Goal: Communication & Community: Answer question/provide support

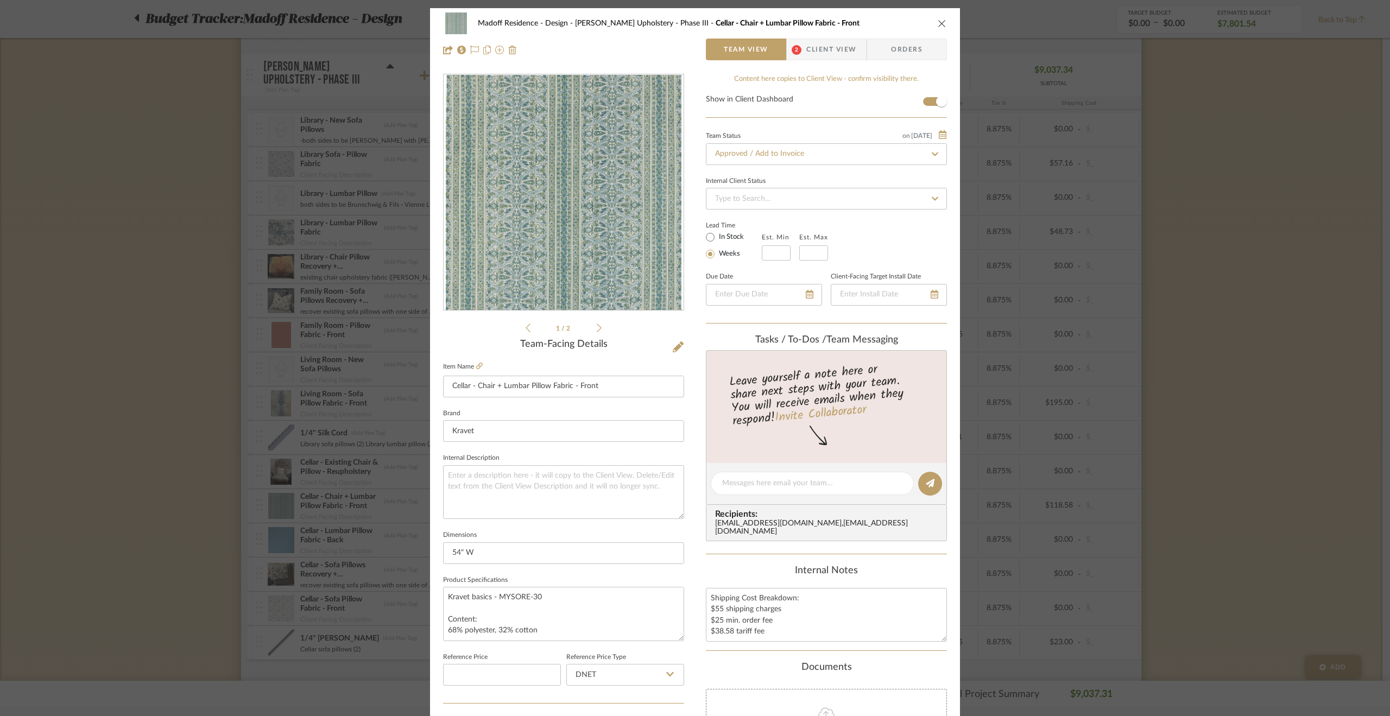
click at [1361, 360] on div "Madoff Residence - Design Walter's Upholstery - Phase III Cellar - Chair + Lumb…" at bounding box center [695, 358] width 1390 height 716
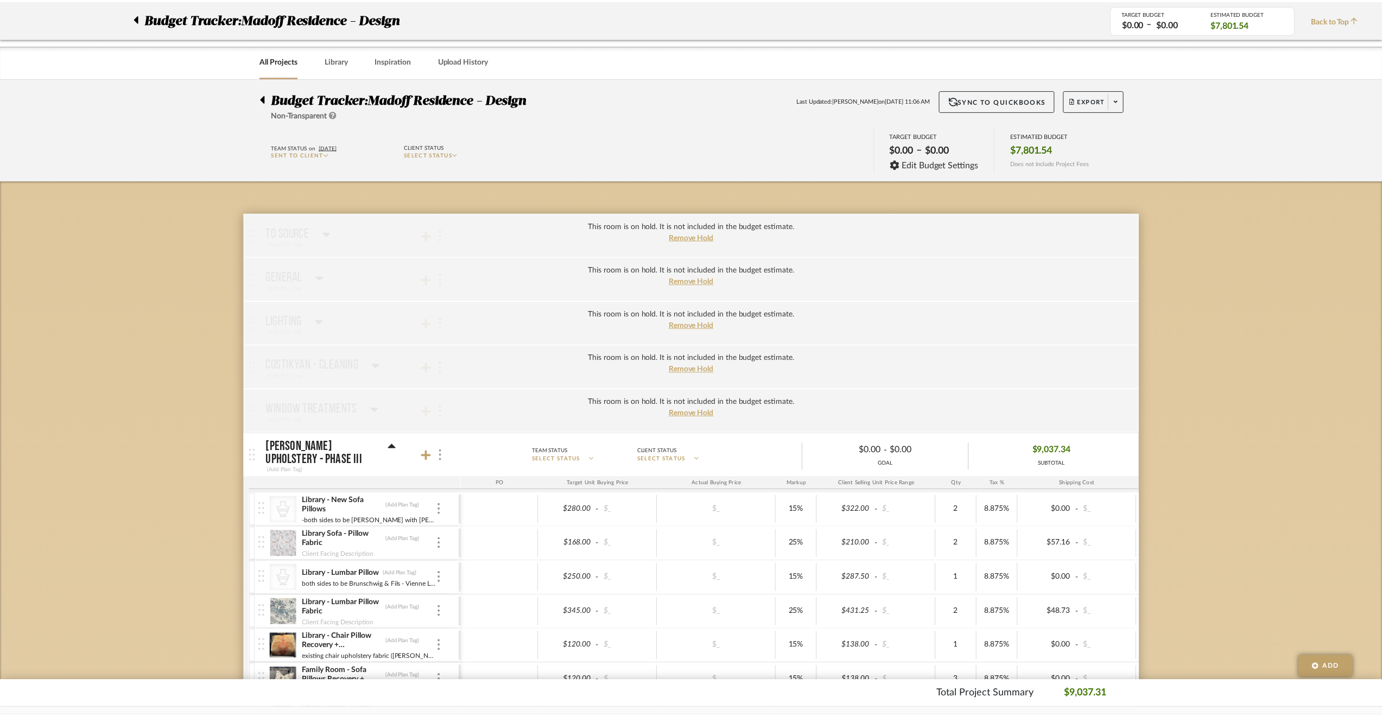
scroll to position [380, 0]
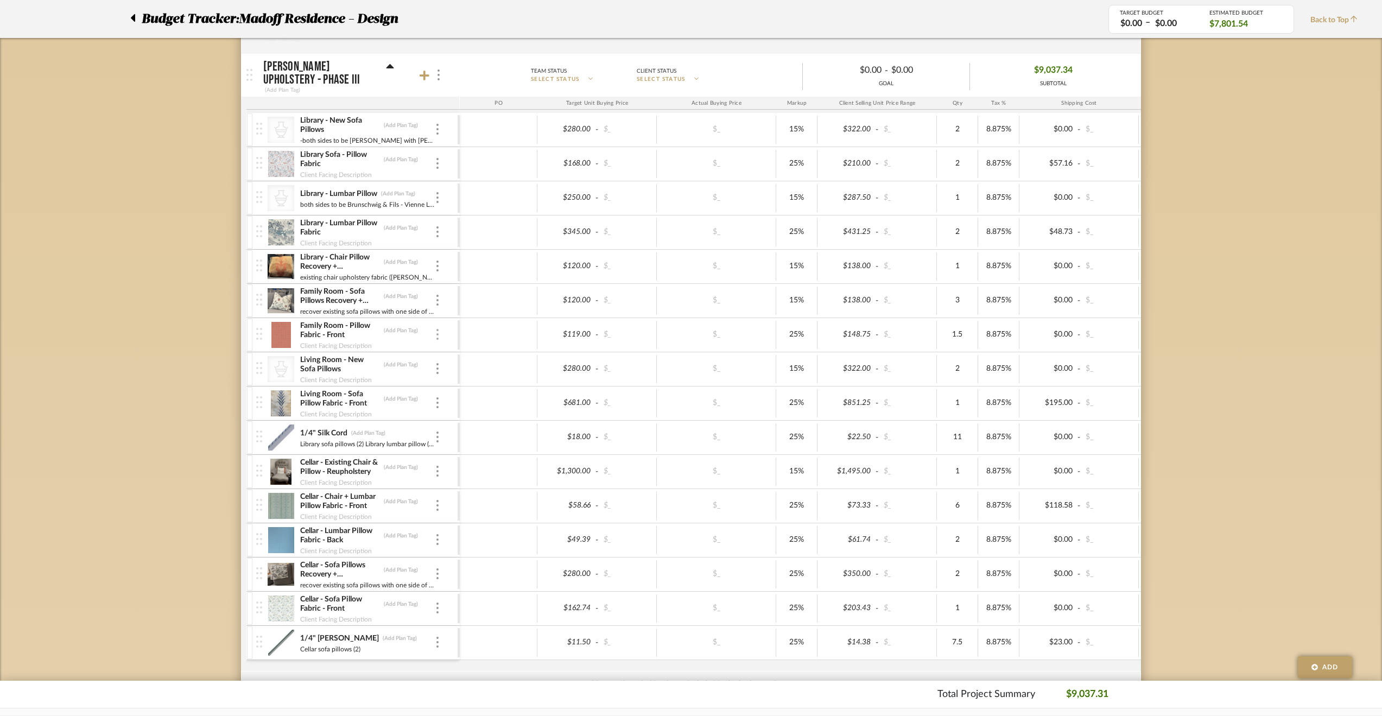
click at [435, 329] on div at bounding box center [437, 335] width 5 height 12
click at [457, 353] on span "Manage Item" at bounding box center [483, 355] width 80 height 10
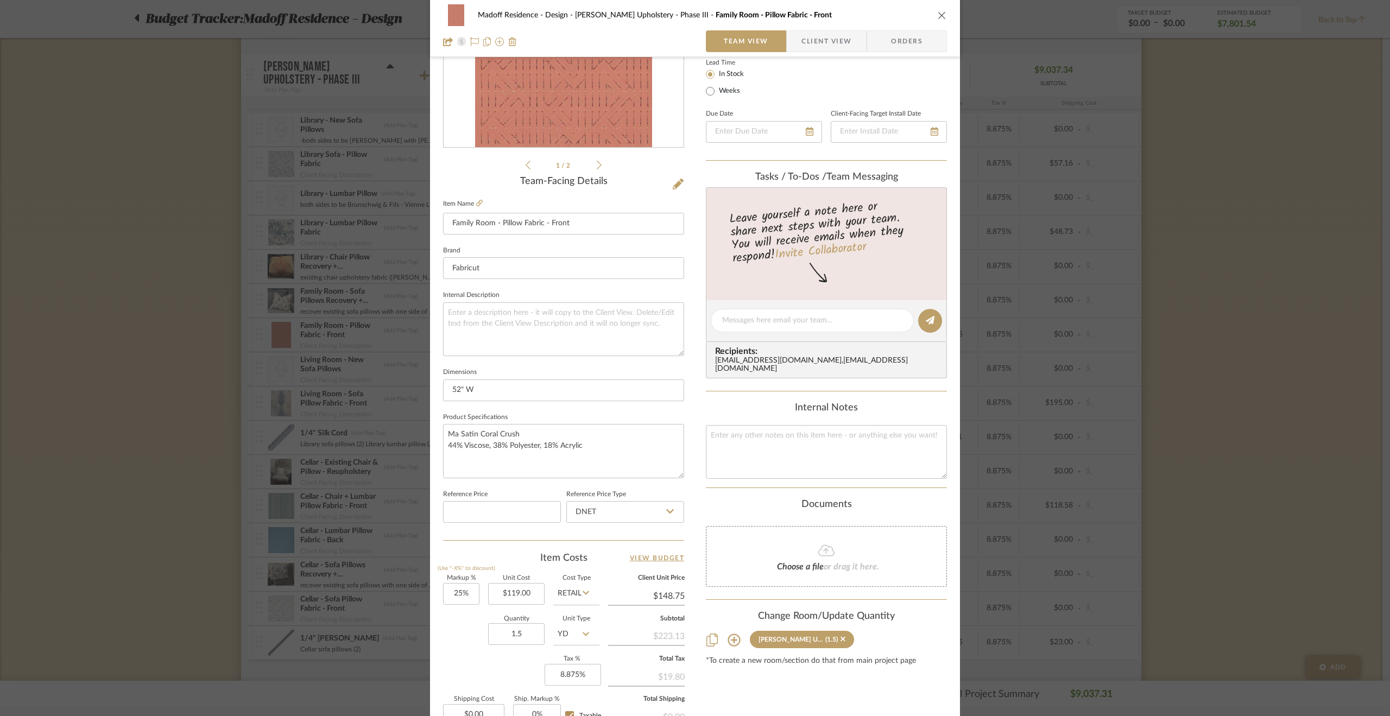
scroll to position [0, 0]
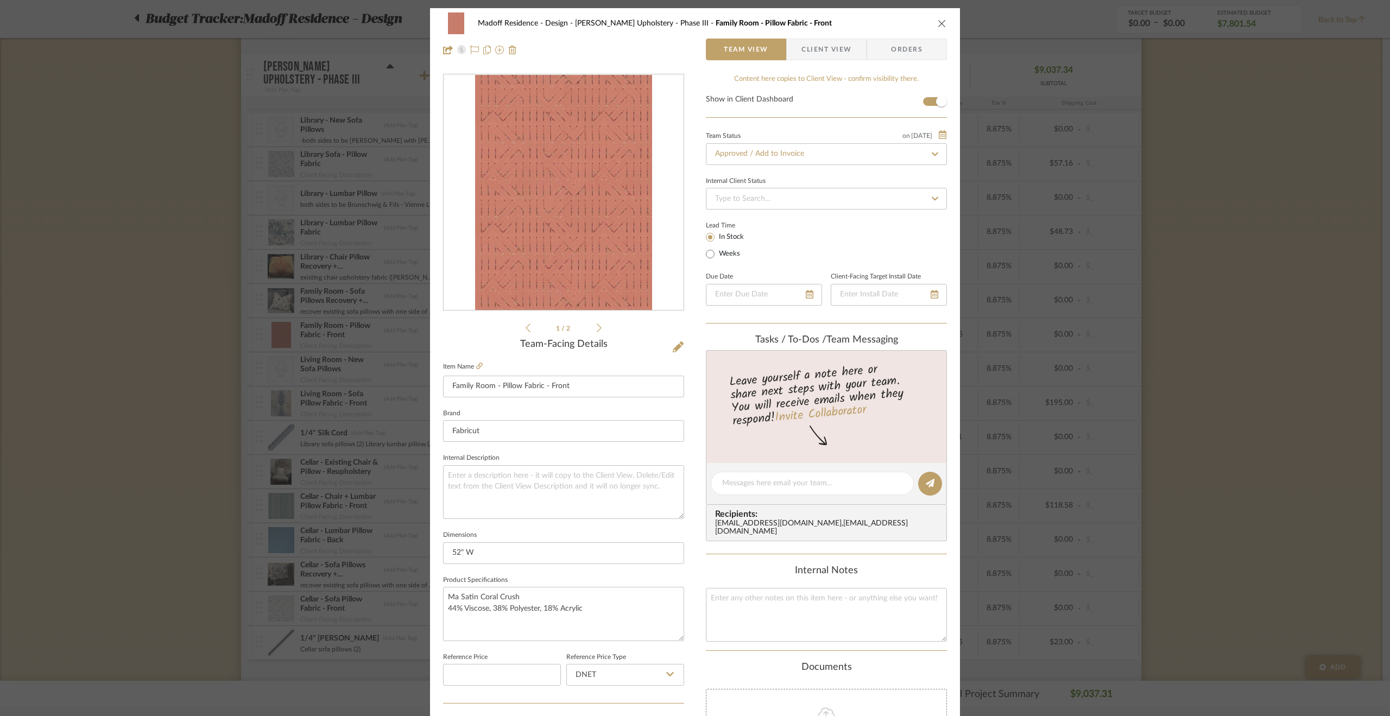
click at [597, 326] on icon at bounding box center [599, 328] width 5 height 10
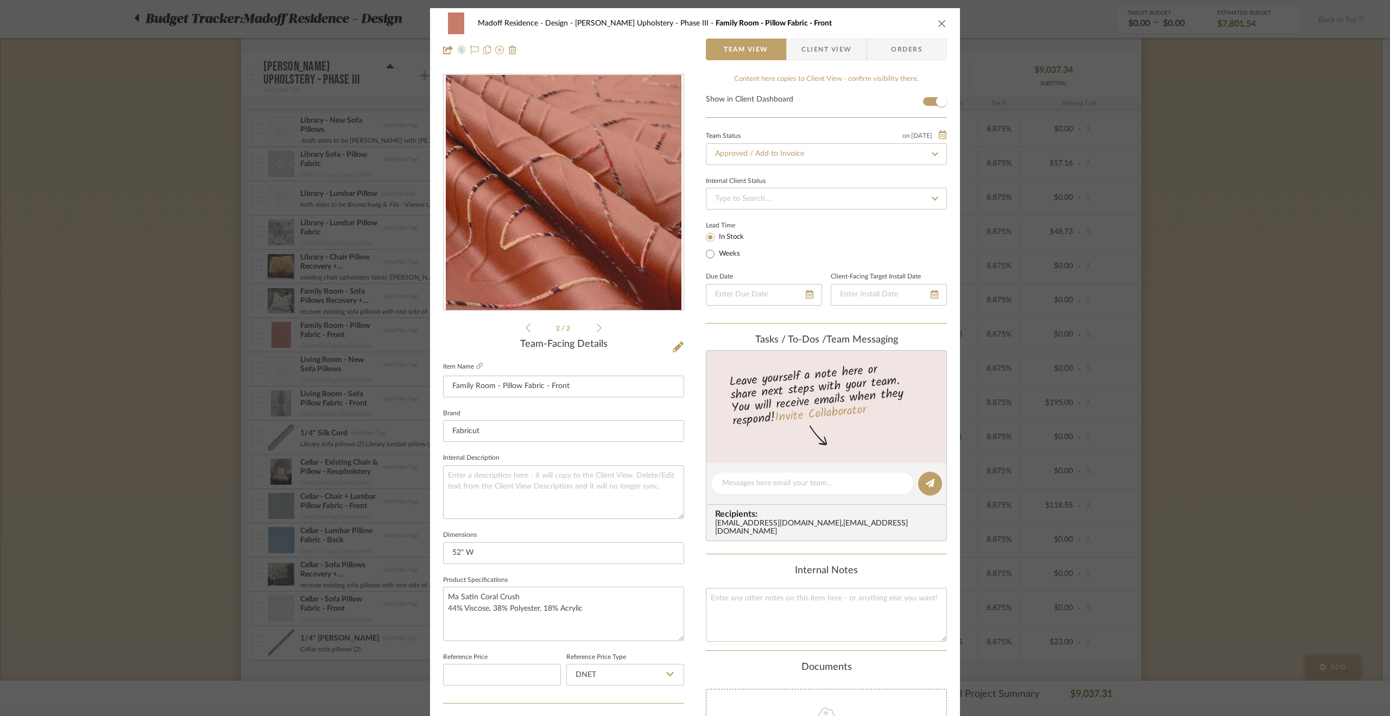
click at [525, 326] on icon at bounding box center [527, 328] width 5 height 10
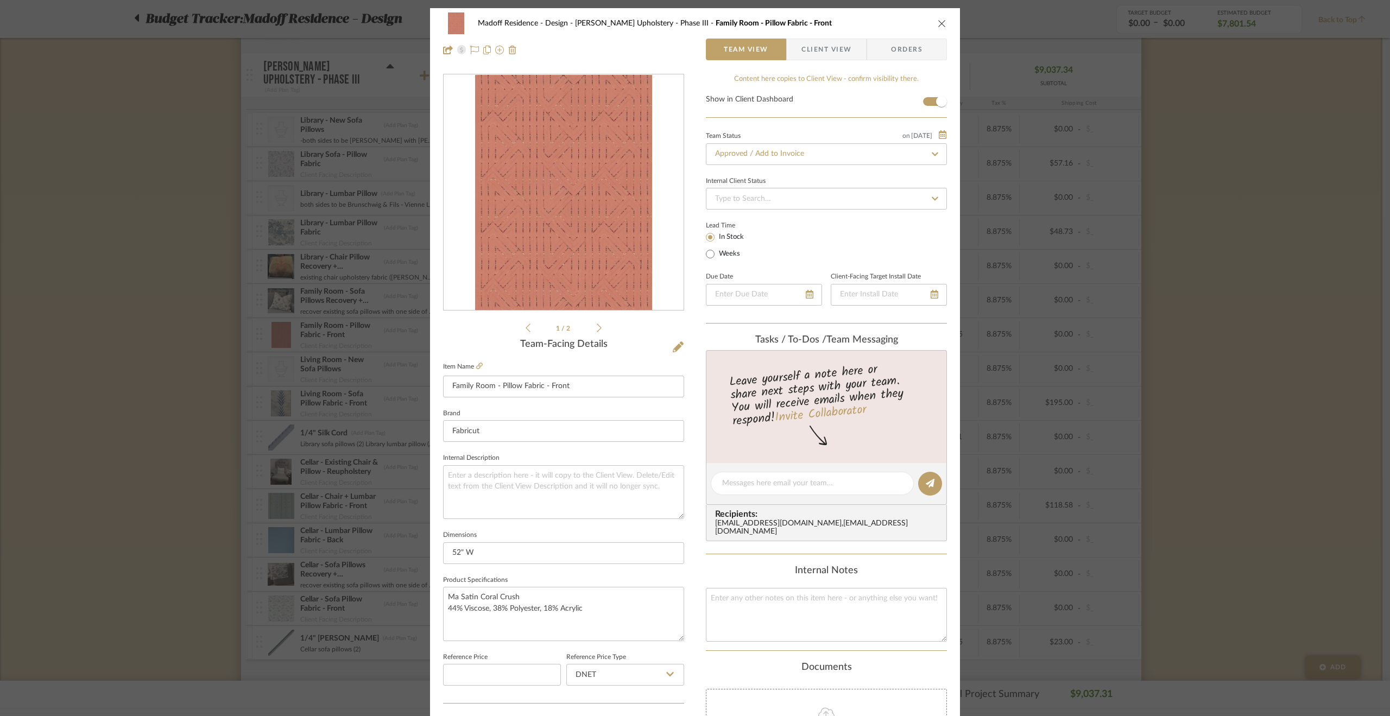
click at [190, 376] on div "Madoff Residence - Design Walter's Upholstery - Phase III Family Room - Pillow …" at bounding box center [695, 358] width 1390 height 716
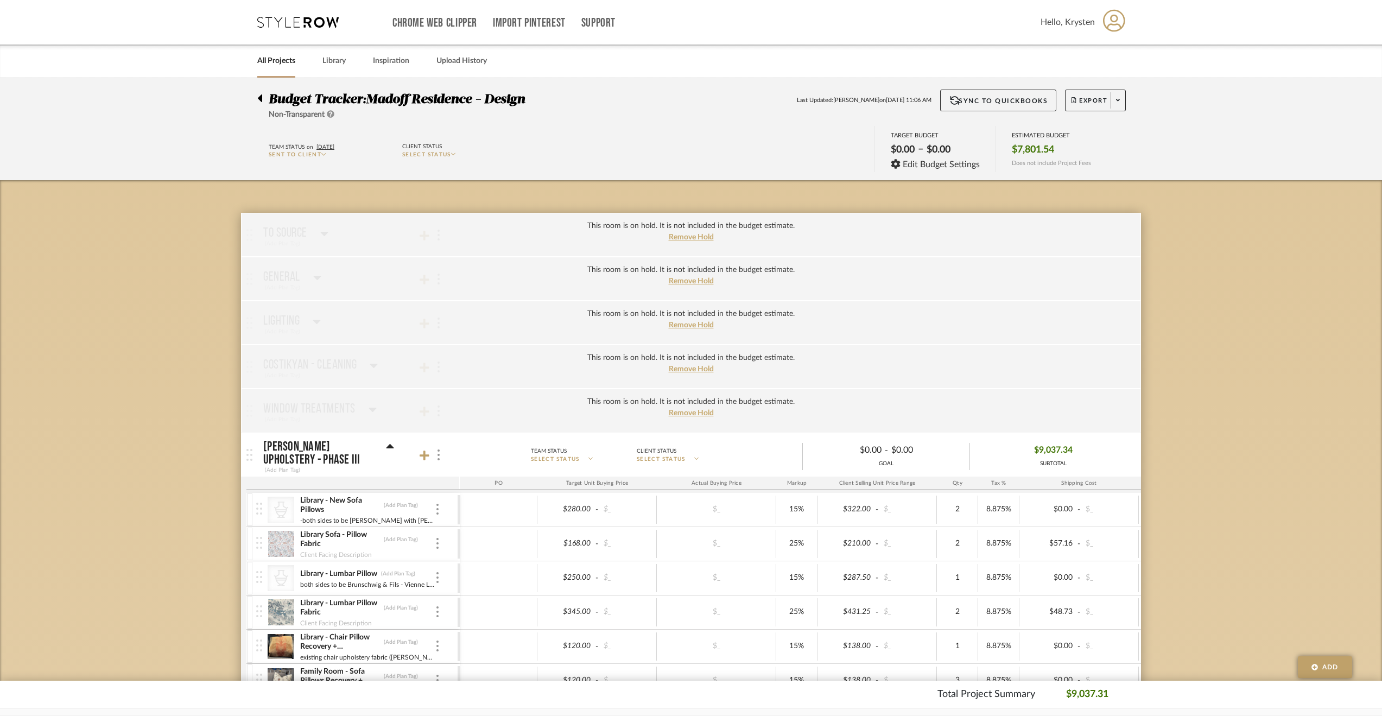
click at [262, 101] on div at bounding box center [262, 96] width 11 height 13
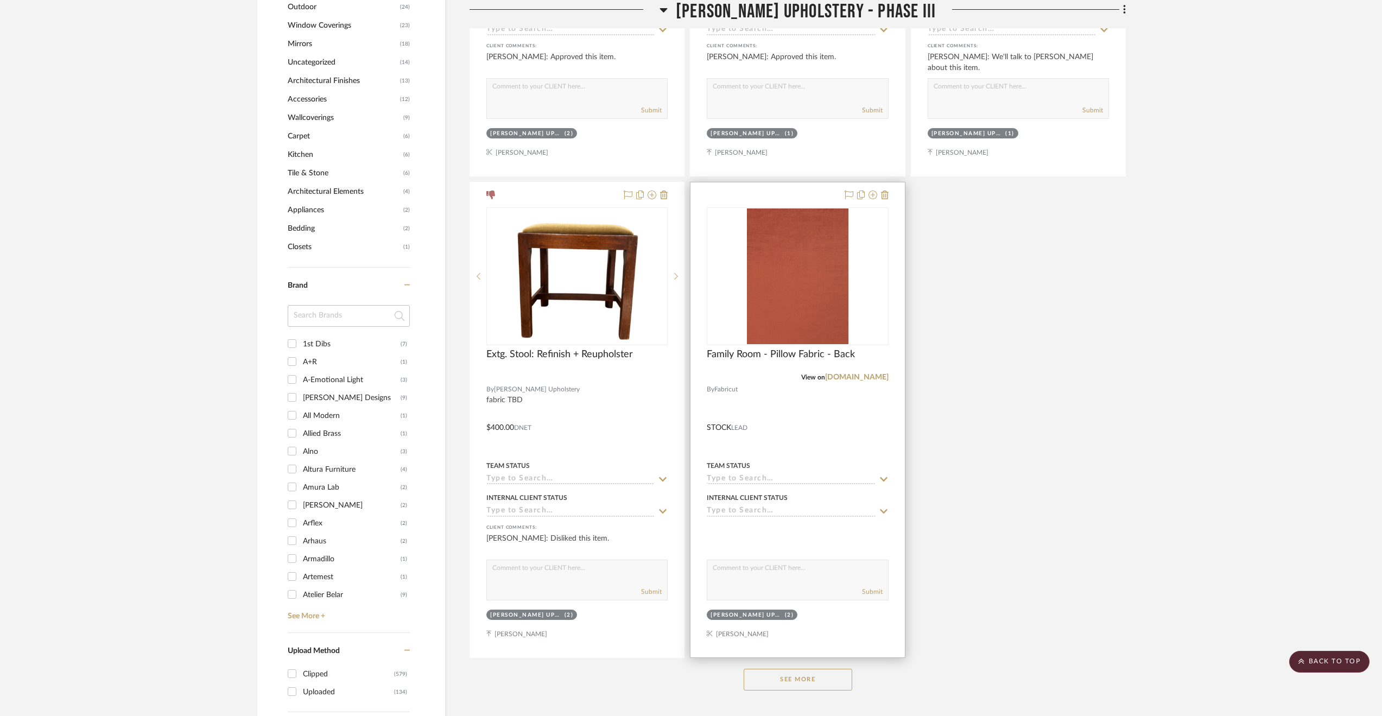
scroll to position [1411, 0]
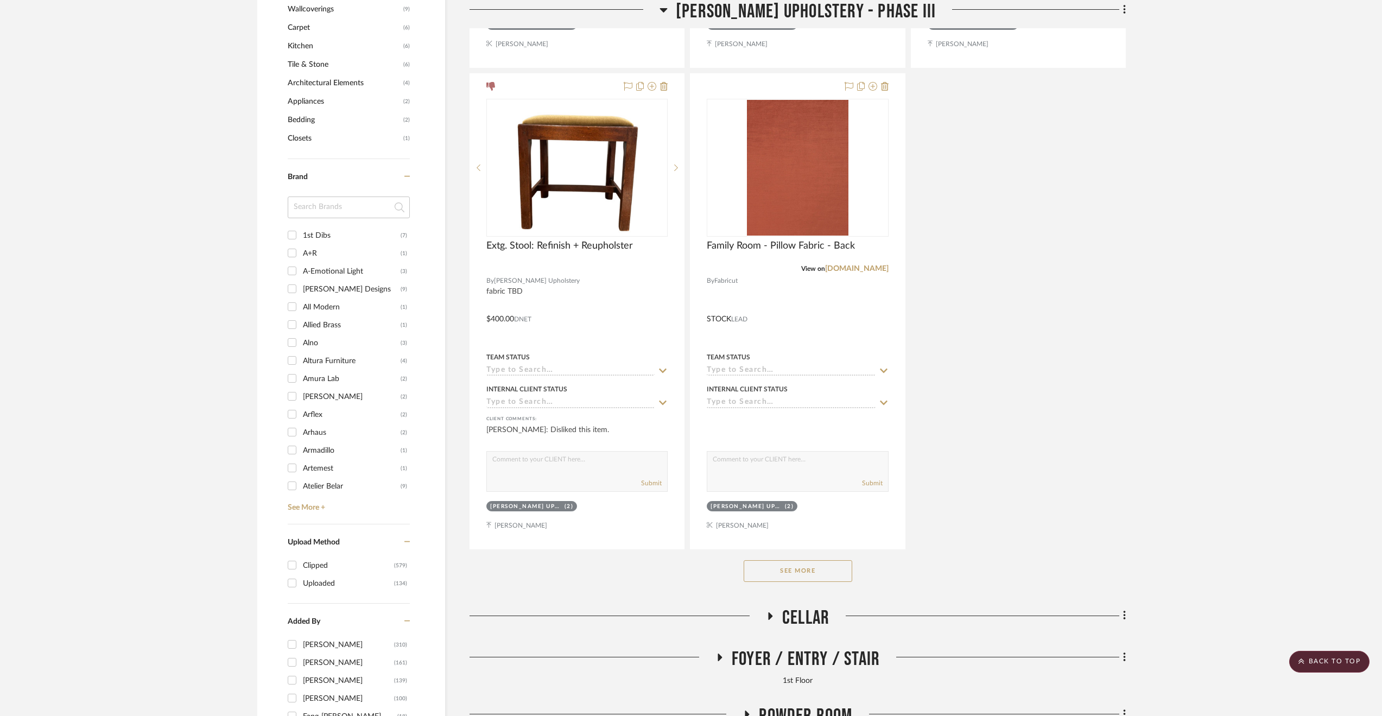
click at [815, 574] on button "See More" at bounding box center [798, 571] width 109 height 22
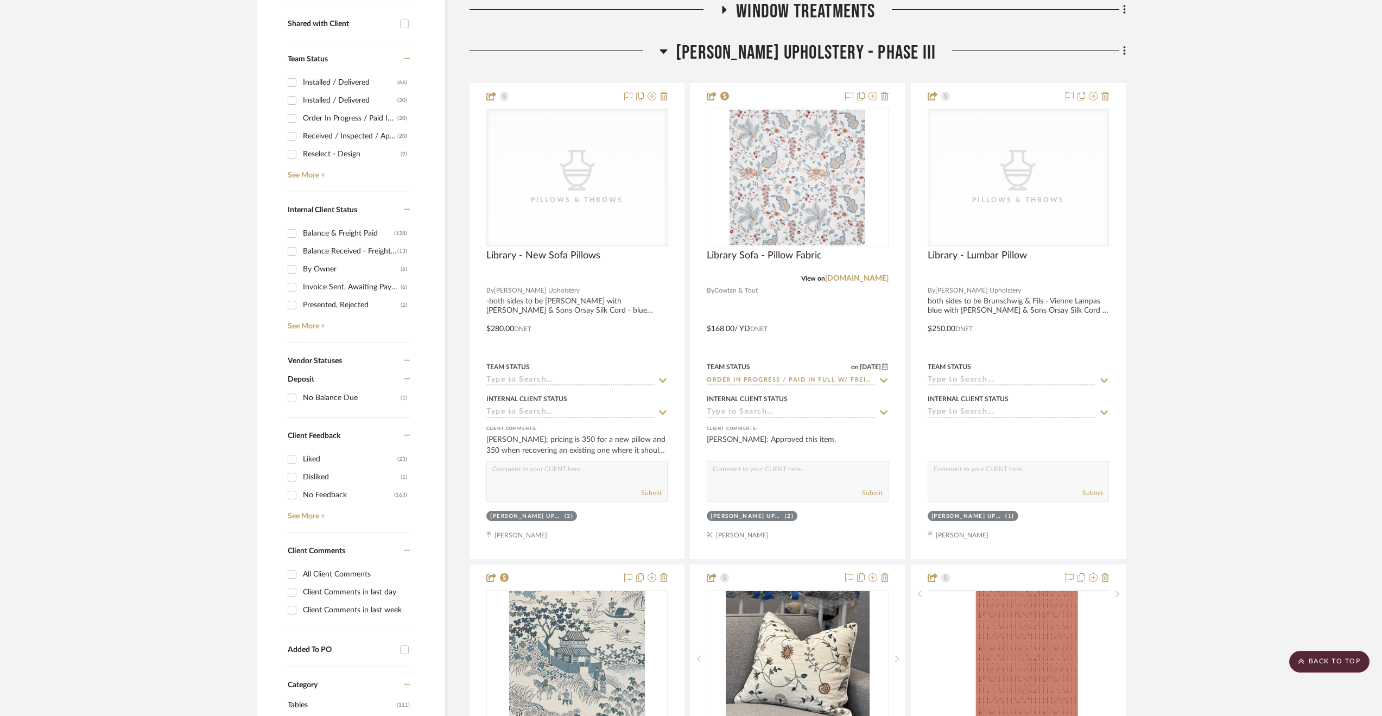
scroll to position [326, 0]
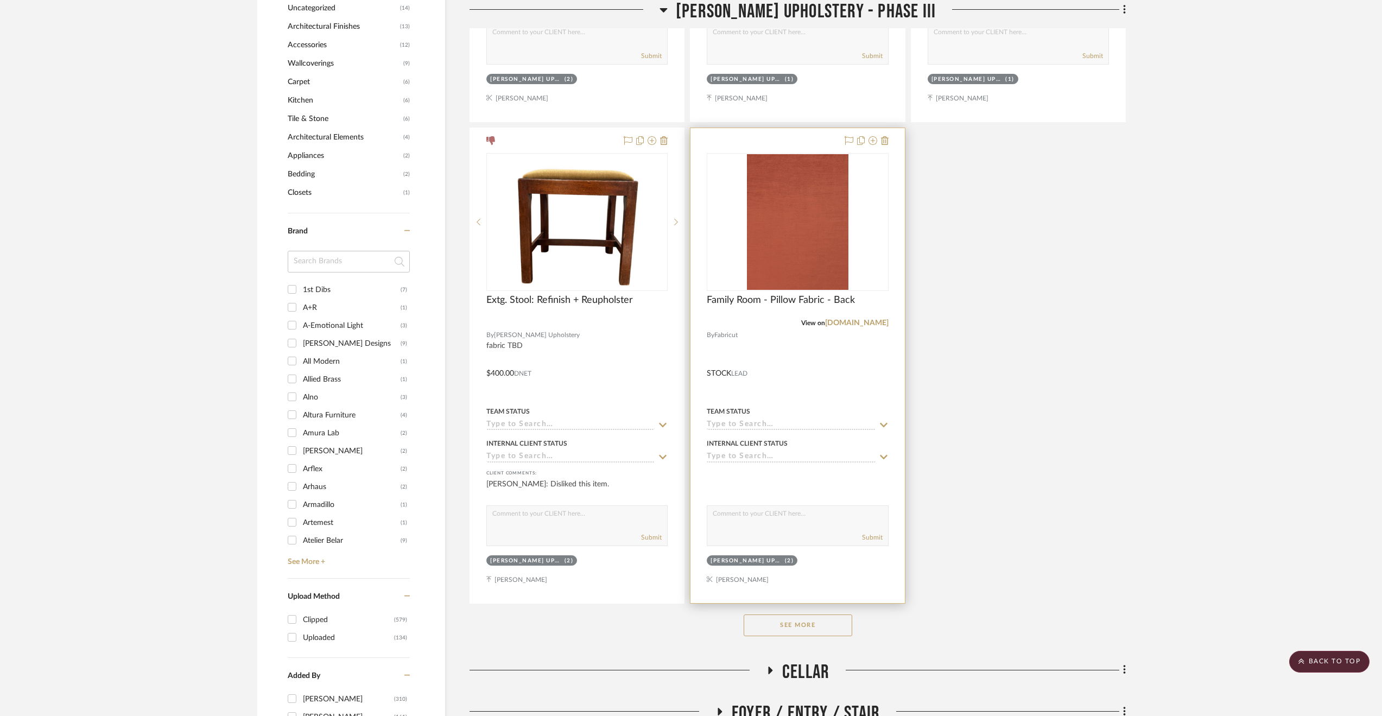
scroll to position [1411, 0]
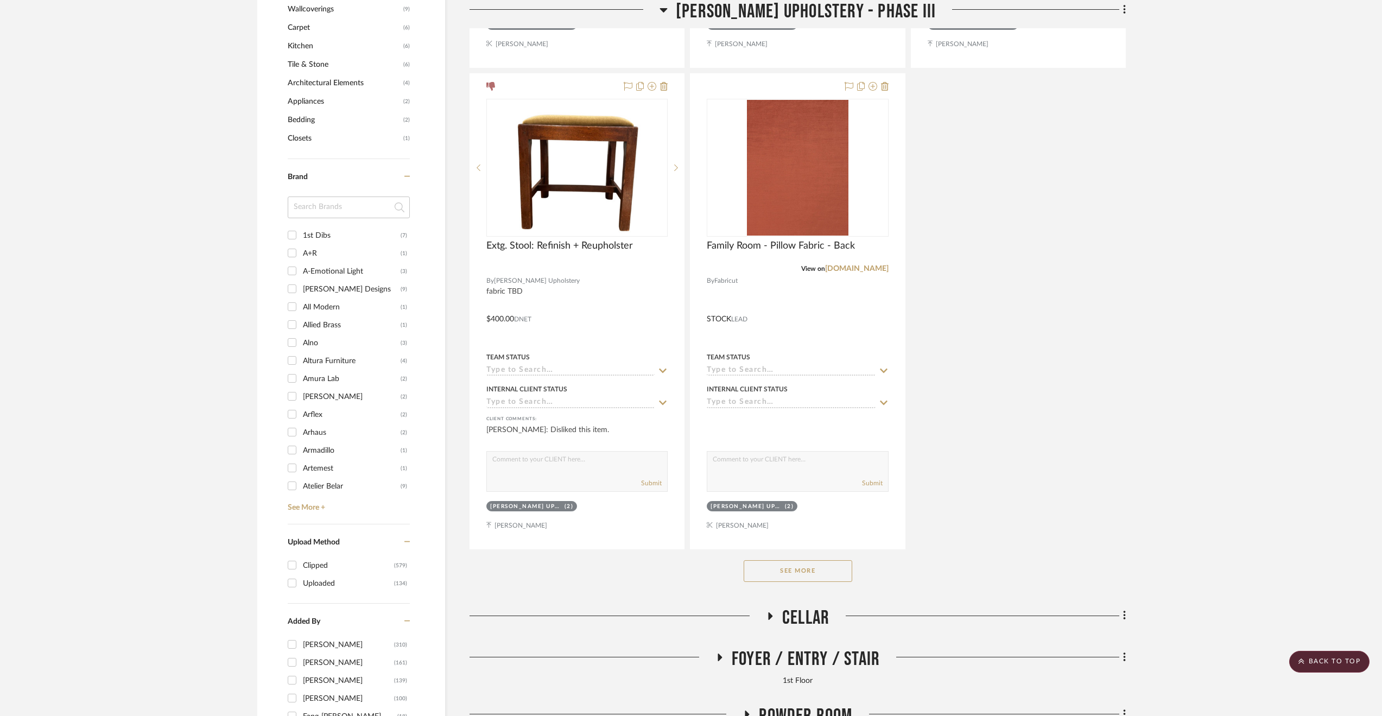
click at [781, 580] on button "See More" at bounding box center [798, 571] width 109 height 22
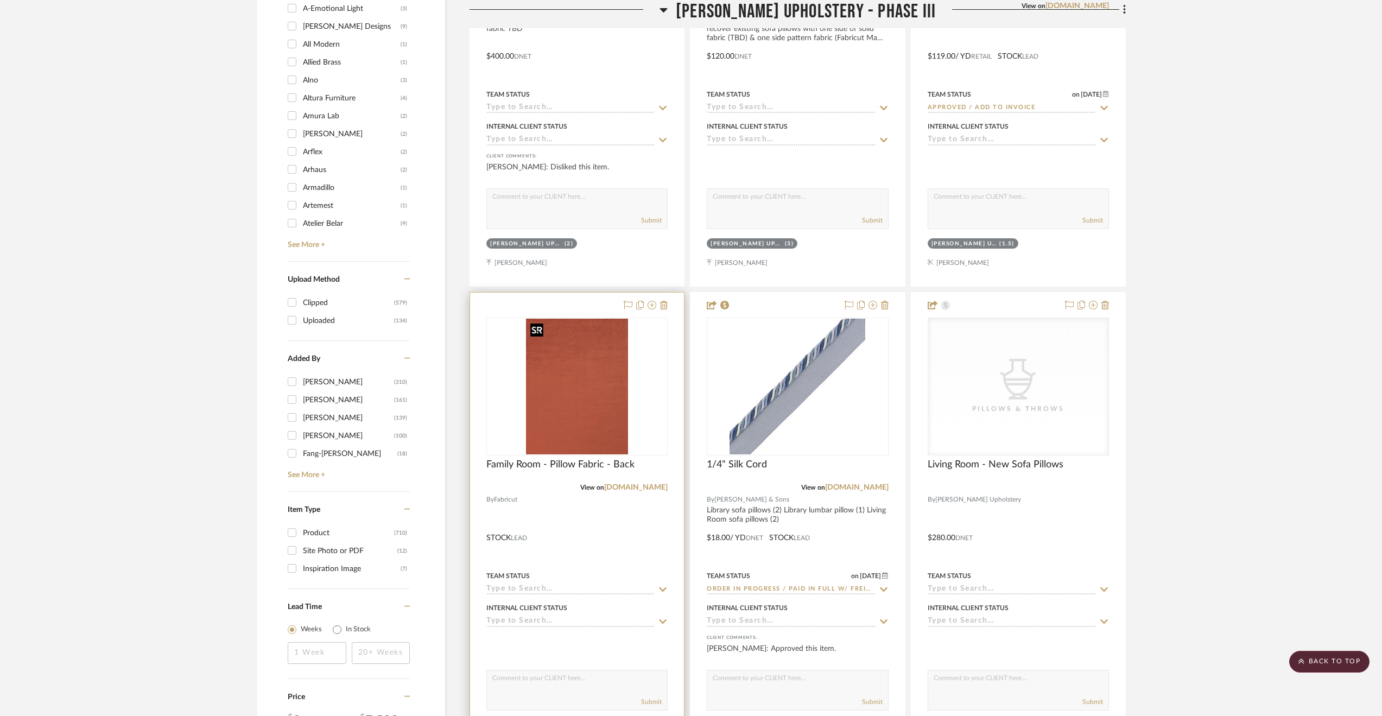
scroll to position [1728, 0]
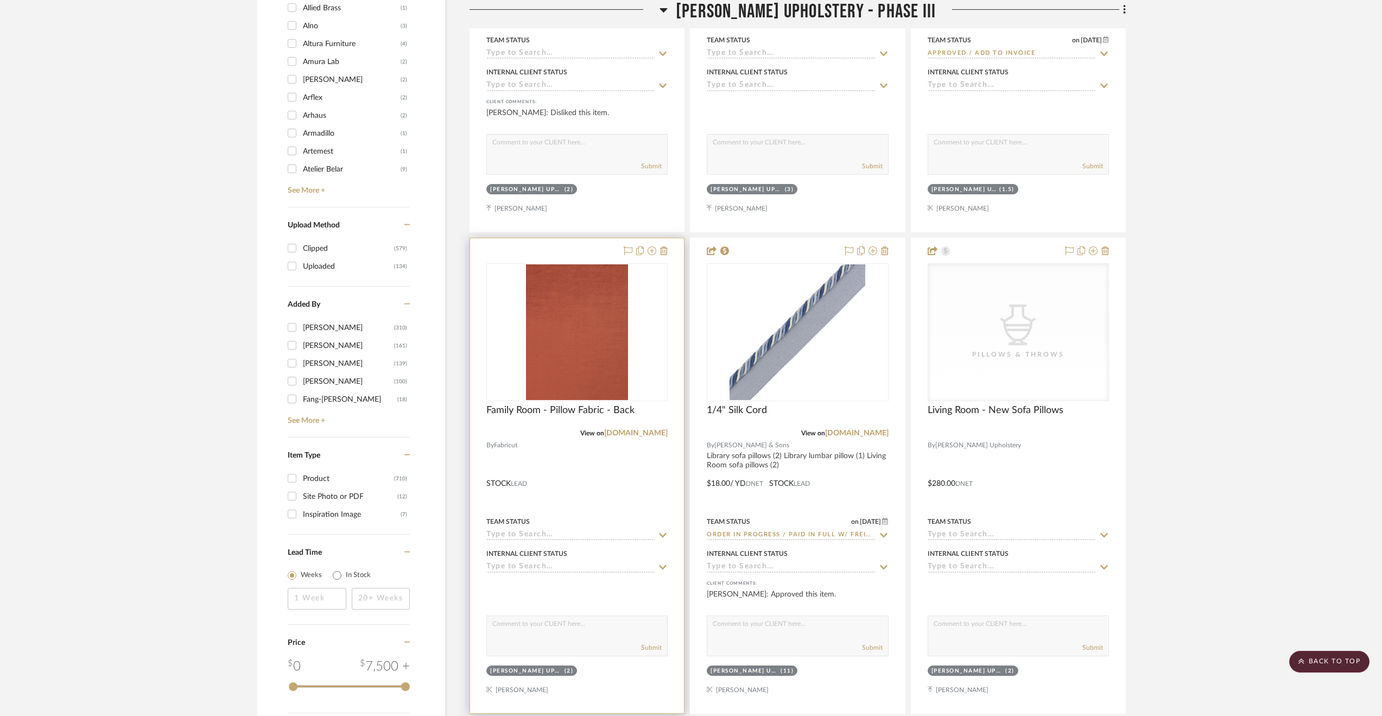
click at [555, 465] on div at bounding box center [577, 475] width 214 height 475
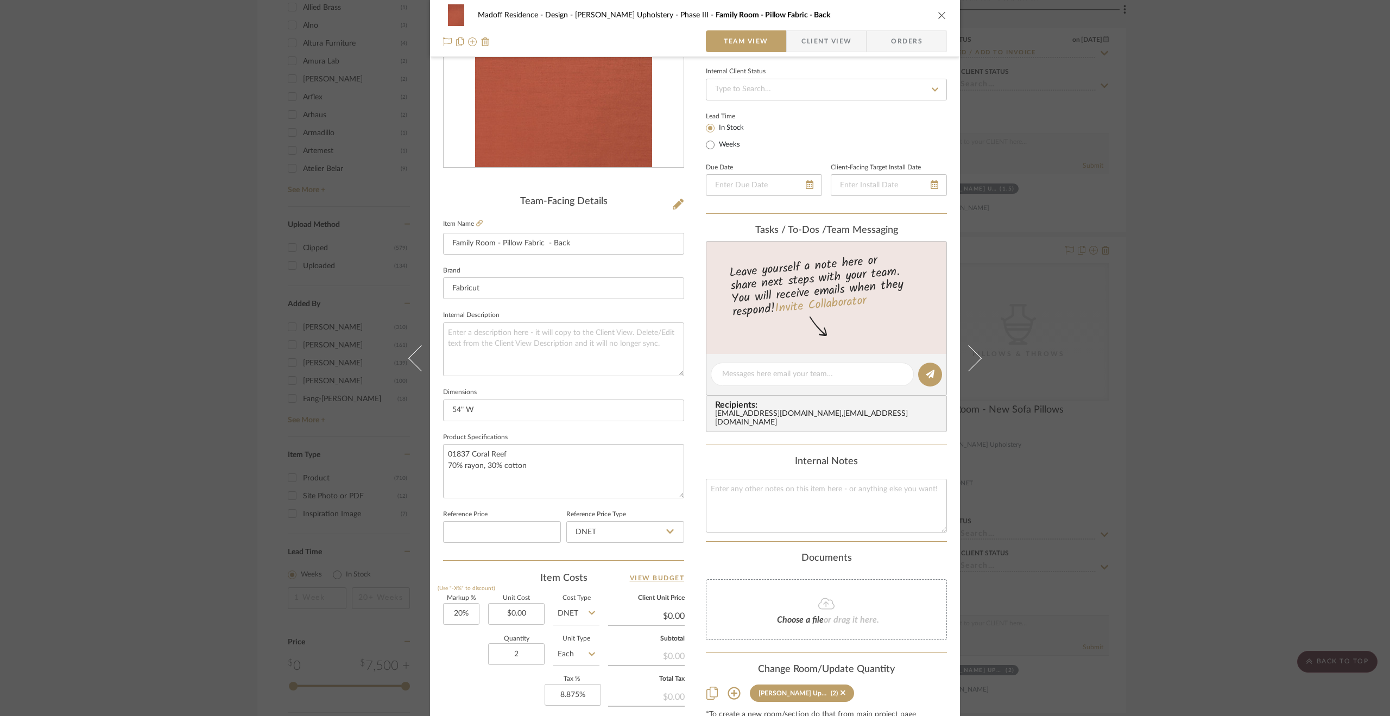
scroll to position [163, 0]
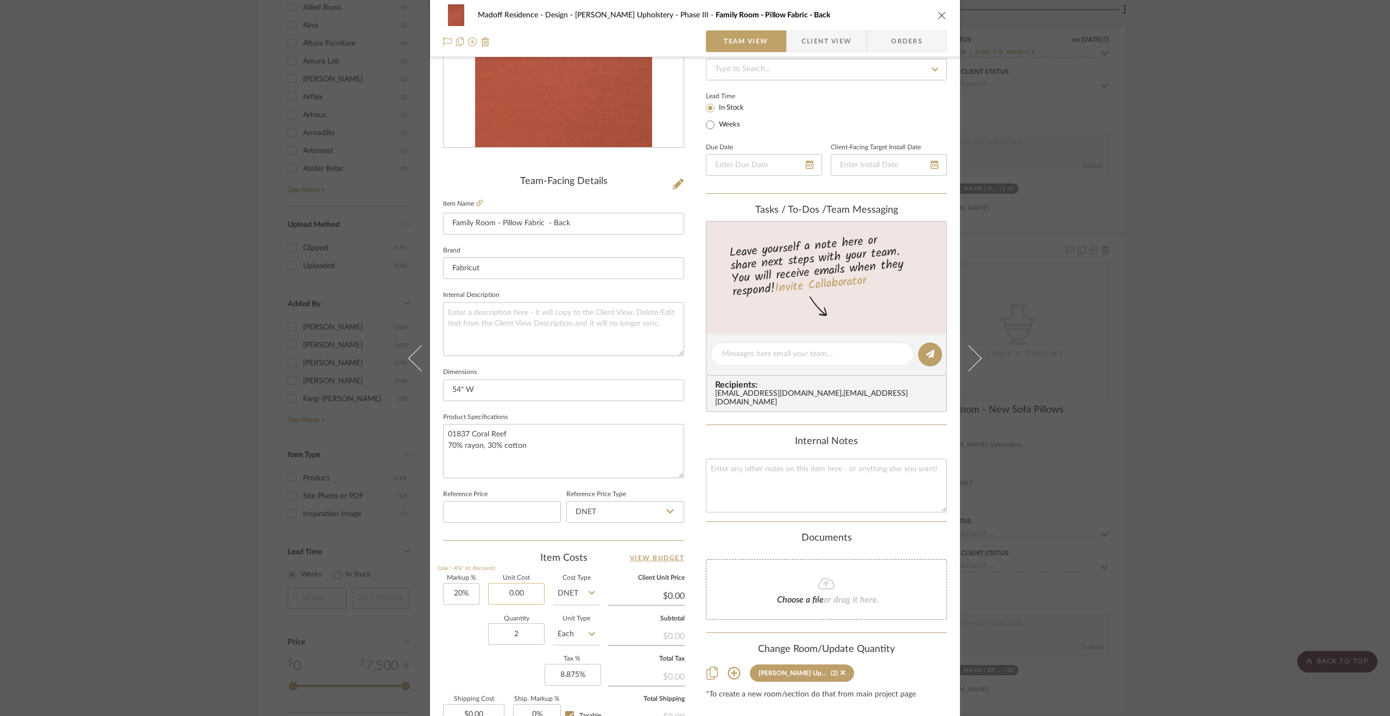
click at [517, 599] on input "0.00" at bounding box center [516, 594] width 56 height 22
type input "40"
type input "20"
type input "$40.00"
click at [472, 599] on input "20" at bounding box center [461, 594] width 36 height 22
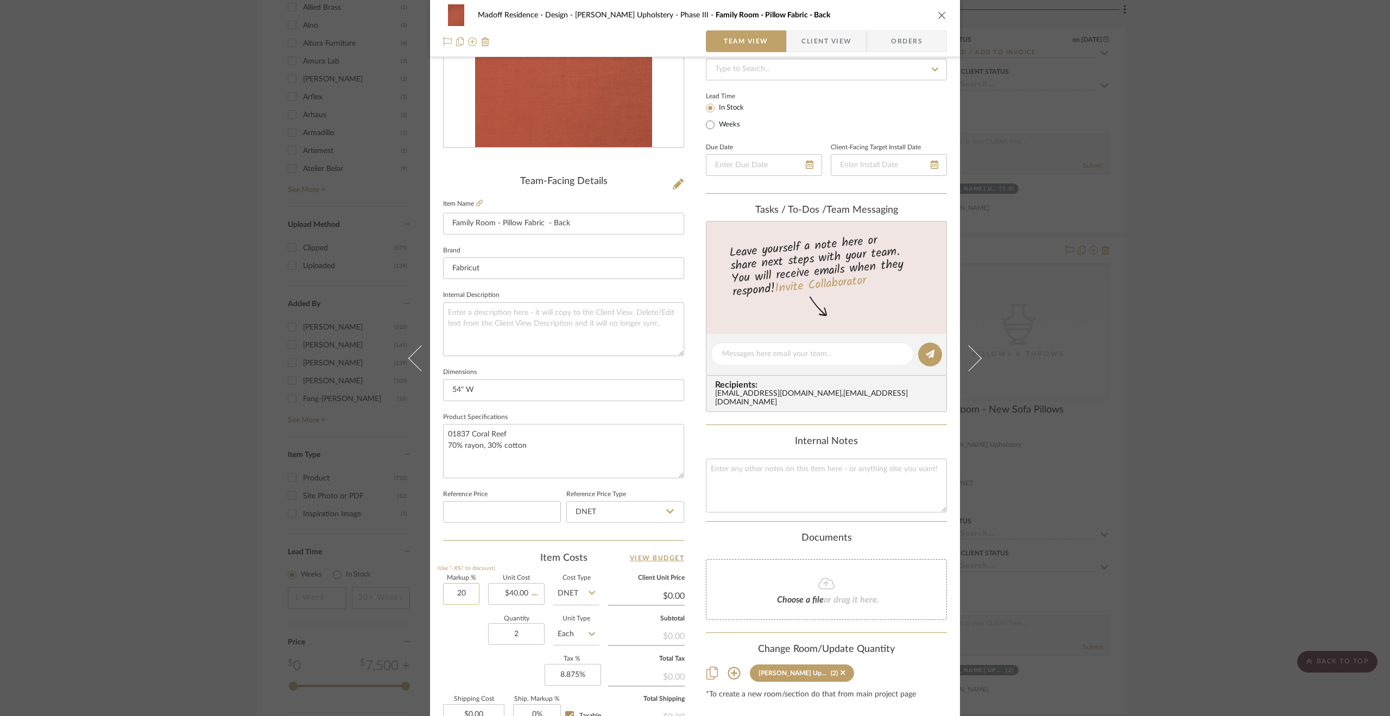
type input "$48.00"
type input "25%"
click at [443, 651] on div "Quantity 2 Unit Type Each" at bounding box center [521, 635] width 156 height 39
type input "$50.00"
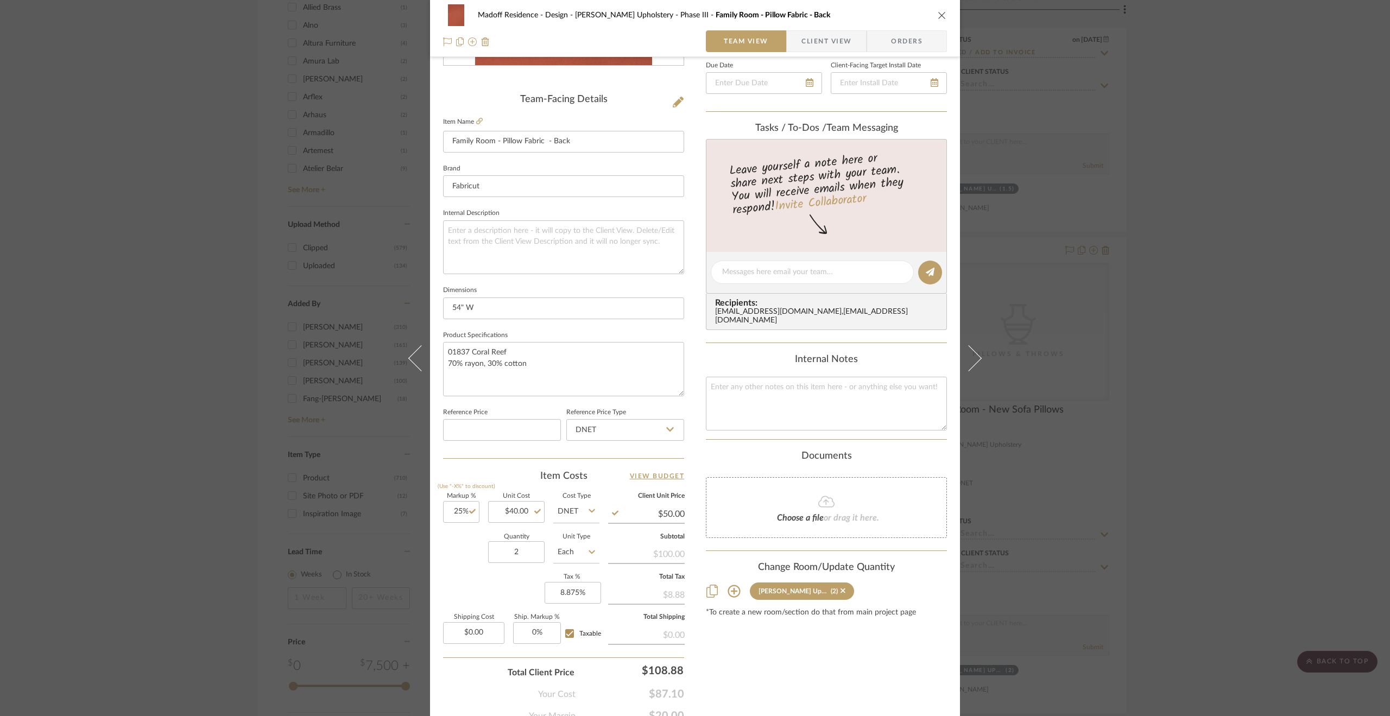
scroll to position [292, 0]
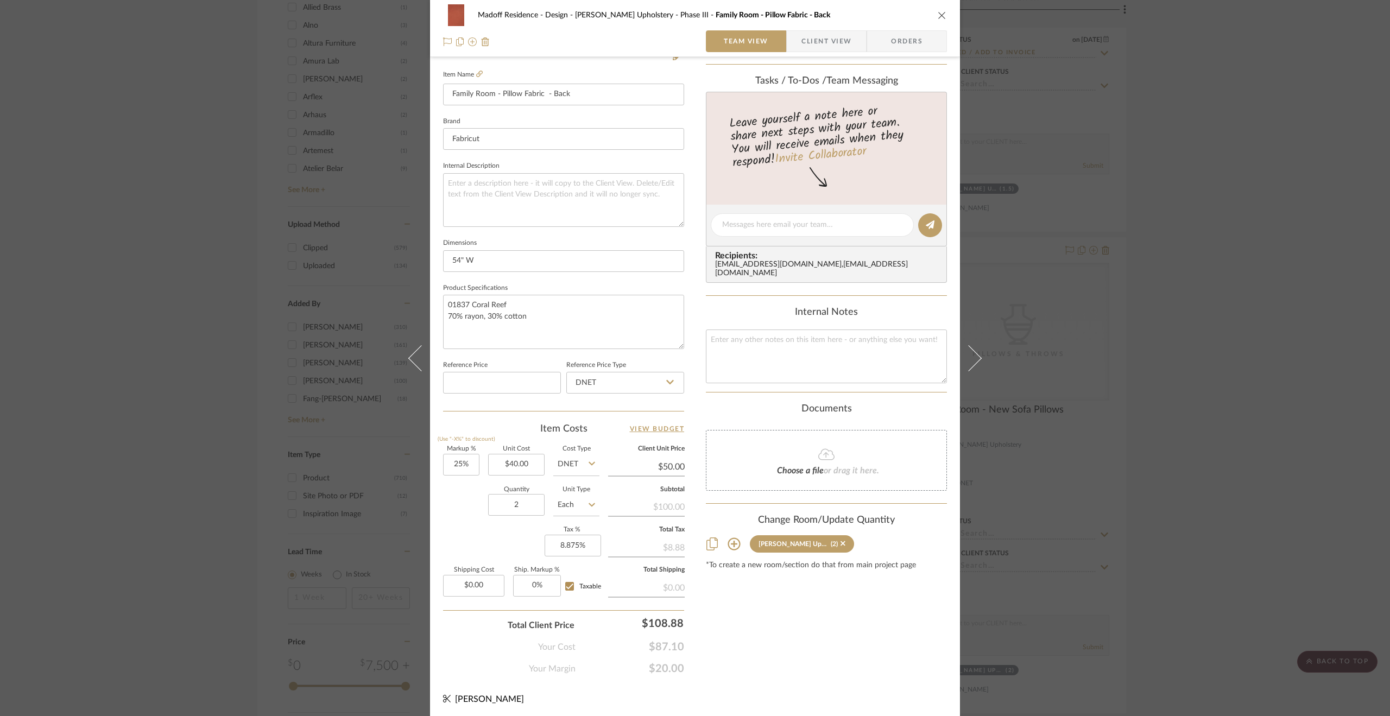
click at [164, 436] on div "Madoff Residence - Design Walter's Upholstery - Phase III Family Room - Pillow …" at bounding box center [695, 358] width 1390 height 716
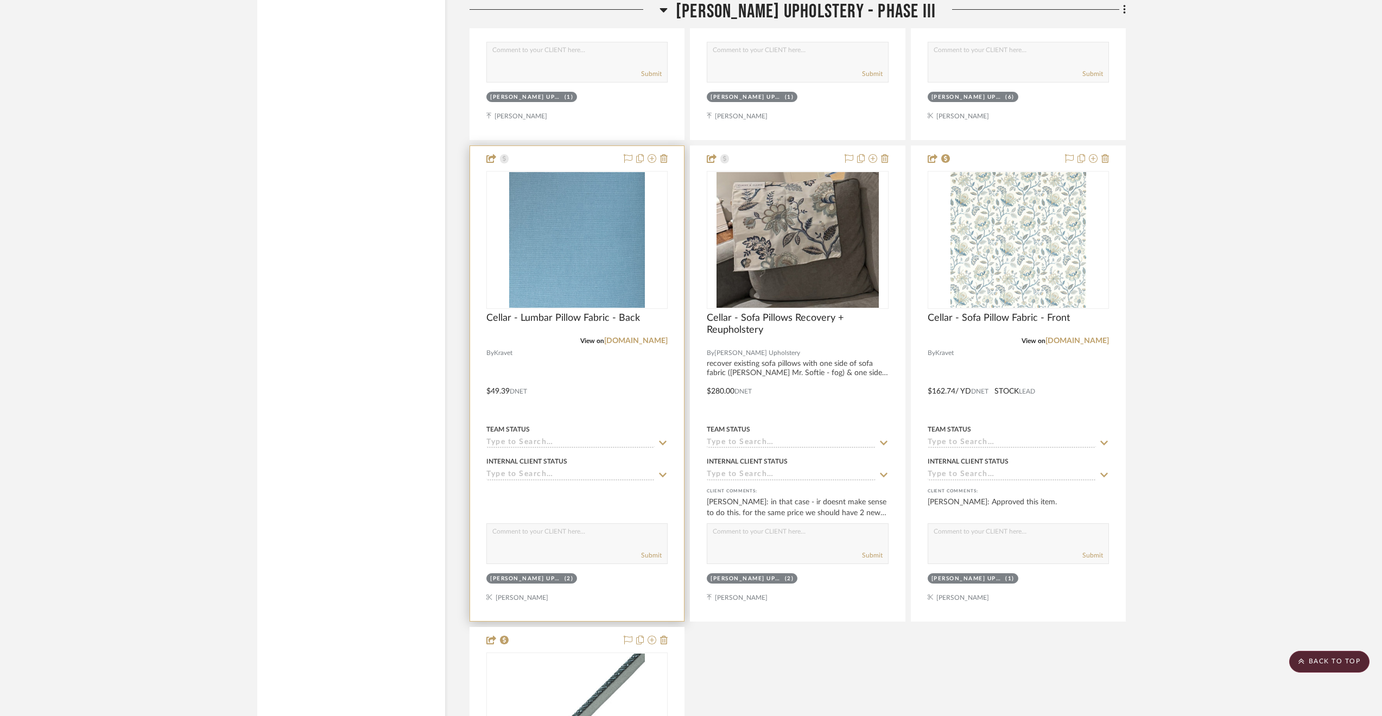
scroll to position [2759, 0]
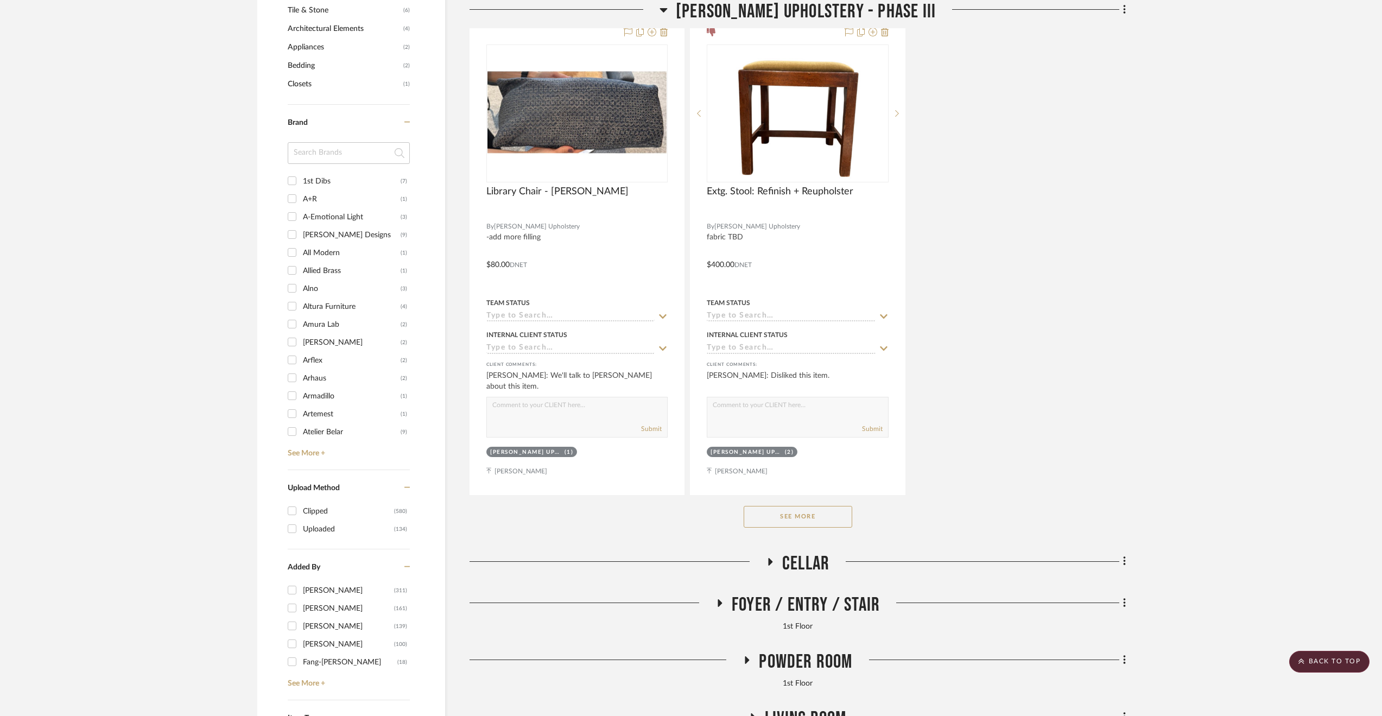
click at [788, 514] on button "See More" at bounding box center [798, 517] width 109 height 22
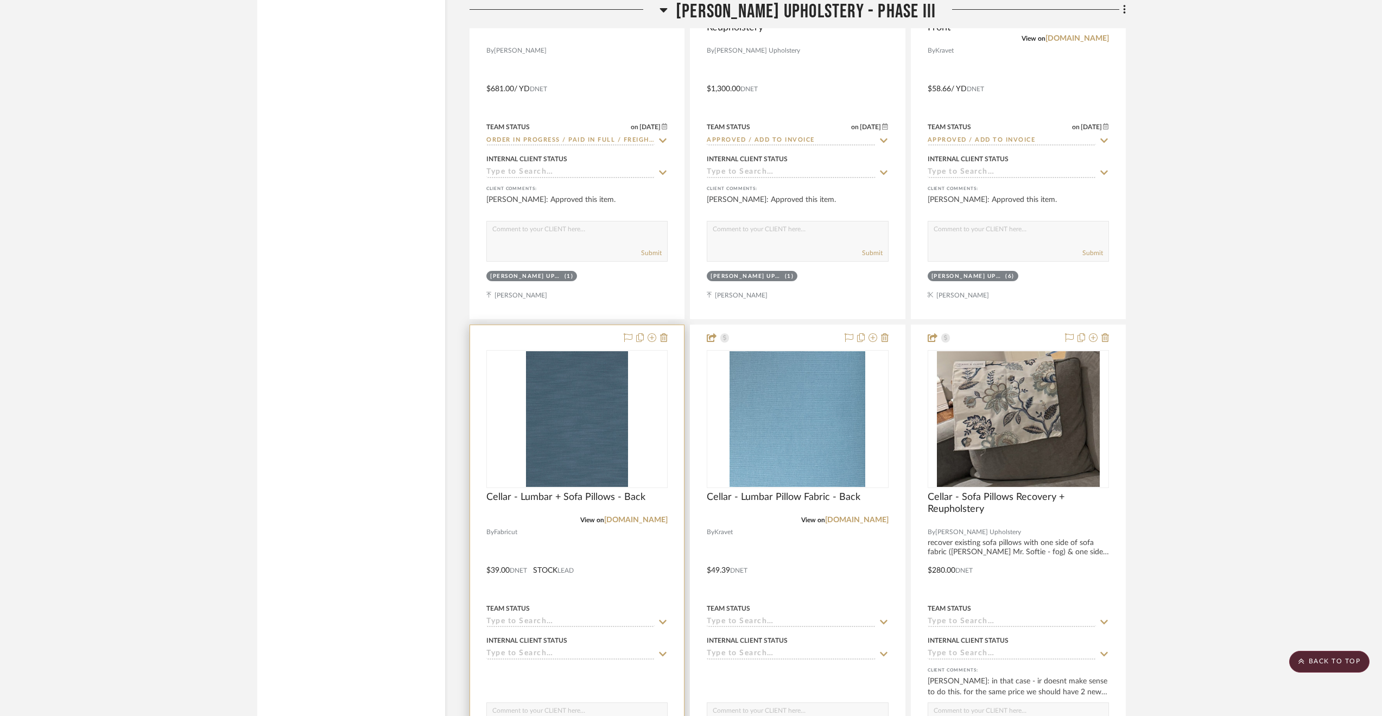
scroll to position [2528, 0]
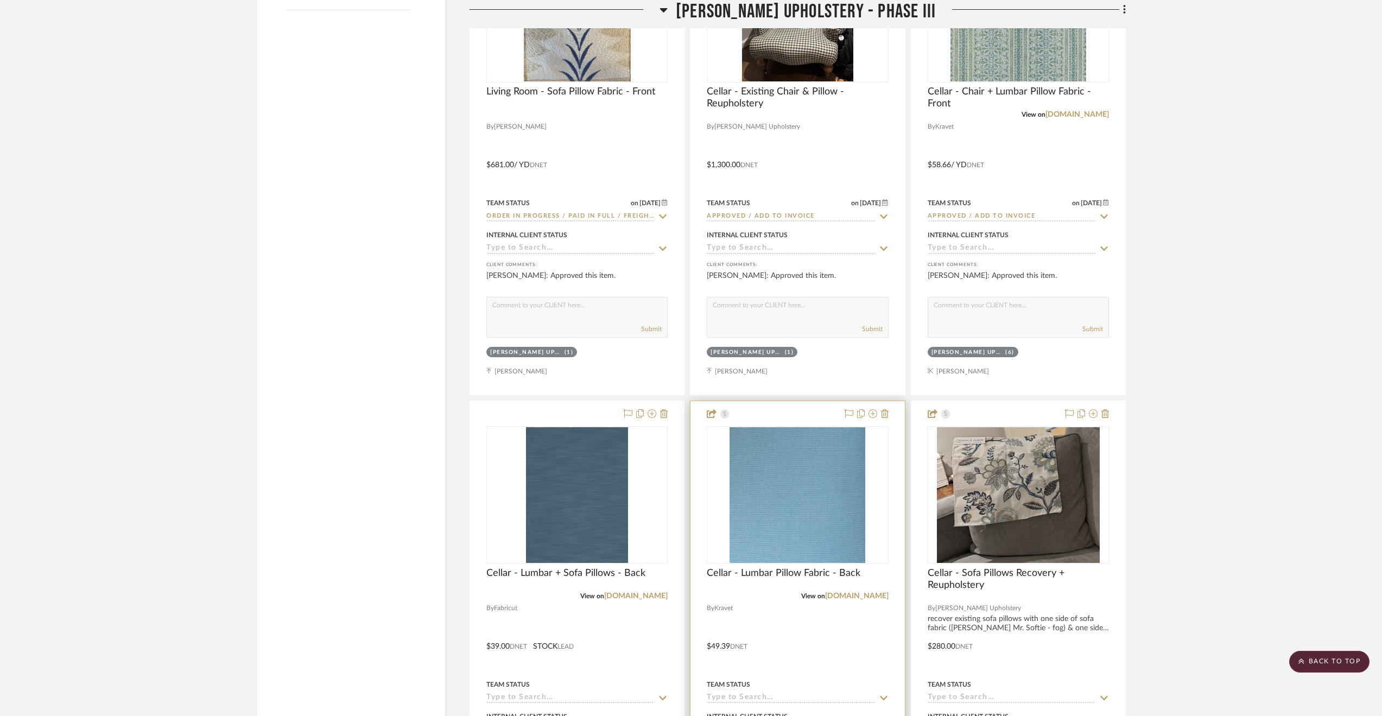
click at [798, 601] on div "View on kravet.com" at bounding box center [797, 596] width 181 height 10
click at [802, 639] on div at bounding box center [797, 638] width 214 height 475
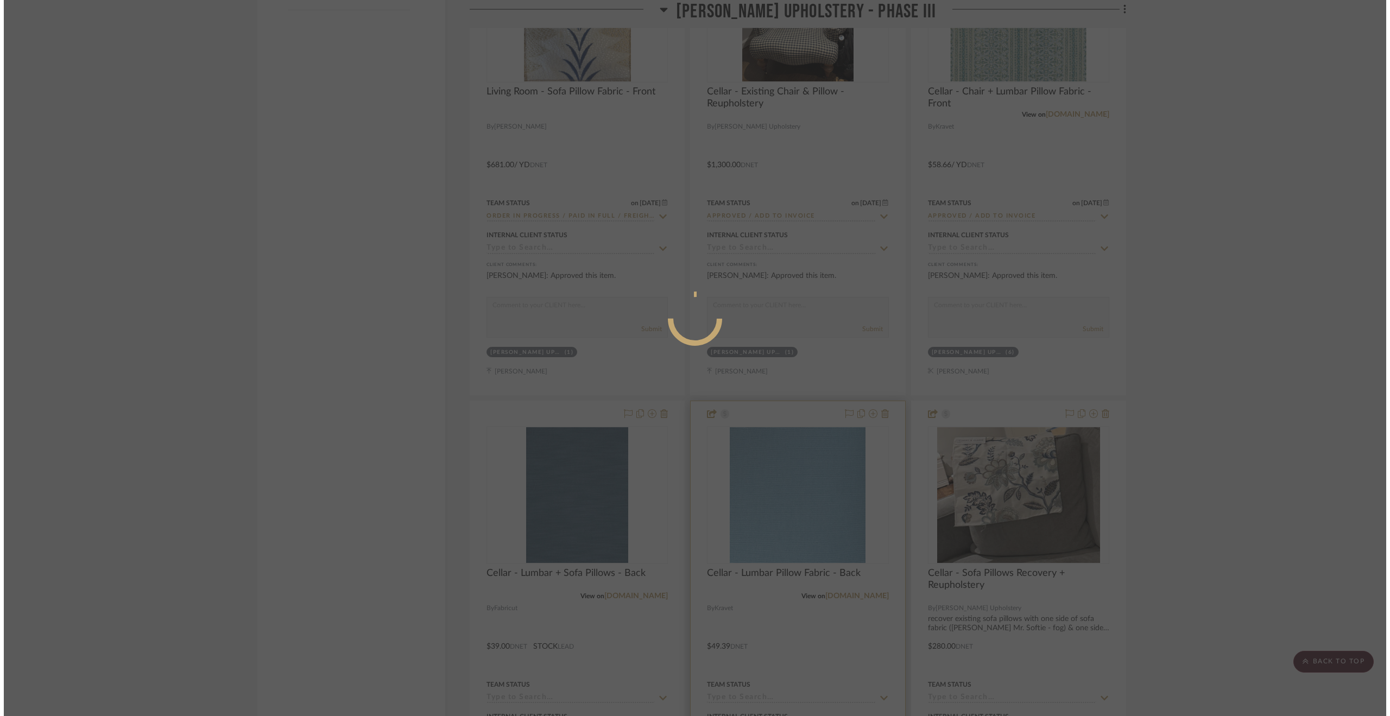
scroll to position [0, 0]
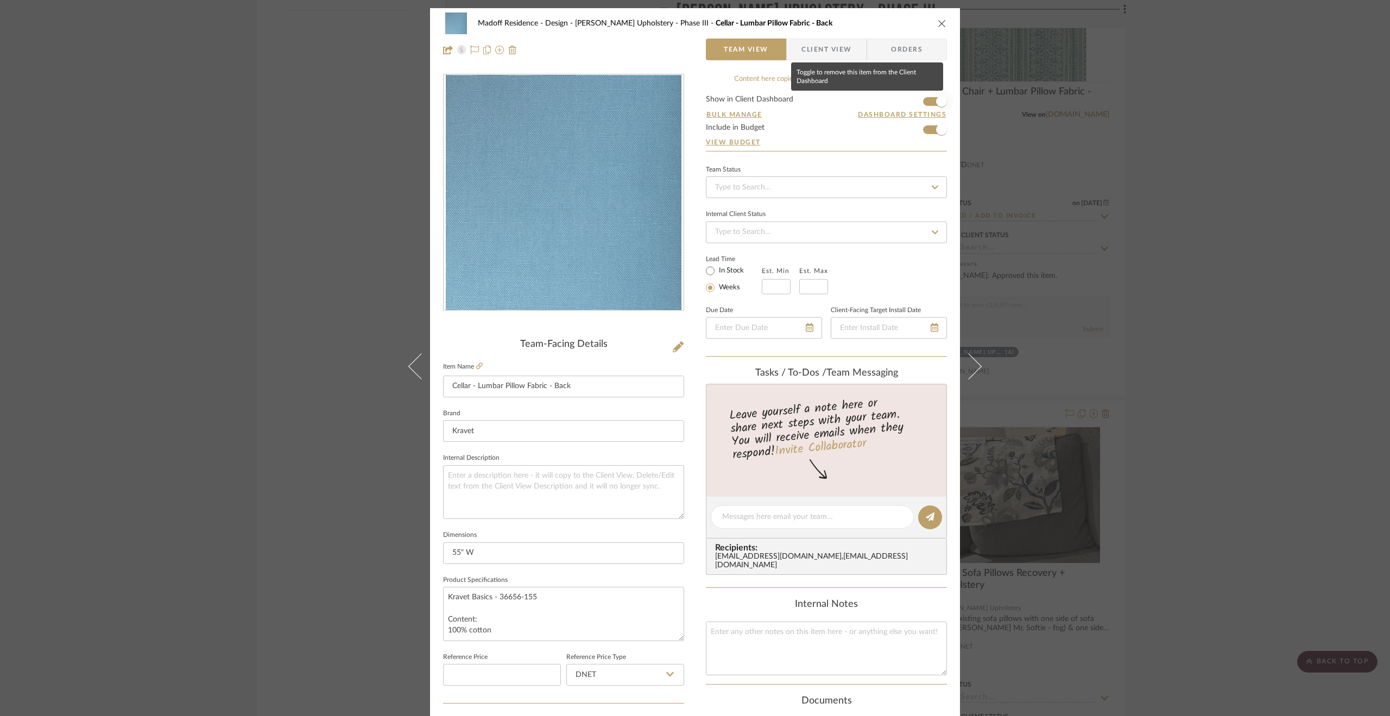
click at [936, 105] on span "button" at bounding box center [941, 101] width 11 height 11
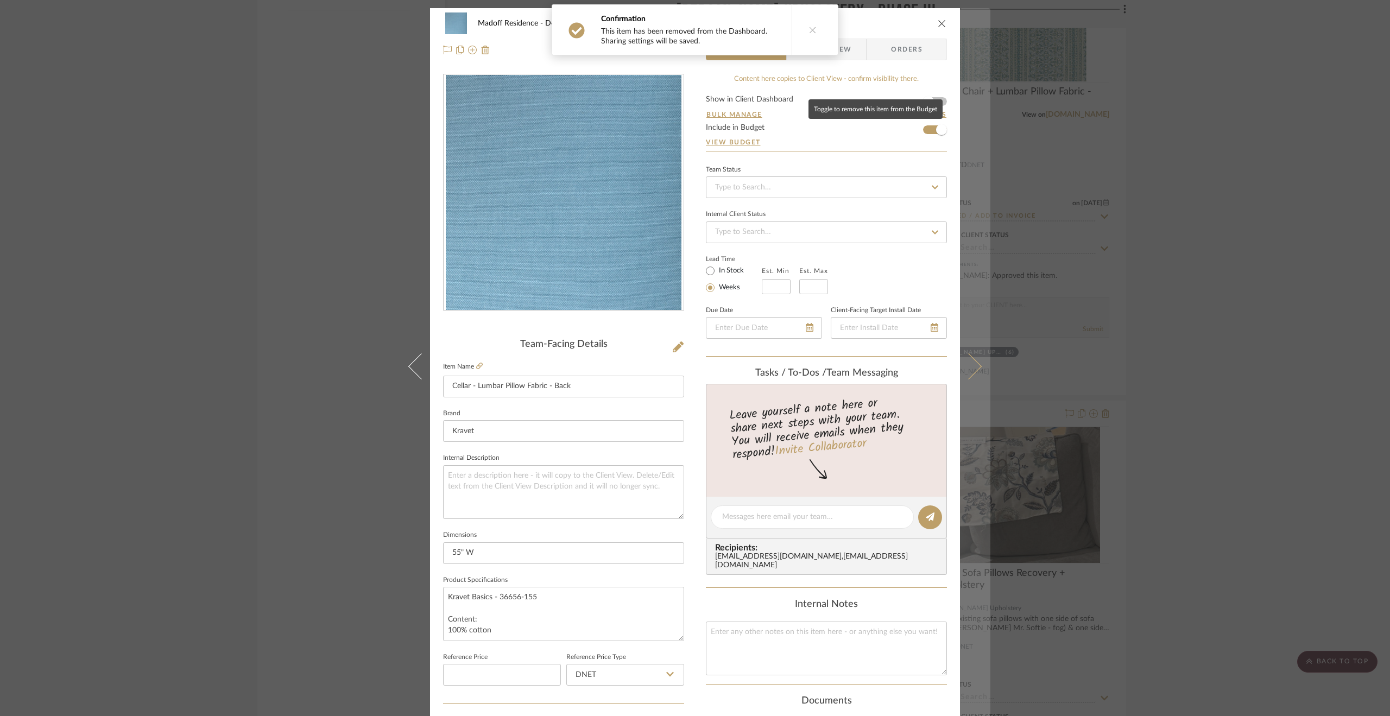
drag, startPoint x: 944, startPoint y: 130, endPoint x: 976, endPoint y: 142, distance: 34.2
click at [944, 130] on span "button" at bounding box center [941, 130] width 24 height 24
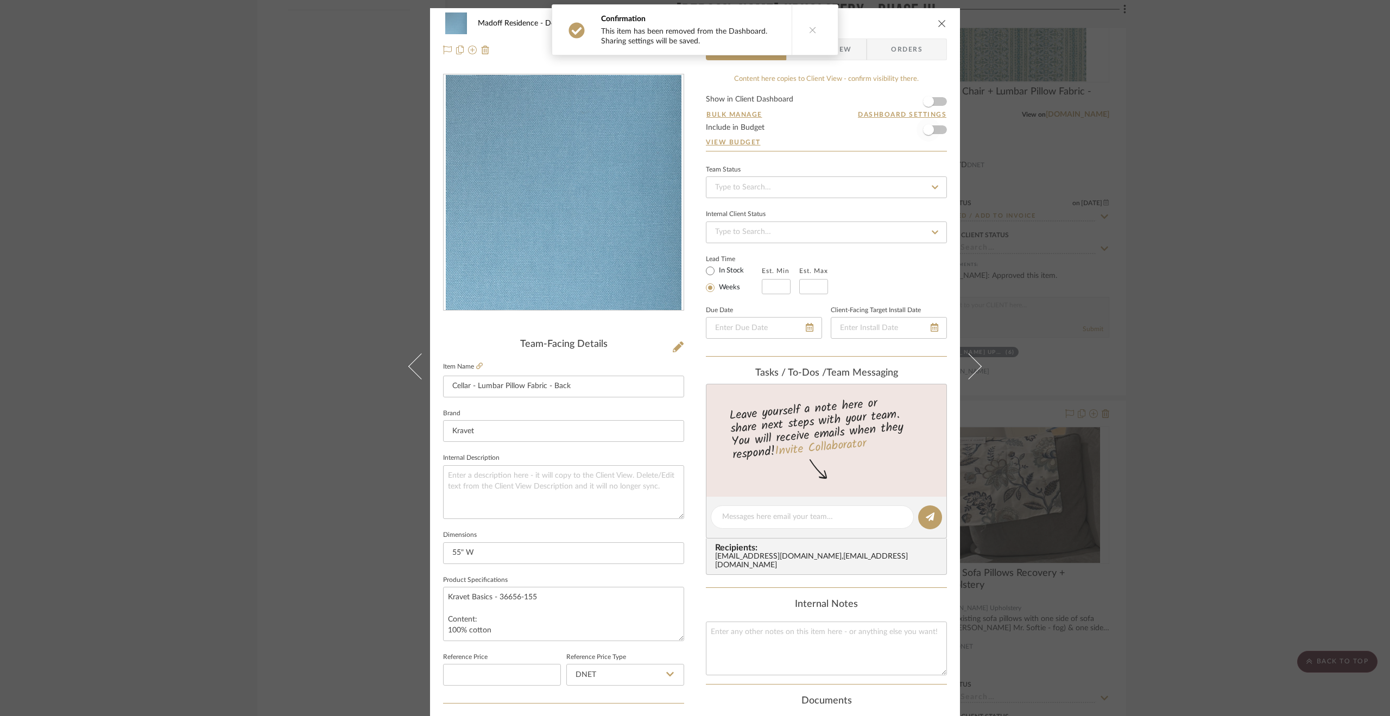
drag, startPoint x: 1261, startPoint y: 303, endPoint x: 1252, endPoint y: 290, distance: 15.5
click at [1260, 303] on div "Madoff Residence - Design Walter's Upholstery - Phase III Cellar - Lumbar Pillo…" at bounding box center [695, 358] width 1390 height 716
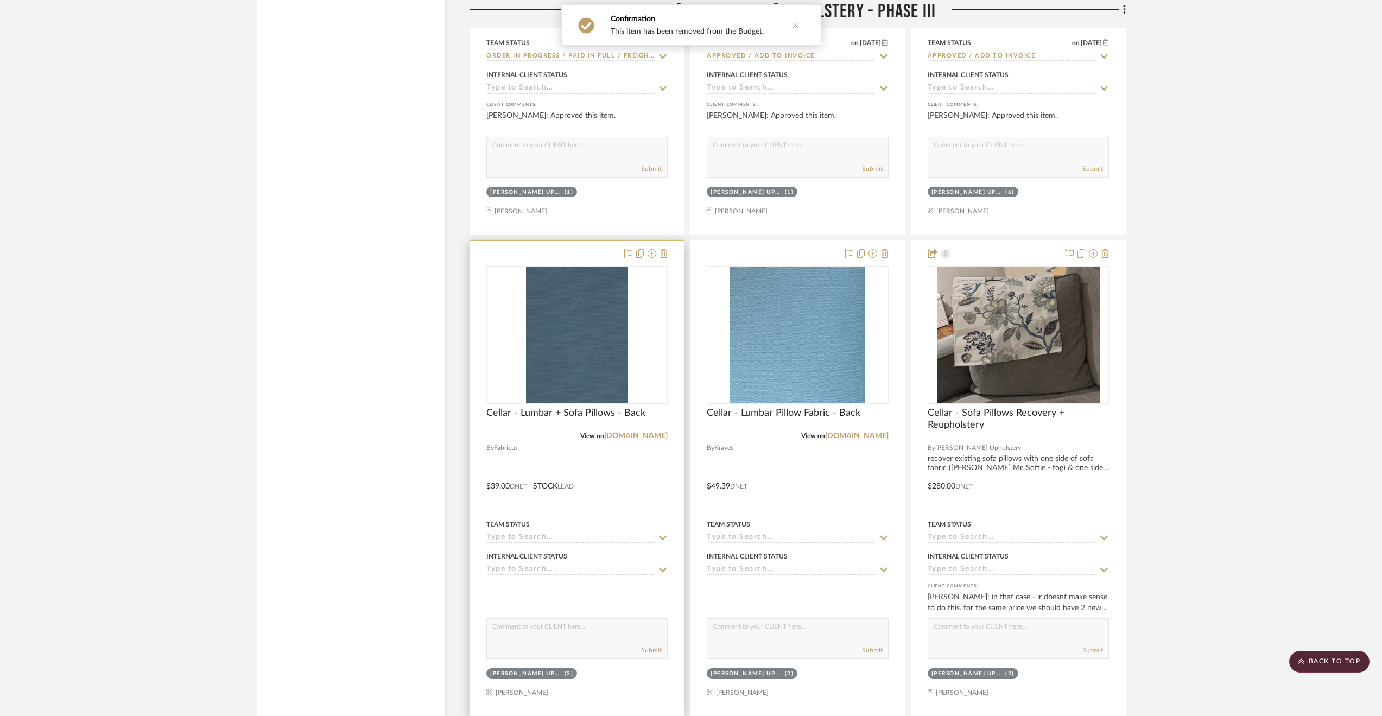
scroll to position [2800, 0]
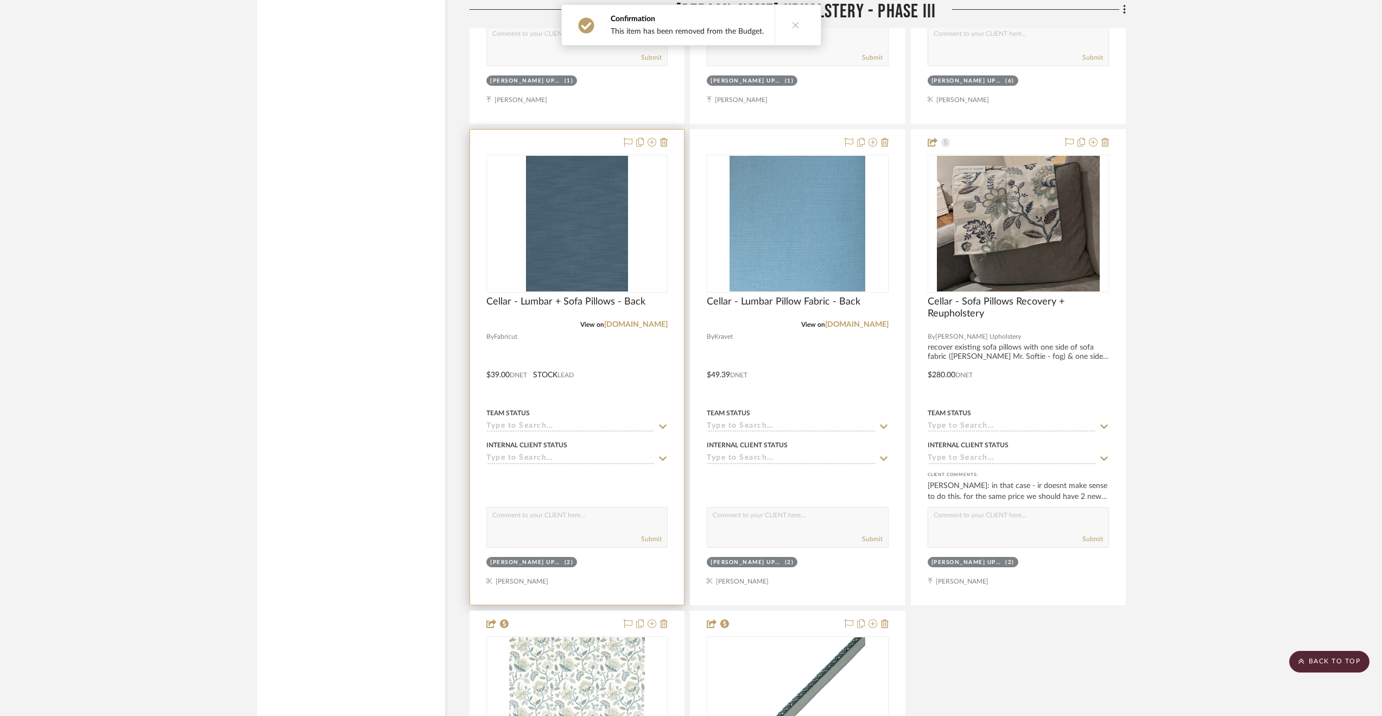
click at [625, 395] on div at bounding box center [577, 367] width 214 height 475
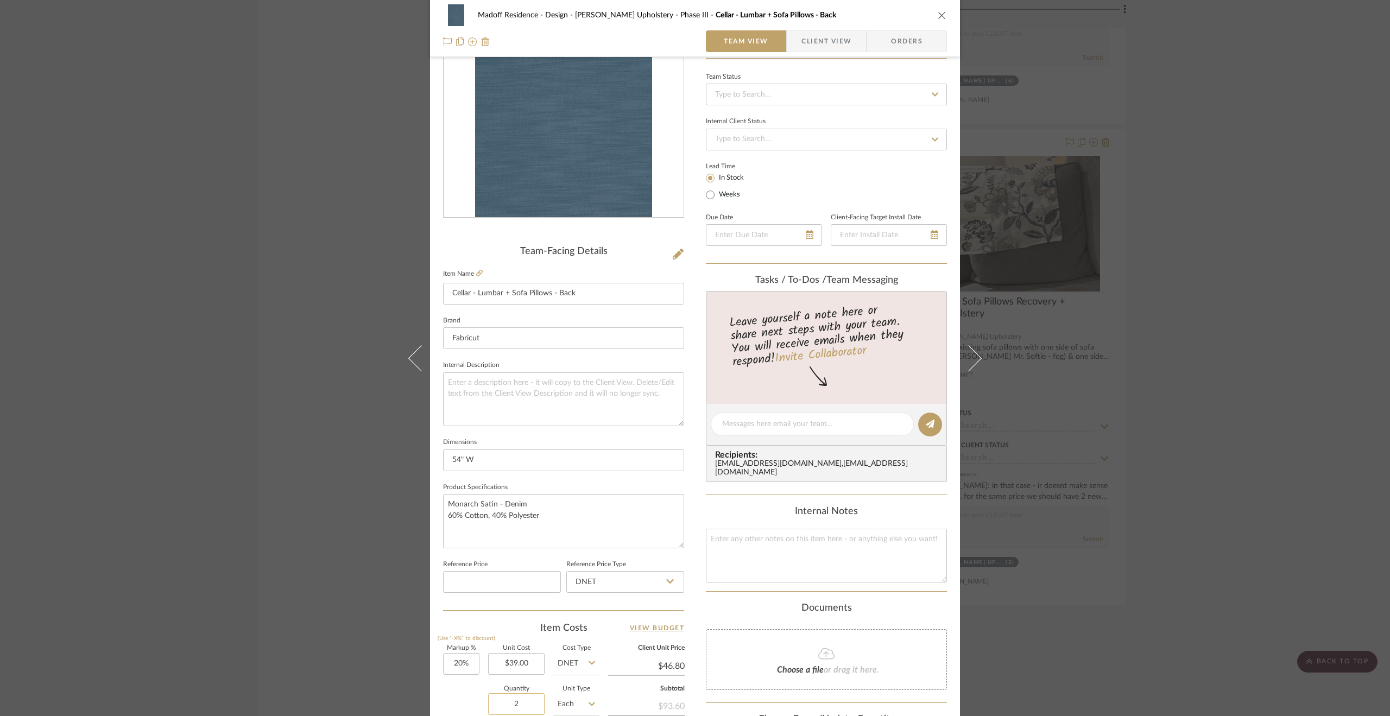
scroll to position [217, 0]
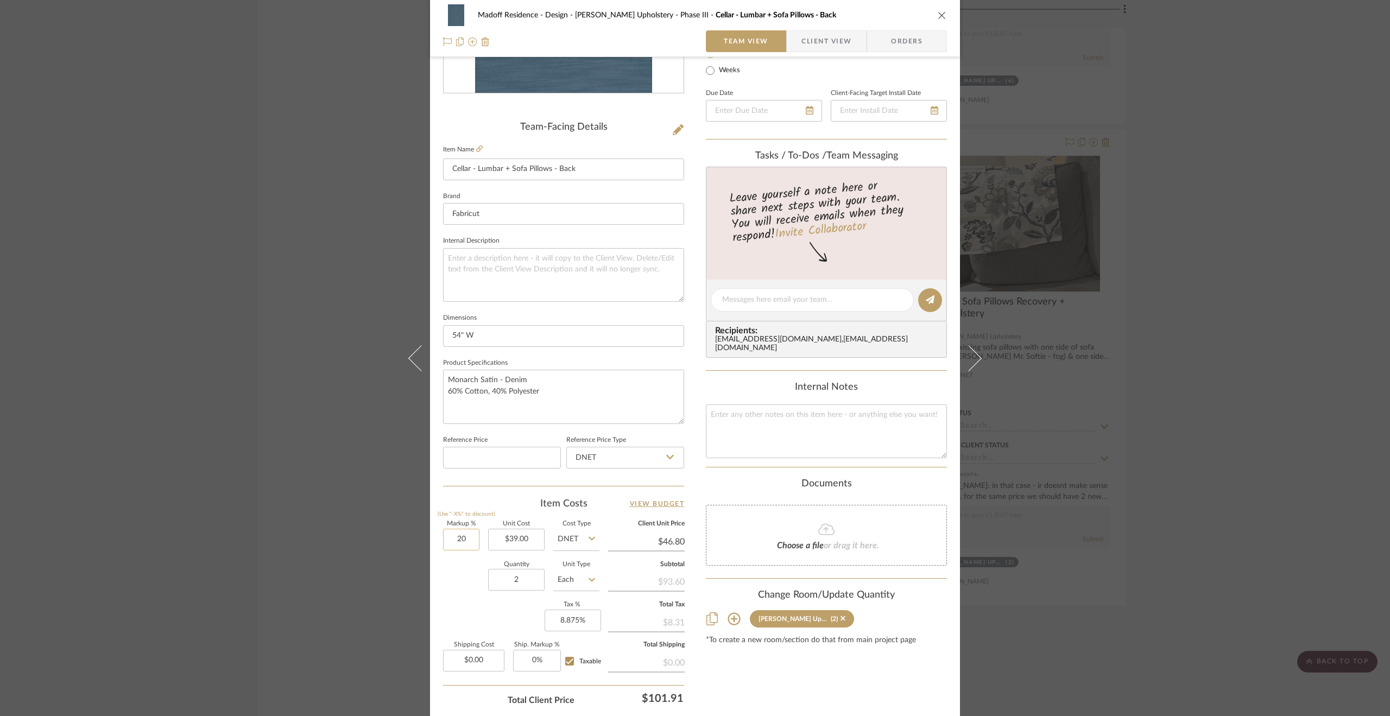
click at [473, 536] on input "20" at bounding box center [461, 540] width 36 height 22
type input "25%"
click at [448, 589] on div "Quantity 2 Unit Type Each" at bounding box center [521, 581] width 156 height 39
type input "$48.75"
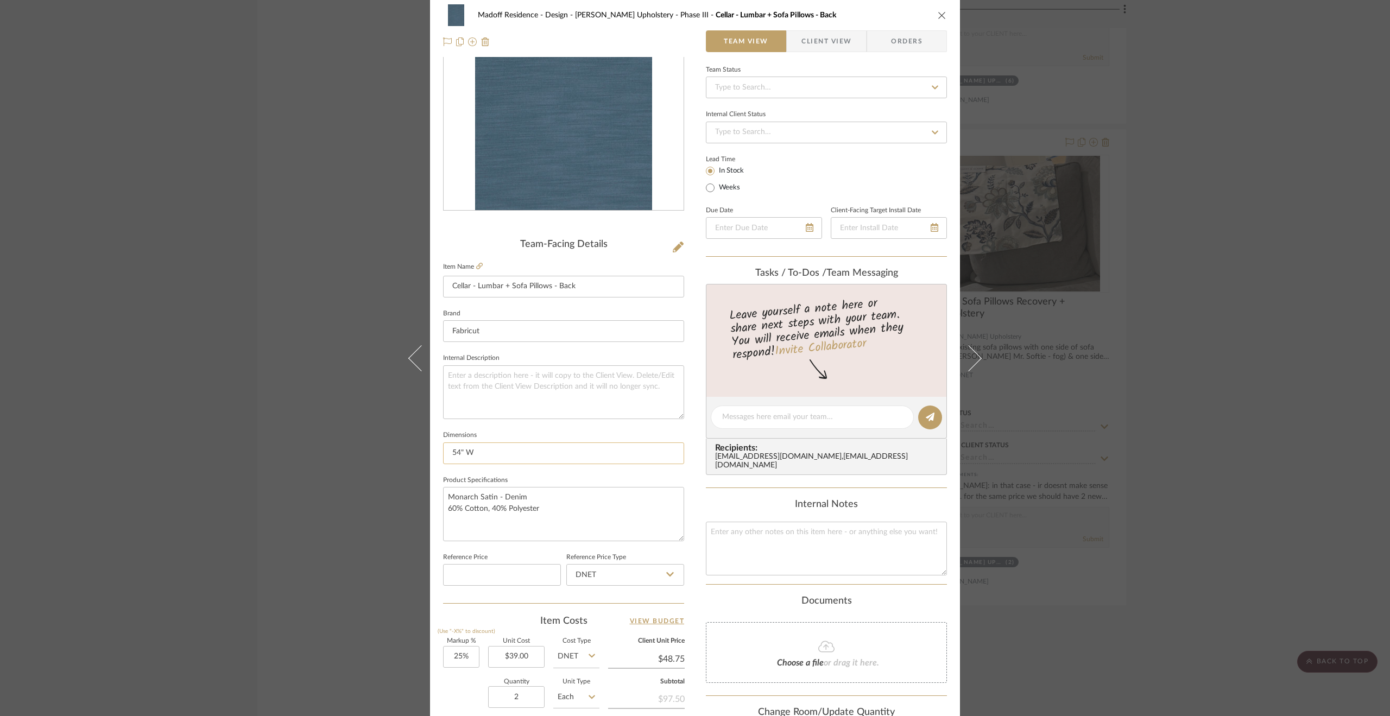
scroll to position [0, 0]
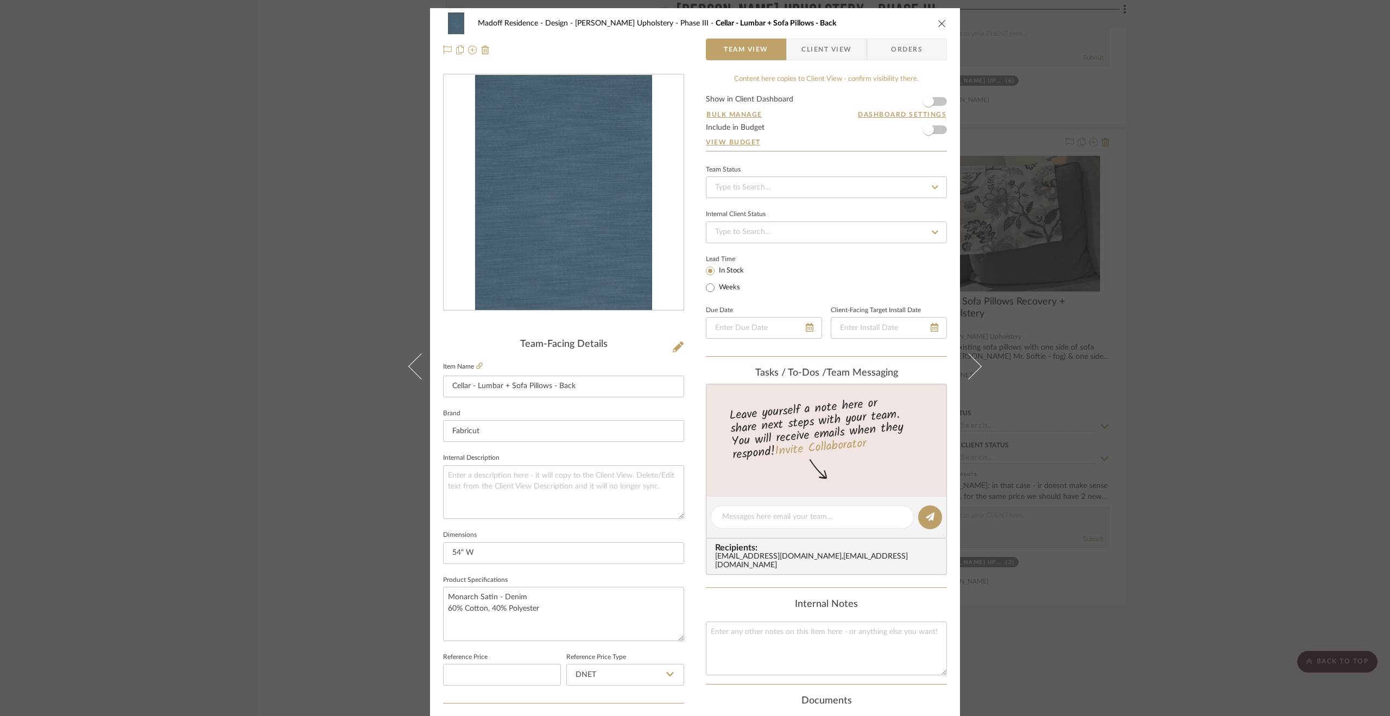
drag, startPoint x: 1281, startPoint y: 366, endPoint x: 1264, endPoint y: 360, distance: 18.7
click at [1281, 366] on div "Madoff Residence - Design Walter's Upholstery - Phase III Cellar - Lumbar + Sof…" at bounding box center [695, 358] width 1390 height 716
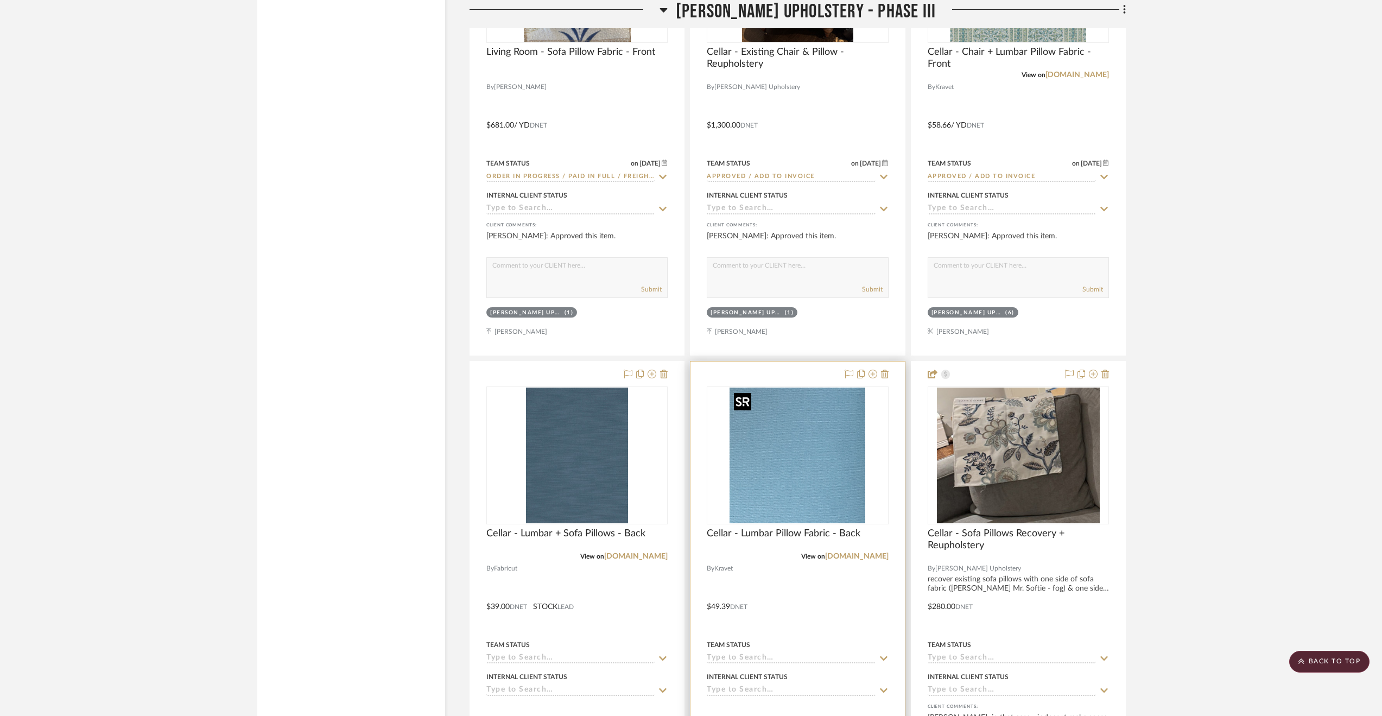
scroll to position [2691, 0]
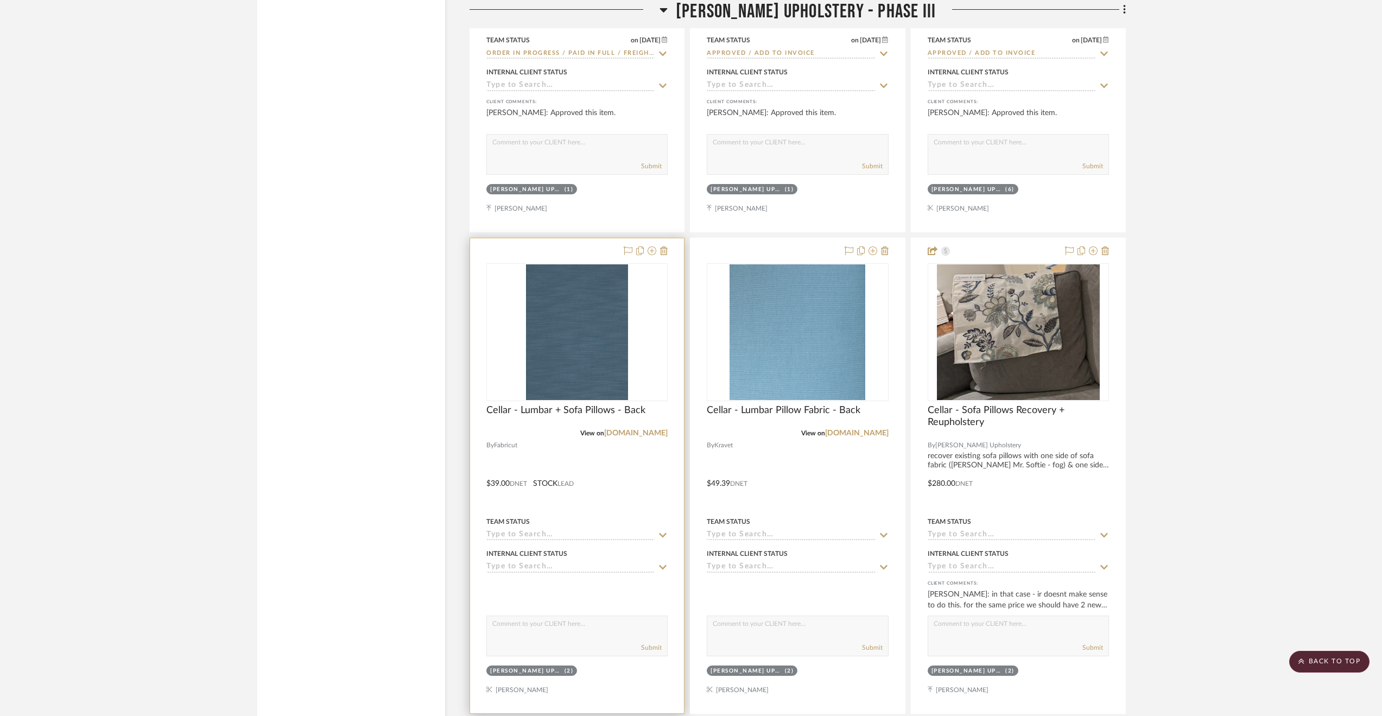
click at [632, 483] on div at bounding box center [577, 475] width 214 height 475
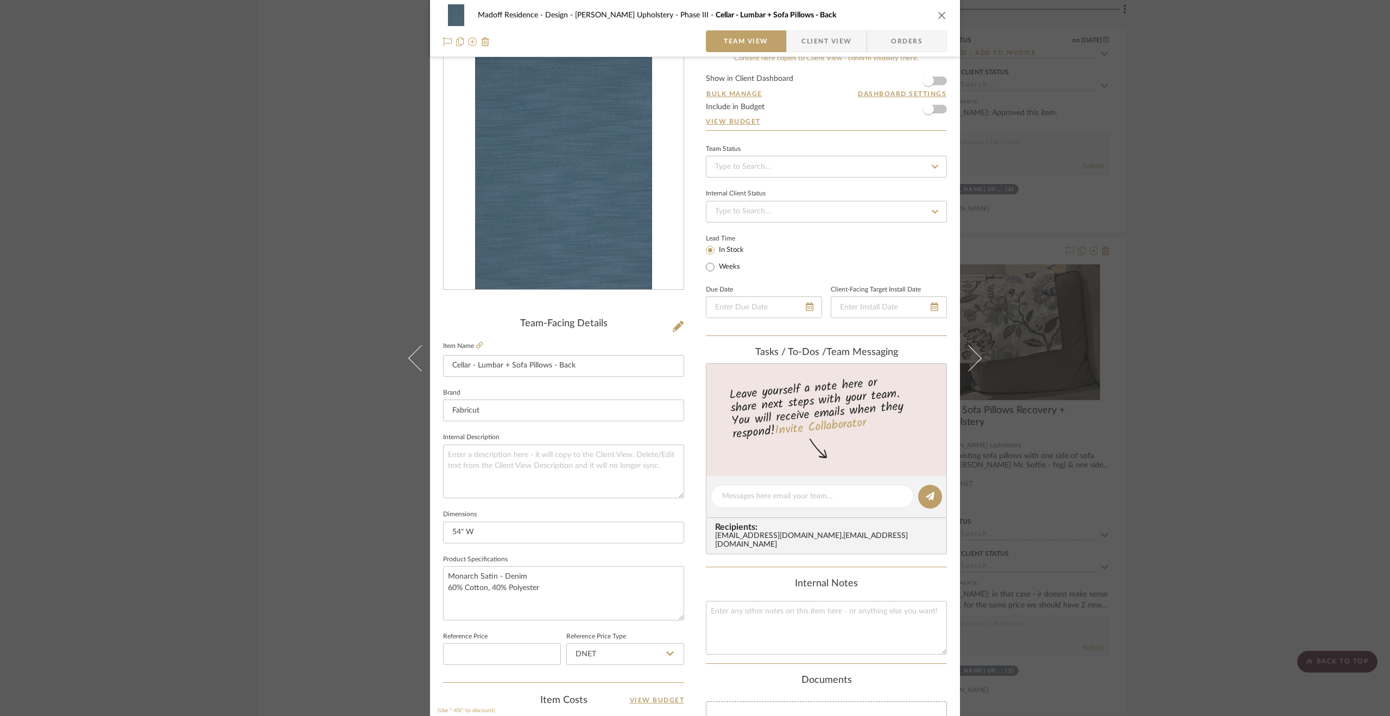
scroll to position [0, 0]
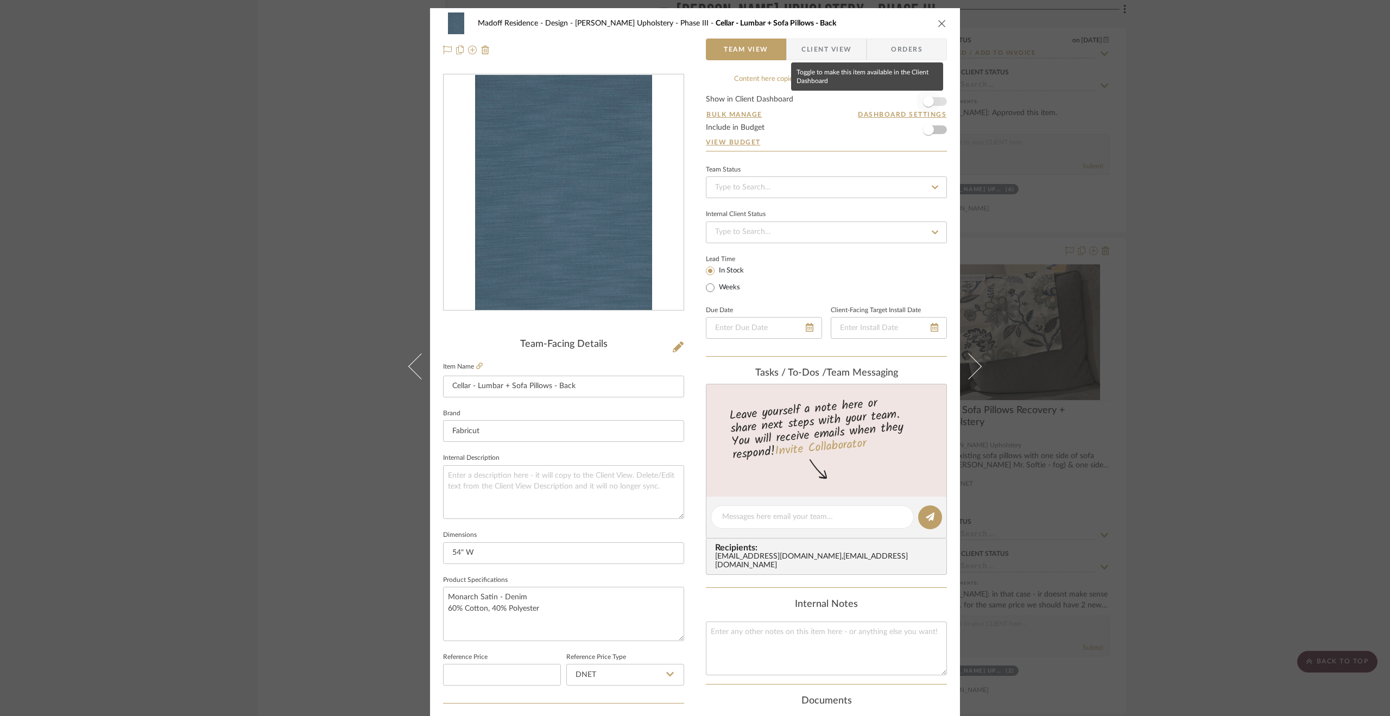
click at [923, 104] on span "button" at bounding box center [928, 101] width 11 height 11
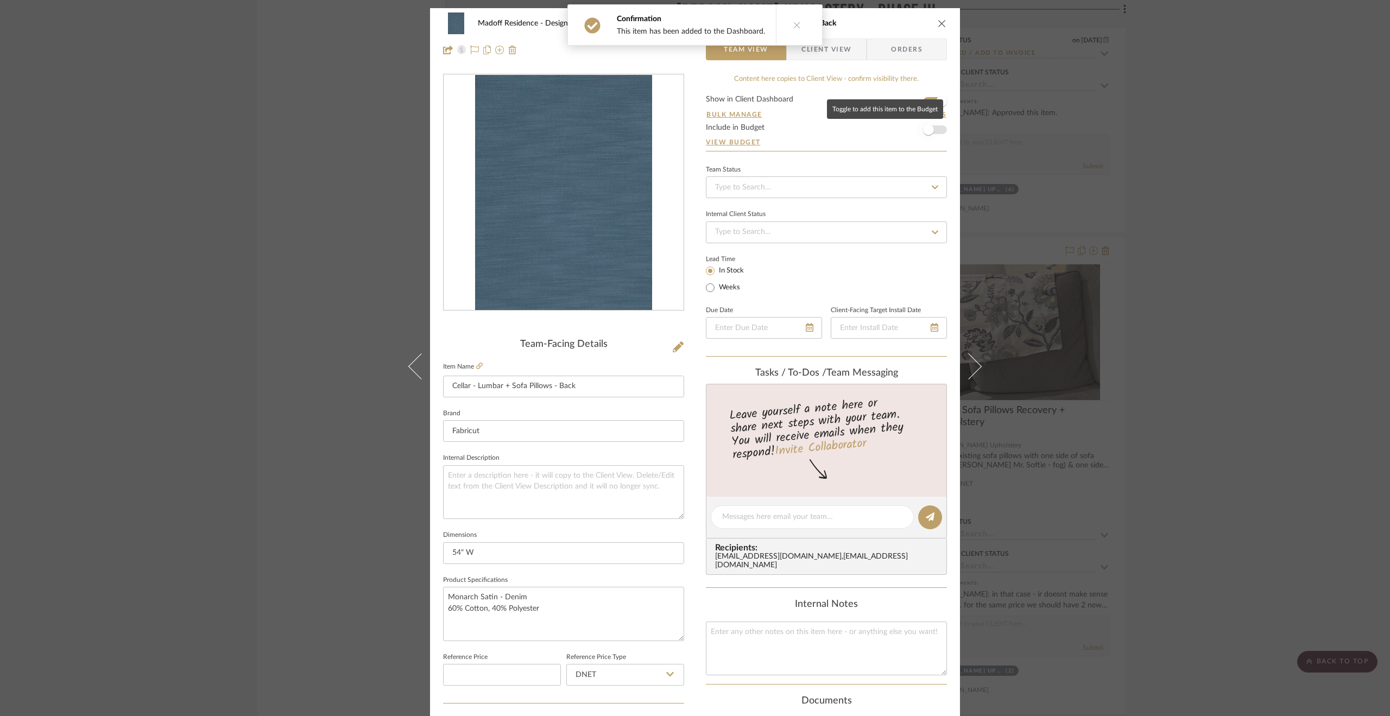
click at [927, 131] on span "button" at bounding box center [928, 129] width 11 height 11
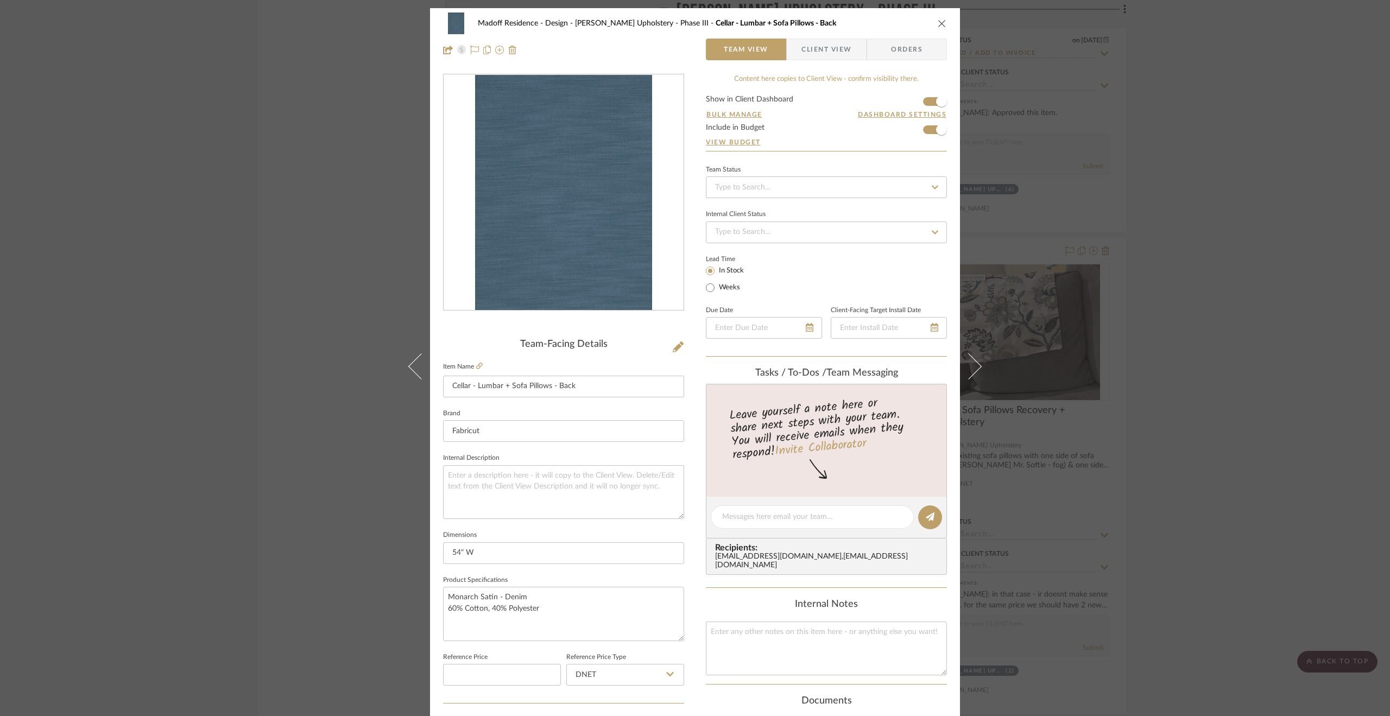
click at [822, 58] on span "Client View" at bounding box center [826, 50] width 50 height 22
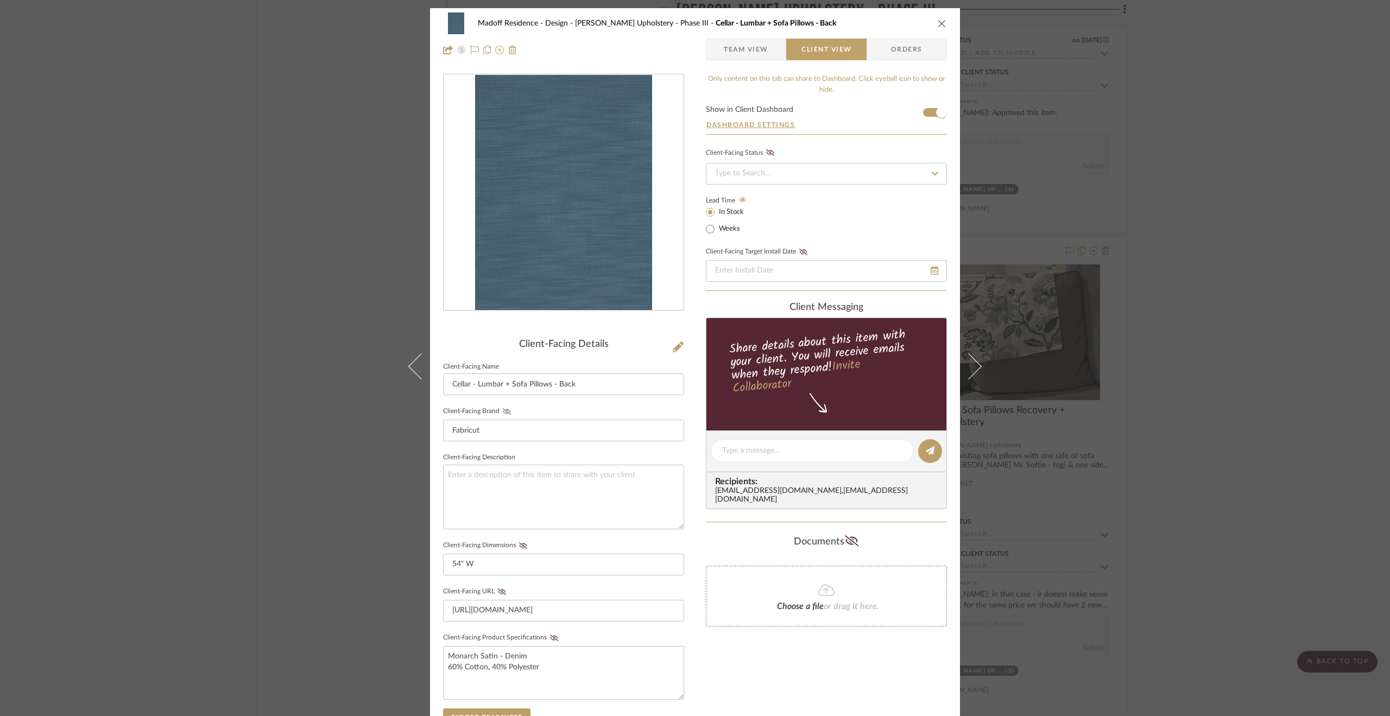
click at [503, 411] on icon at bounding box center [507, 411] width 8 height 7
click at [519, 544] on icon at bounding box center [523, 545] width 8 height 7
click at [498, 588] on icon at bounding box center [502, 591] width 8 height 7
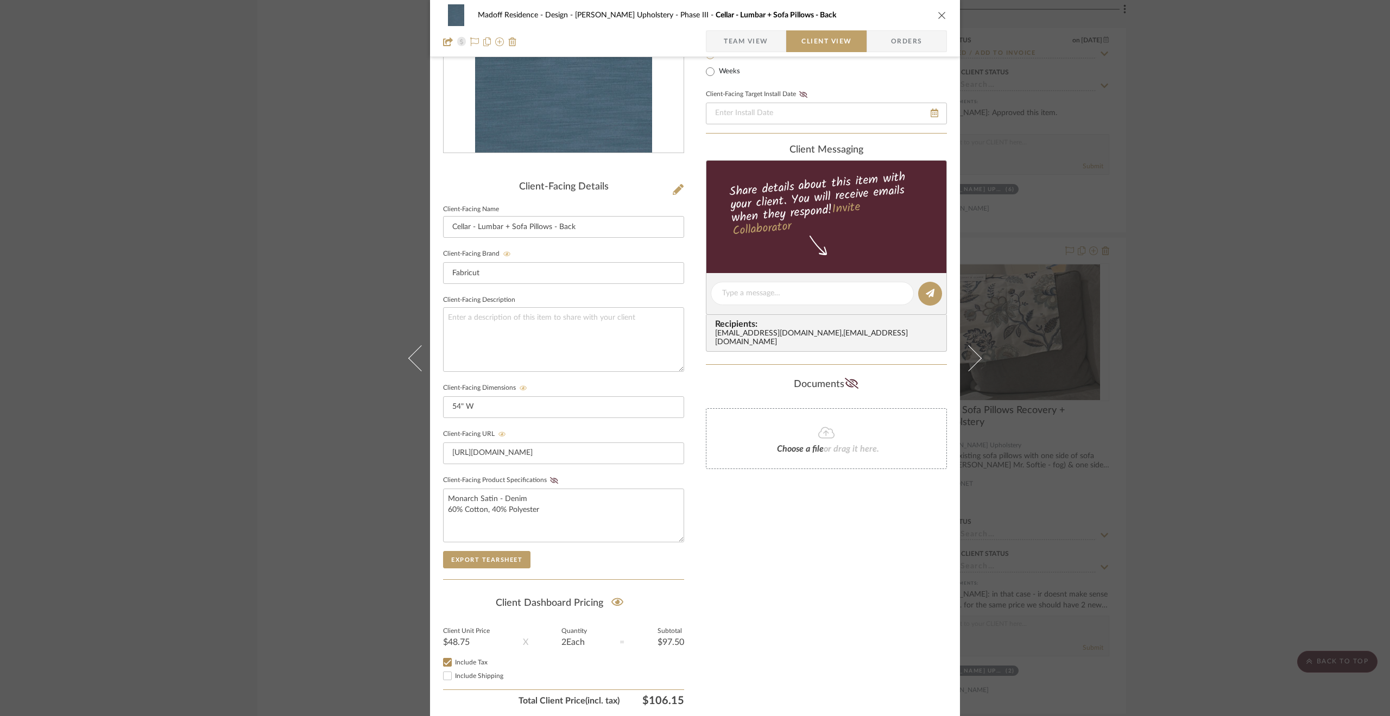
scroll to position [192, 0]
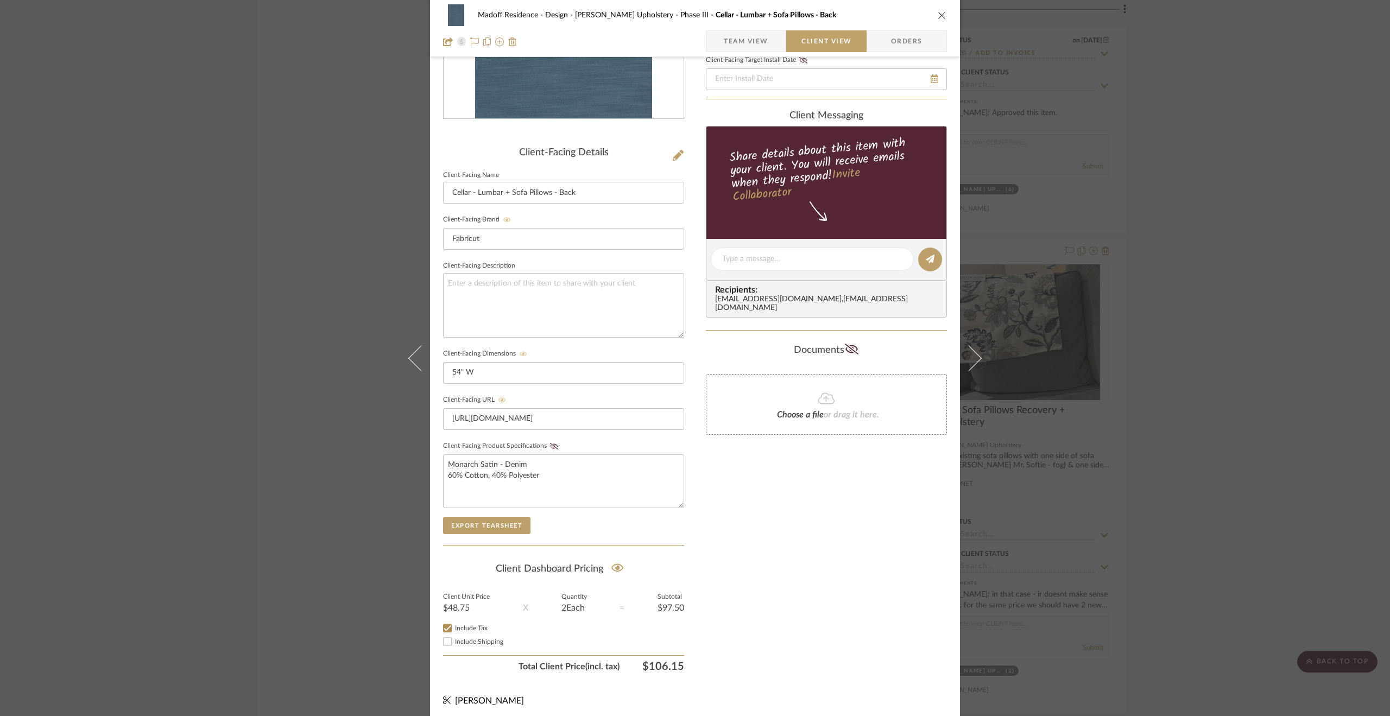
click at [486, 638] on span "Include Shipping" at bounding box center [479, 641] width 48 height 7
click at [454, 636] on input "Include Shipping" at bounding box center [447, 641] width 13 height 13
checkbox input "false"
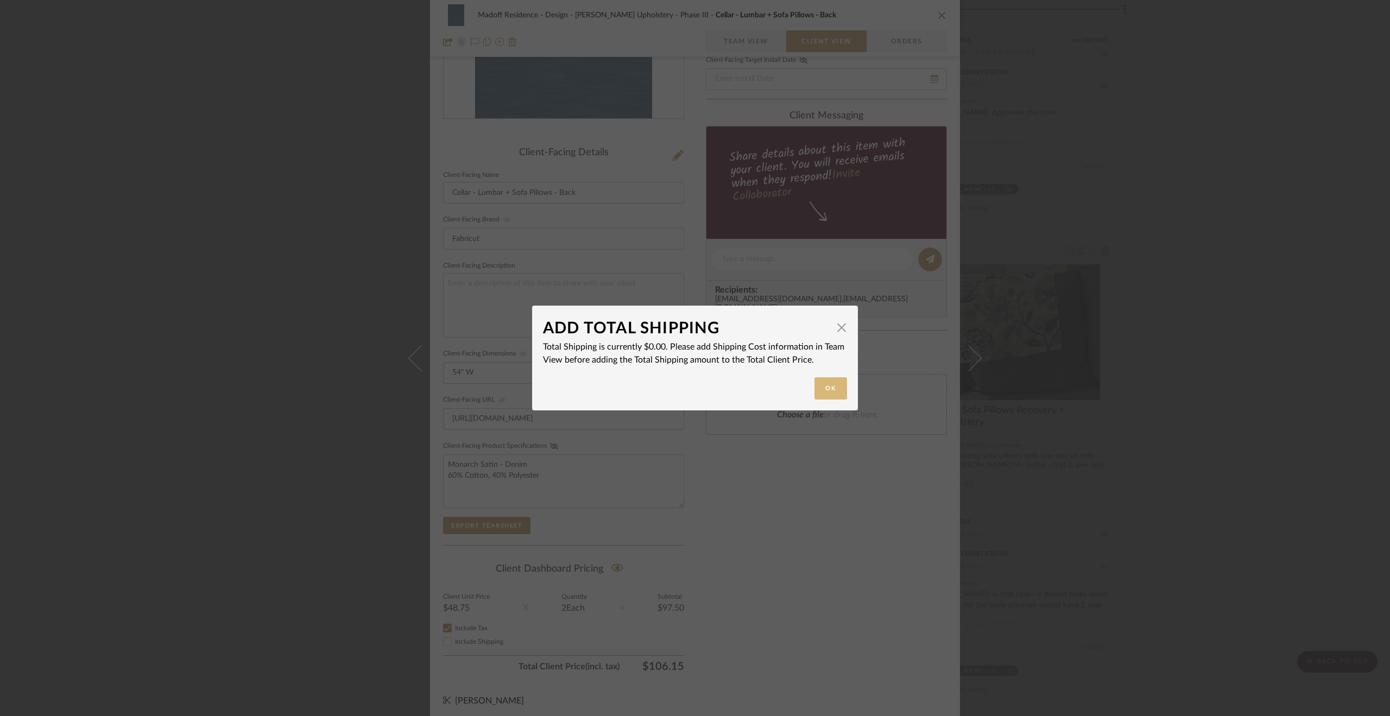
click at [833, 391] on button "Ok" at bounding box center [830, 388] width 33 height 22
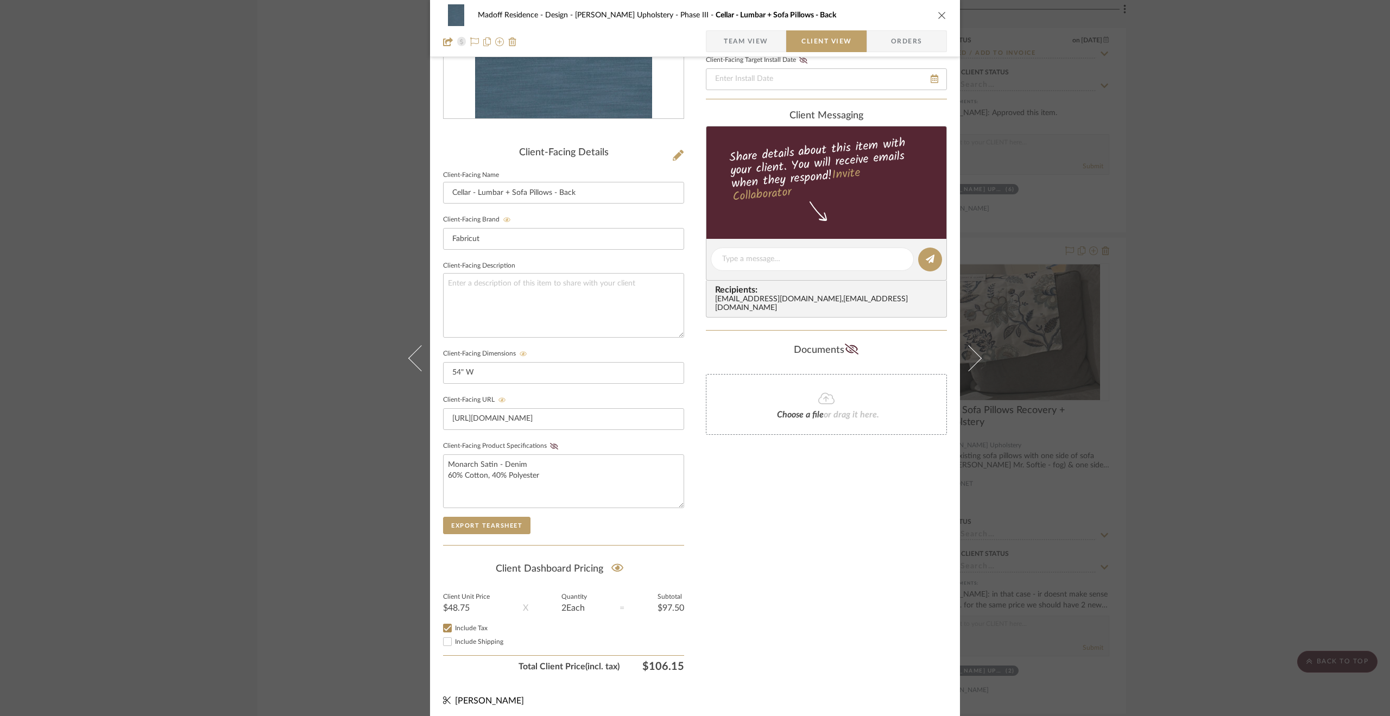
click at [1280, 453] on div "Madoff Residence - Design Walter's Upholstery - Phase III Cellar - Lumbar + Sof…" at bounding box center [695, 358] width 1390 height 716
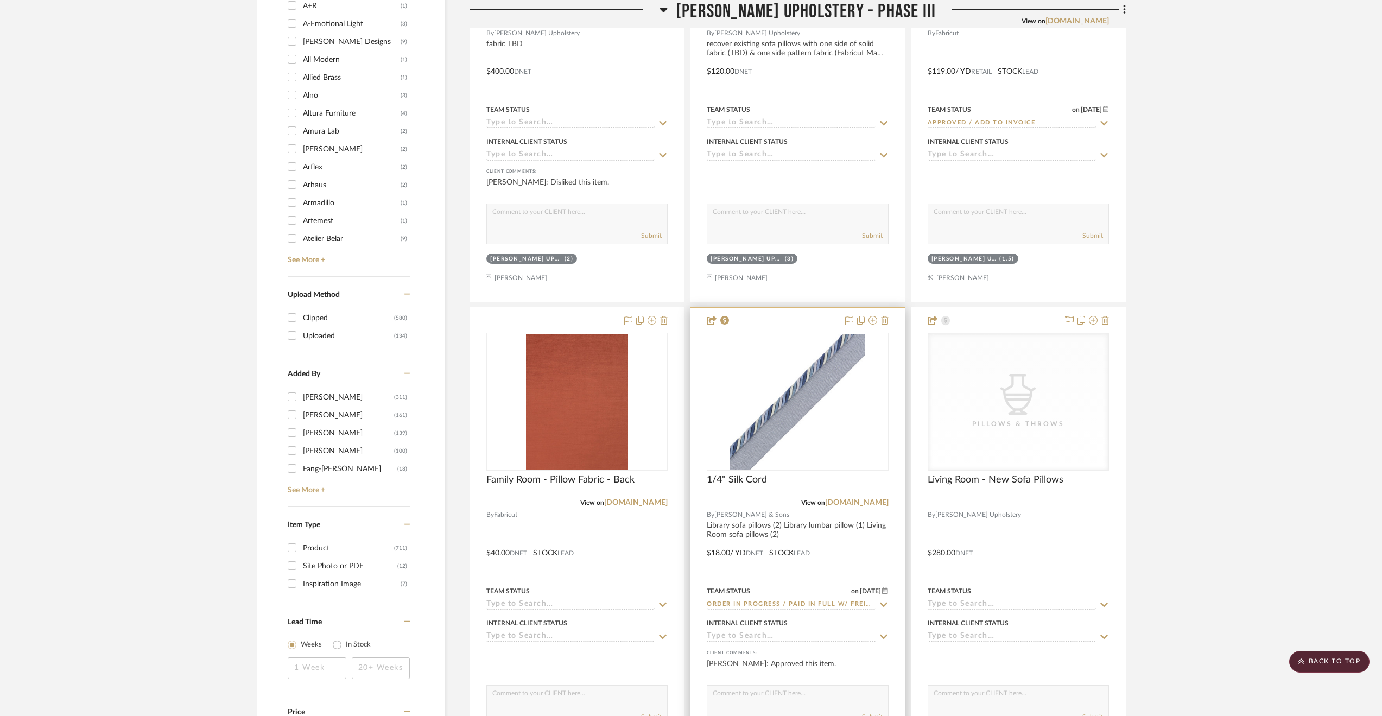
scroll to position [1768, 0]
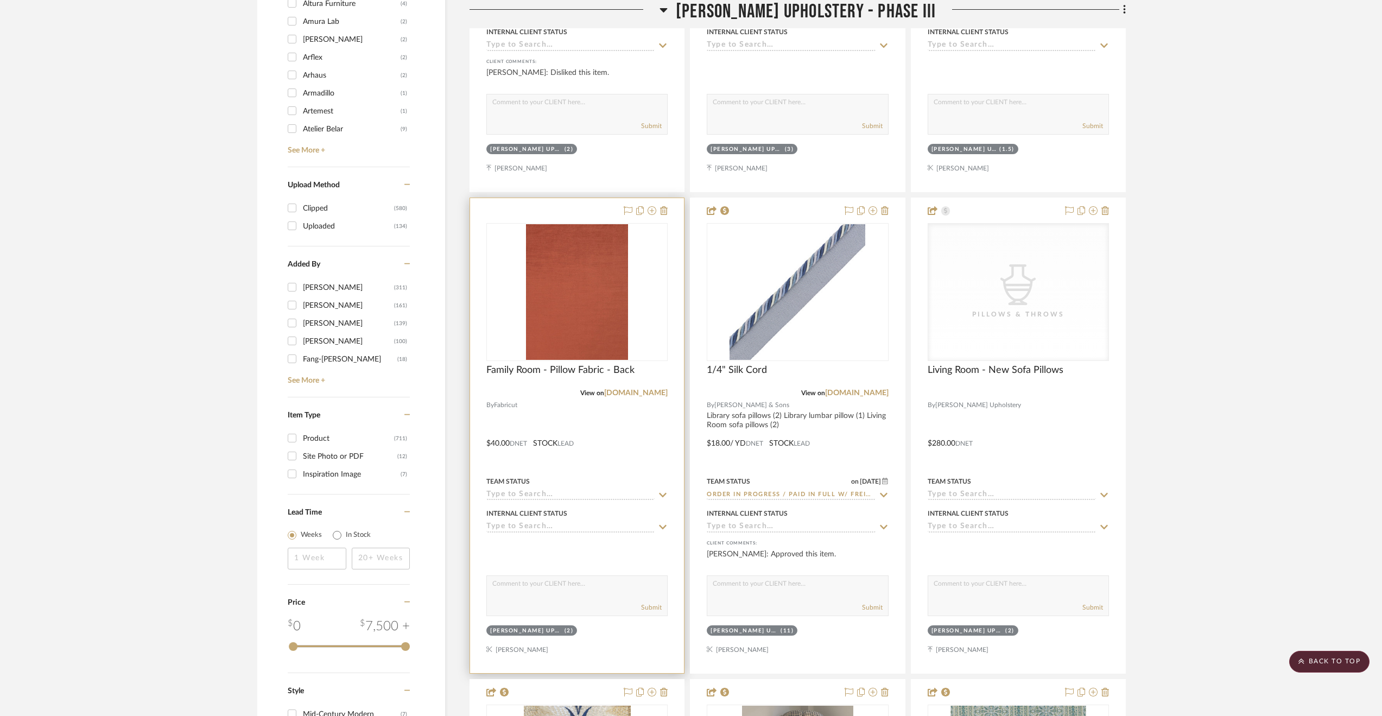
click at [623, 423] on div at bounding box center [577, 435] width 214 height 475
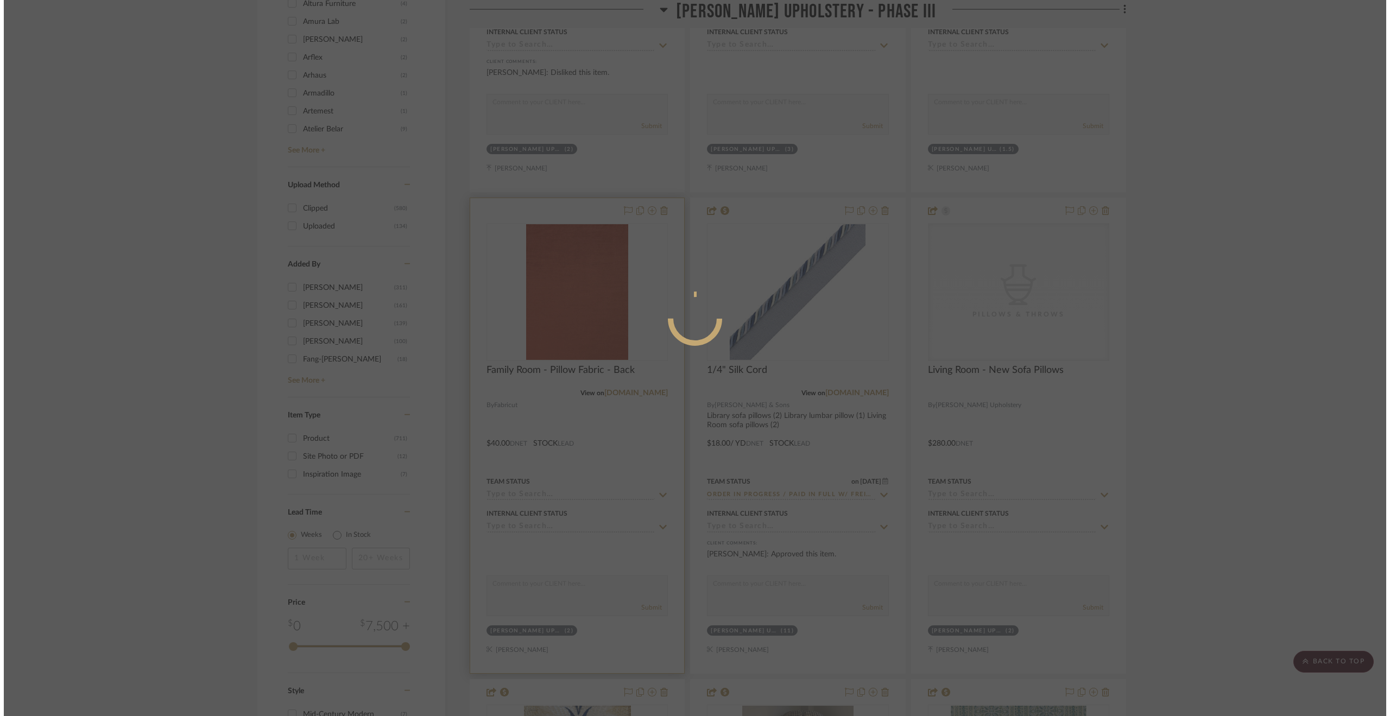
scroll to position [0, 0]
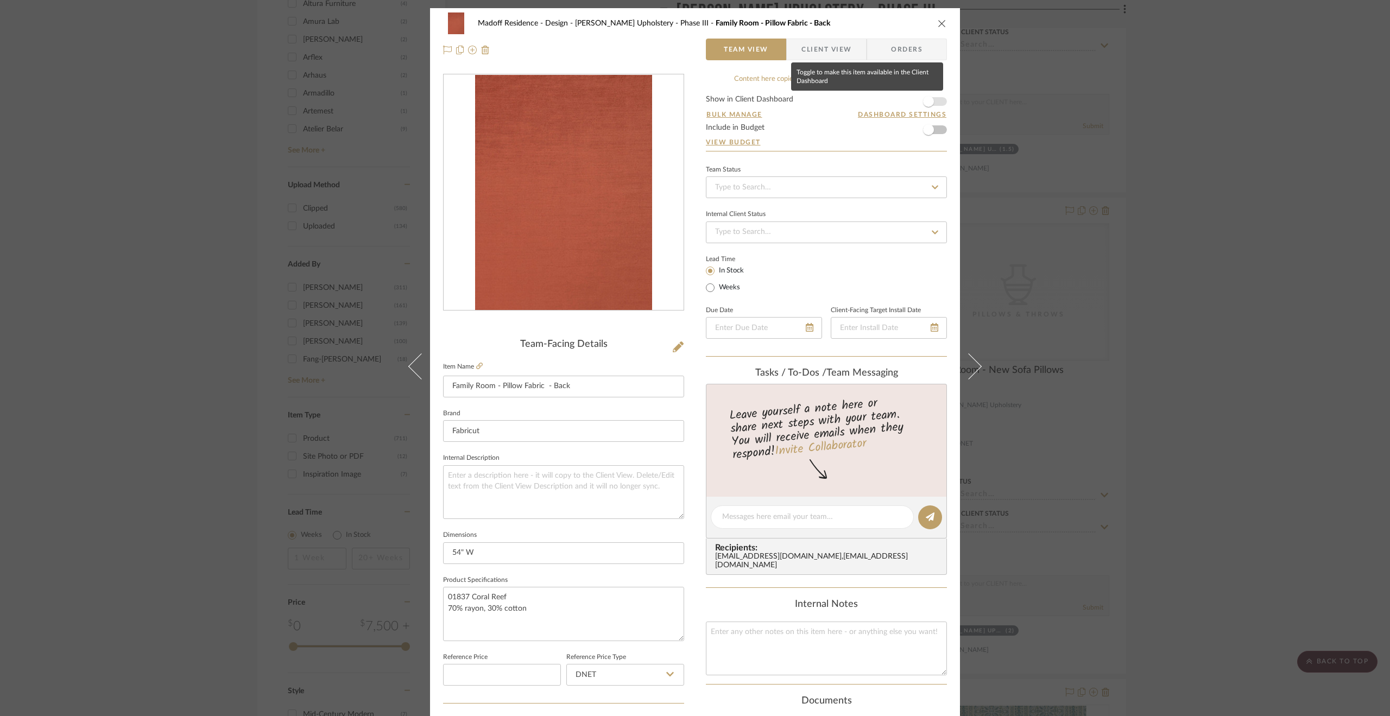
drag, startPoint x: 932, startPoint y: 97, endPoint x: 926, endPoint y: 89, distance: 10.0
click at [932, 97] on span "button" at bounding box center [928, 102] width 24 height 24
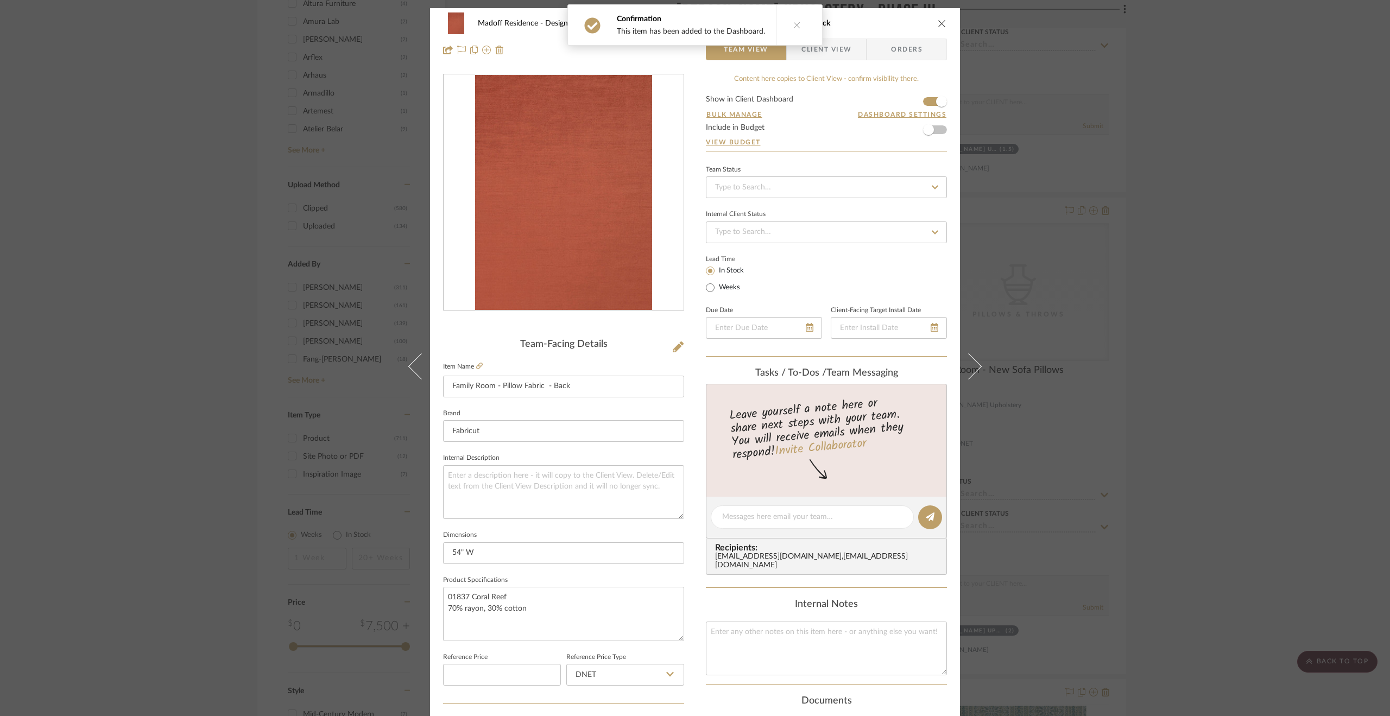
click at [842, 54] on span "Client View" at bounding box center [826, 50] width 50 height 22
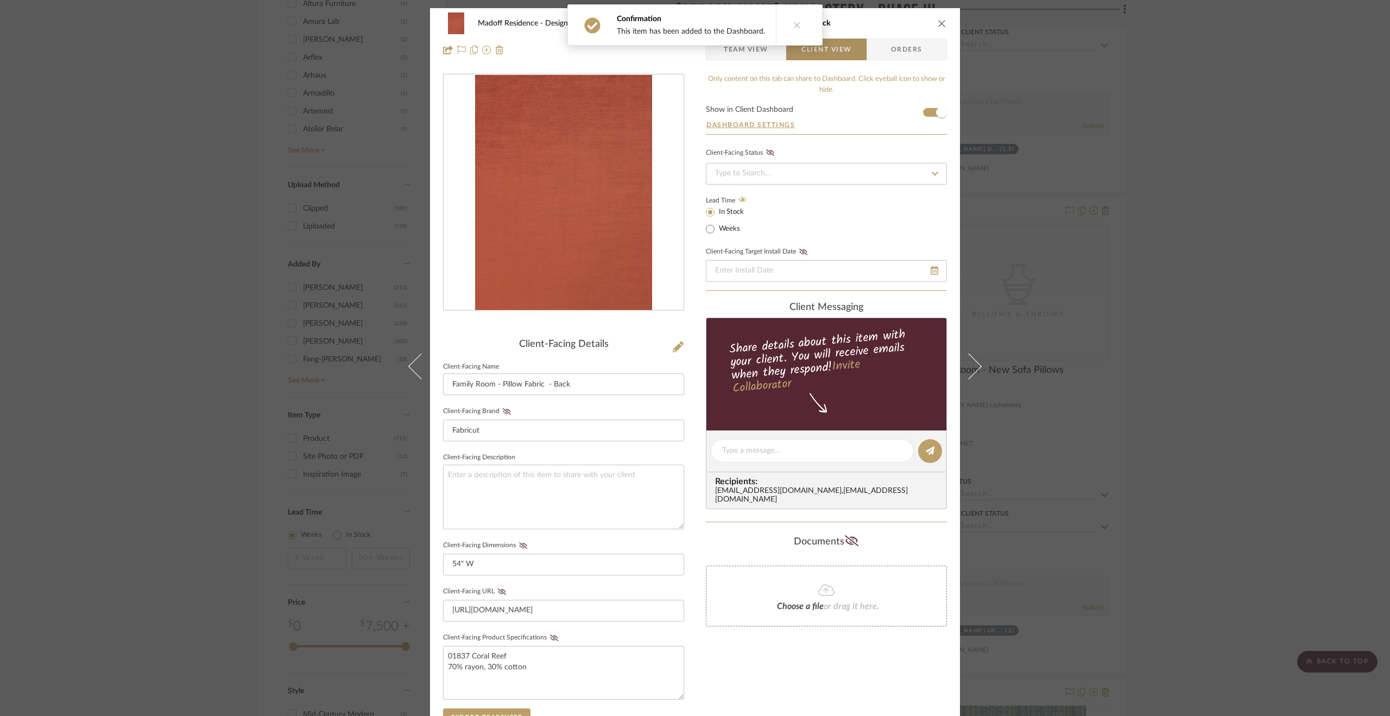
click at [807, 30] on button at bounding box center [797, 25] width 42 height 40
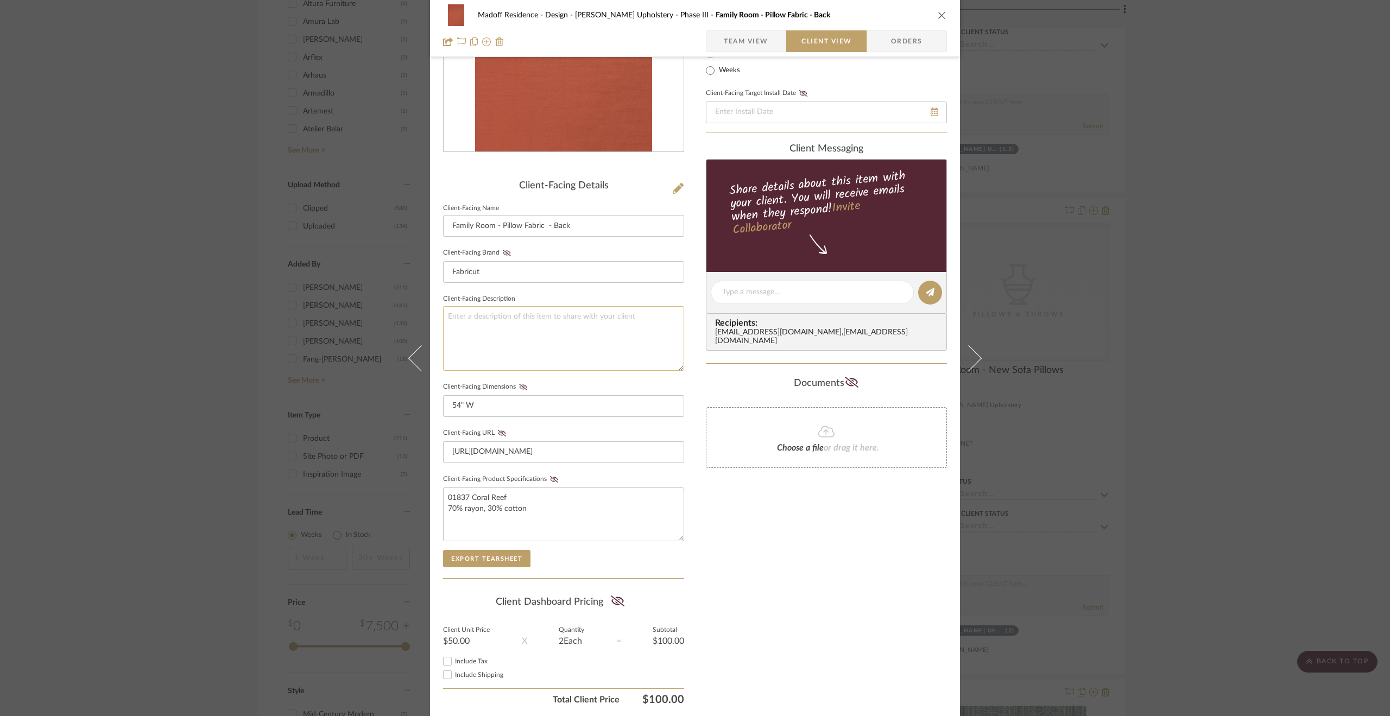
scroll to position [192, 0]
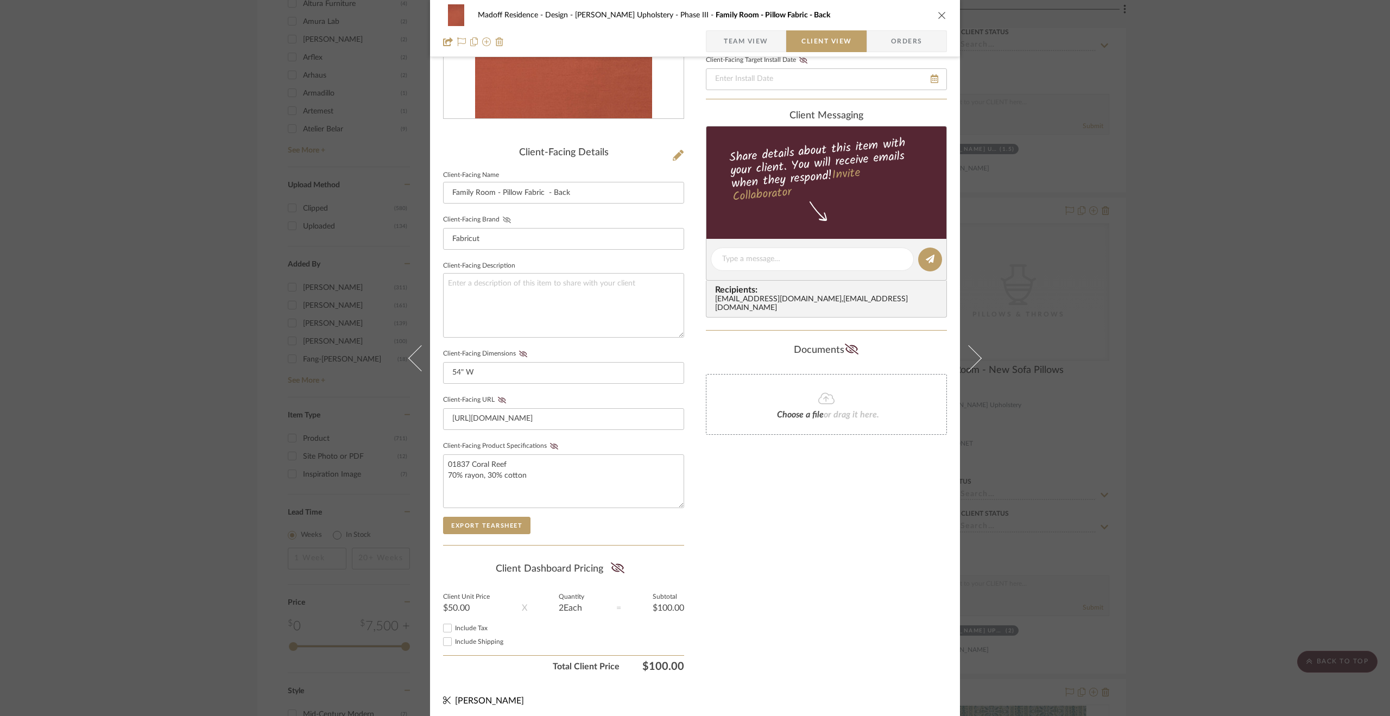
click at [503, 220] on icon at bounding box center [507, 220] width 8 height 7
click at [519, 351] on icon at bounding box center [523, 354] width 8 height 7
click at [500, 399] on icon at bounding box center [502, 400] width 8 height 7
drag, startPoint x: 624, startPoint y: 560, endPoint x: 610, endPoint y: 567, distance: 15.6
click at [622, 560] on summary-project-share-button at bounding box center [617, 568] width 29 height 25
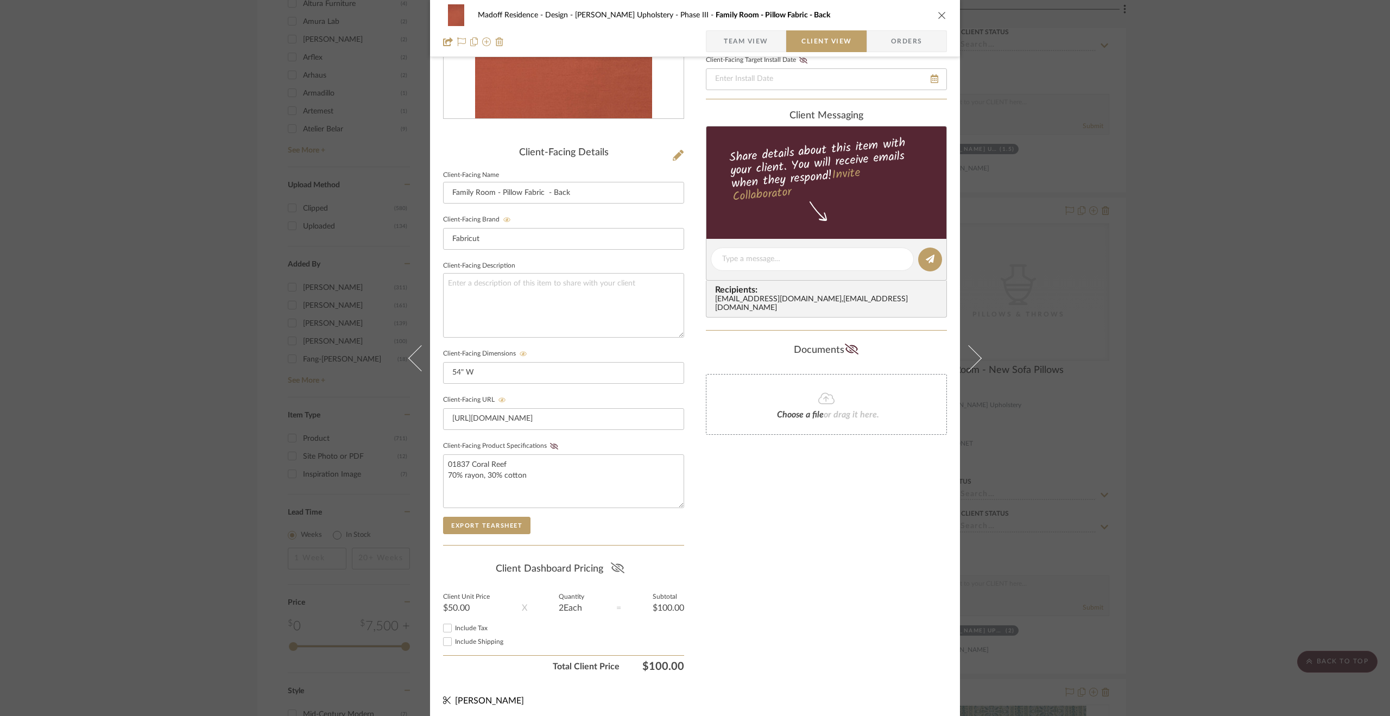
click at [614, 562] on icon at bounding box center [617, 567] width 14 height 11
click at [475, 625] on span "Include Tax" at bounding box center [471, 628] width 33 height 7
click at [454, 621] on input "Include Tax" at bounding box center [447, 627] width 13 height 13
checkbox input "true"
click at [1219, 484] on div "Madoff Residence - Design Walter's Upholstery - Phase III Family Room - Pillow …" at bounding box center [695, 358] width 1390 height 716
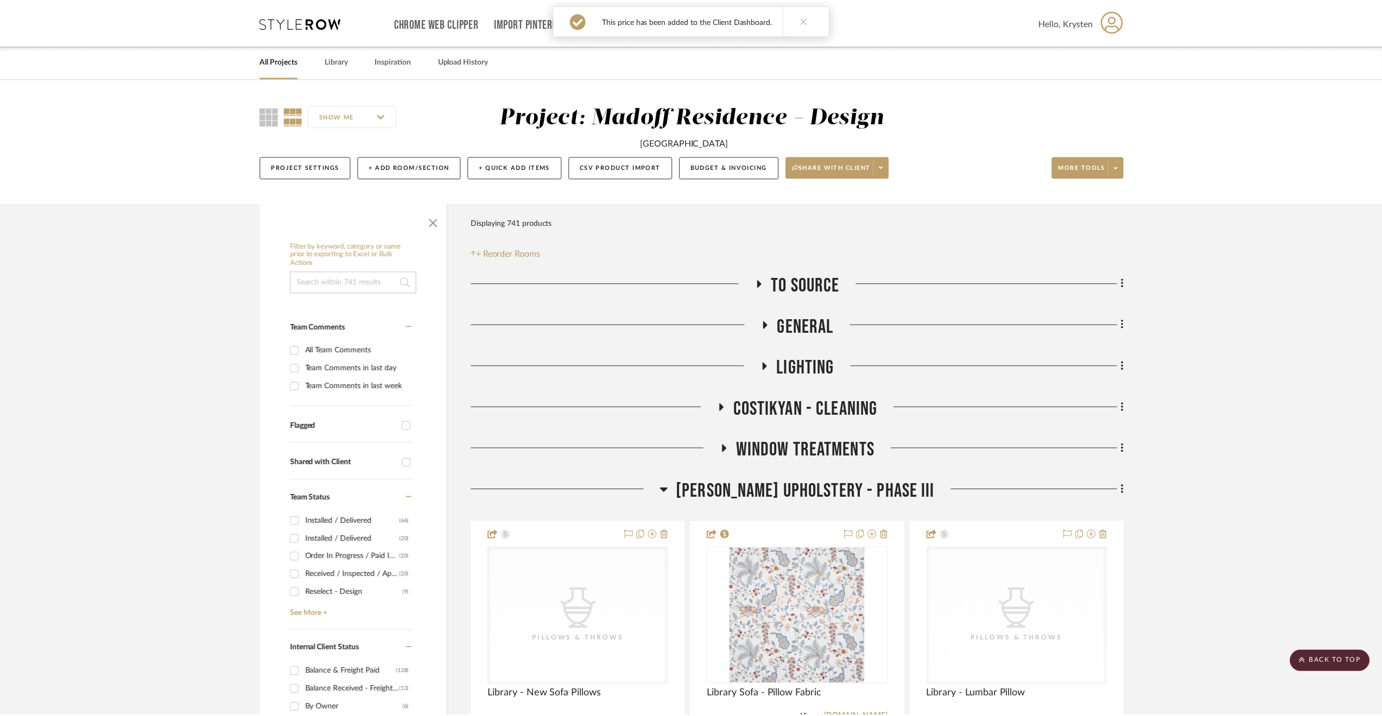
scroll to position [1768, 0]
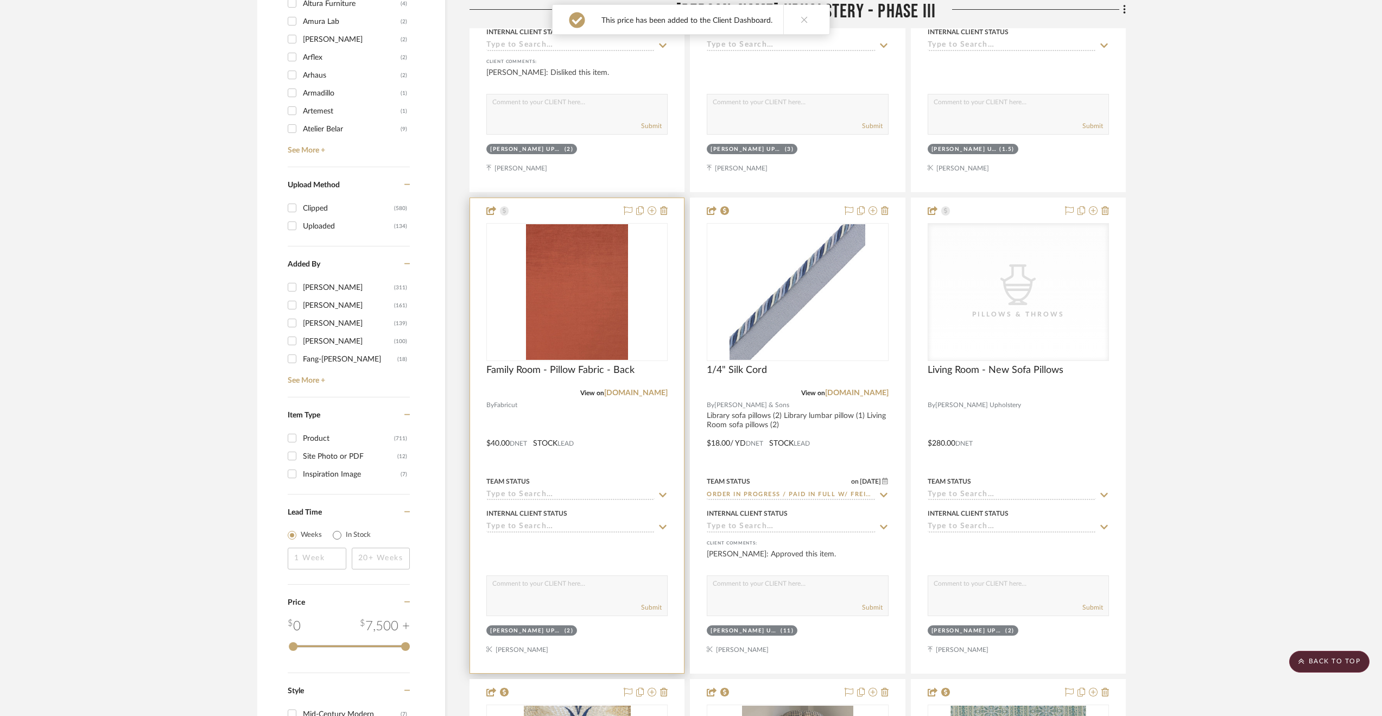
click at [649, 452] on div at bounding box center [577, 435] width 214 height 475
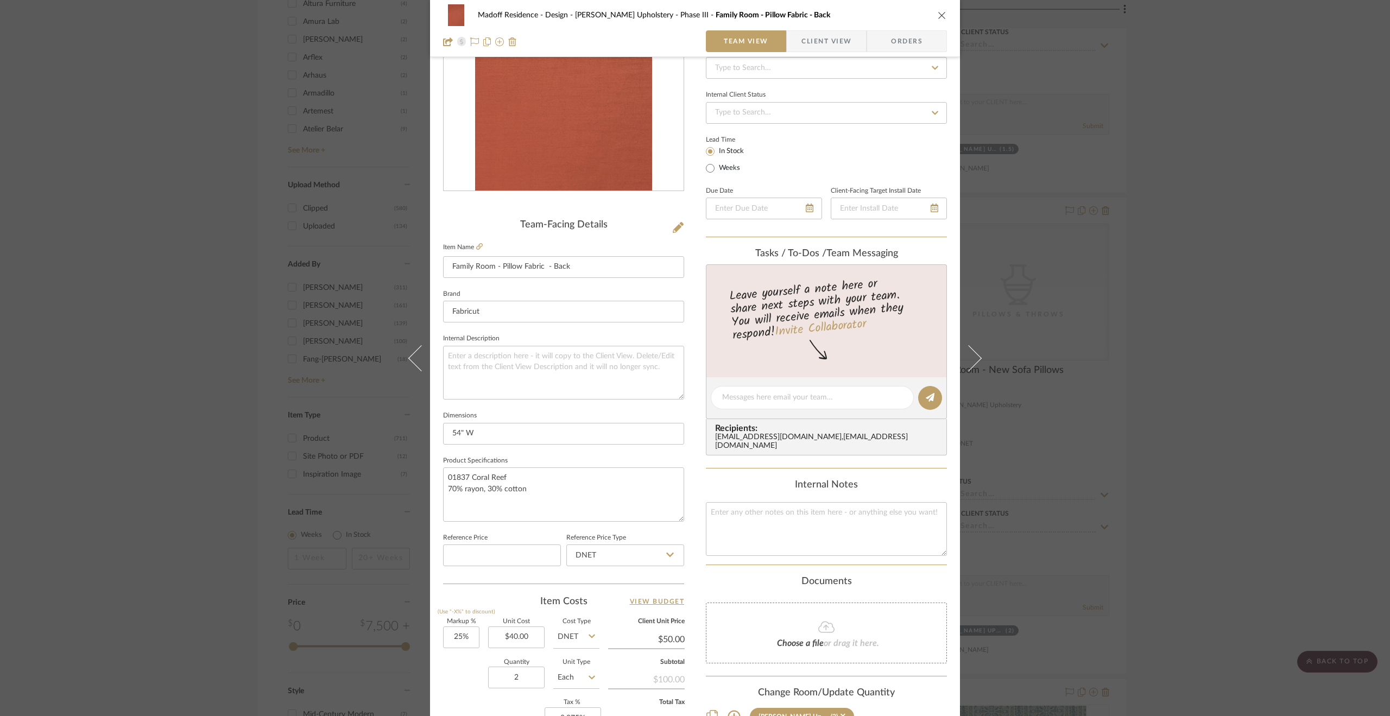
scroll to position [54, 0]
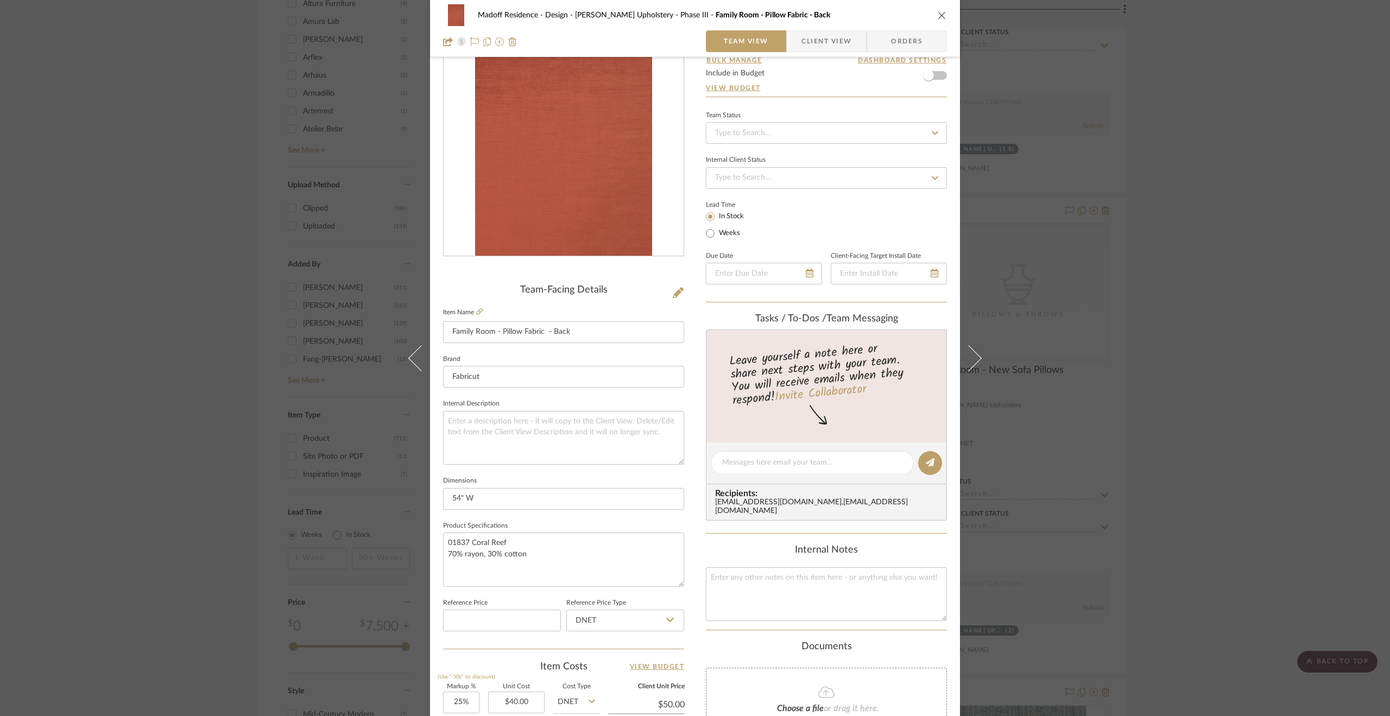
click at [1172, 345] on div "Madoff Residence - Design Walter's Upholstery - Phase III Family Room - Pillow …" at bounding box center [695, 358] width 1390 height 716
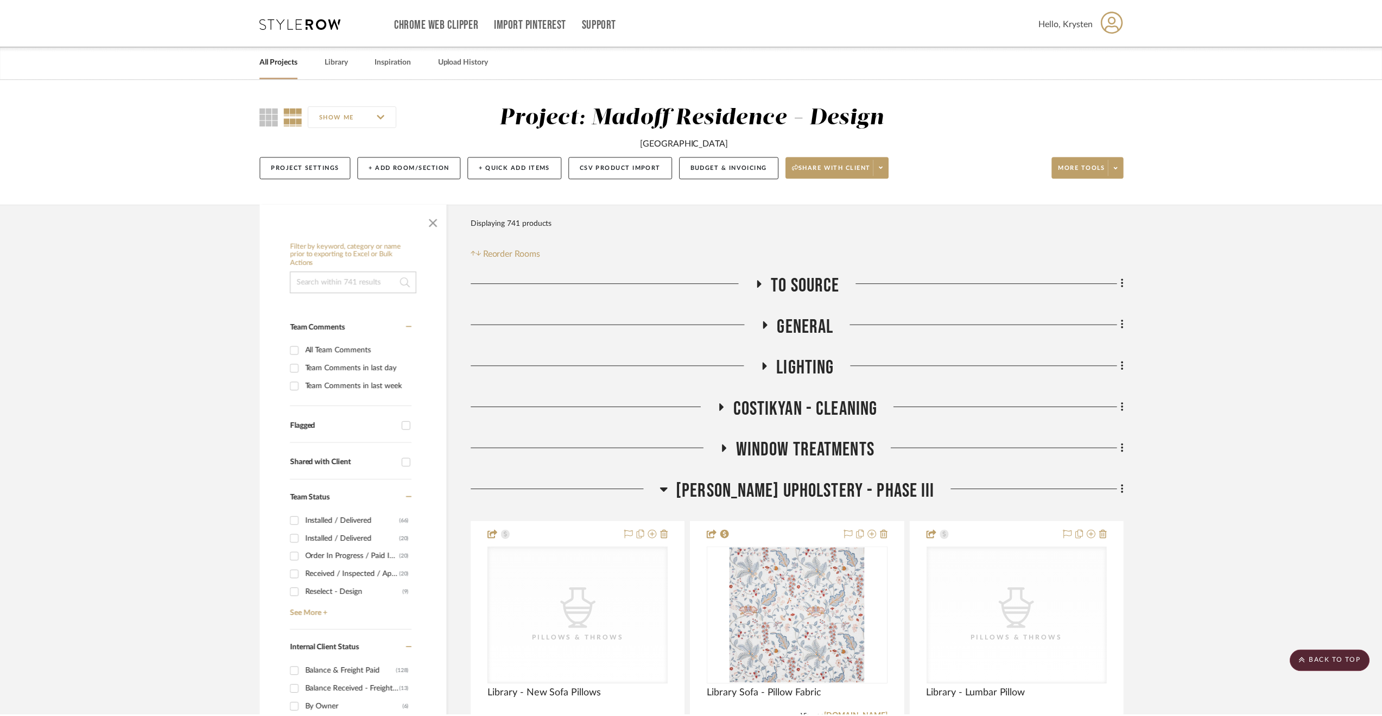
scroll to position [1768, 0]
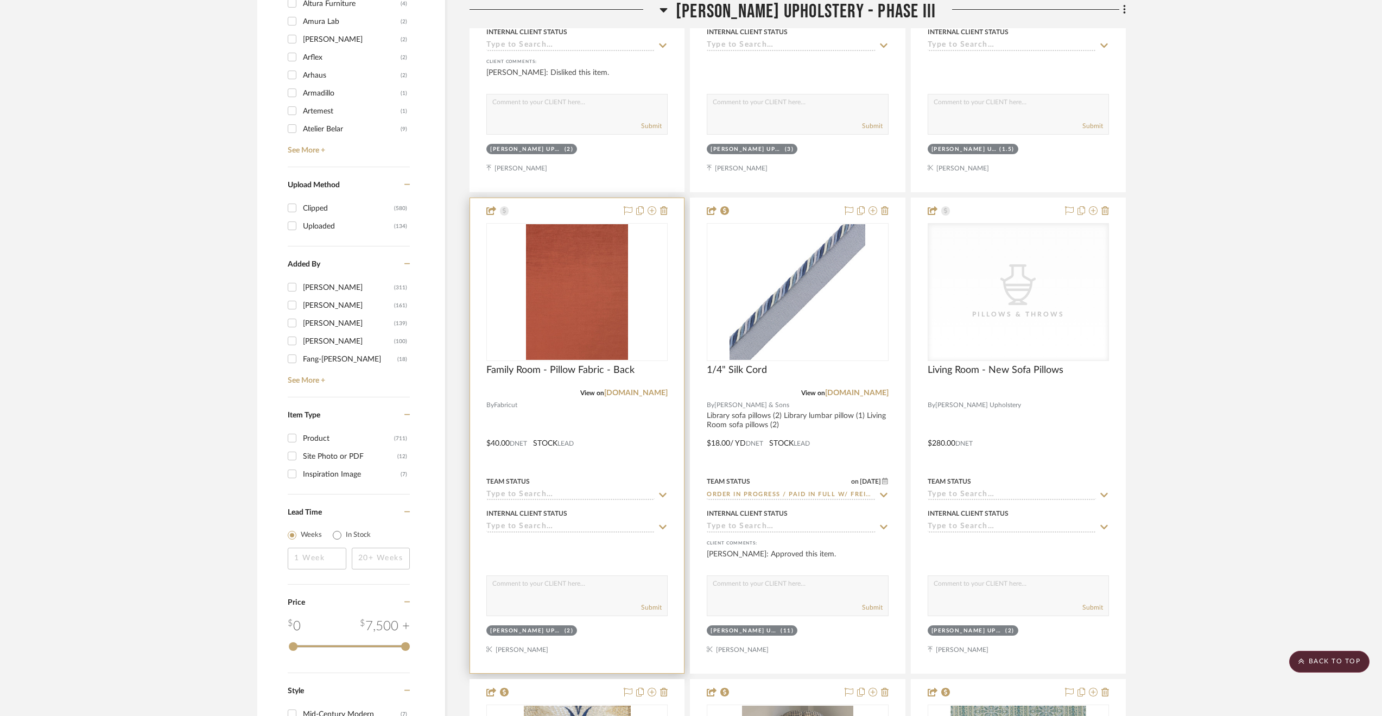
click at [658, 447] on div at bounding box center [577, 435] width 214 height 475
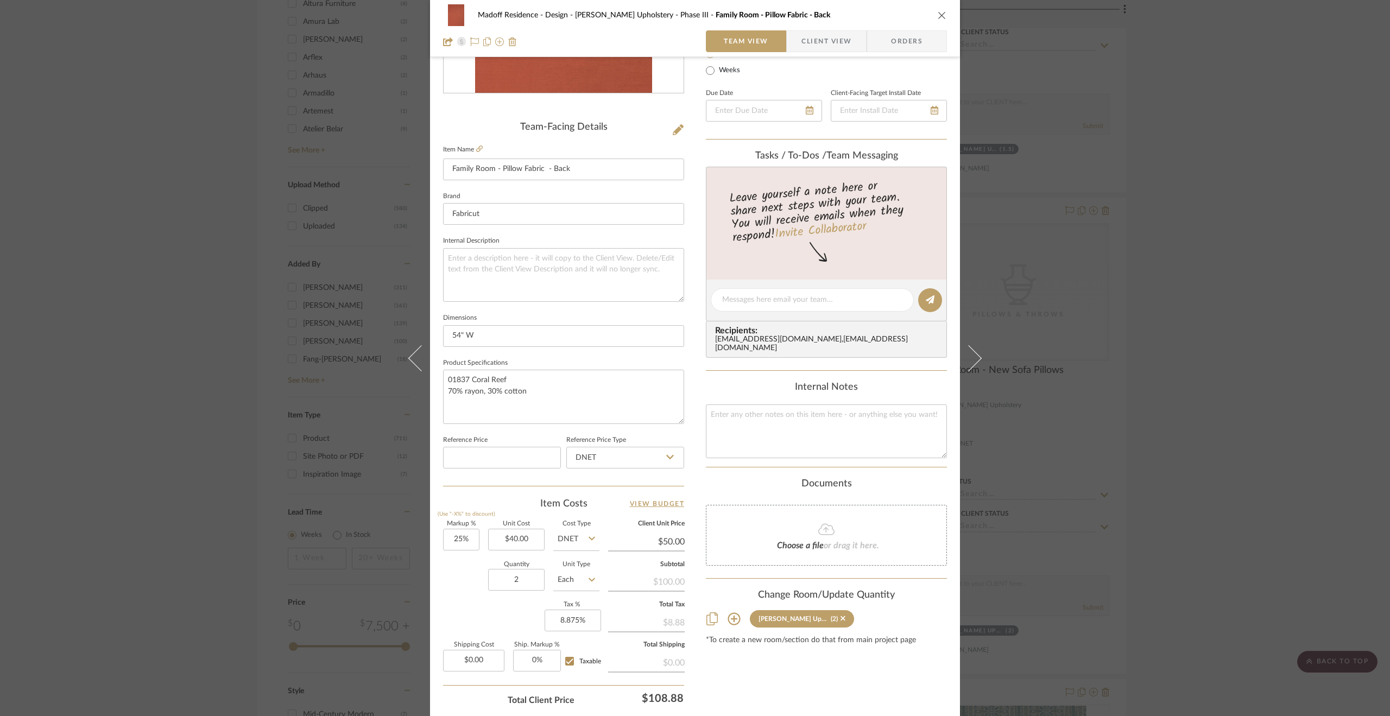
scroll to position [292, 0]
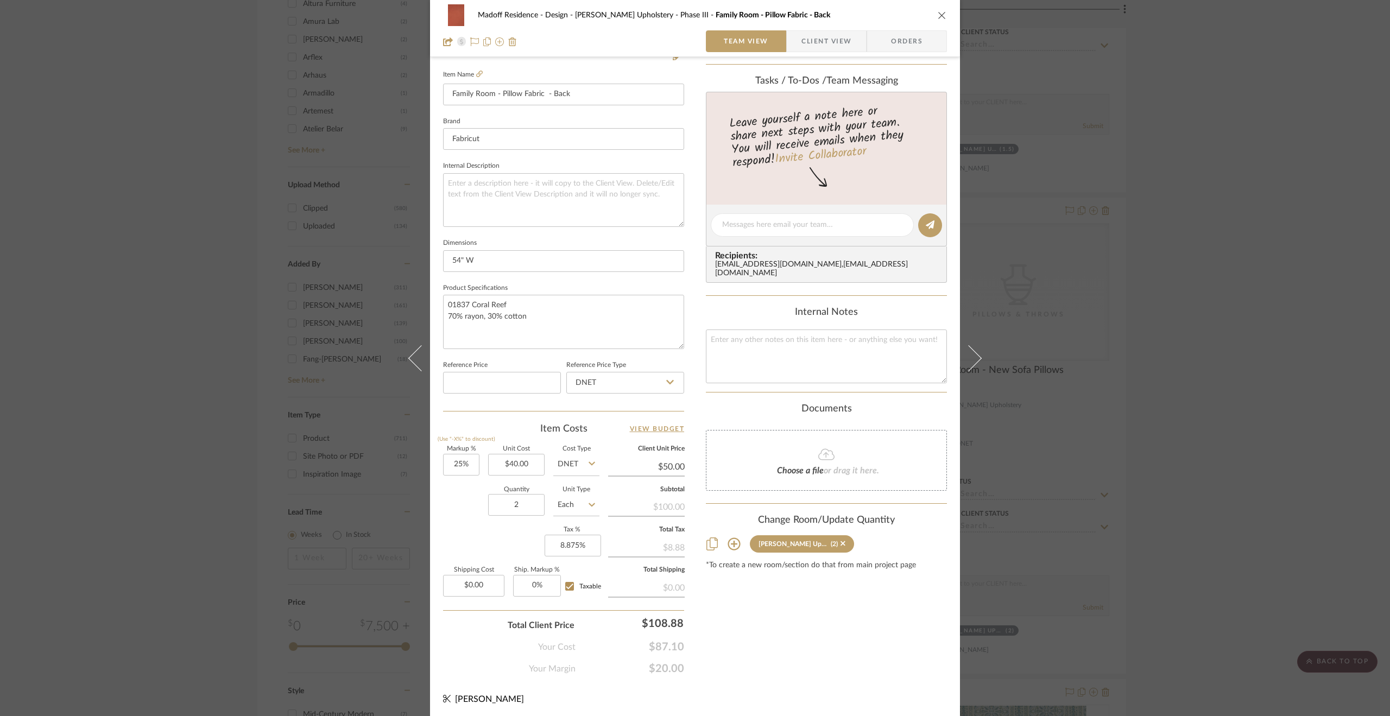
click at [1134, 505] on div "Madoff Residence - Design Walter's Upholstery - Phase III Family Room - Pillow …" at bounding box center [695, 358] width 1390 height 716
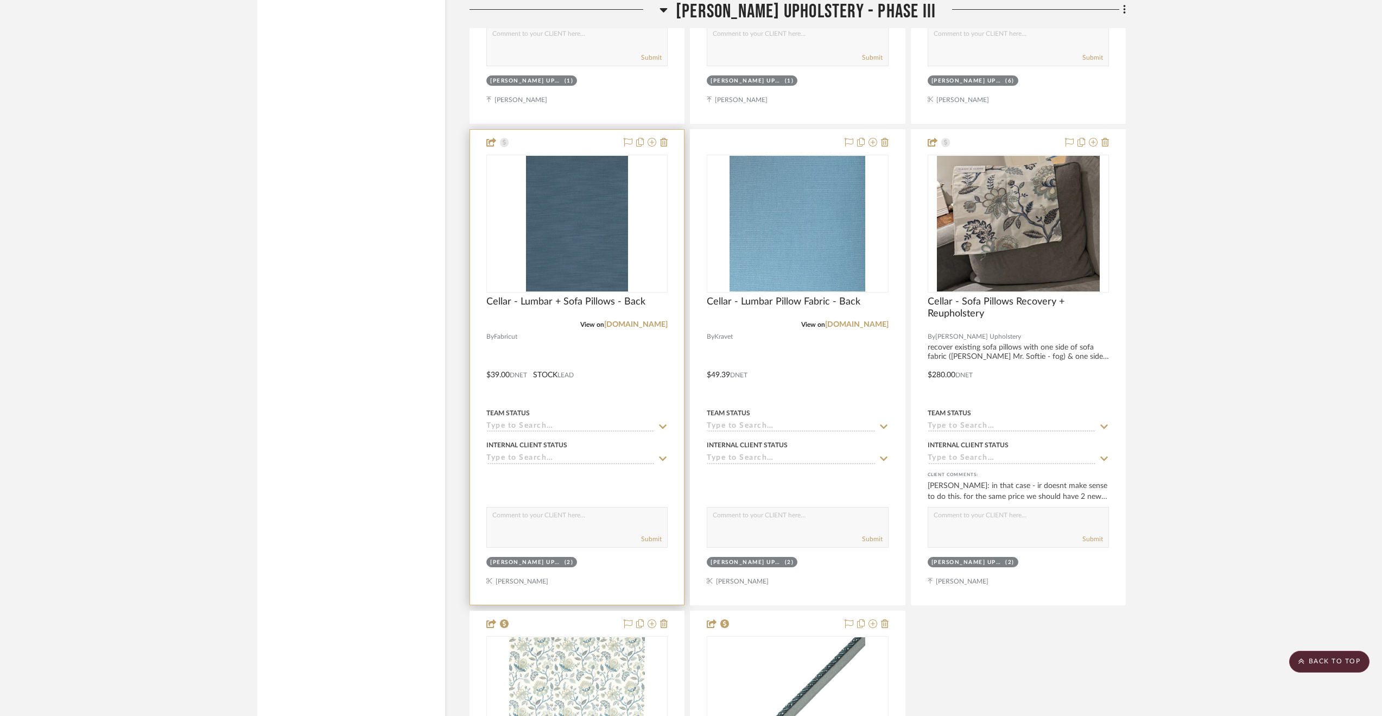
scroll to position [2854, 0]
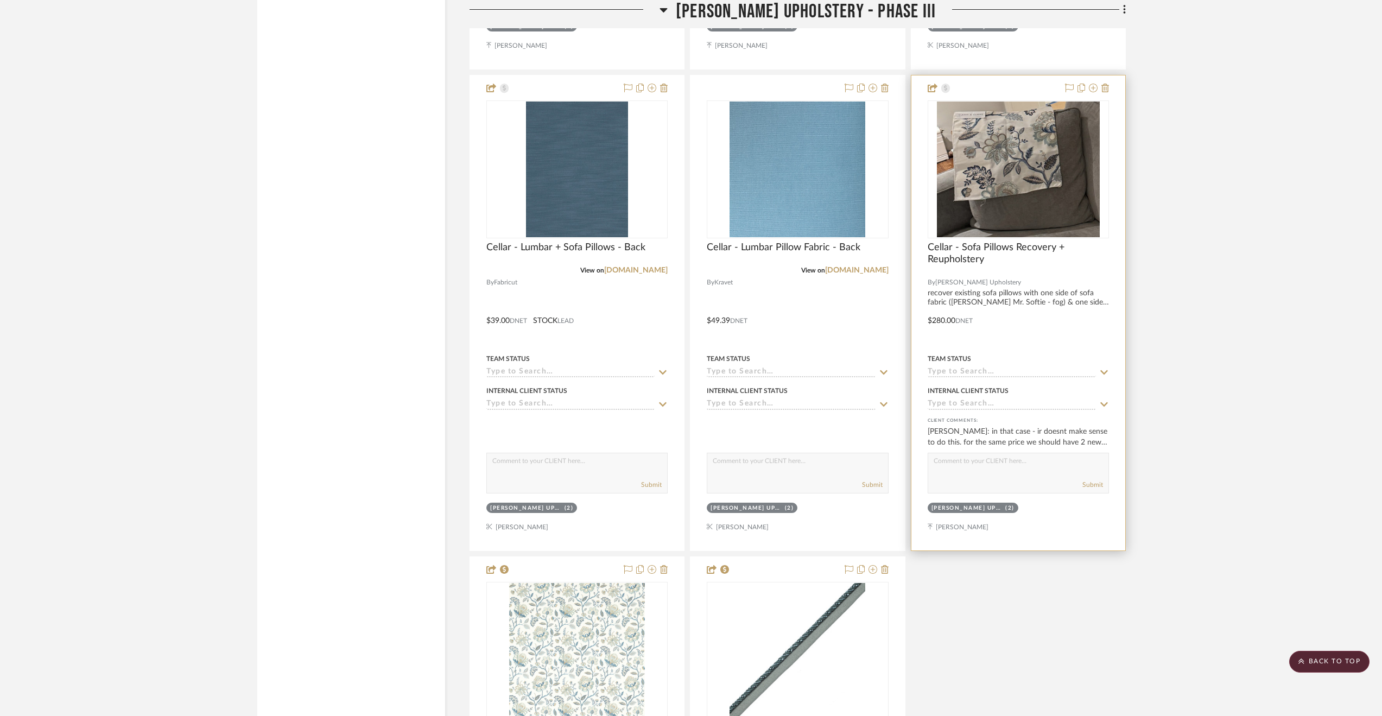
click at [1055, 344] on div at bounding box center [1018, 312] width 214 height 475
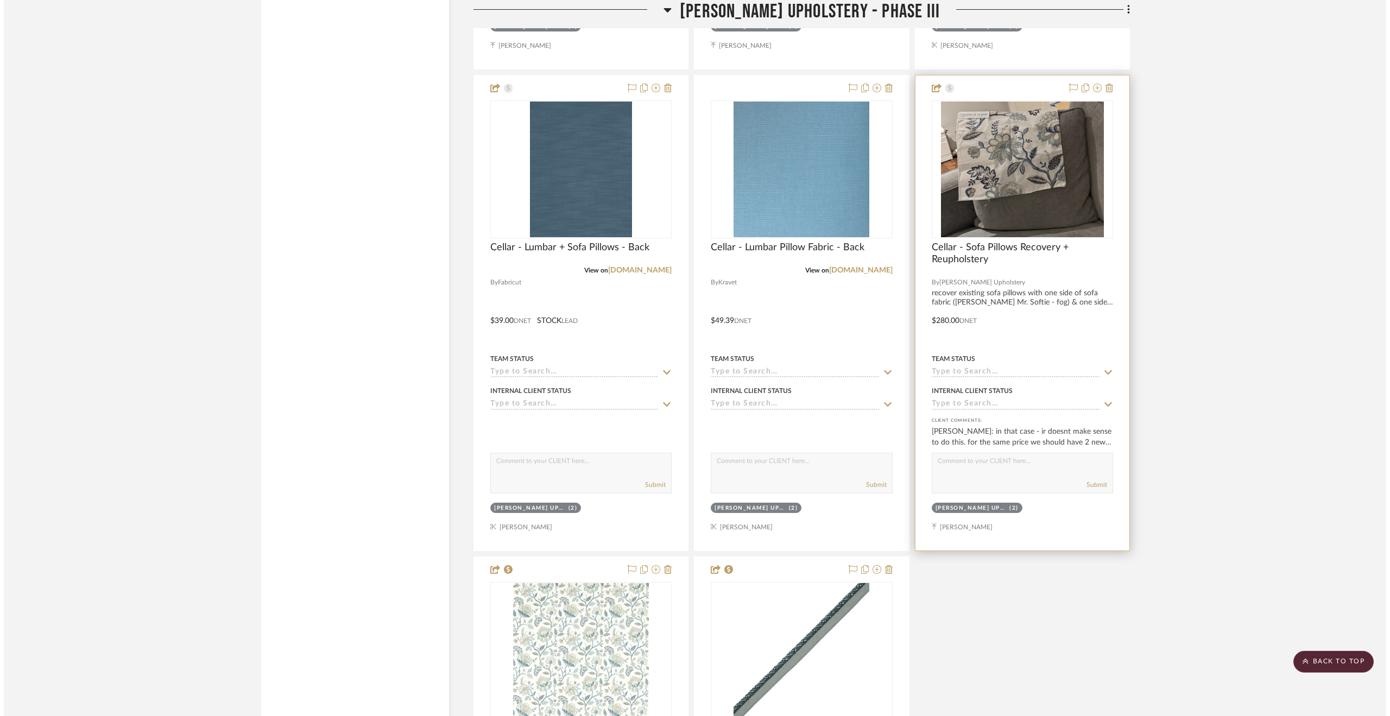
scroll to position [0, 0]
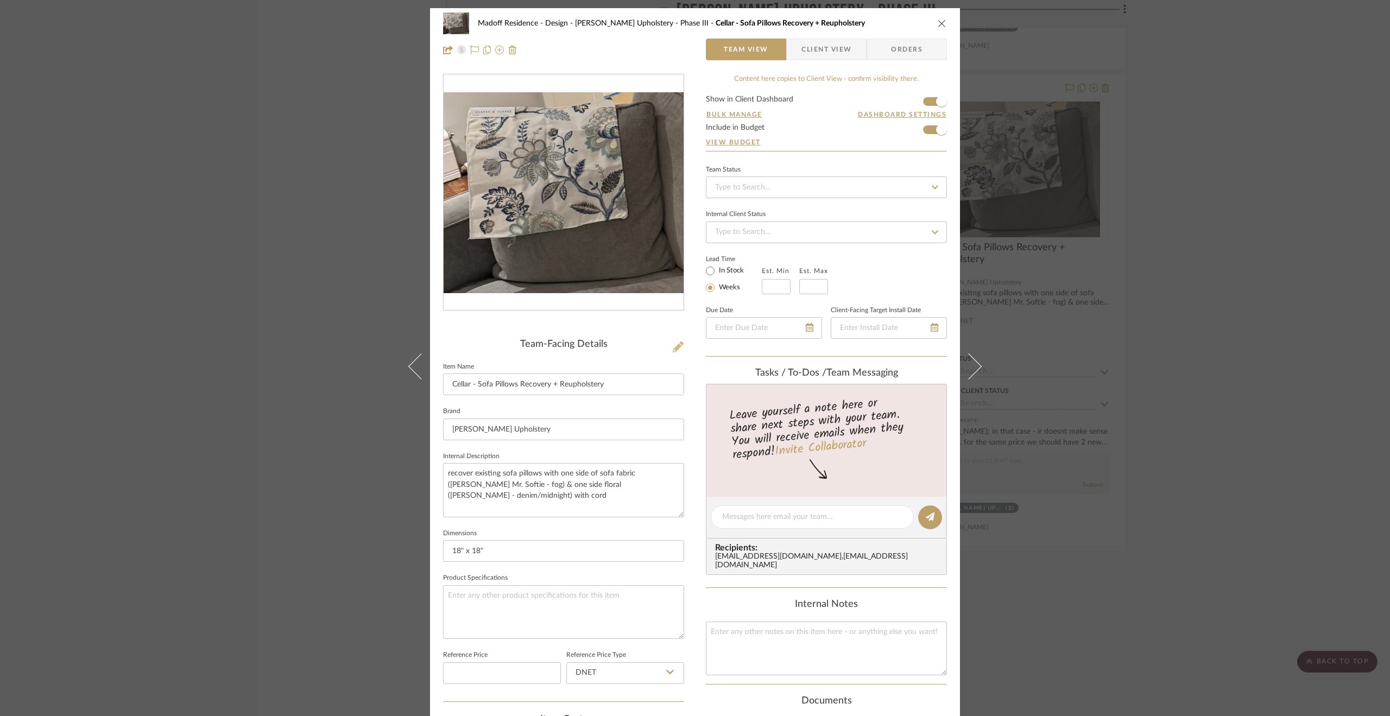
click at [677, 347] on icon at bounding box center [677, 346] width 11 height 11
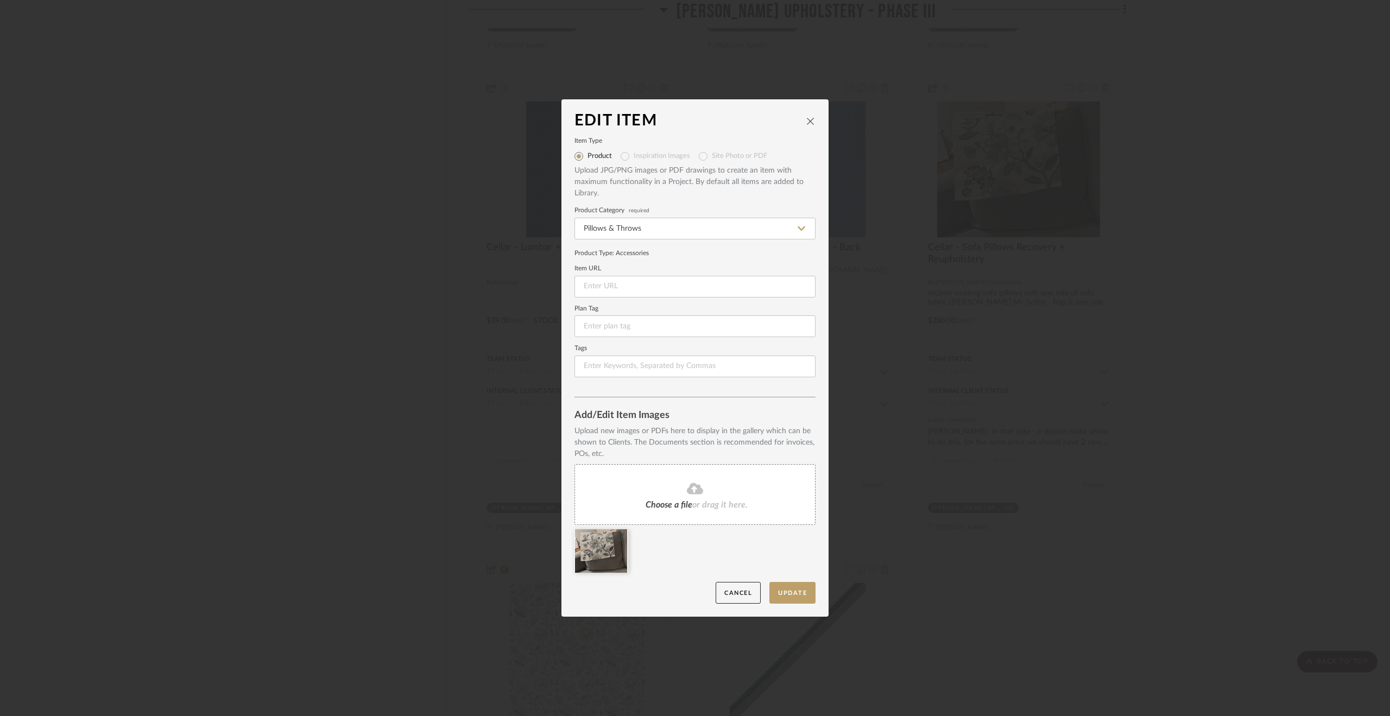
click at [618, 532] on icon at bounding box center [620, 536] width 8 height 9
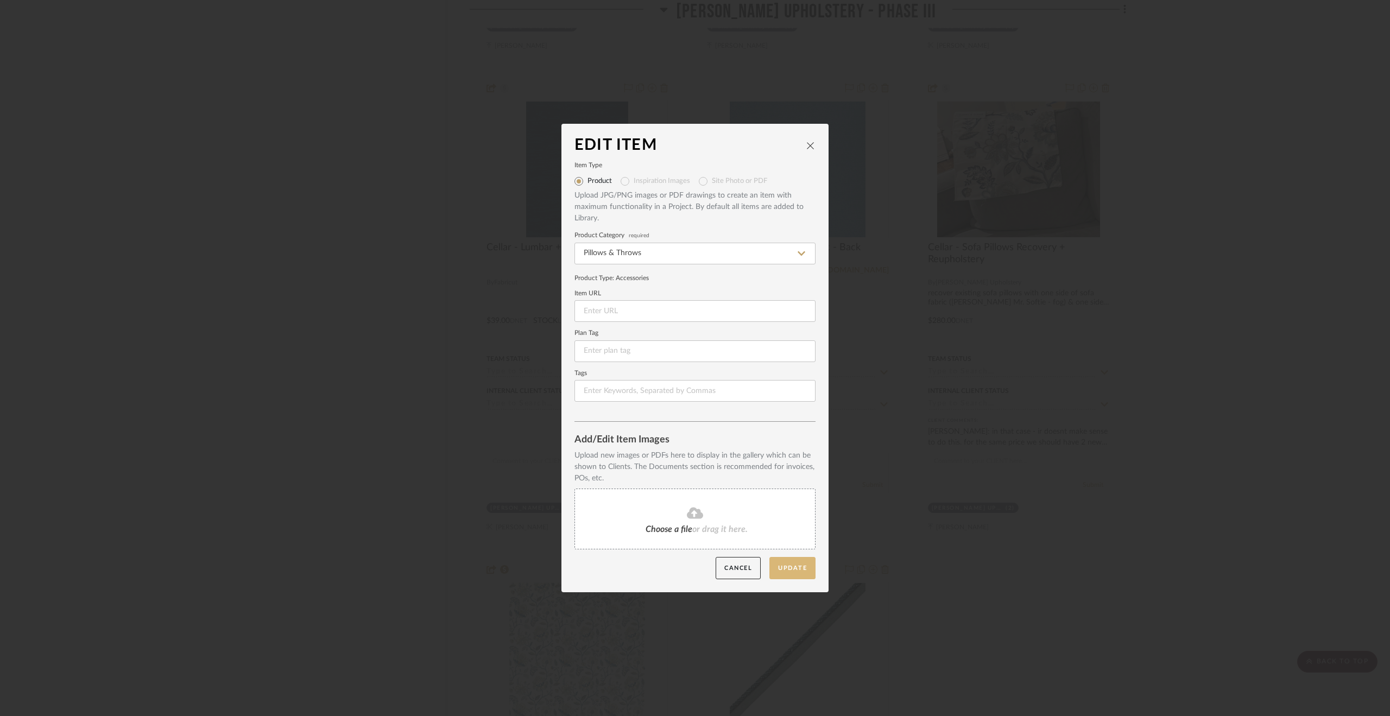
click at [797, 568] on button "Update" at bounding box center [792, 568] width 46 height 22
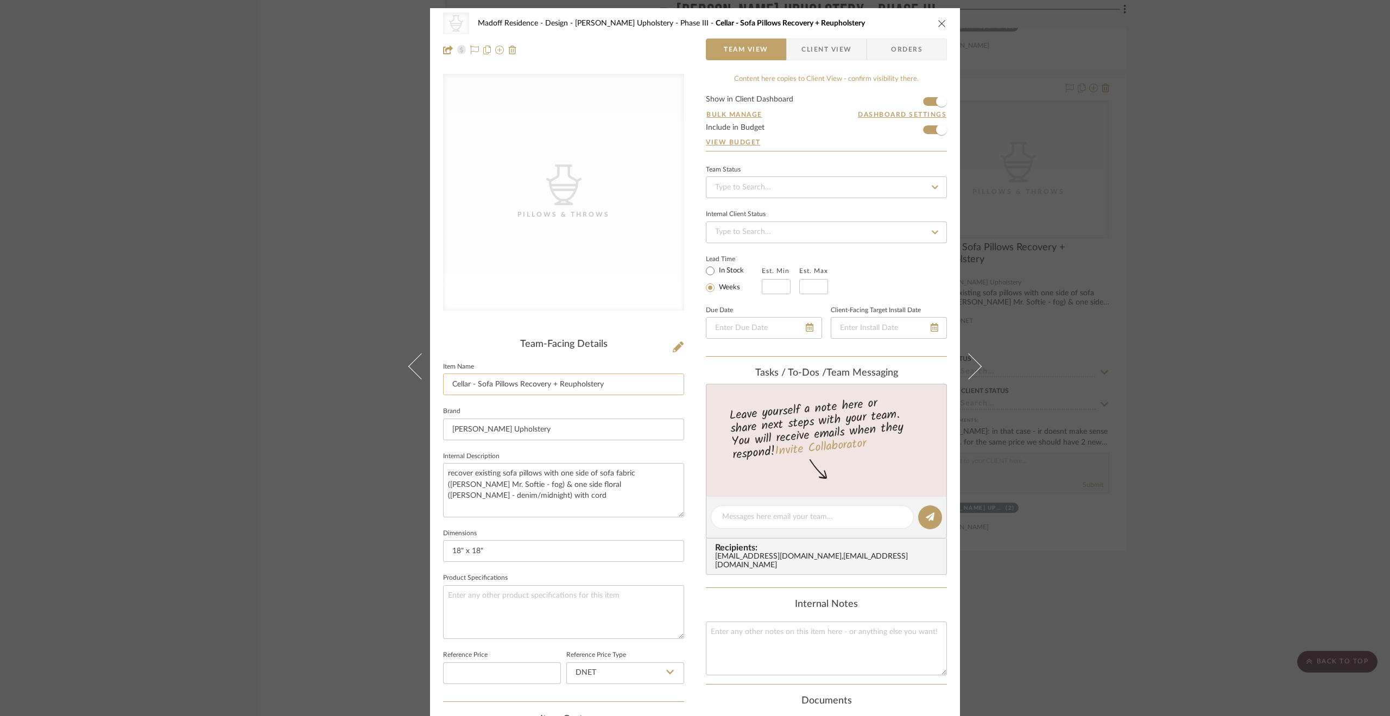
drag, startPoint x: 600, startPoint y: 385, endPoint x: 516, endPoint y: 380, distance: 84.8
click at [516, 380] on input "Cellar - Sofa Pillows Recovery + Reupholstery" at bounding box center [563, 384] width 241 height 22
click at [473, 385] on input "Cellar - Sofa Pillows" at bounding box center [563, 384] width 241 height 22
type input "Cellar - New Sofa Pillows"
click at [549, 486] on textarea "recover existing sofa pillows with one side of sofa fabric (Pollack Mr. Softie …" at bounding box center [563, 490] width 241 height 54
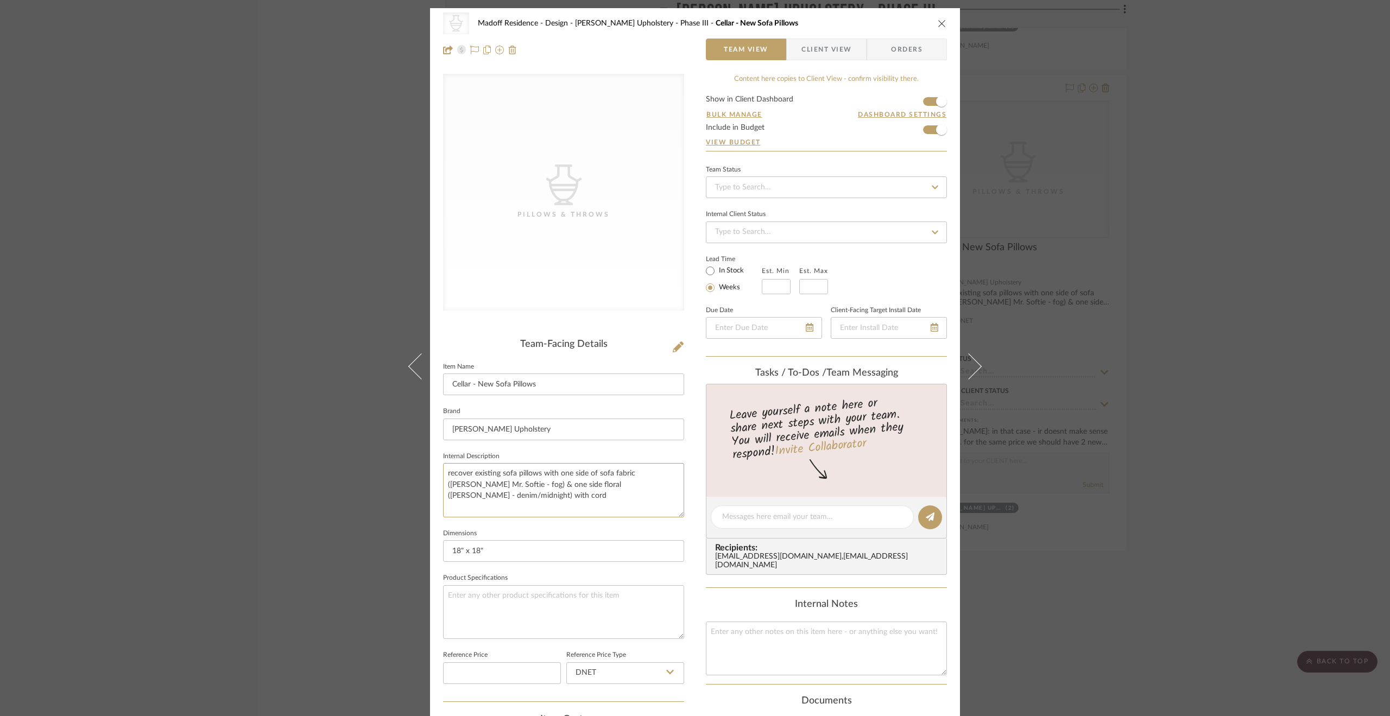
drag, startPoint x: 557, startPoint y: 471, endPoint x: 389, endPoint y: 466, distance: 167.8
click at [389, 466] on div "CategoryIconAccessories Created with Sketch. Pillows & Throws Madoff Residence …" at bounding box center [695, 358] width 1390 height 716
drag, startPoint x: 595, startPoint y: 472, endPoint x: 522, endPoint y: 473, distance: 73.8
click at [522, 473] on textarea "one side of sofa fabric (Pollack Mr. Softie - fog) & one side floral (Kravet Ad…" at bounding box center [563, 490] width 241 height 54
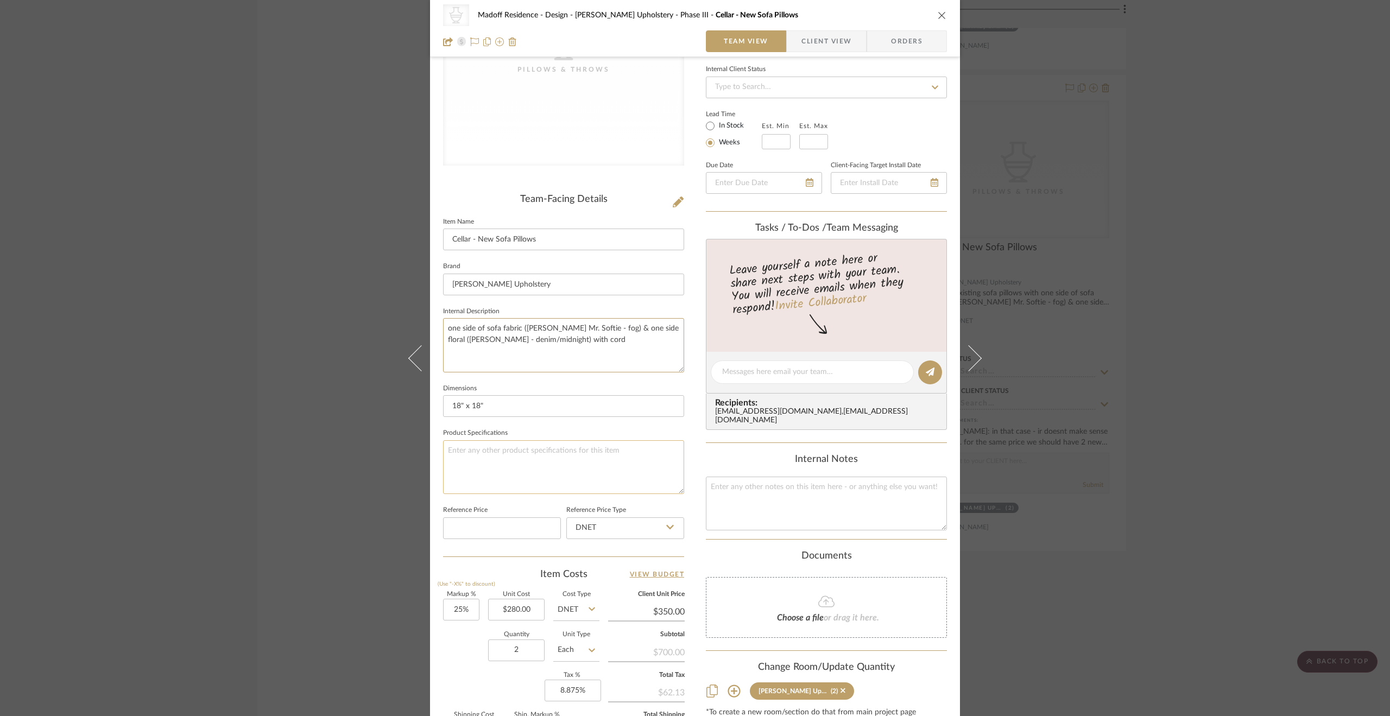
scroll to position [163, 0]
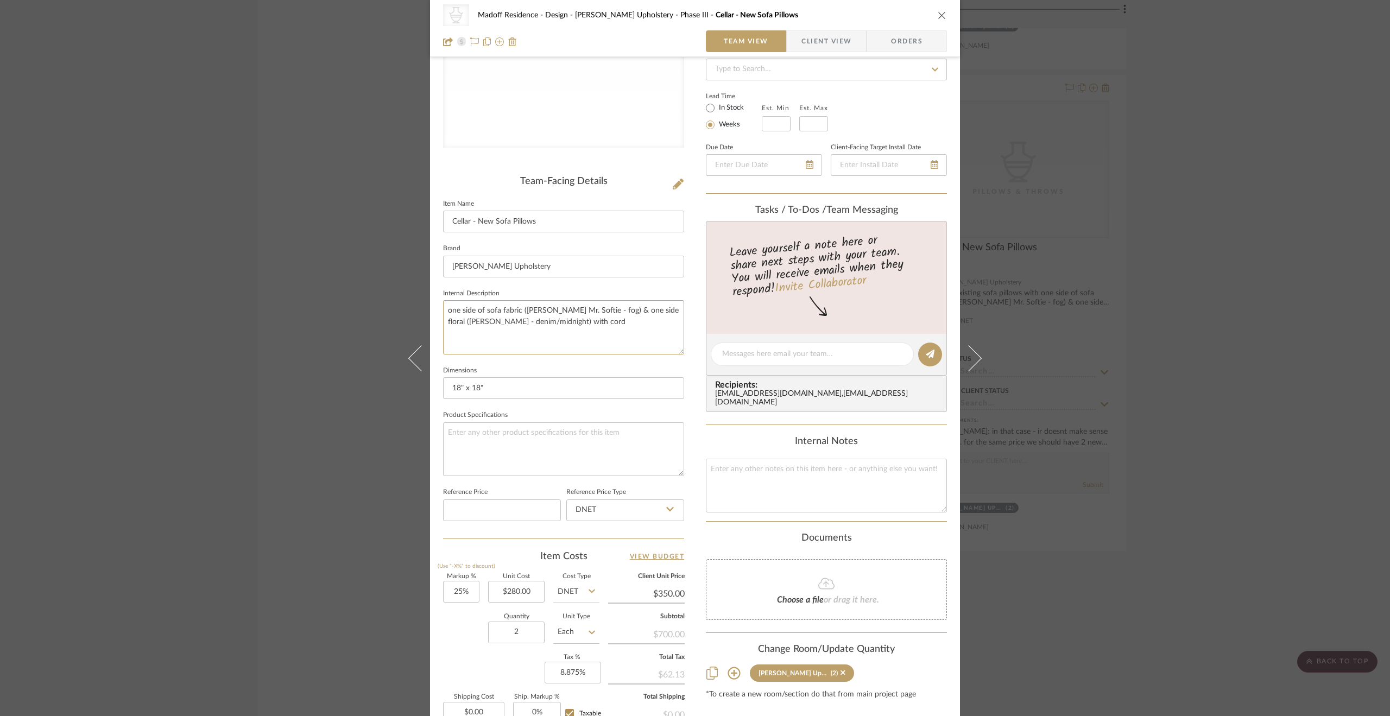
type textarea "one side of sofa fabric (Pollack Mr. Softie - fog) & one side floral (Kravet Ad…"
click at [1169, 528] on div "CategoryIconAccessories Created with Sketch. Pillows & Throws Madoff Residence …" at bounding box center [695, 358] width 1390 height 716
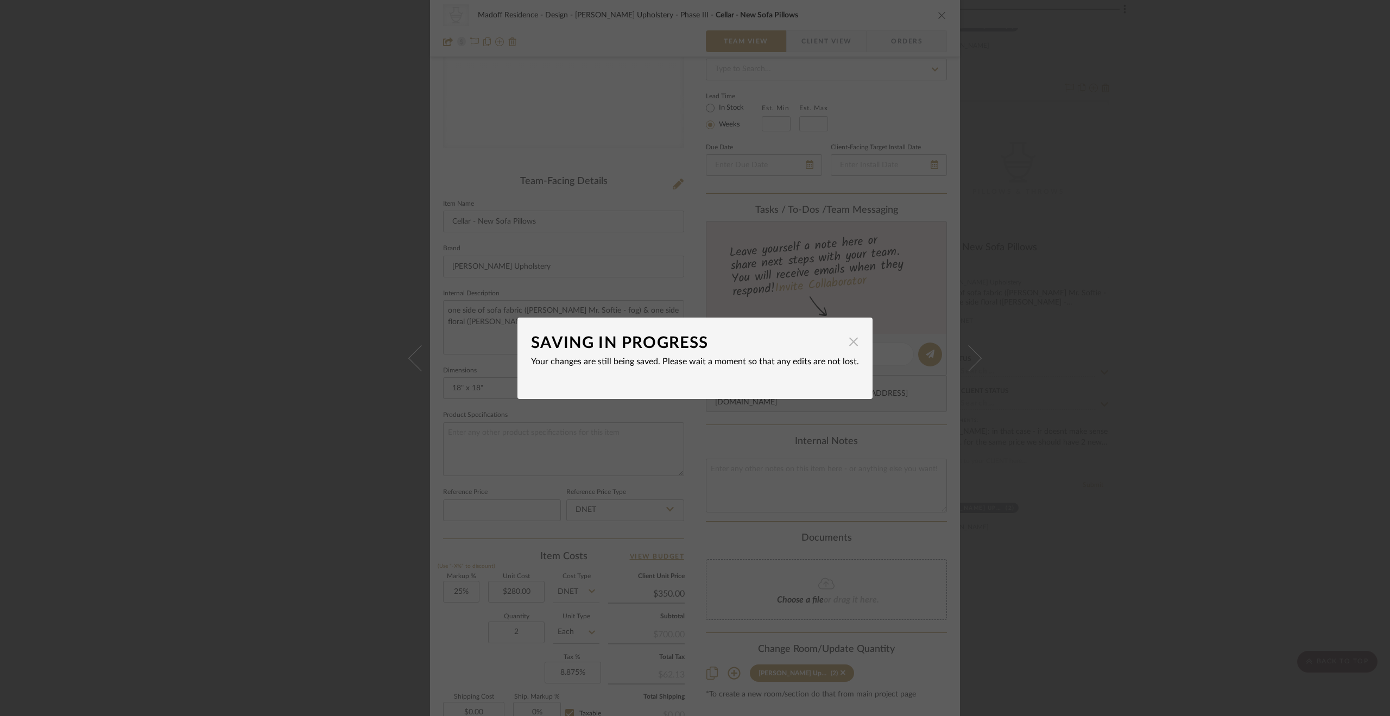
click at [851, 344] on span "button" at bounding box center [853, 342] width 22 height 22
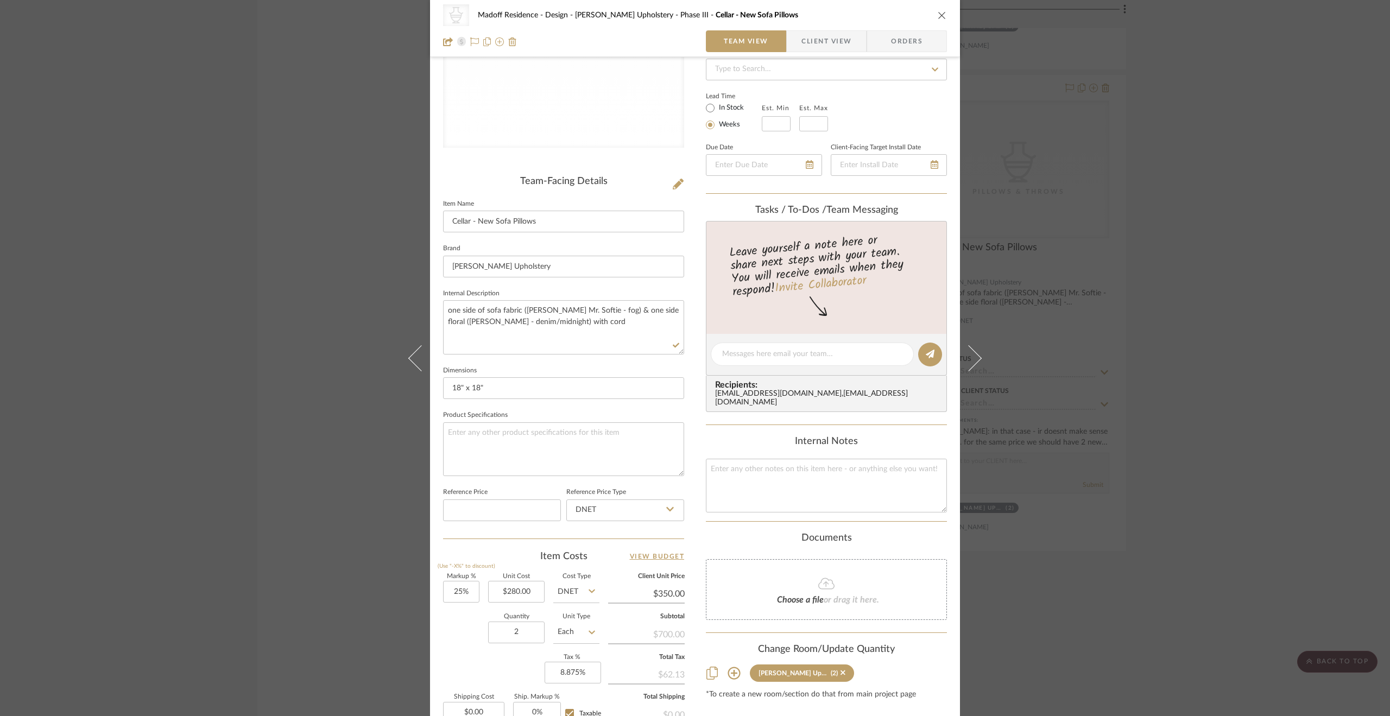
click at [1203, 409] on div "CategoryIconAccessories Created with Sketch. Pillows & Throws Madoff Residence …" at bounding box center [695, 358] width 1390 height 716
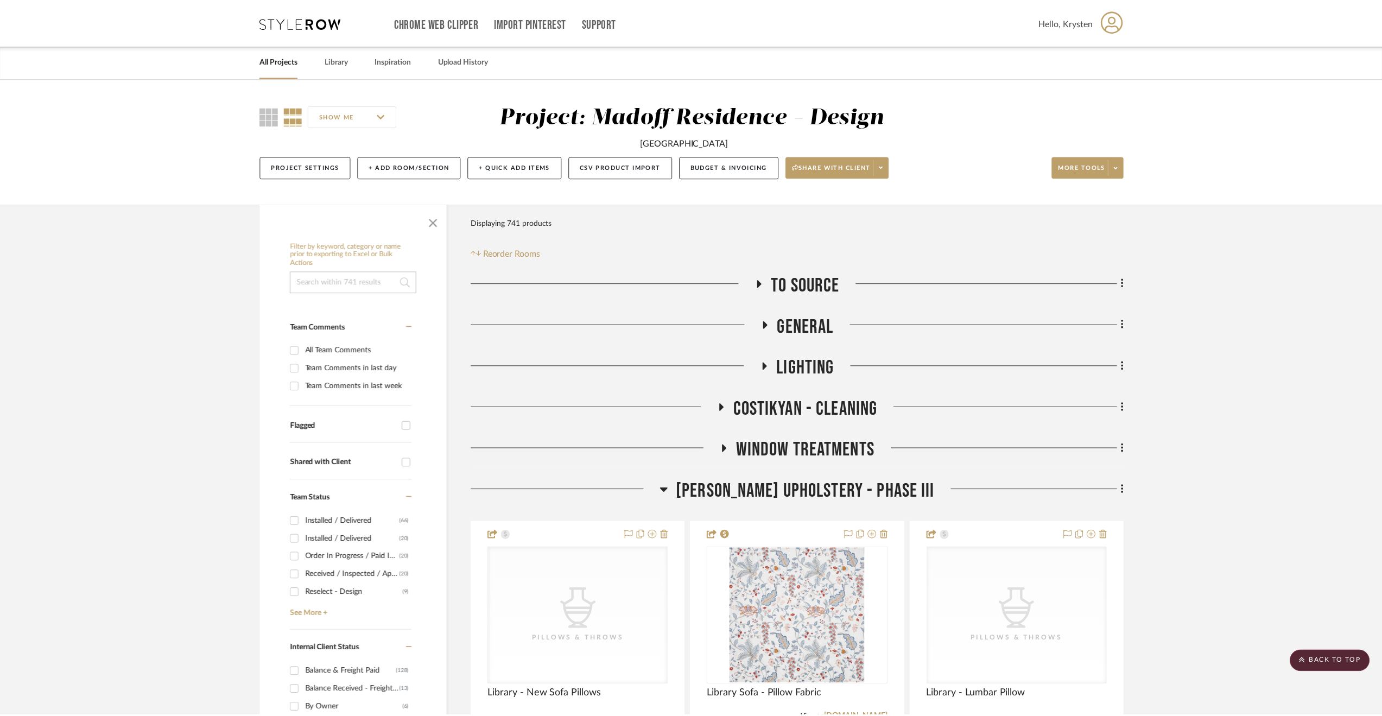
scroll to position [2854, 0]
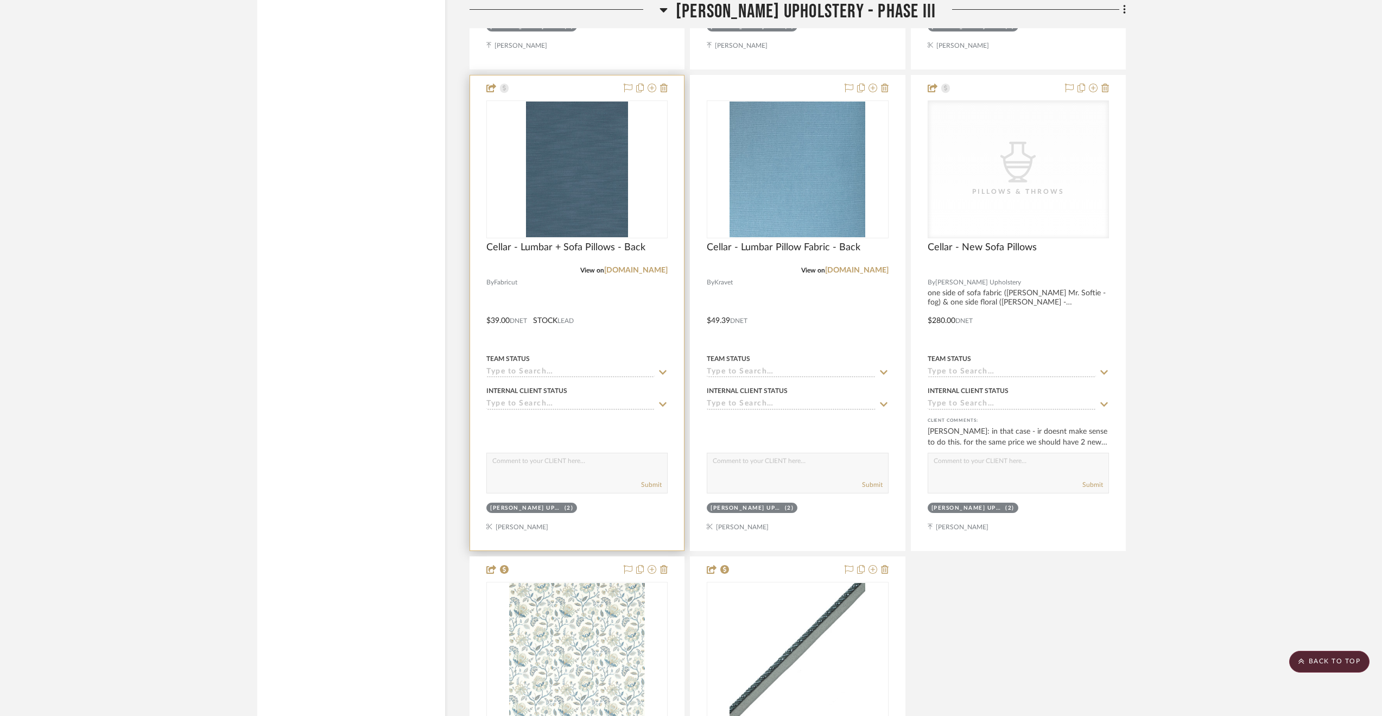
click at [579, 295] on div at bounding box center [577, 312] width 214 height 475
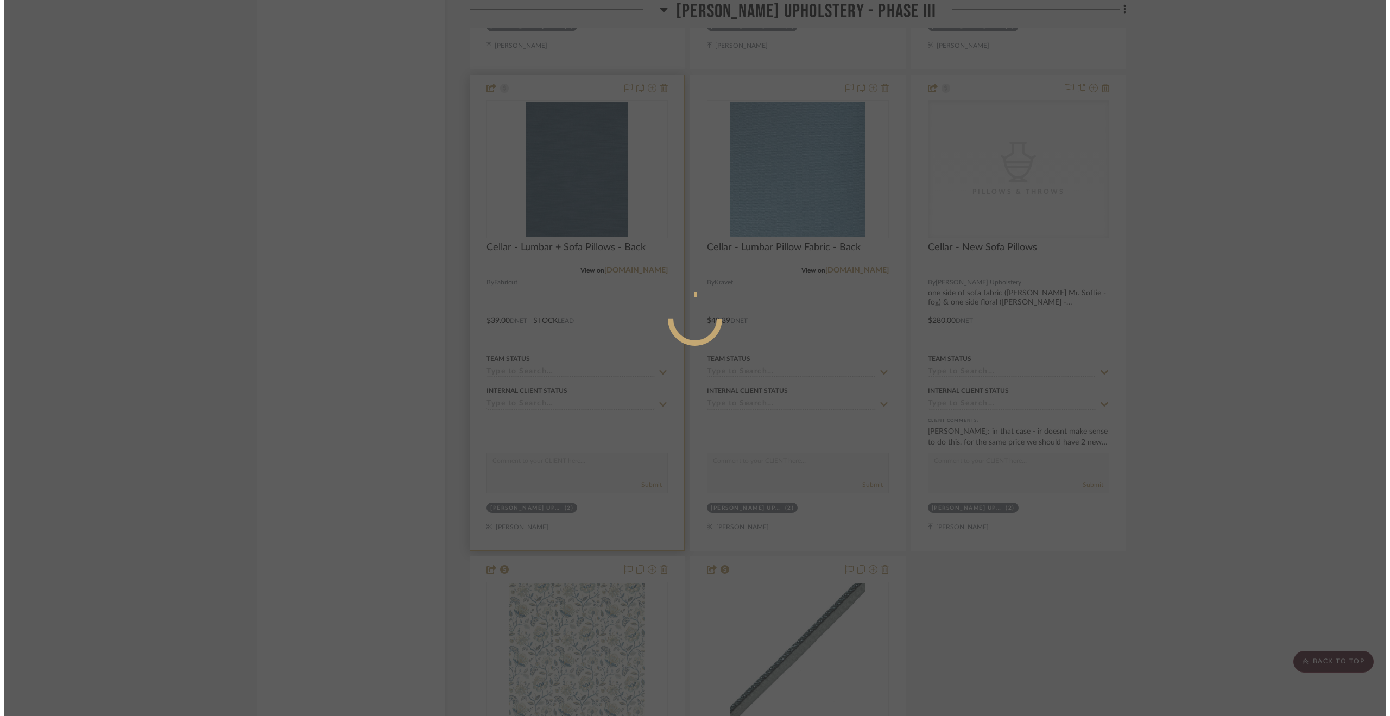
scroll to position [0, 0]
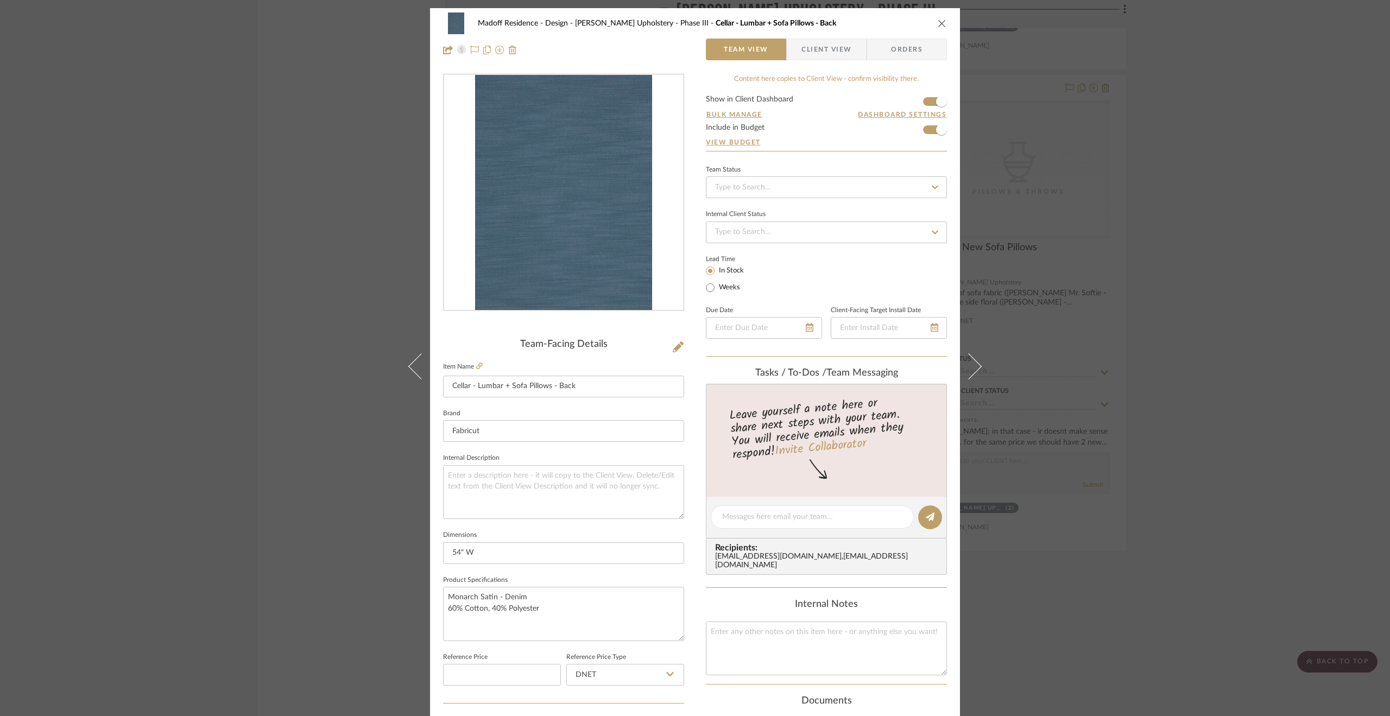
click at [1087, 329] on div "Madoff Residence - Design Walter's Upholstery - Phase III Cellar - Lumbar + Sof…" at bounding box center [695, 358] width 1390 height 716
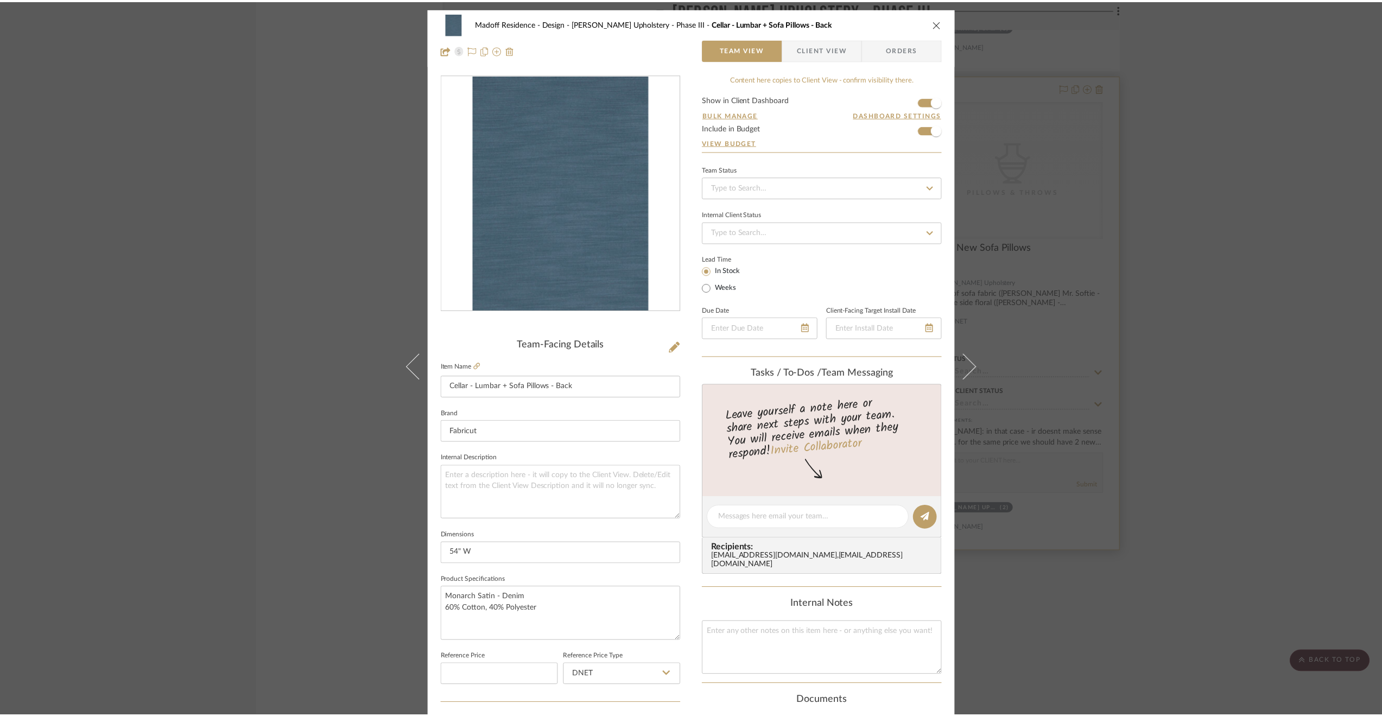
scroll to position [2854, 0]
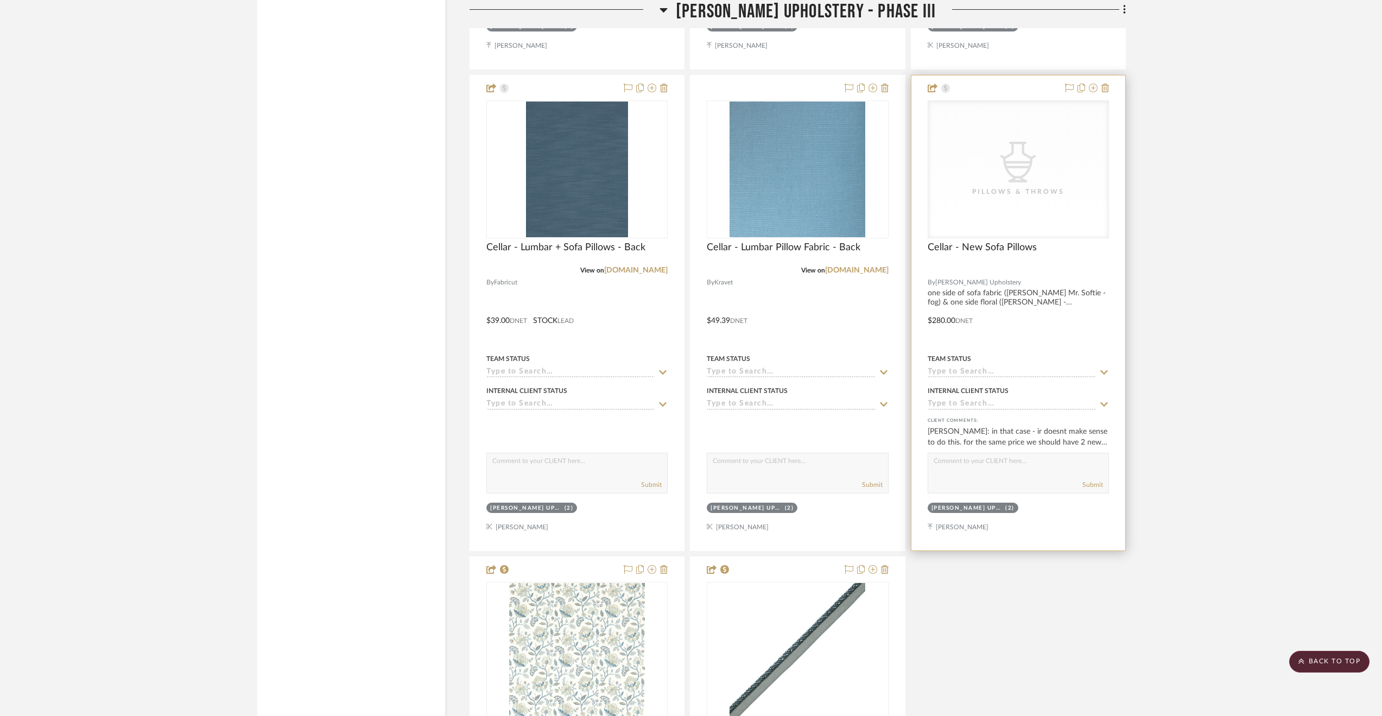
click at [1048, 339] on div at bounding box center [1018, 312] width 214 height 475
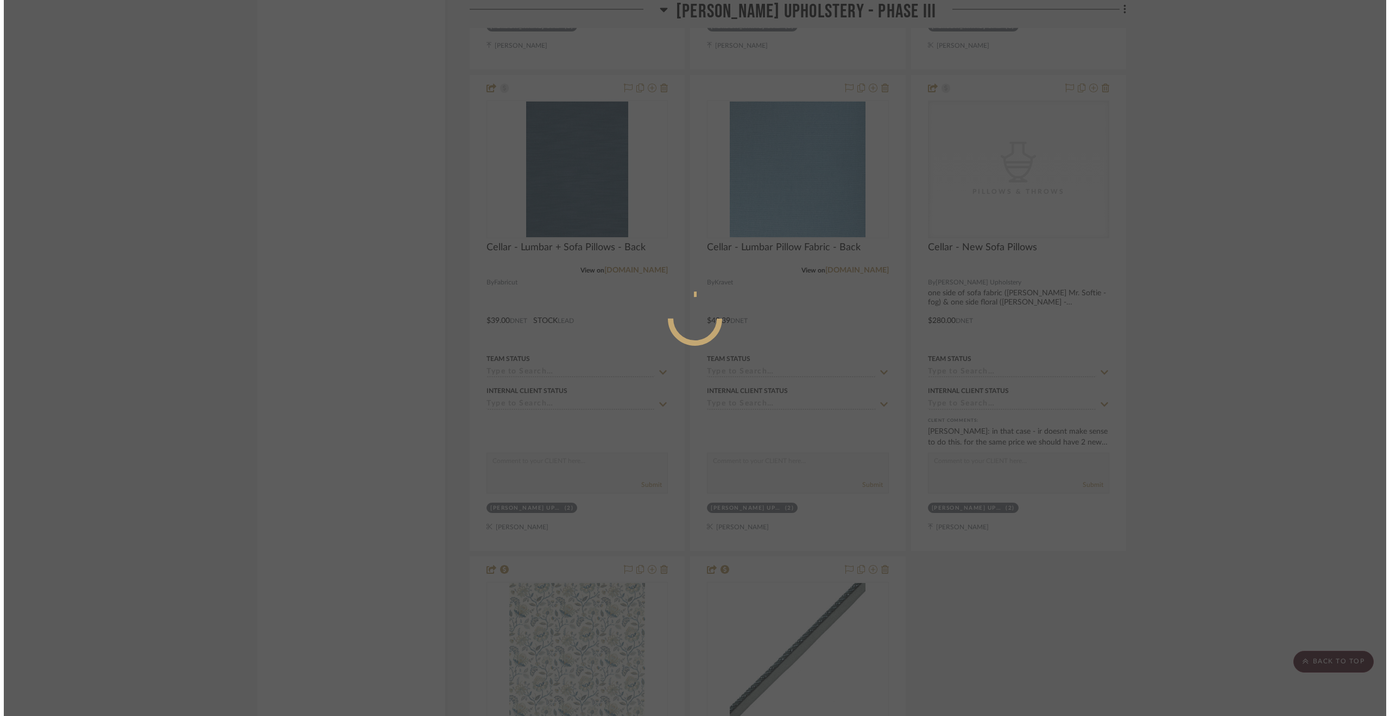
scroll to position [0, 0]
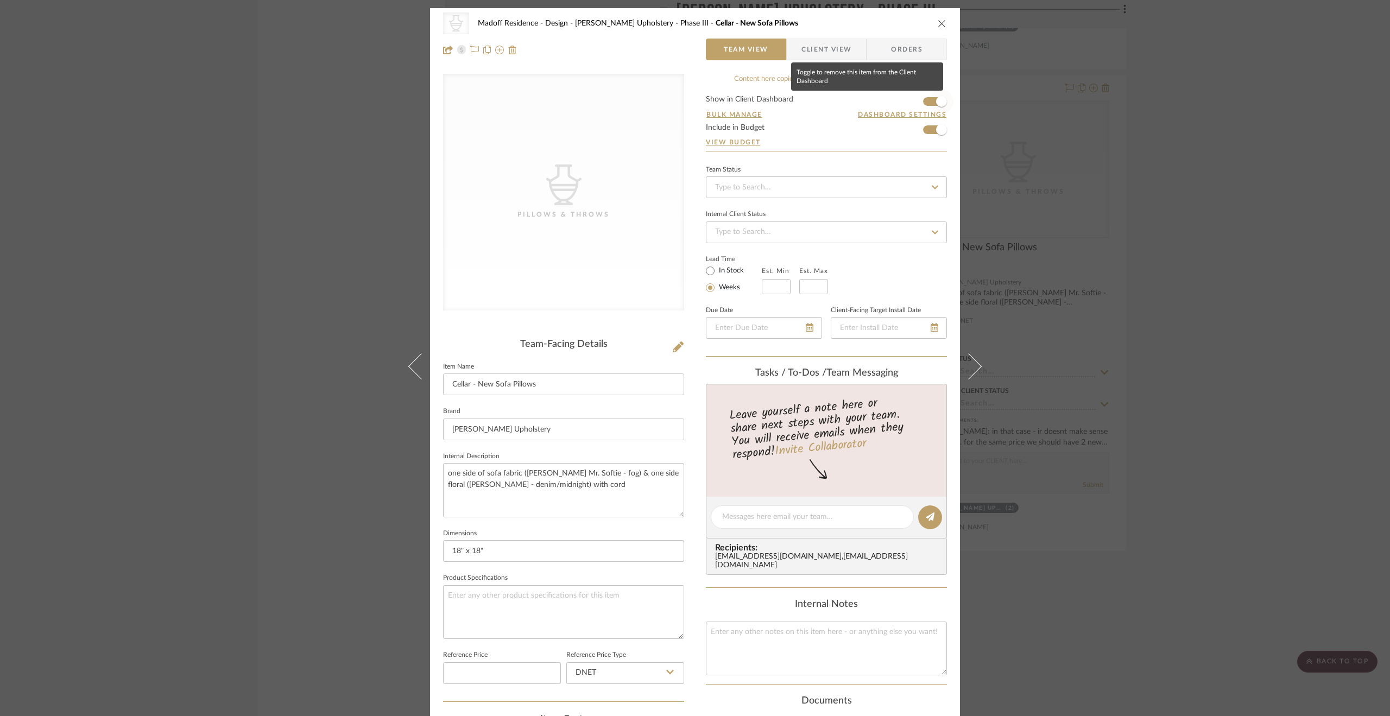
click at [936, 101] on span "button" at bounding box center [941, 101] width 11 height 11
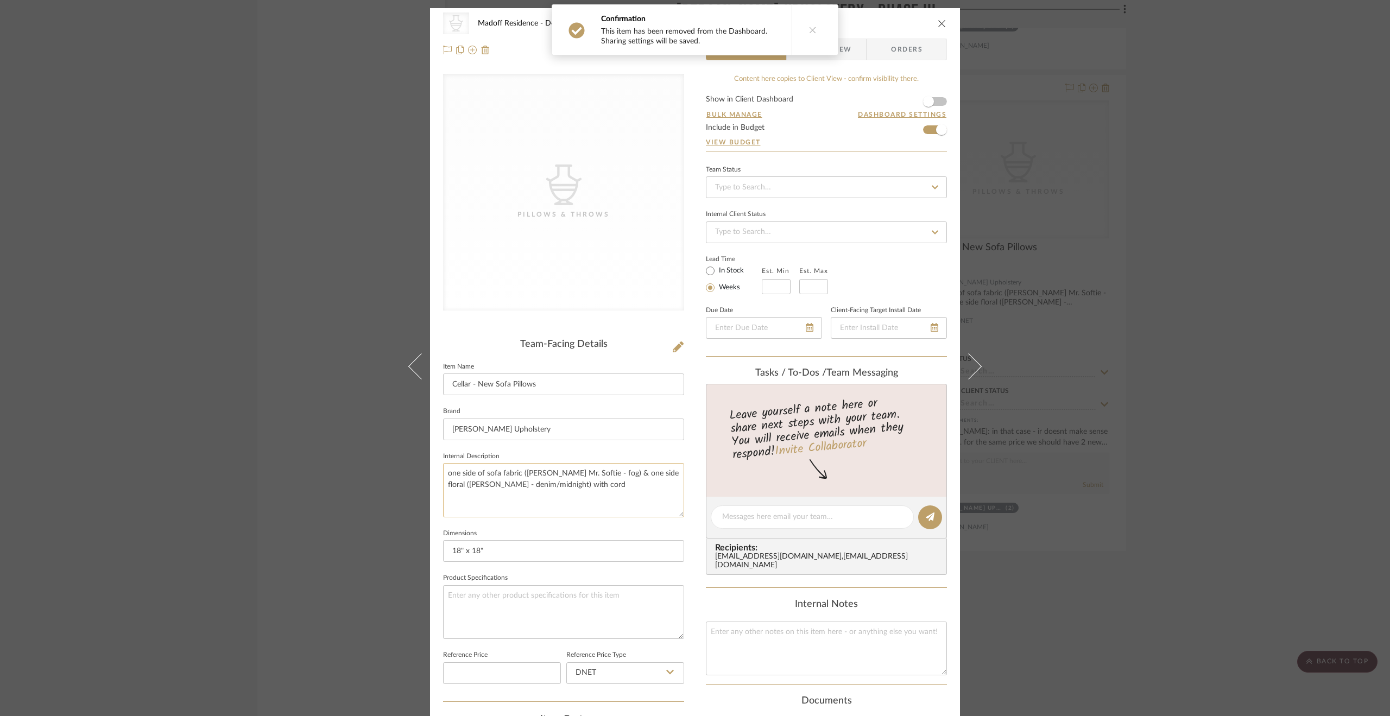
click at [544, 466] on textarea "one side of sofa fabric (Pollack Mr. Softie - fog) & one side floral (Kravet Ad…" at bounding box center [563, 490] width 241 height 54
drag, startPoint x: 543, startPoint y: 472, endPoint x: 522, endPoint y: 472, distance: 21.2
click at [522, 472] on textarea "one side of sofa fabric (Pollack Mr. Softie - fog) & one side floral (Kravet Ad…" at bounding box center [563, 490] width 241 height 54
type textarea "one side of sofa fabric (Fabricut Monarch Satin - denim) & one side floral (Kra…"
click at [599, 535] on fieldset "Dimensions 18" x 18"" at bounding box center [563, 544] width 241 height 36
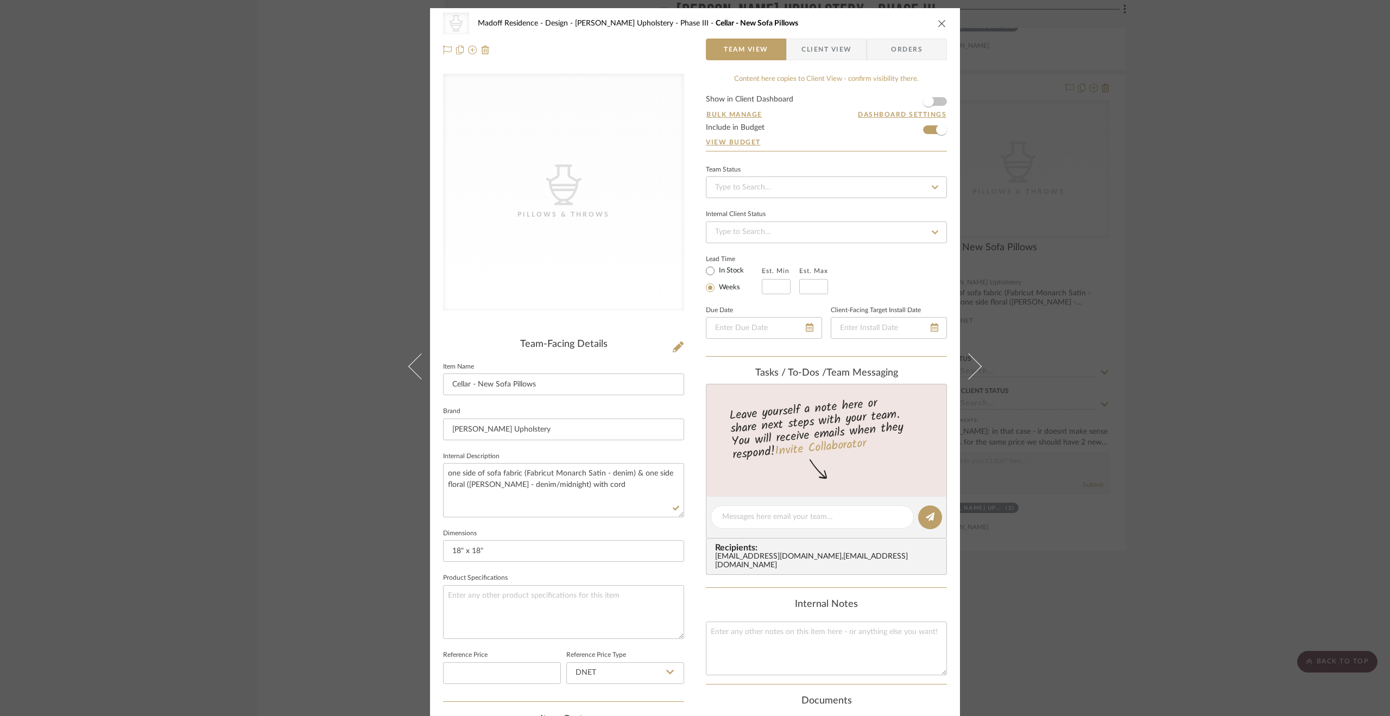
click at [1069, 575] on div "CategoryIconAccessories Created with Sketch. Pillows & Throws Madoff Residence …" at bounding box center [695, 358] width 1390 height 716
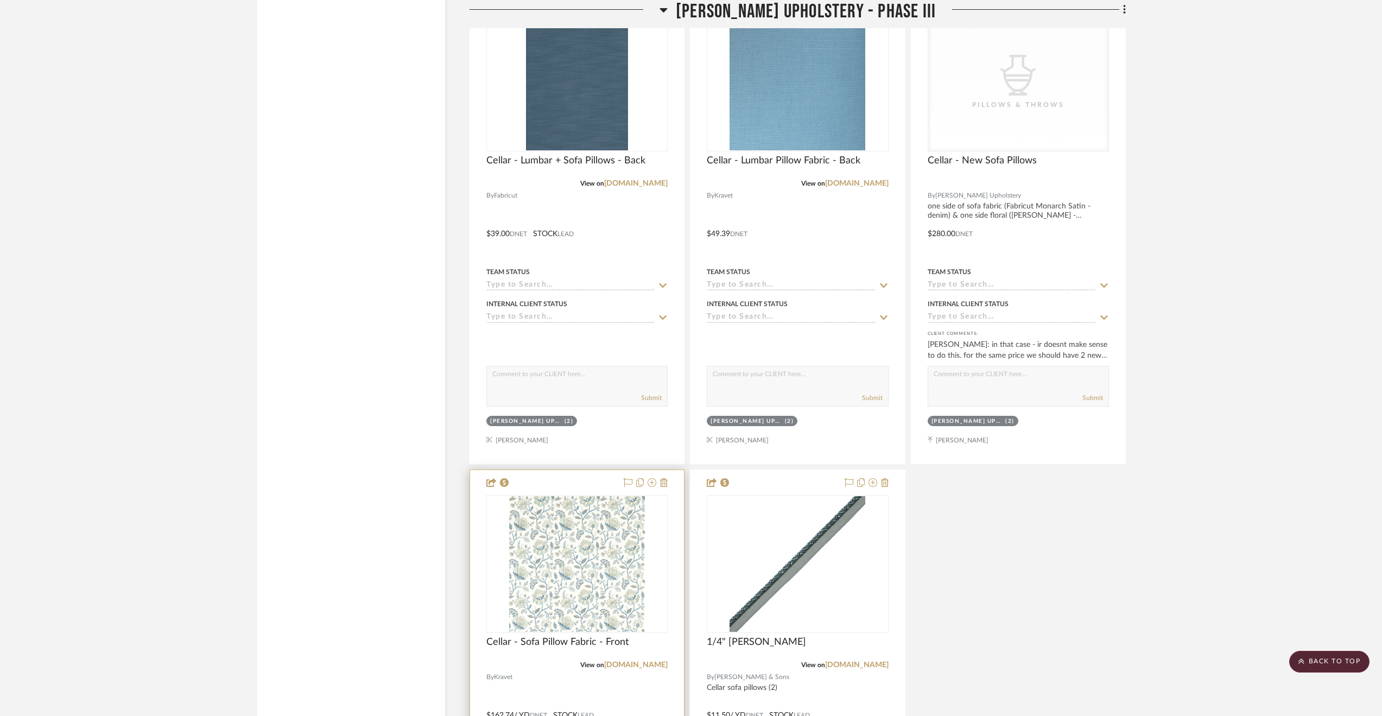
scroll to position [2908, 0]
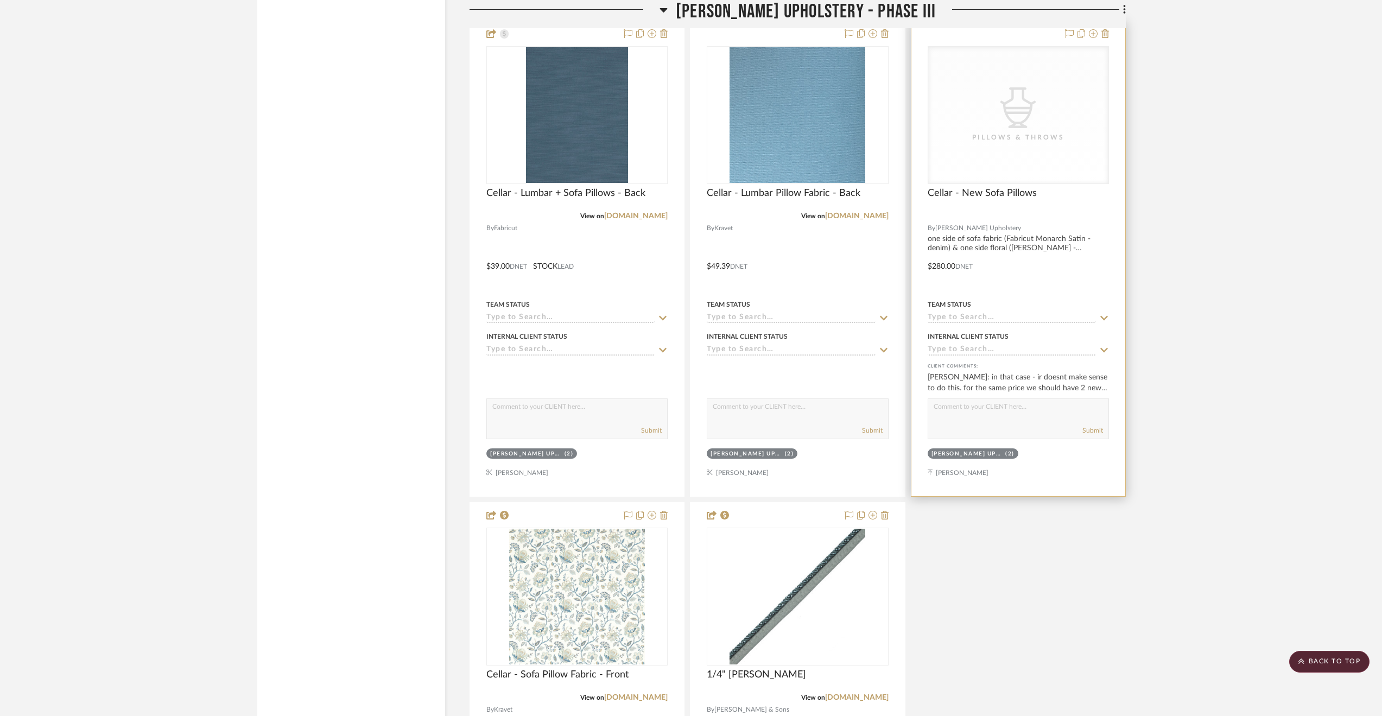
click at [1028, 268] on div at bounding box center [1018, 258] width 214 height 475
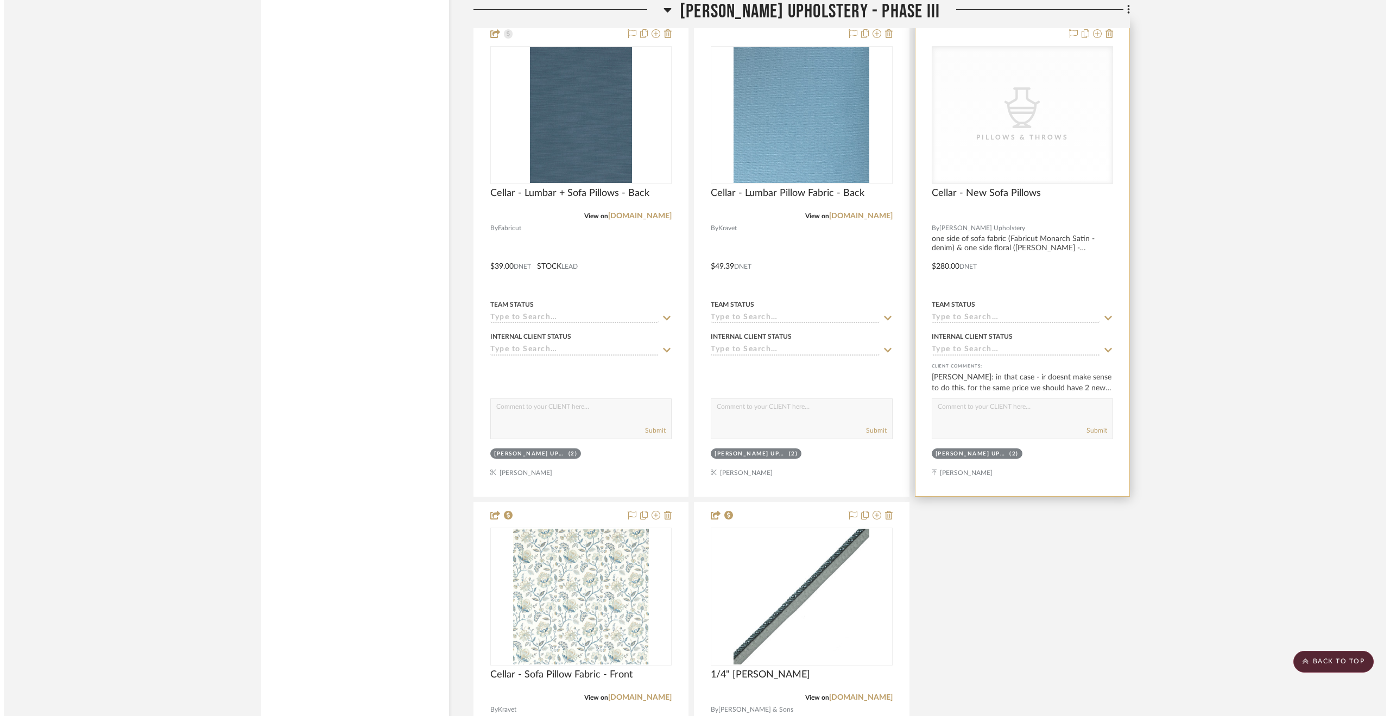
scroll to position [0, 0]
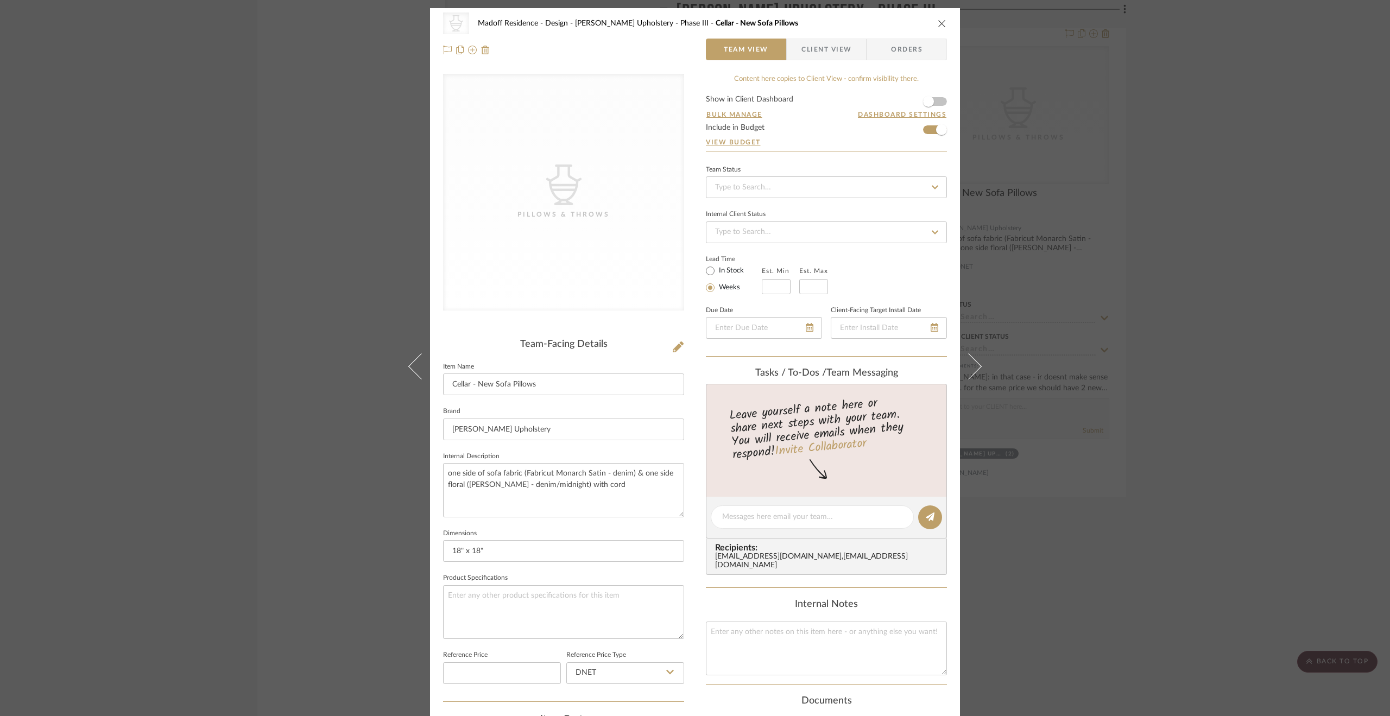
click at [1150, 288] on div "CategoryIconAccessories Created with Sketch. Pillows & Throws Madoff Residence …" at bounding box center [695, 358] width 1390 height 716
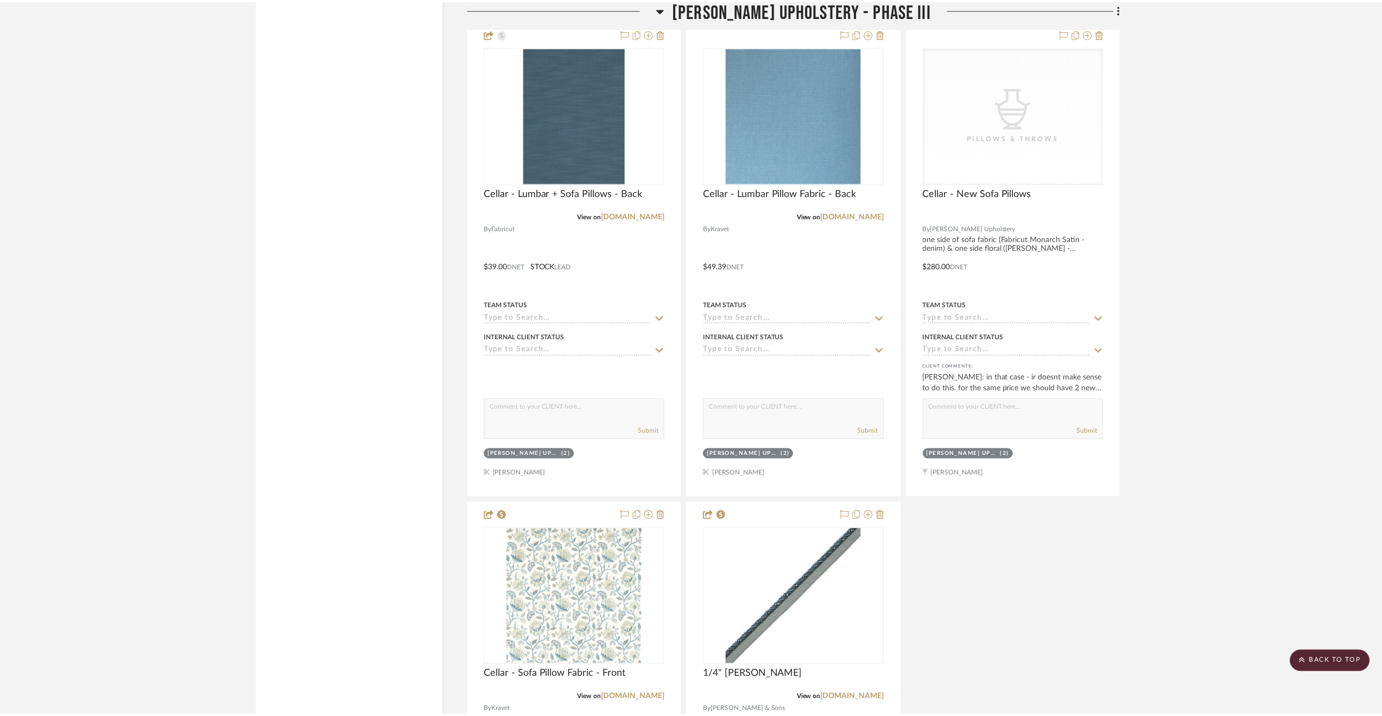
scroll to position [2908, 0]
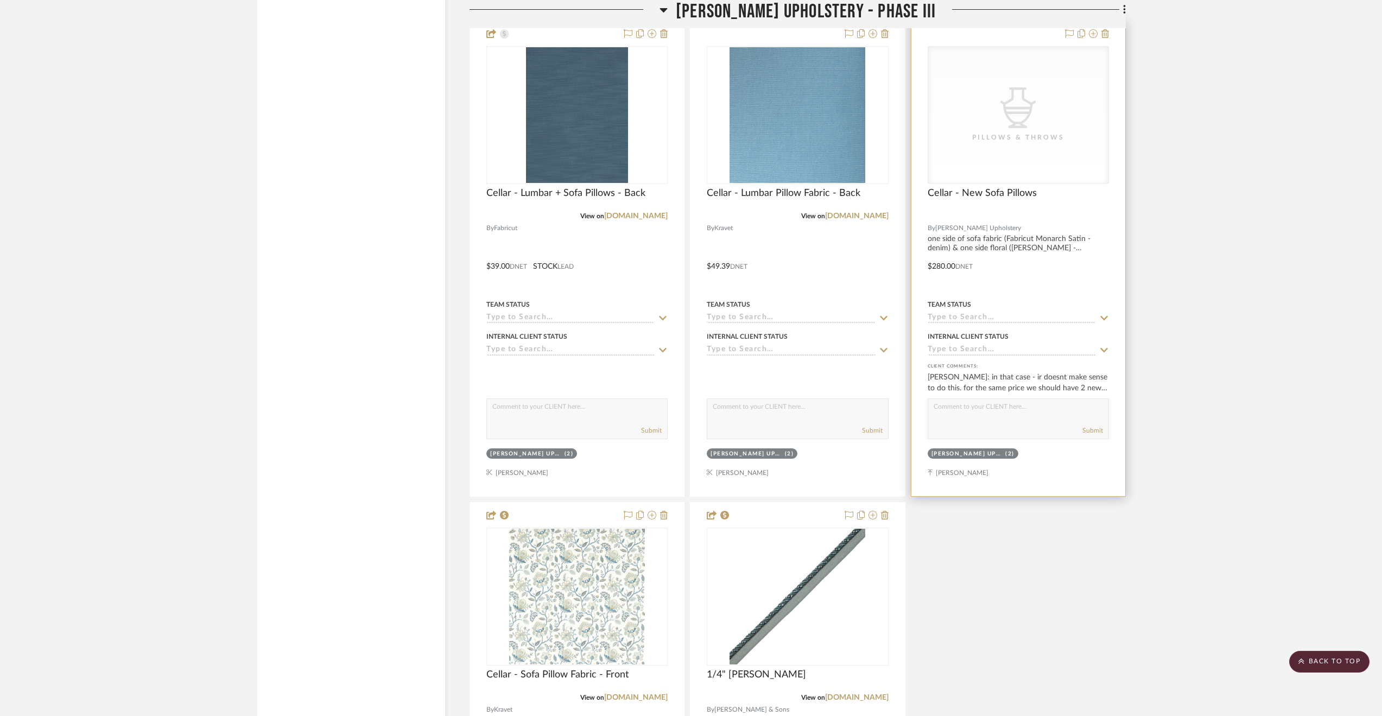
click at [1052, 275] on div at bounding box center [1018, 258] width 214 height 475
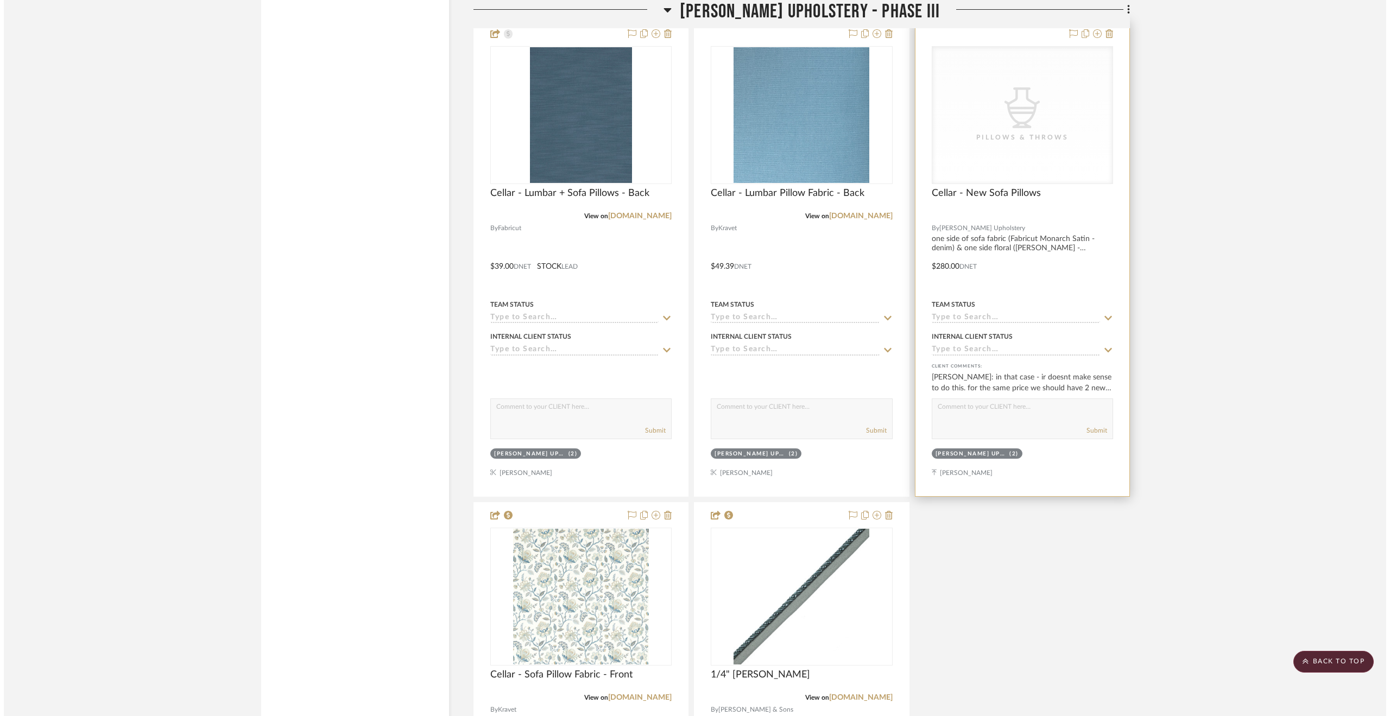
scroll to position [0, 0]
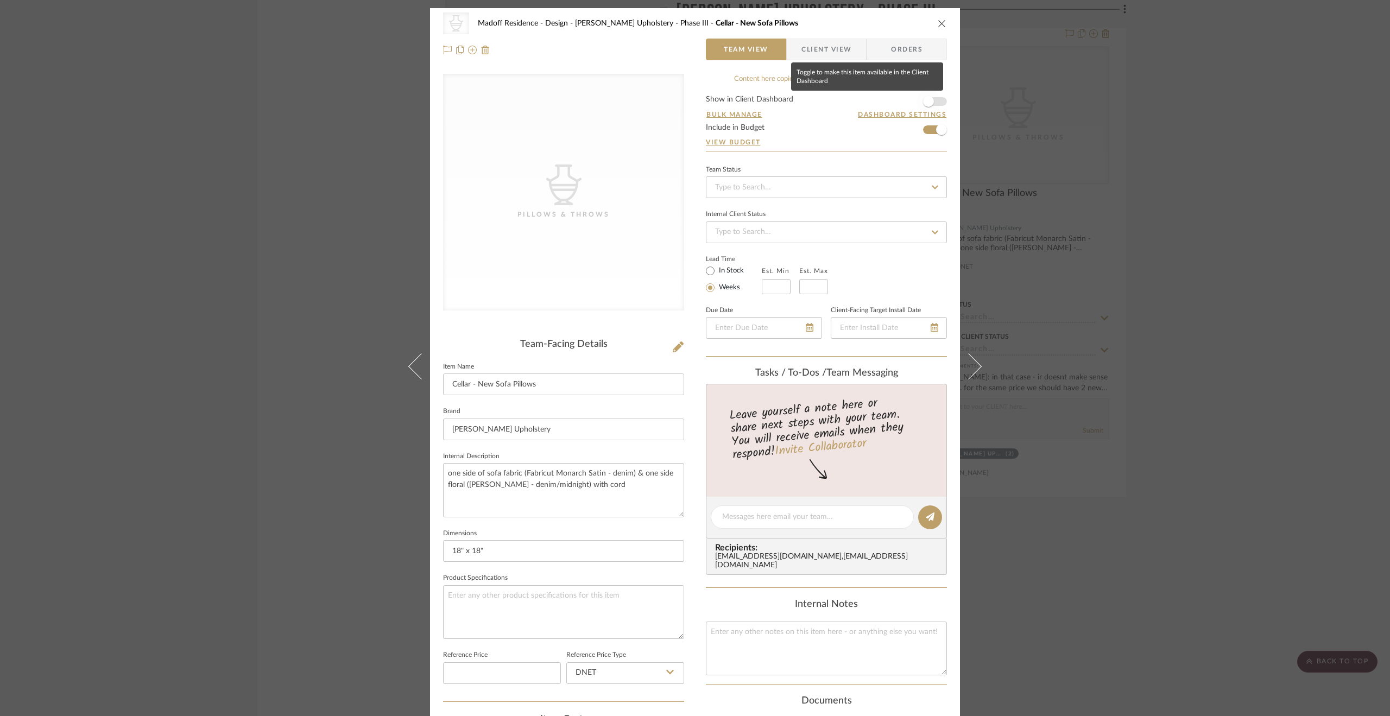
click at [932, 97] on span "button" at bounding box center [928, 102] width 24 height 24
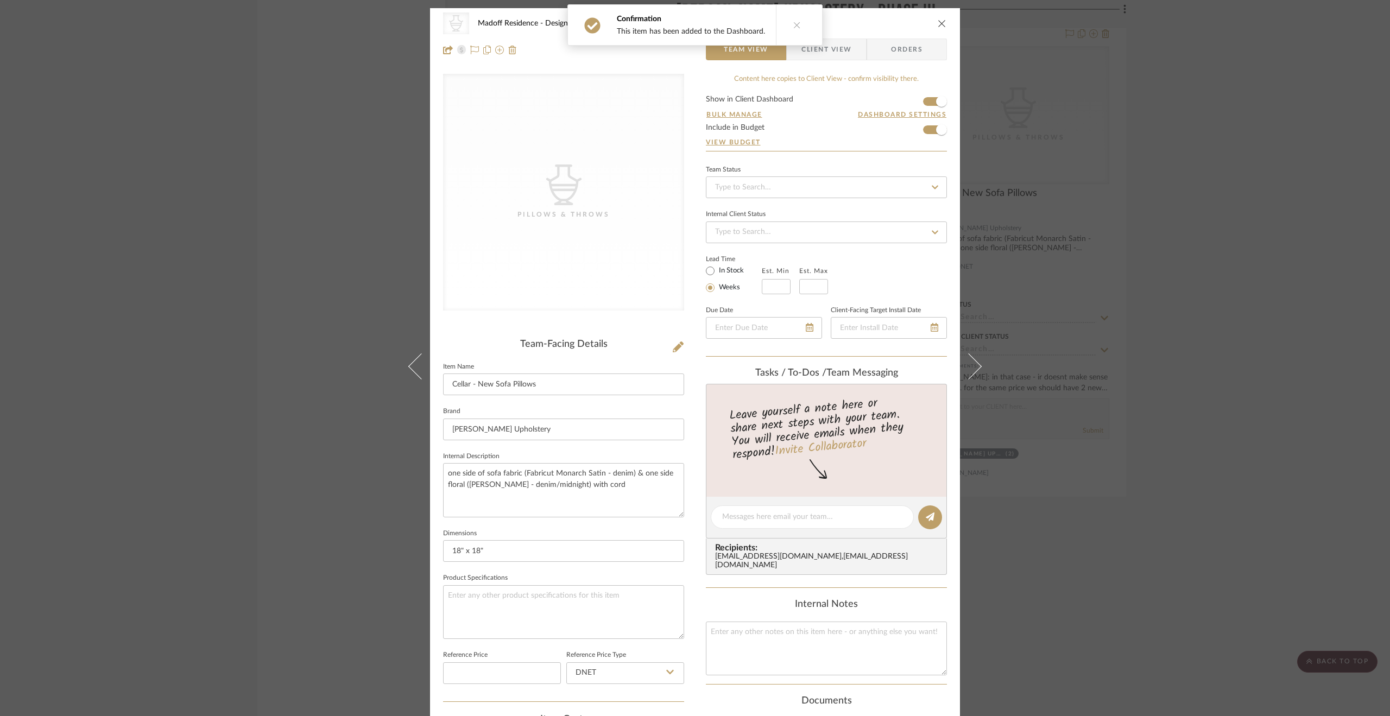
click at [776, 25] on button at bounding box center [797, 25] width 42 height 40
click at [812, 48] on span "Client View" at bounding box center [826, 50] width 50 height 22
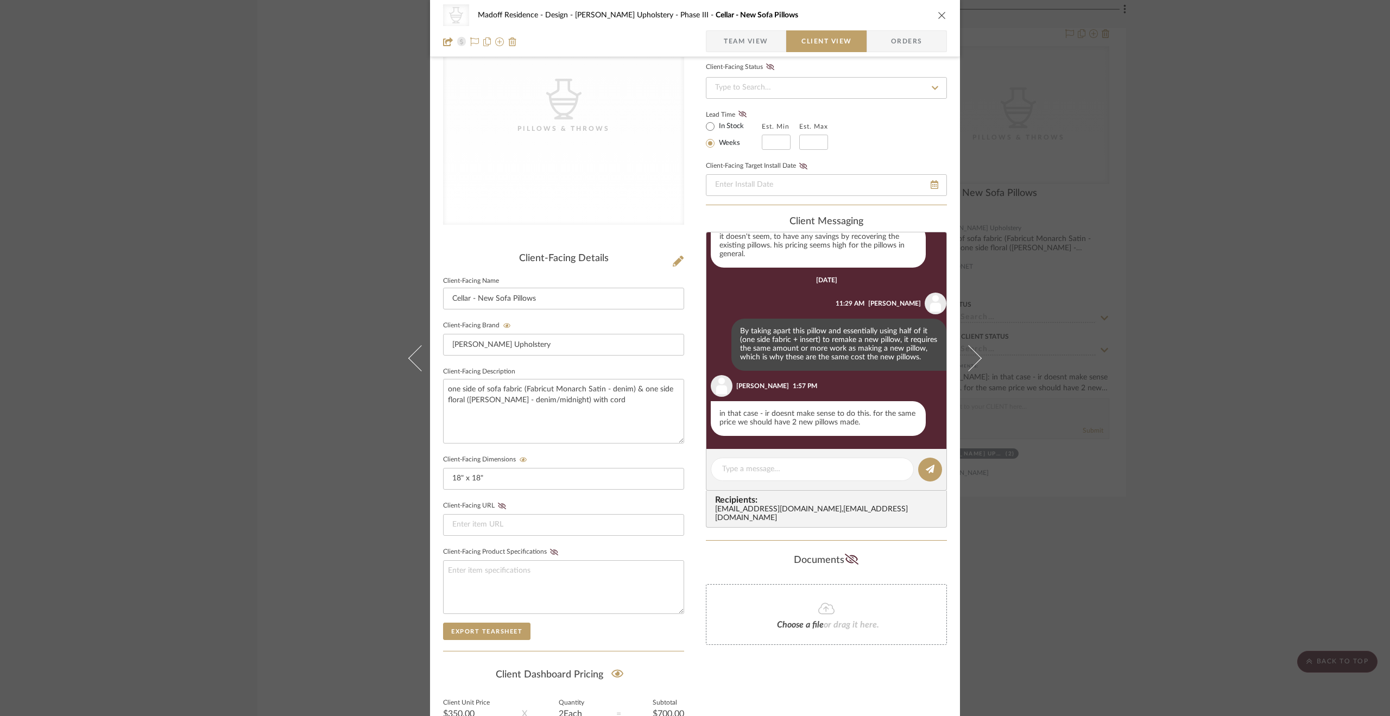
scroll to position [192, 0]
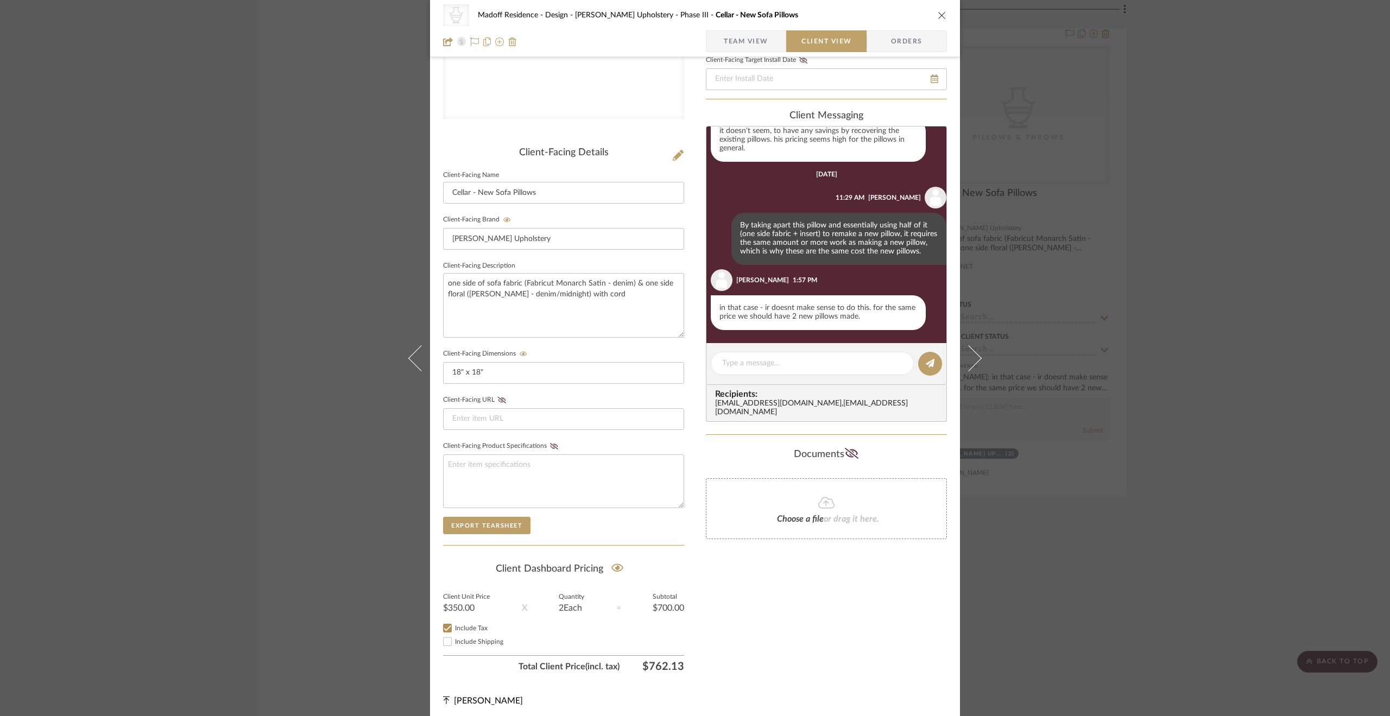
click at [1249, 337] on div "CategoryIconAccessories Created with Sketch. Pillows & Throws Madoff Residence …" at bounding box center [695, 358] width 1390 height 716
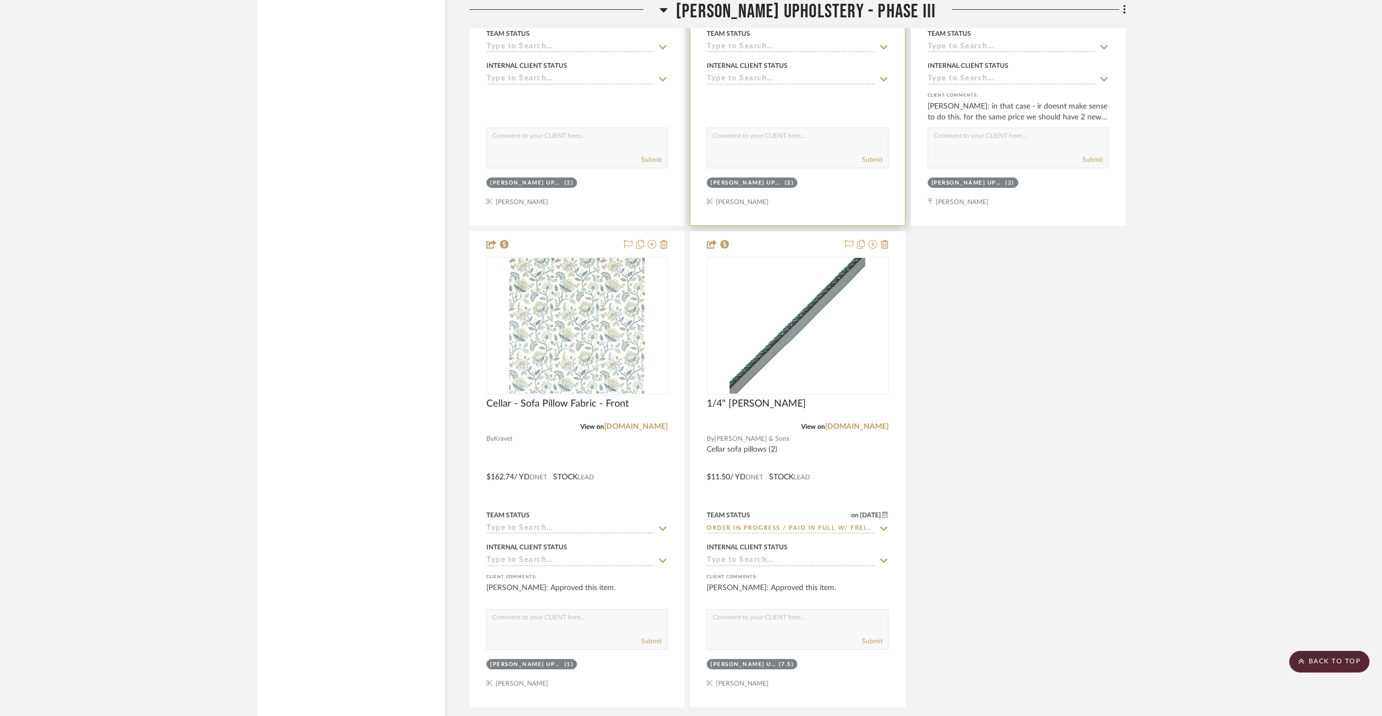
scroll to position [3180, 0]
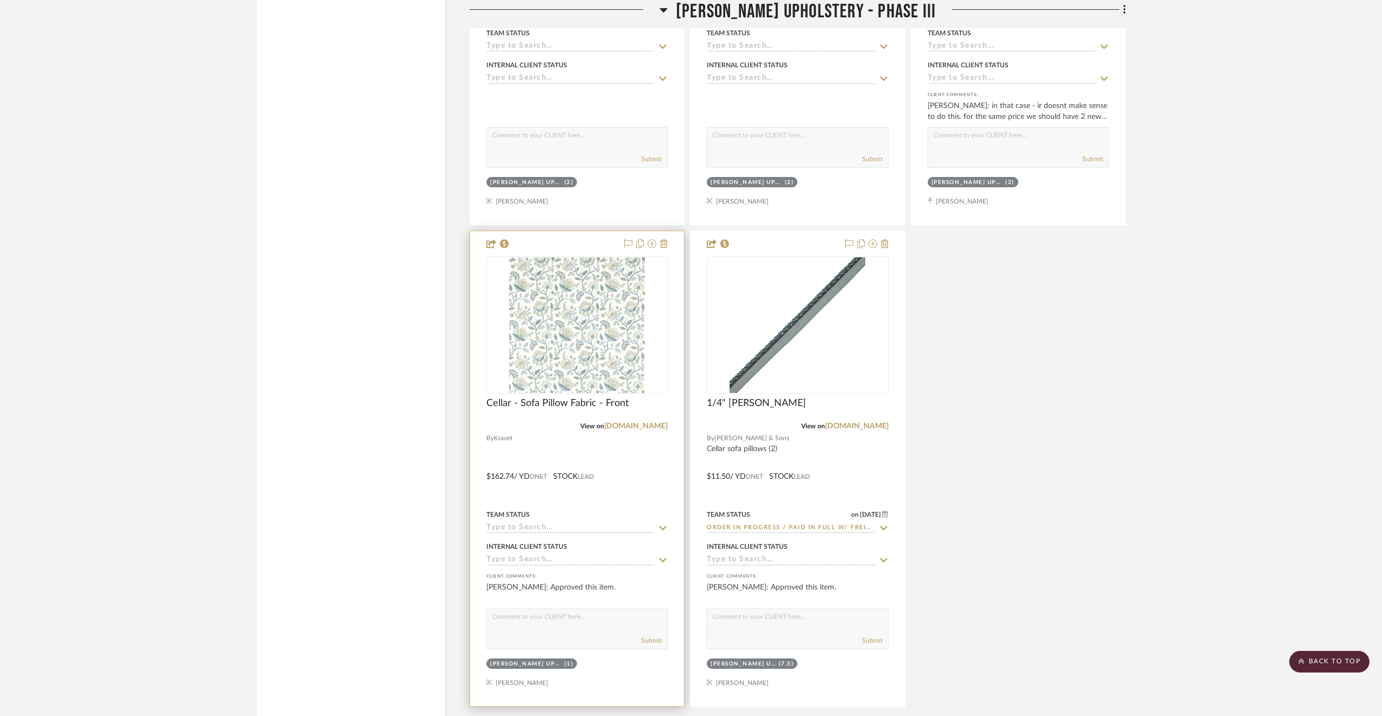
click at [659, 483] on div at bounding box center [577, 468] width 214 height 475
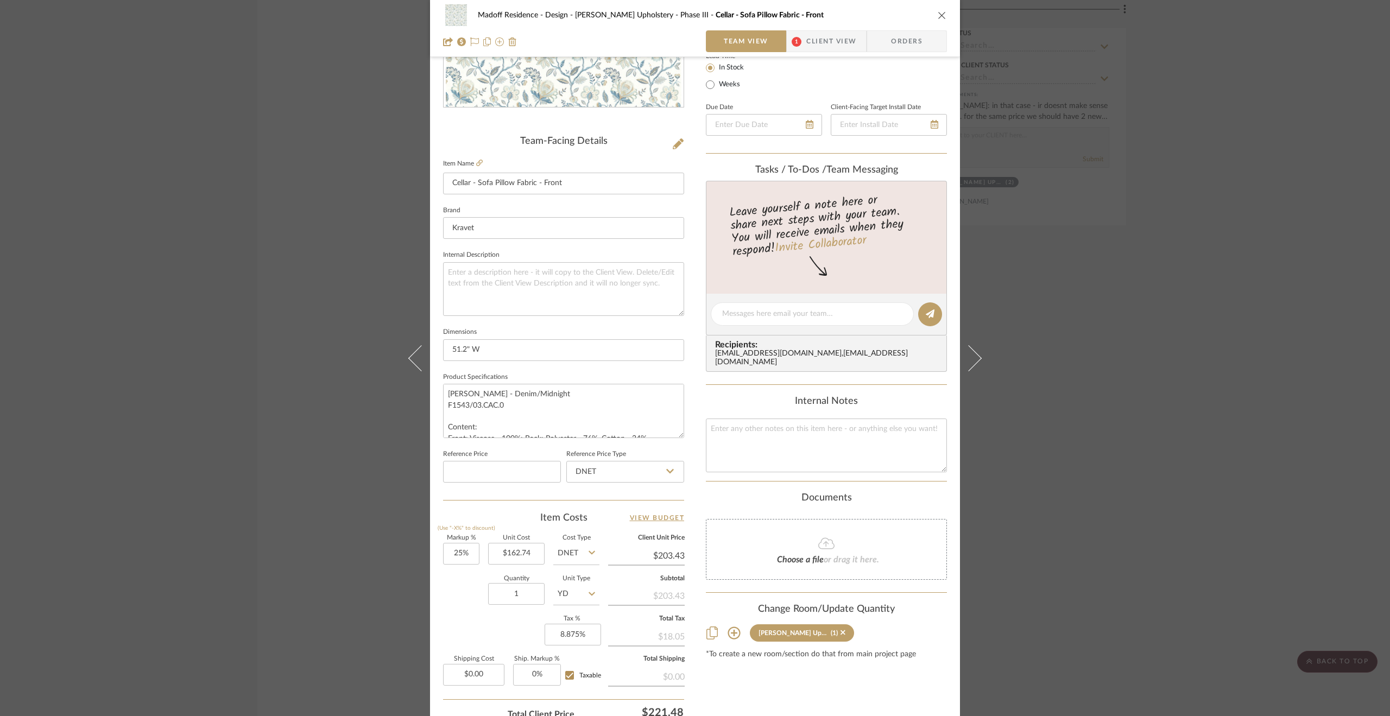
scroll to position [217, 0]
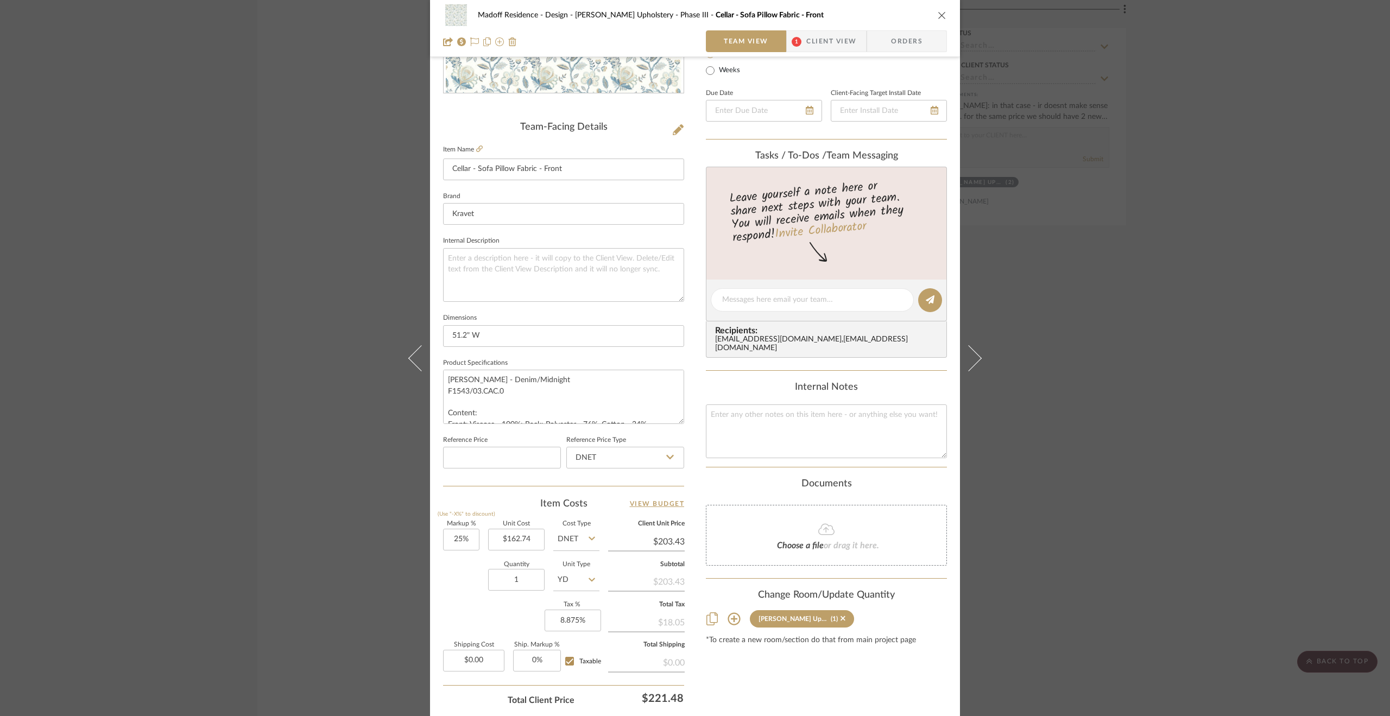
click at [1159, 494] on div "Madoff Residence - Design Walter's Upholstery - Phase III Cellar - Sofa Pillow …" at bounding box center [695, 358] width 1390 height 716
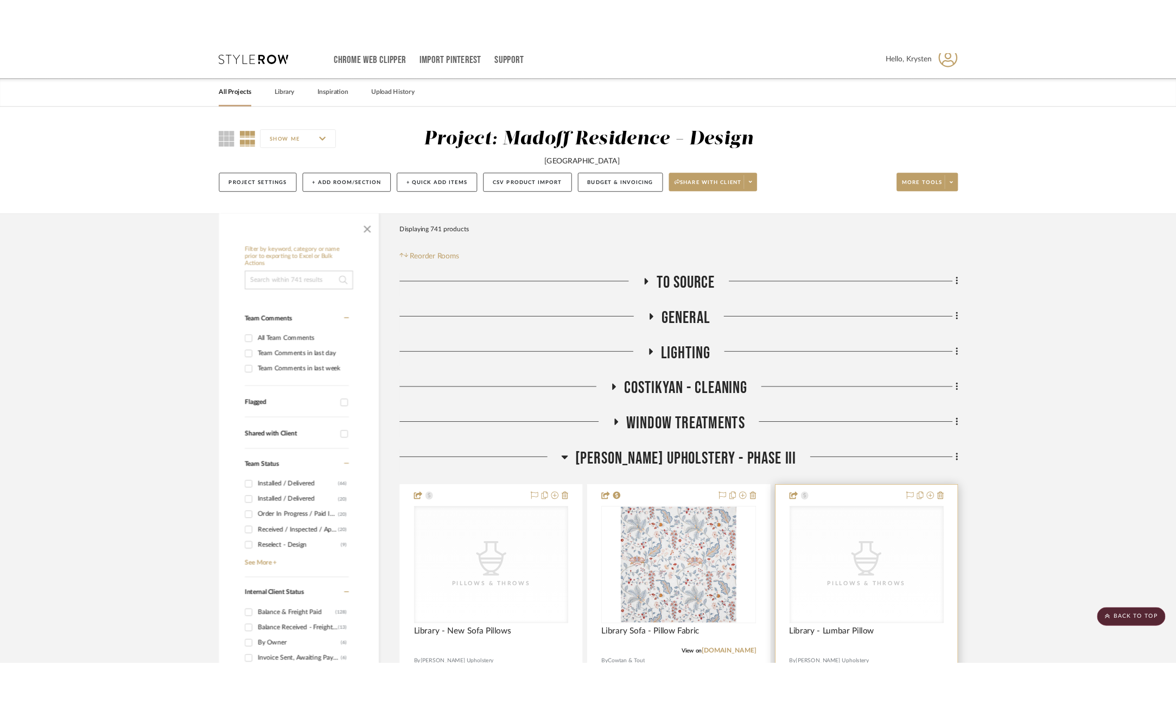
scroll to position [0, 0]
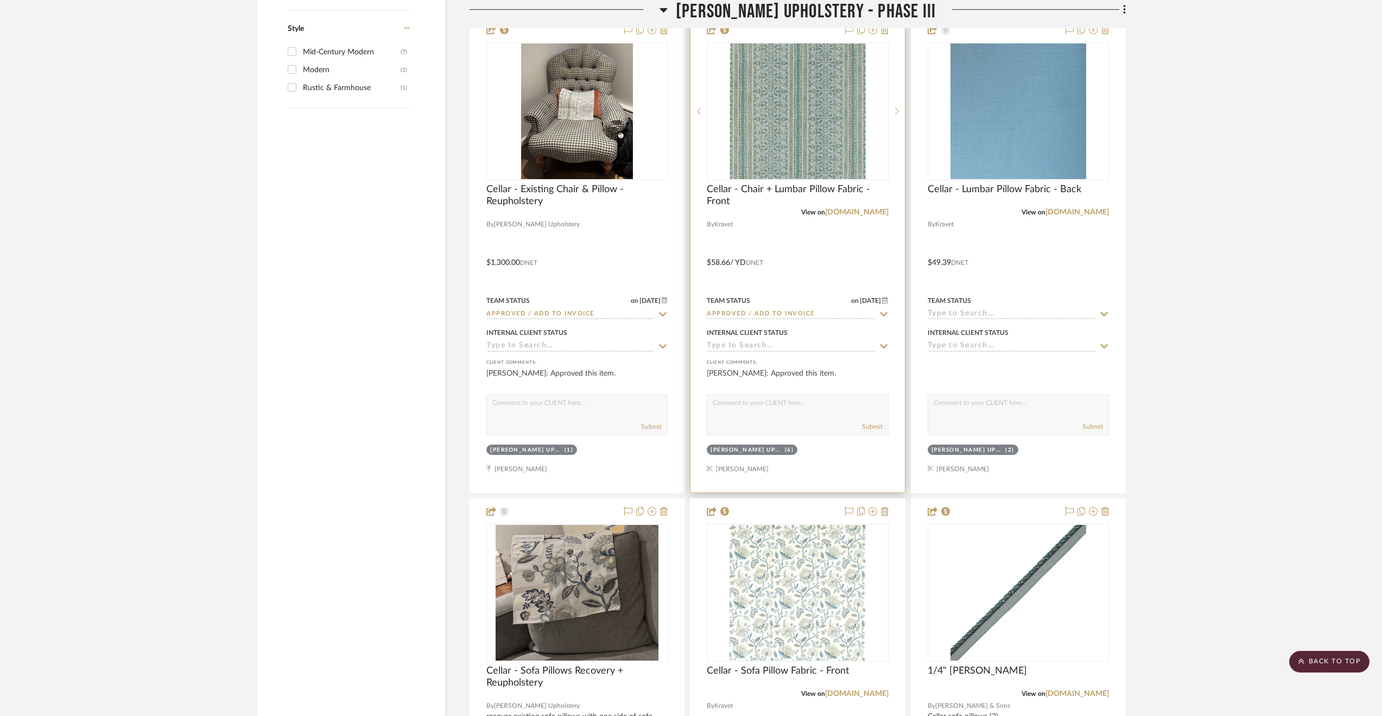
scroll to position [2388, 0]
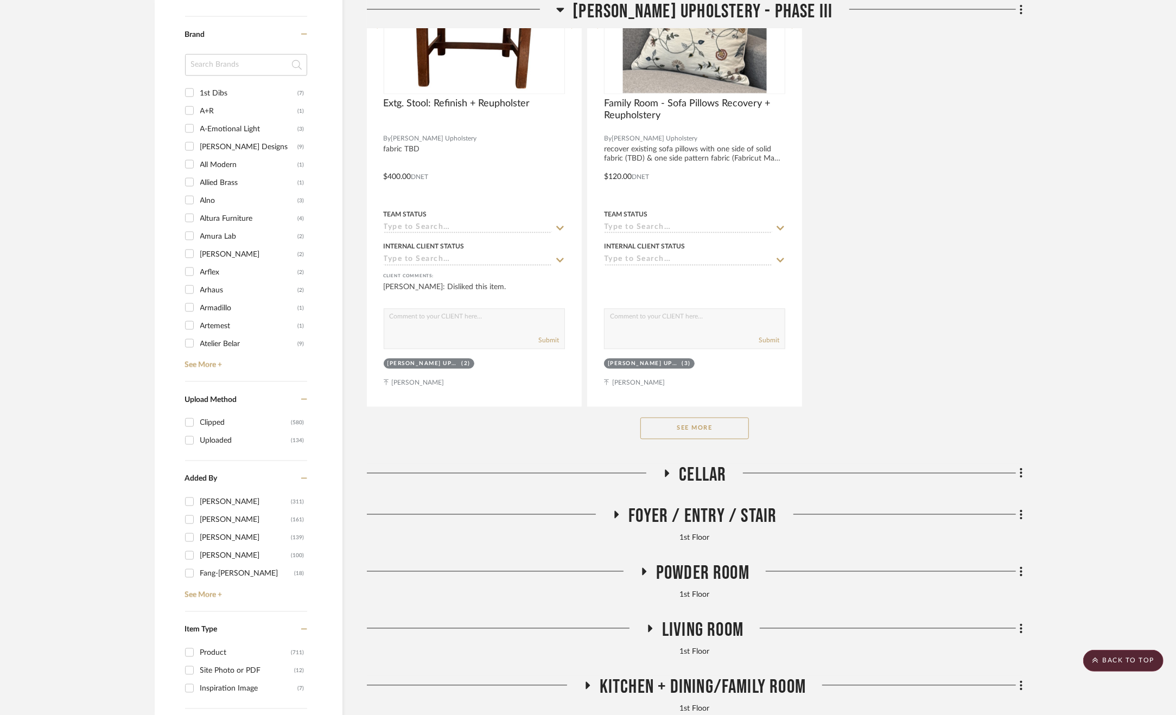
scroll to position [1628, 0]
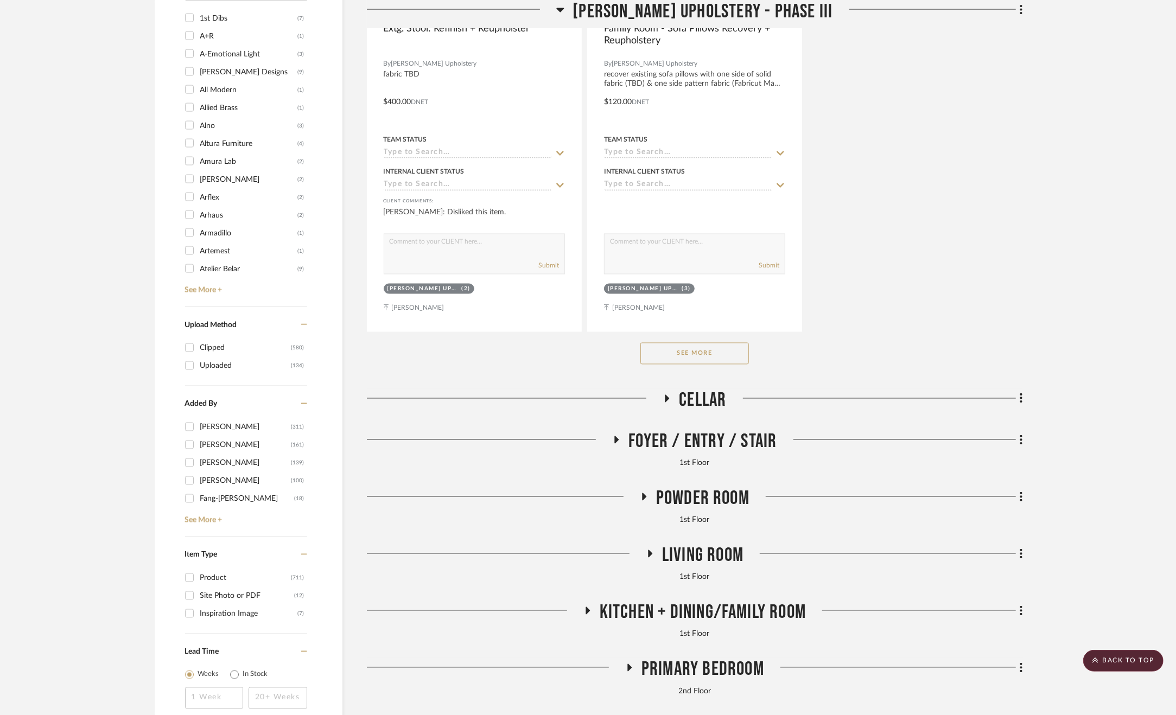
click at [693, 353] on button "See More" at bounding box center [694, 354] width 109 height 22
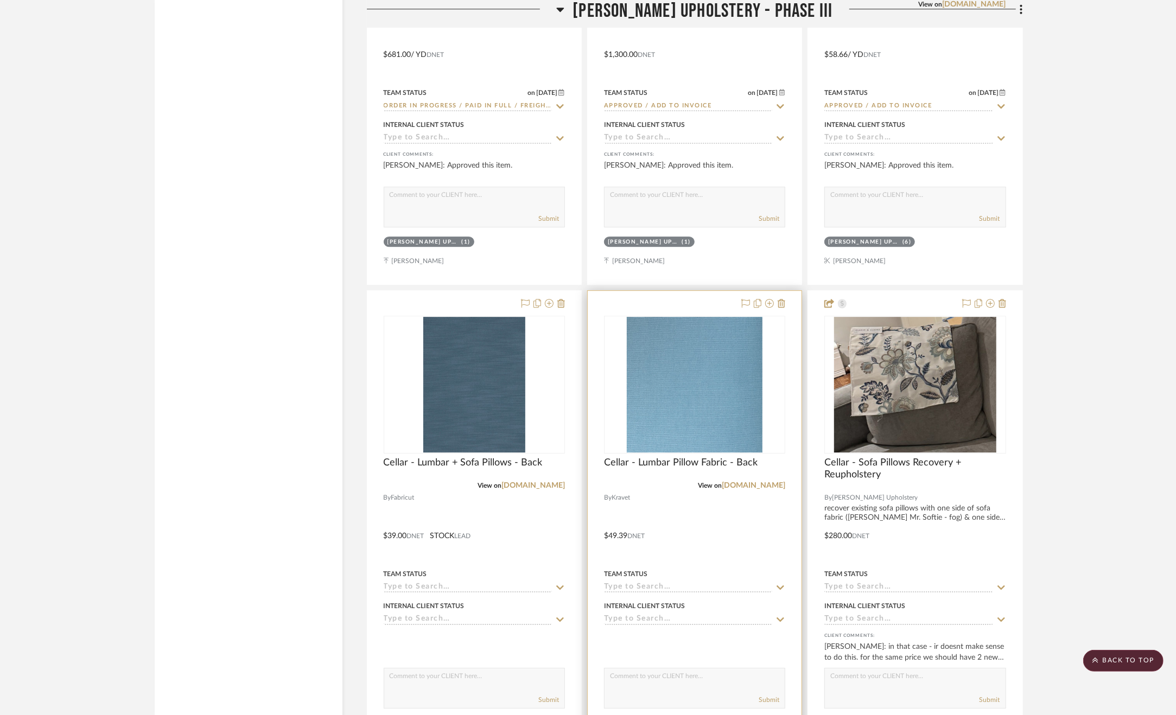
scroll to position [2660, 0]
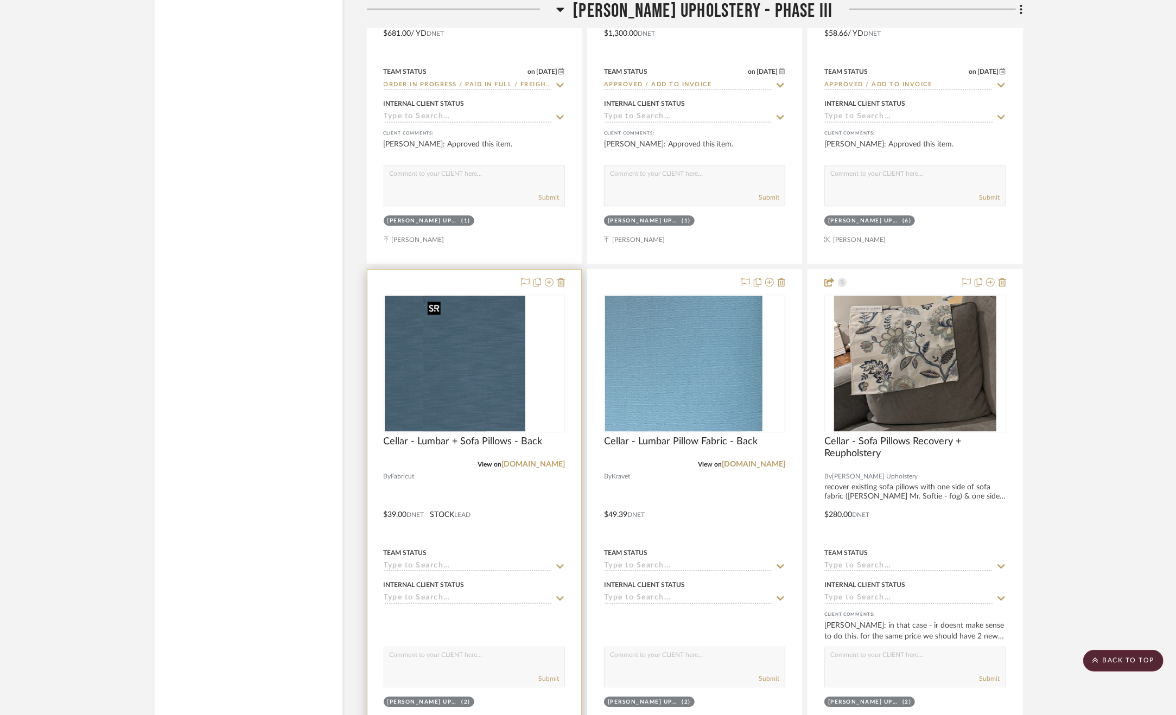
click at [455, 383] on img "0" at bounding box center [436, 364] width 102 height 136
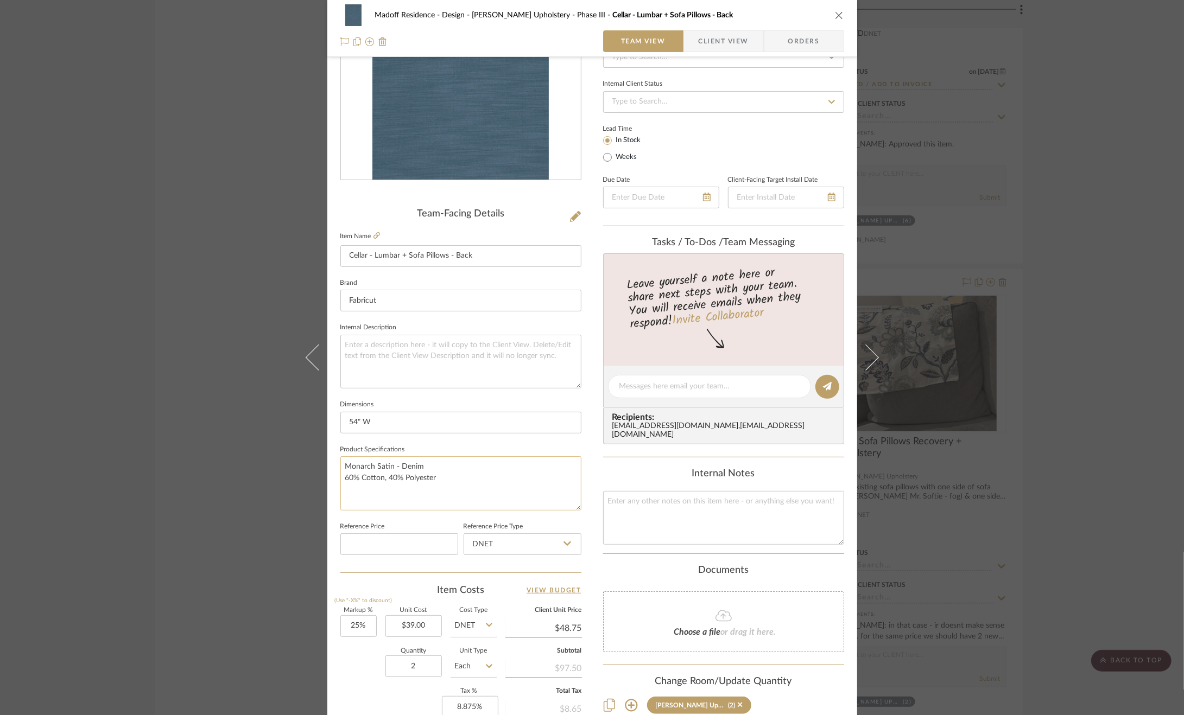
scroll to position [0, 0]
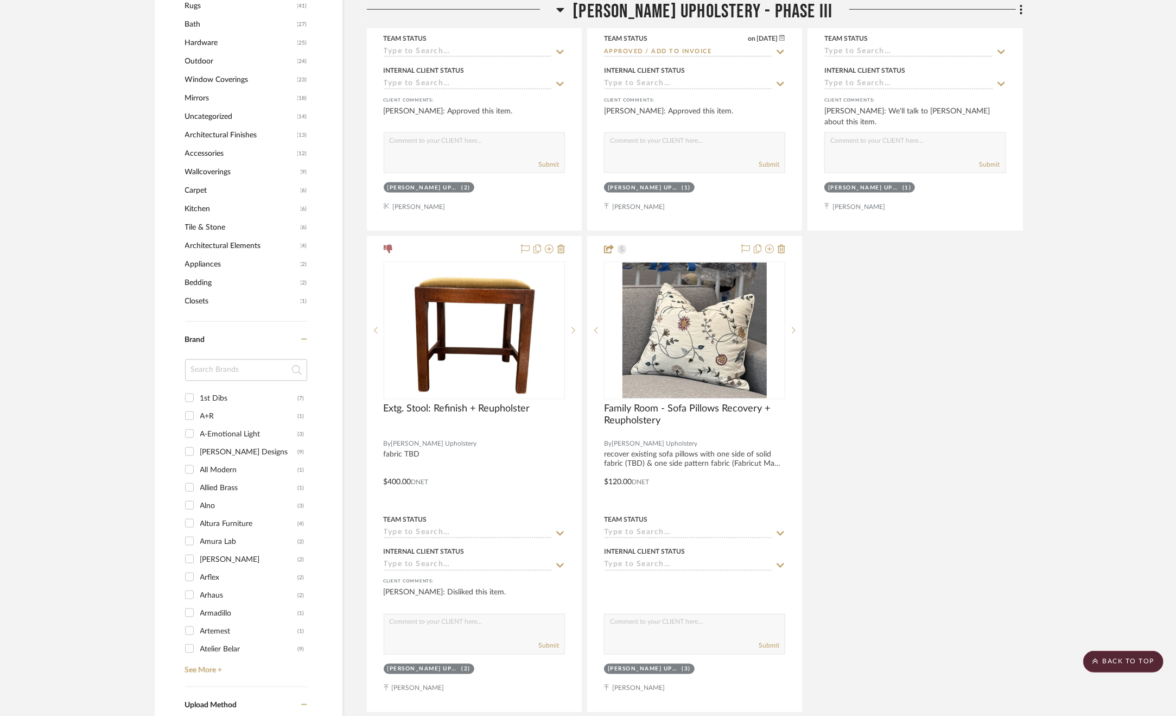
scroll to position [1411, 0]
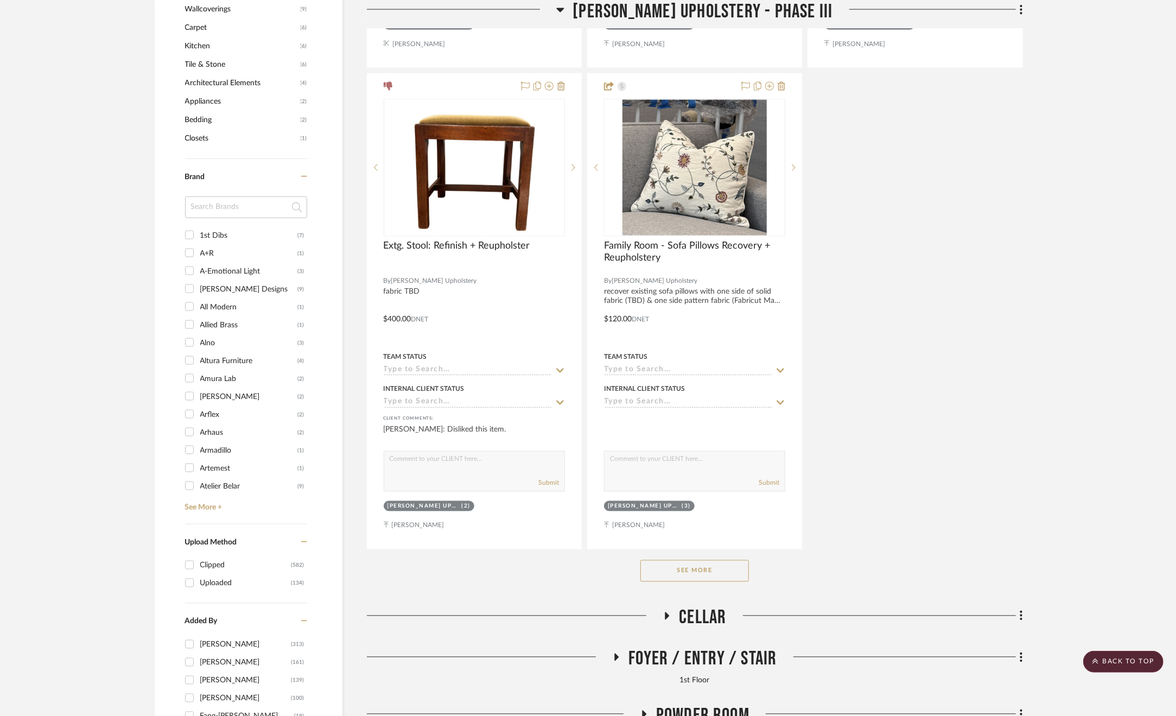
click at [708, 575] on button "See More" at bounding box center [694, 571] width 109 height 22
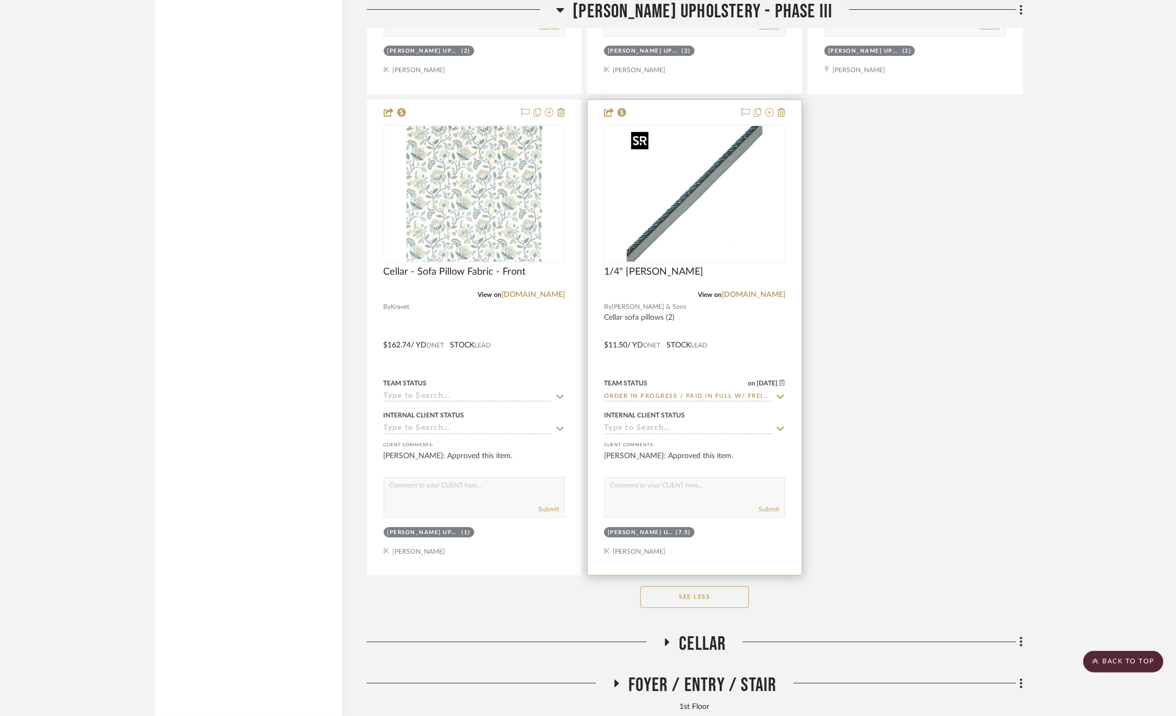
scroll to position [3474, 0]
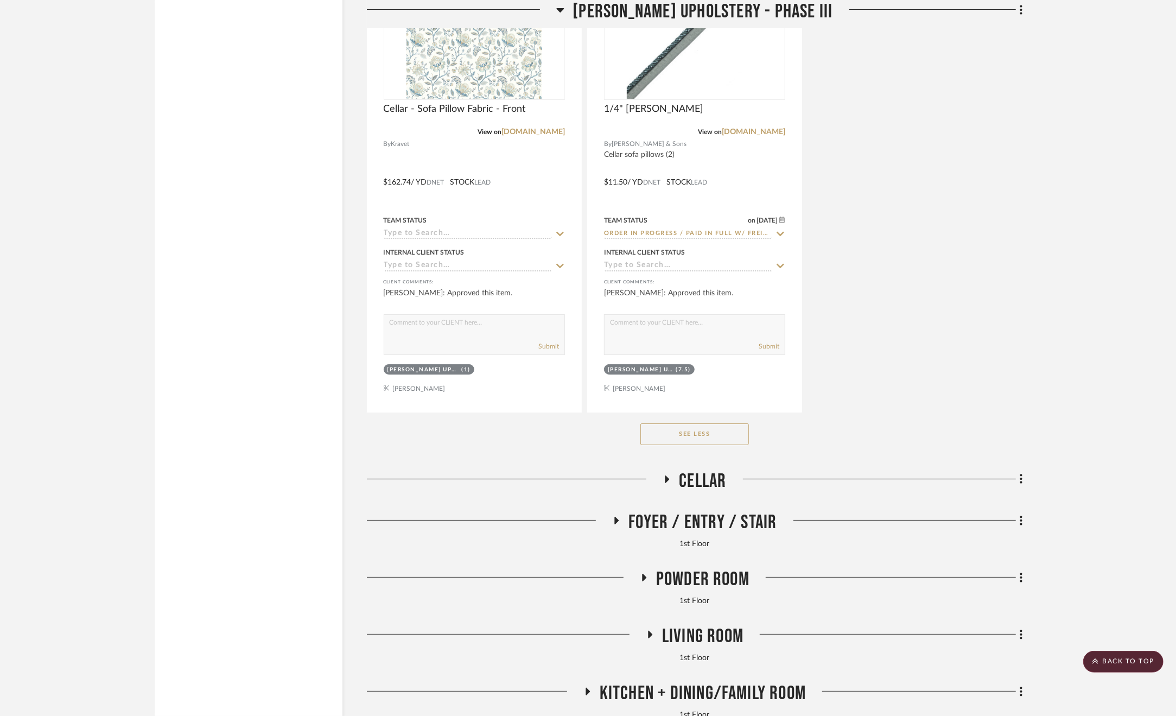
click at [699, 478] on span "Cellar" at bounding box center [702, 481] width 47 height 23
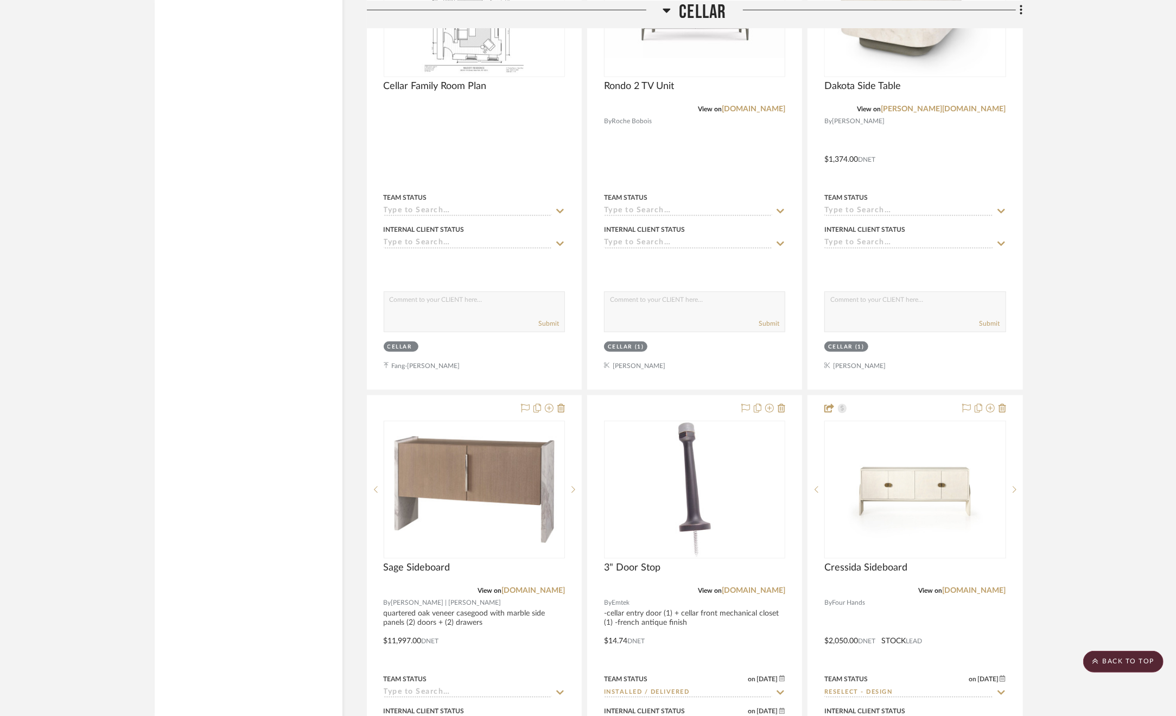
scroll to position [4234, 0]
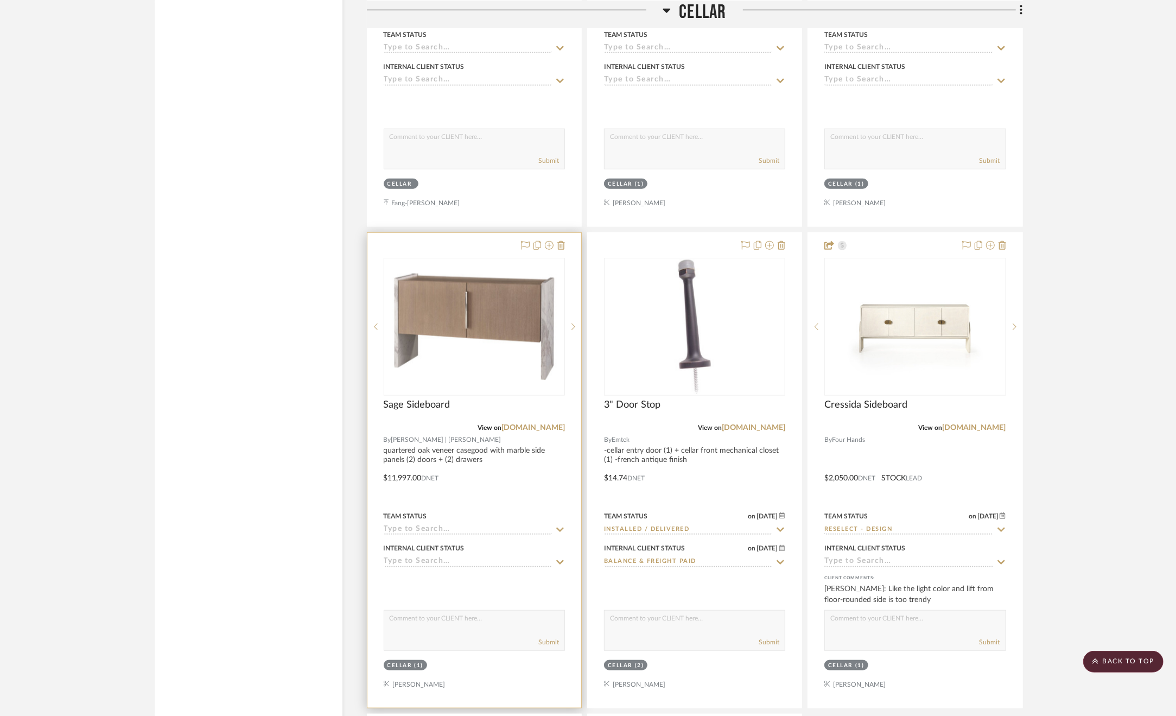
click at [481, 486] on div at bounding box center [474, 470] width 214 height 475
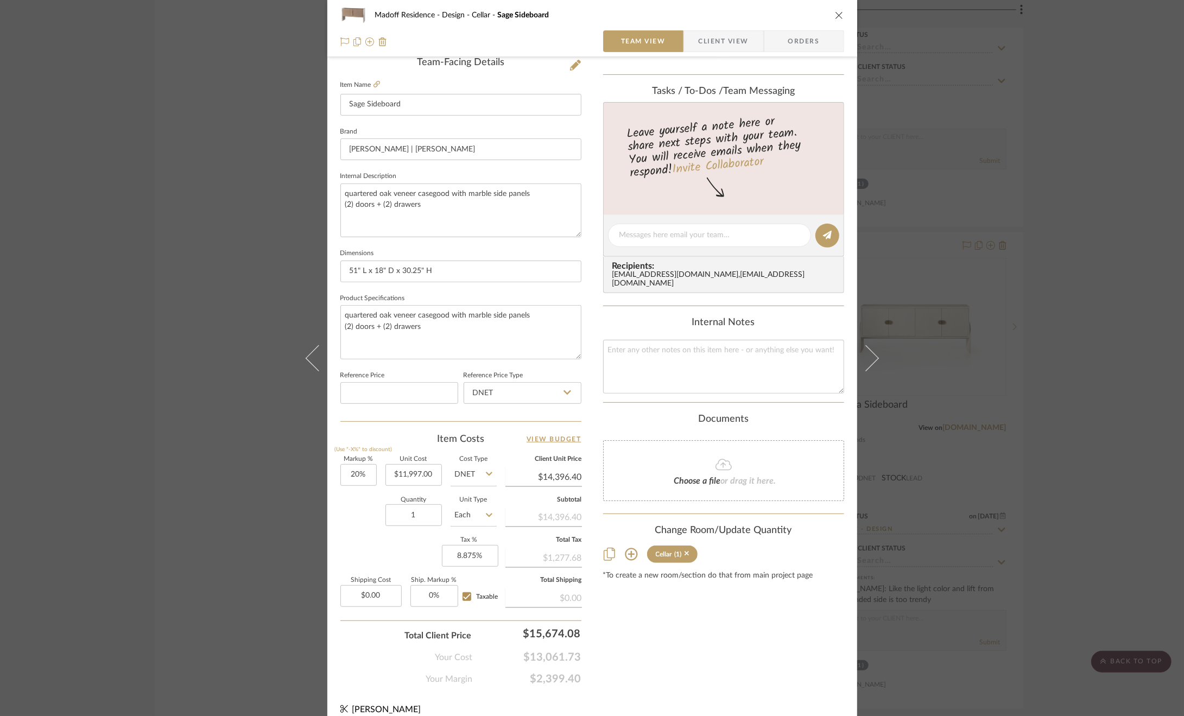
scroll to position [292, 0]
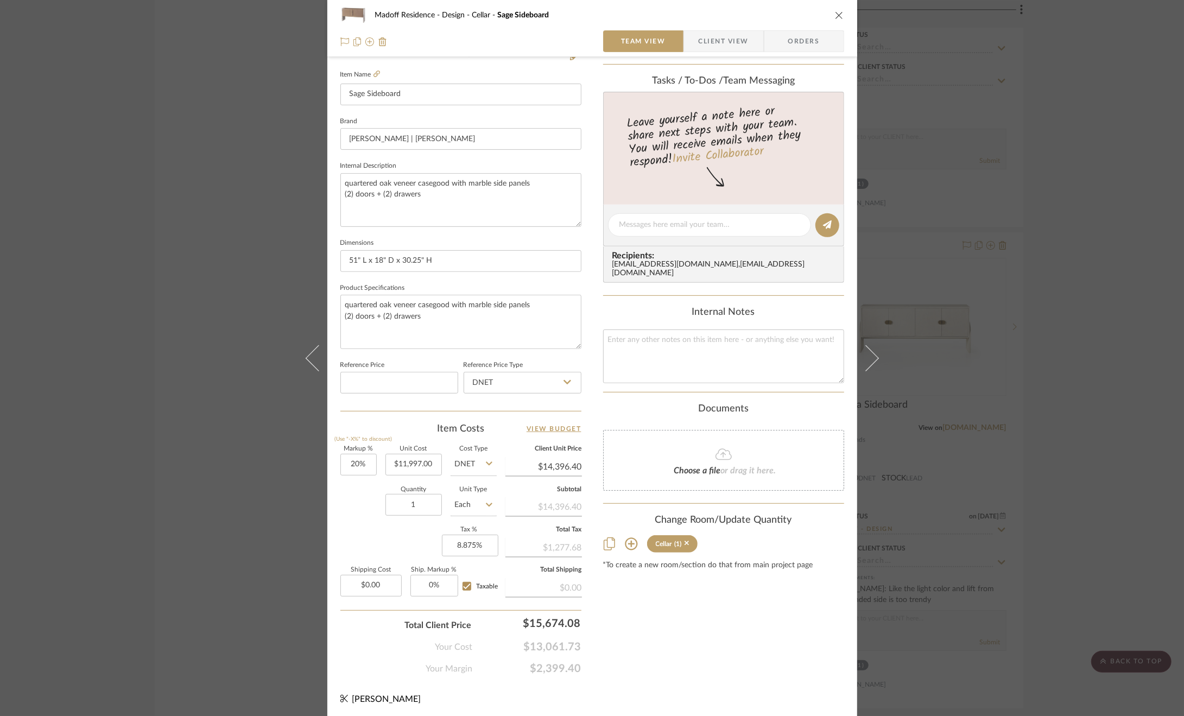
click at [685, 540] on sr-tag "Cellar (1)" at bounding box center [672, 543] width 51 height 17
click at [684, 540] on icon at bounding box center [686, 544] width 5 height 8
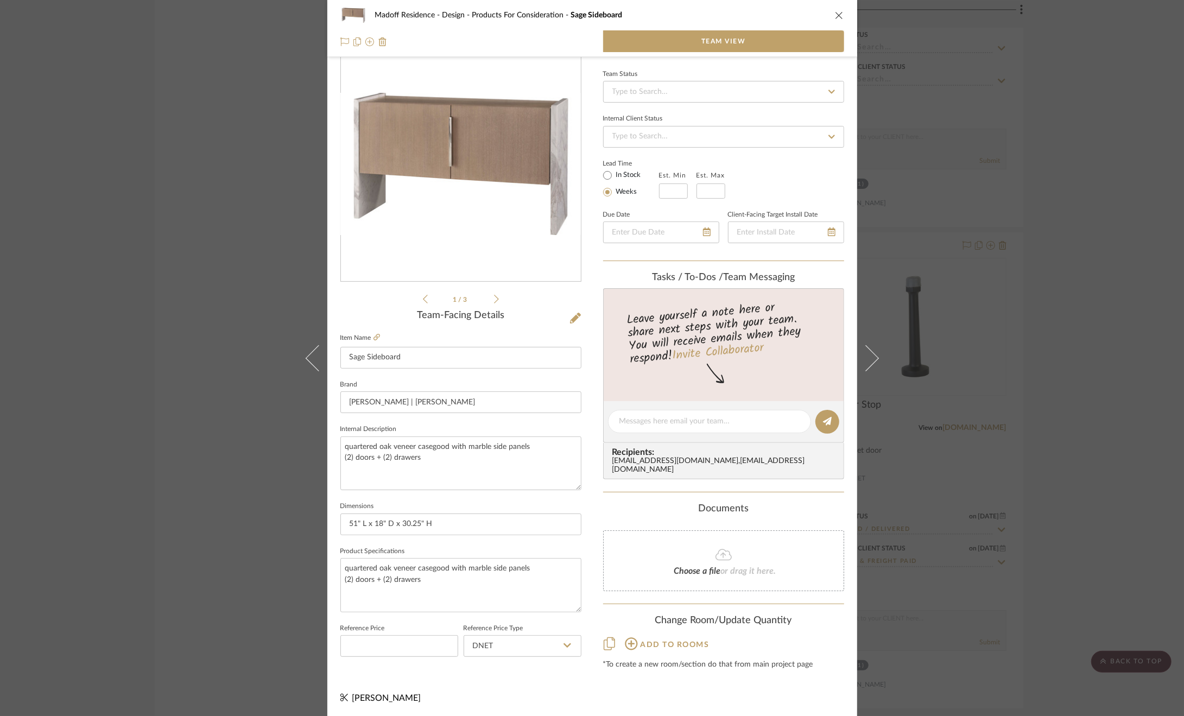
click at [1106, 351] on div "Madoff Residence - Design Products For Consideration Sage Sideboard Team View 1…" at bounding box center [592, 358] width 1184 height 716
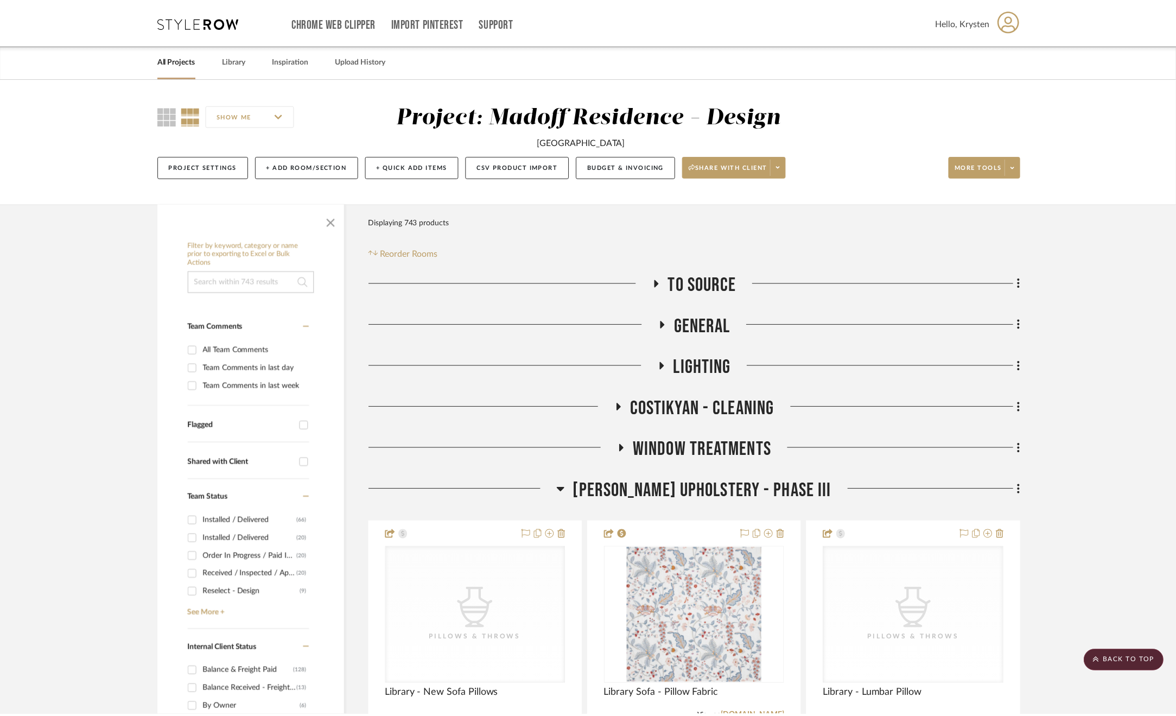
scroll to position [4234, 0]
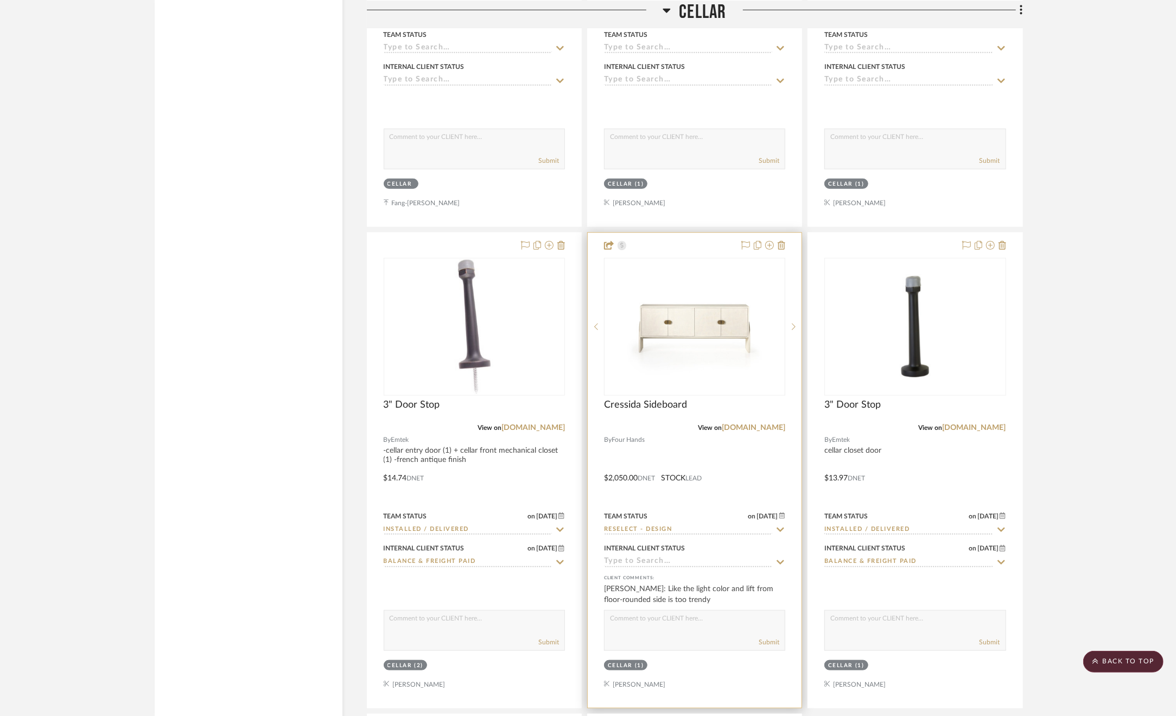
click at [667, 486] on div at bounding box center [695, 470] width 214 height 475
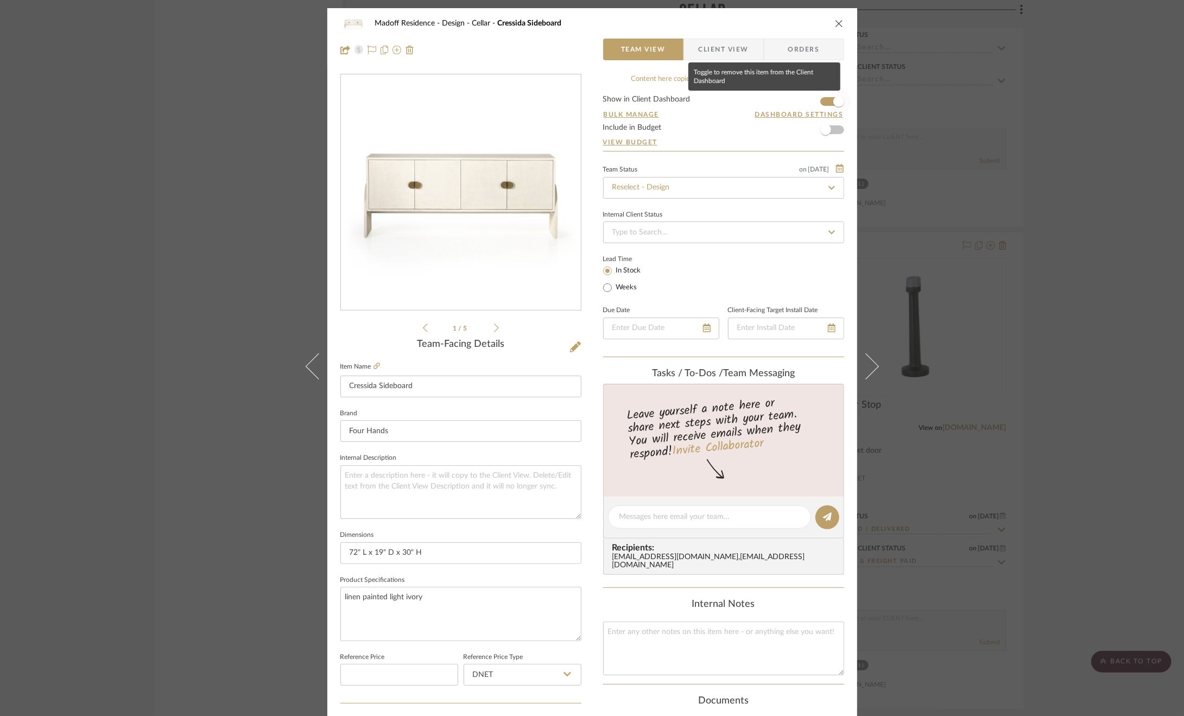
click at [827, 97] on span "button" at bounding box center [839, 102] width 24 height 24
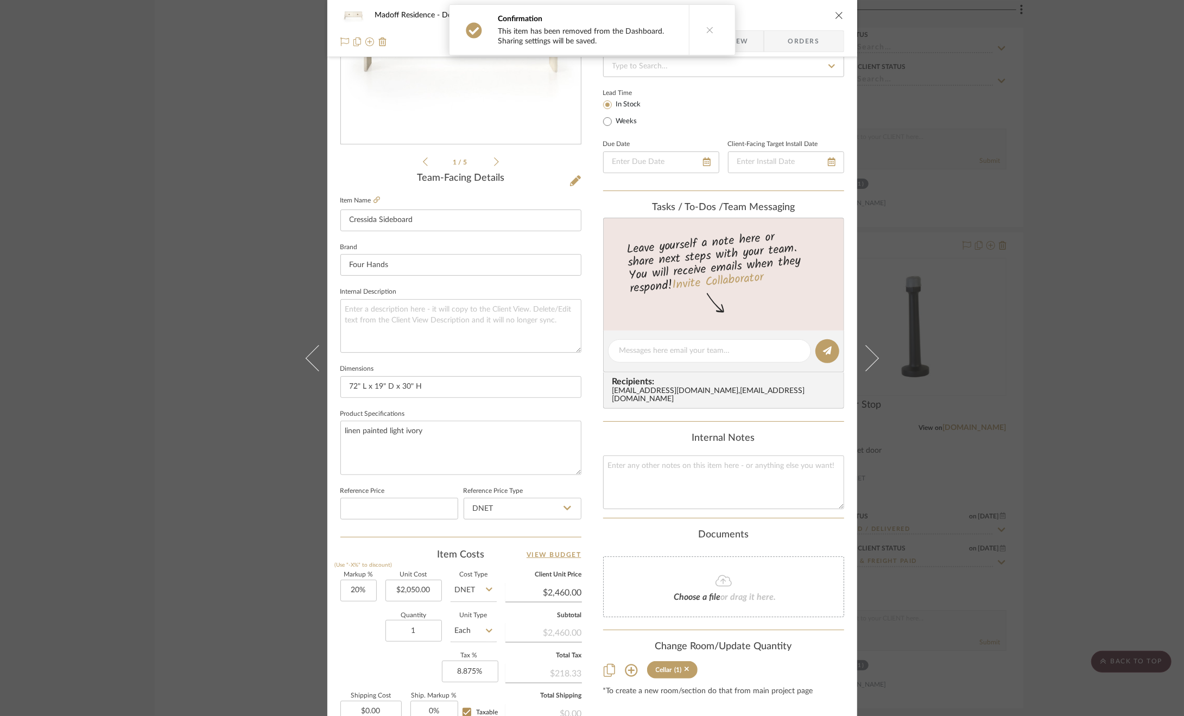
scroll to position [271, 0]
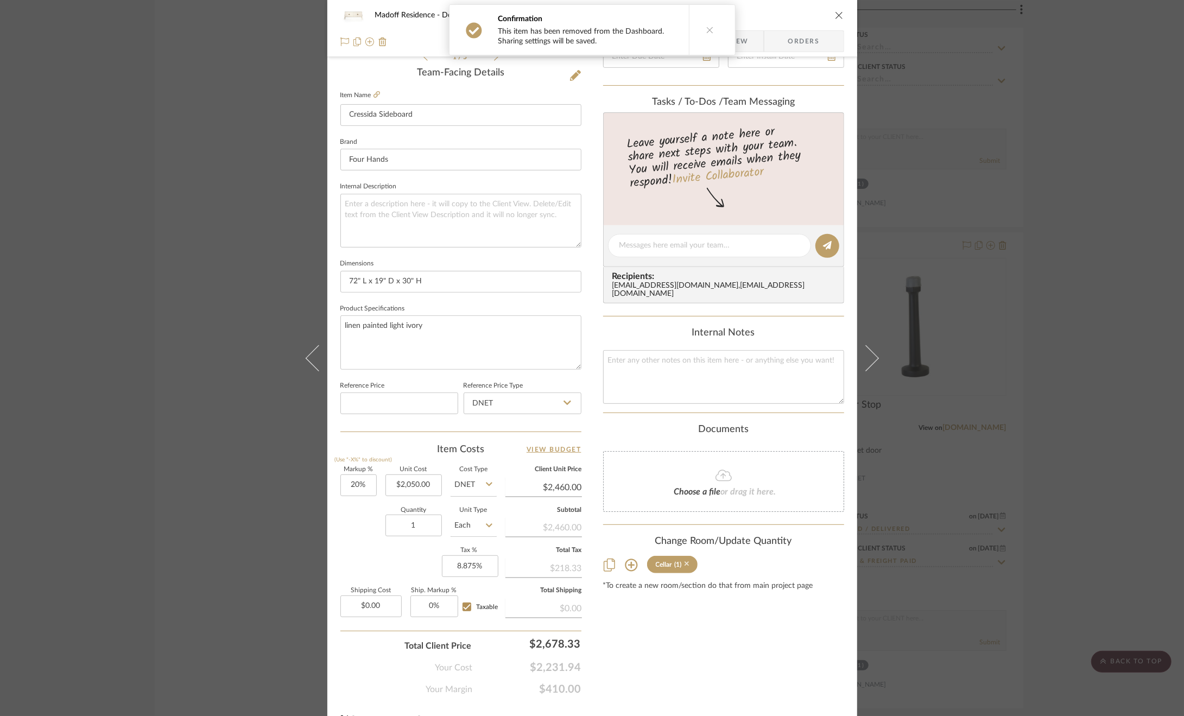
click at [685, 561] on sr-tag "Cellar (1)" at bounding box center [672, 564] width 51 height 17
click at [684, 561] on icon at bounding box center [686, 564] width 5 height 8
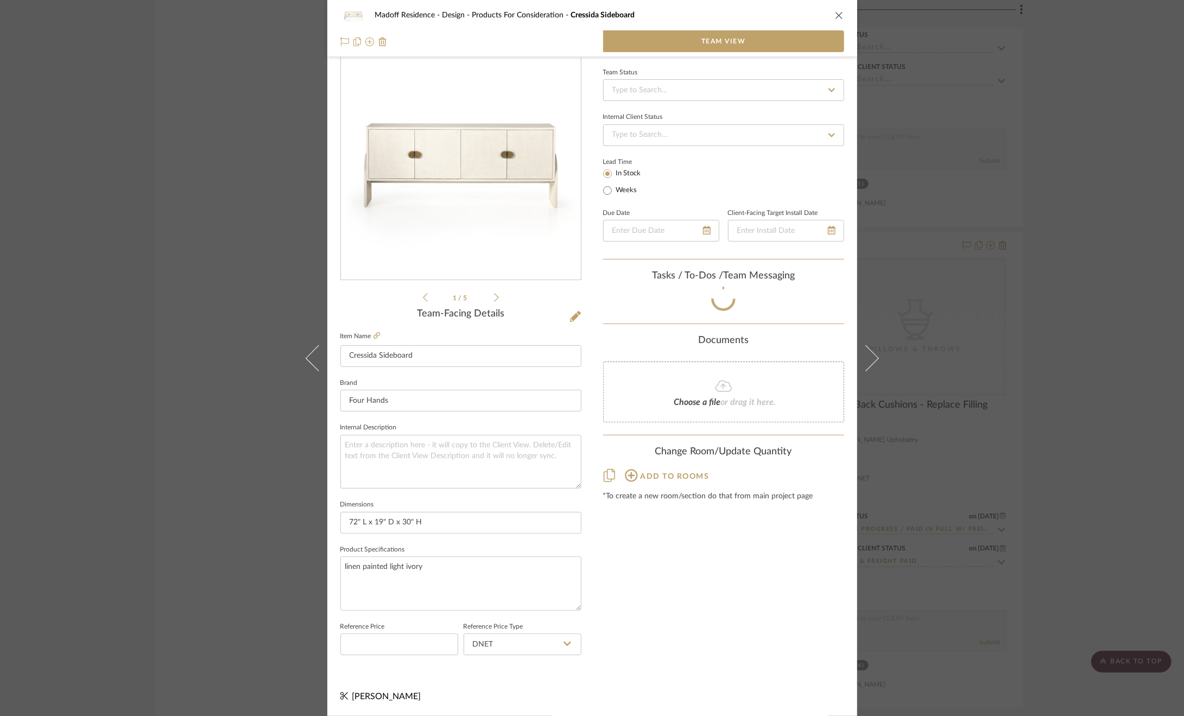
scroll to position [29, 0]
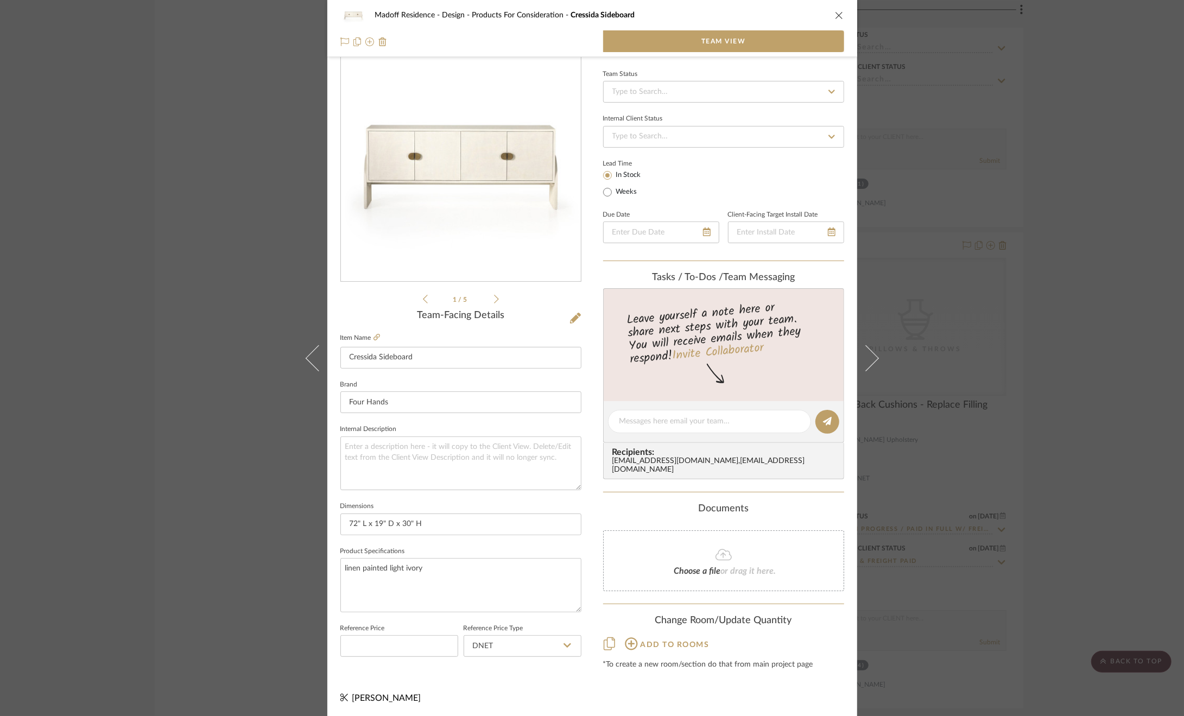
click at [1080, 406] on div "Madoff Residence - Design Products For Consideration Cressida Sideboard Team Vi…" at bounding box center [592, 358] width 1184 height 716
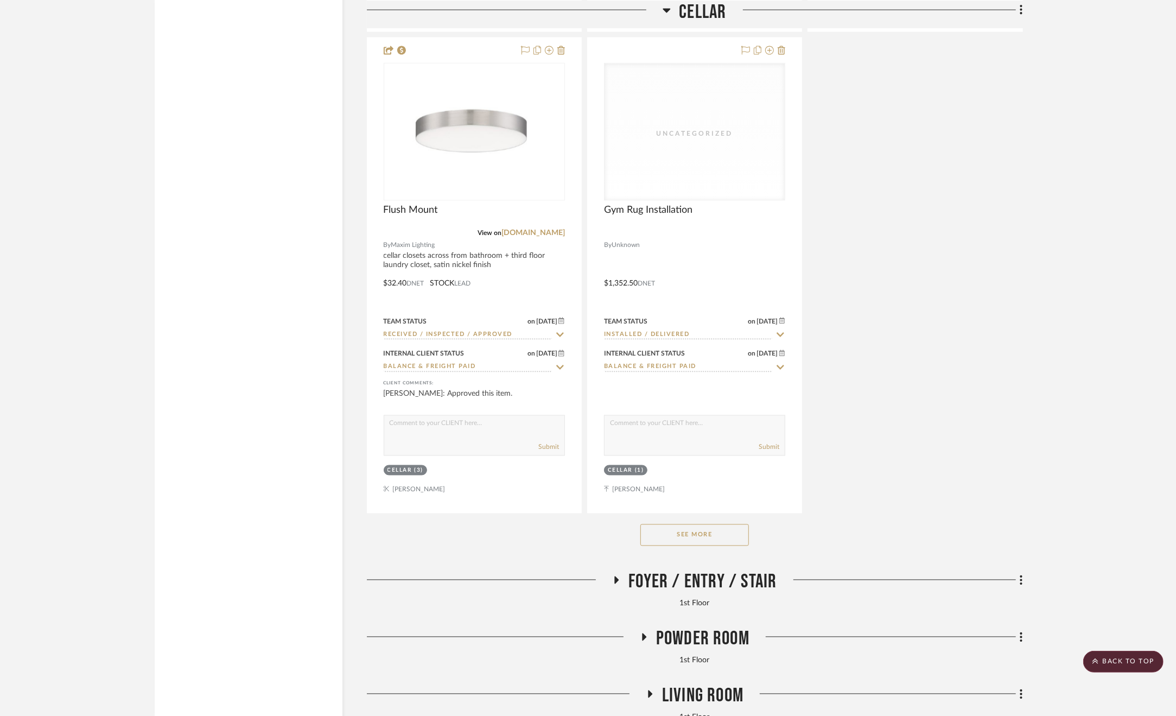
scroll to position [5048, 0]
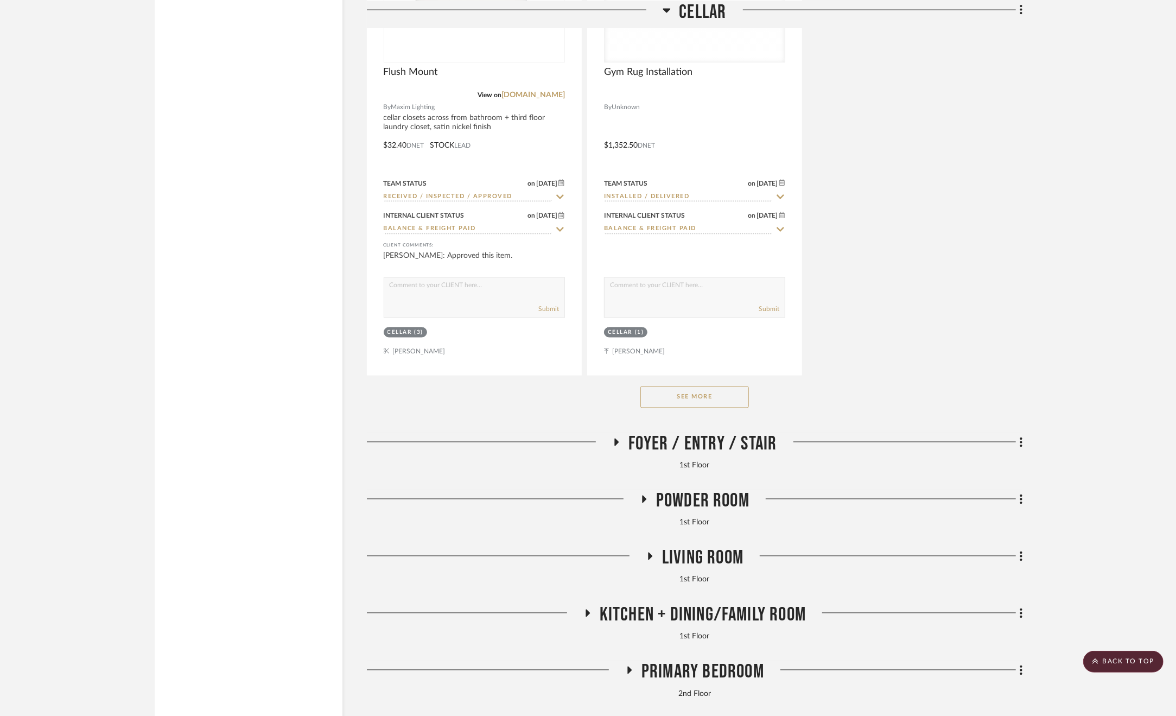
click at [703, 448] on span "Foyer / Entry / Stair" at bounding box center [703, 444] width 148 height 23
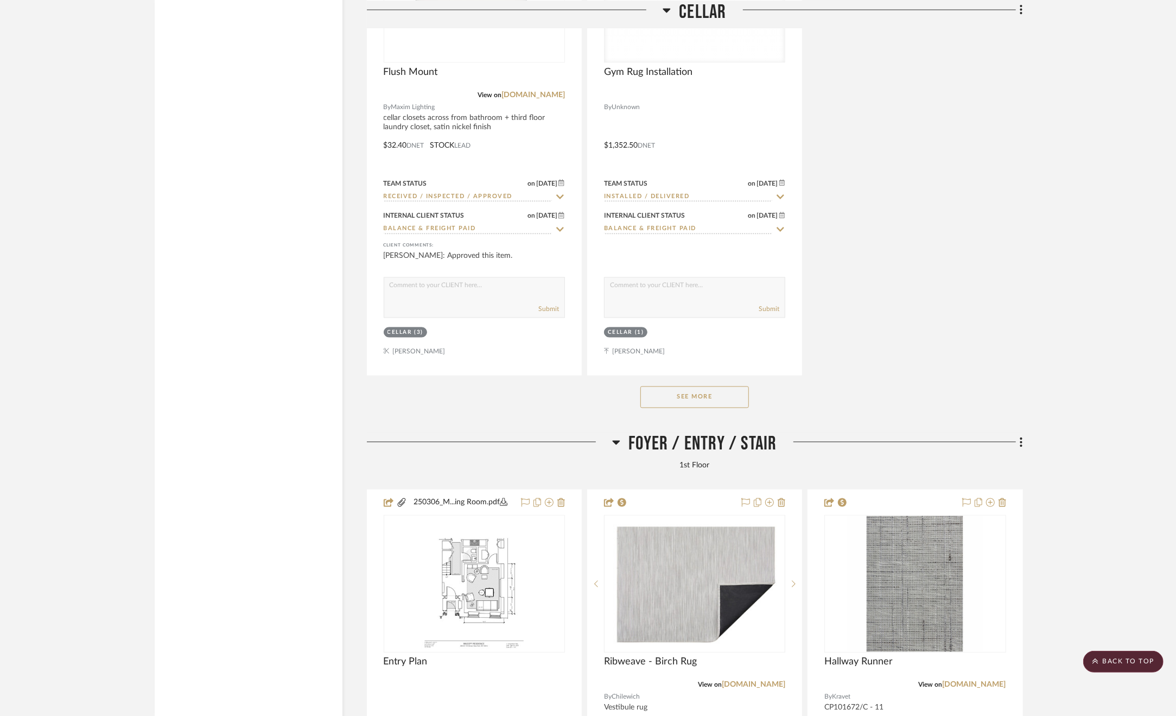
click at [702, 449] on span "Foyer / Entry / Stair" at bounding box center [703, 444] width 148 height 23
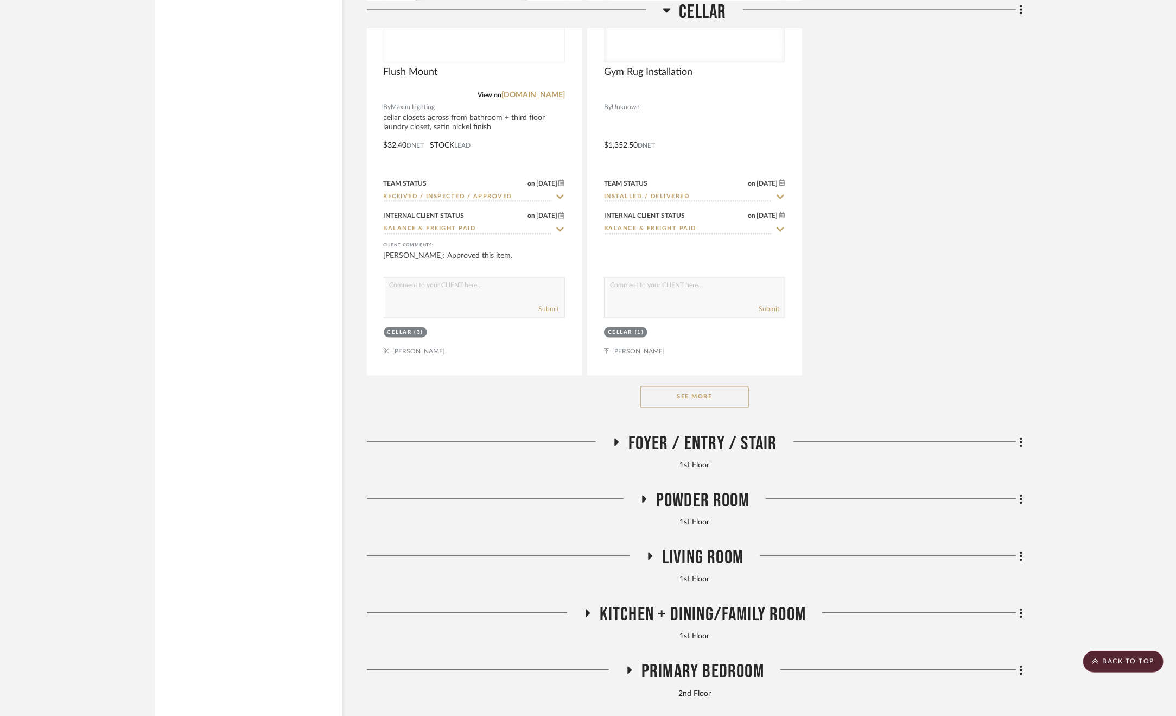
click at [740, 510] on span "Powder Room" at bounding box center [702, 501] width 93 height 23
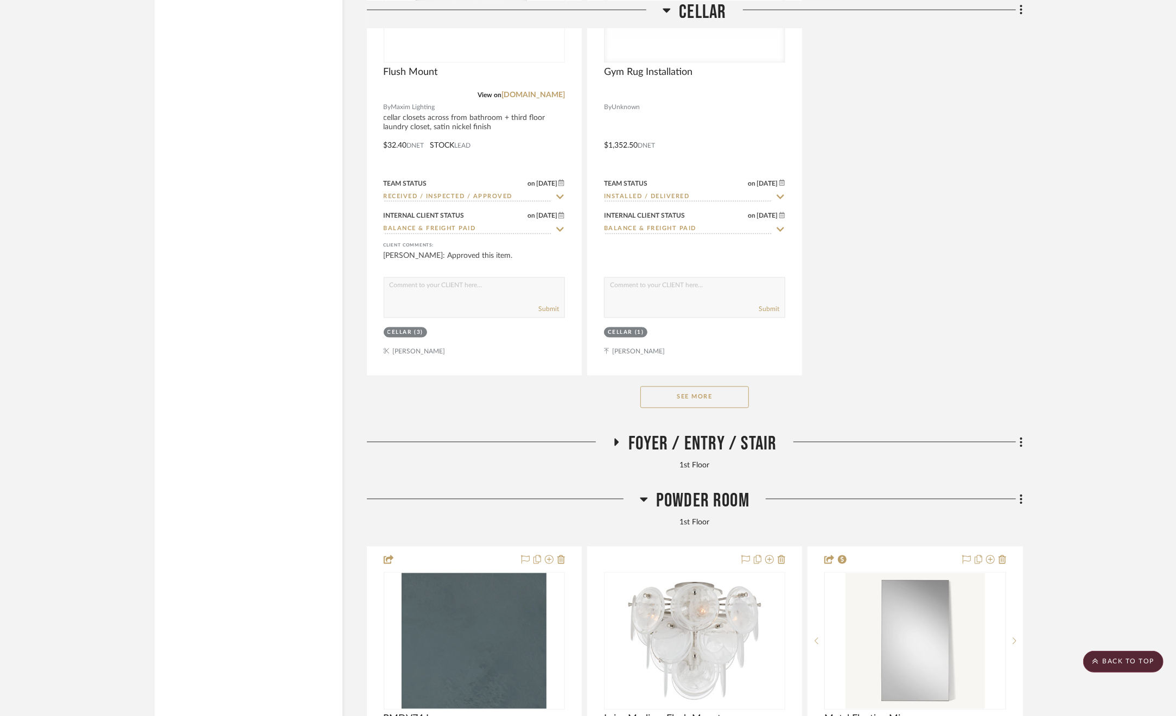
click at [737, 505] on span "Powder Room" at bounding box center [702, 501] width 93 height 23
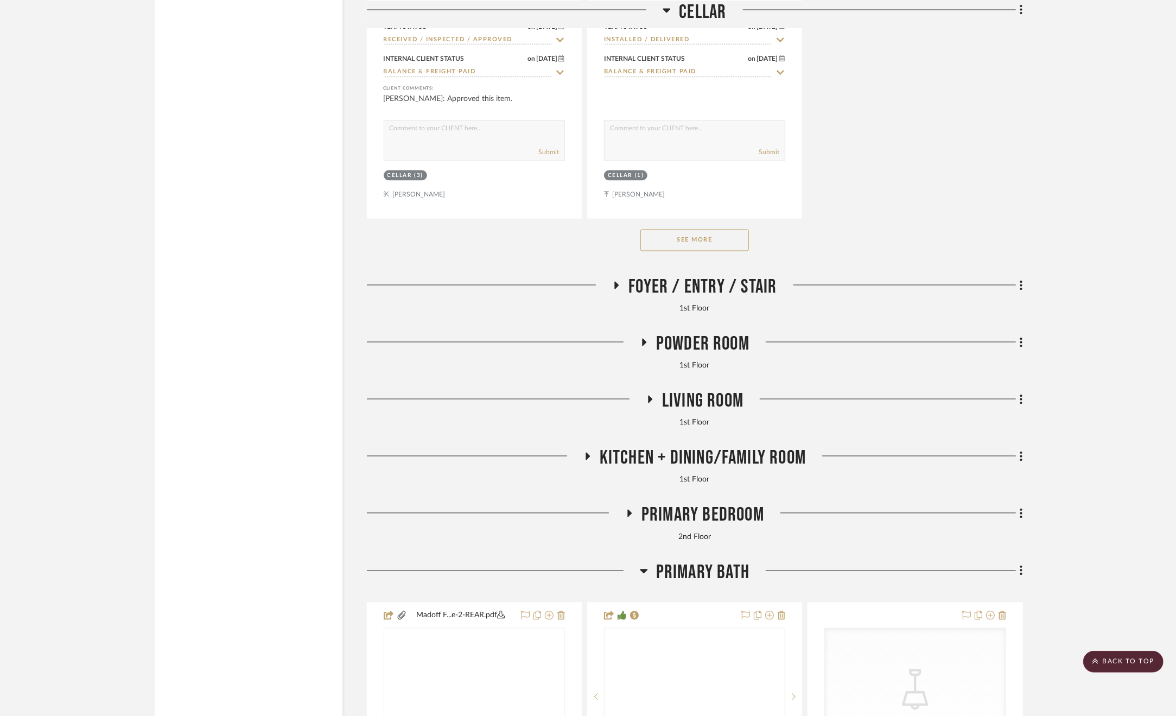
scroll to position [5319, 0]
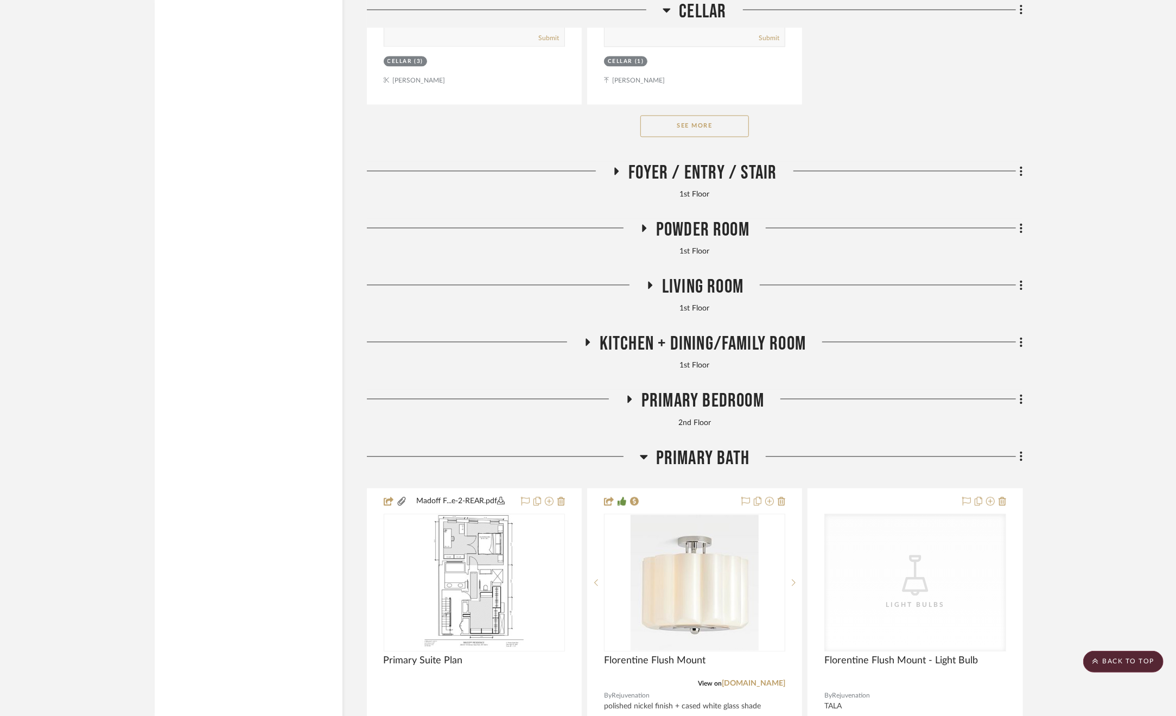
click at [656, 294] on h3 "Living Room" at bounding box center [695, 286] width 98 height 23
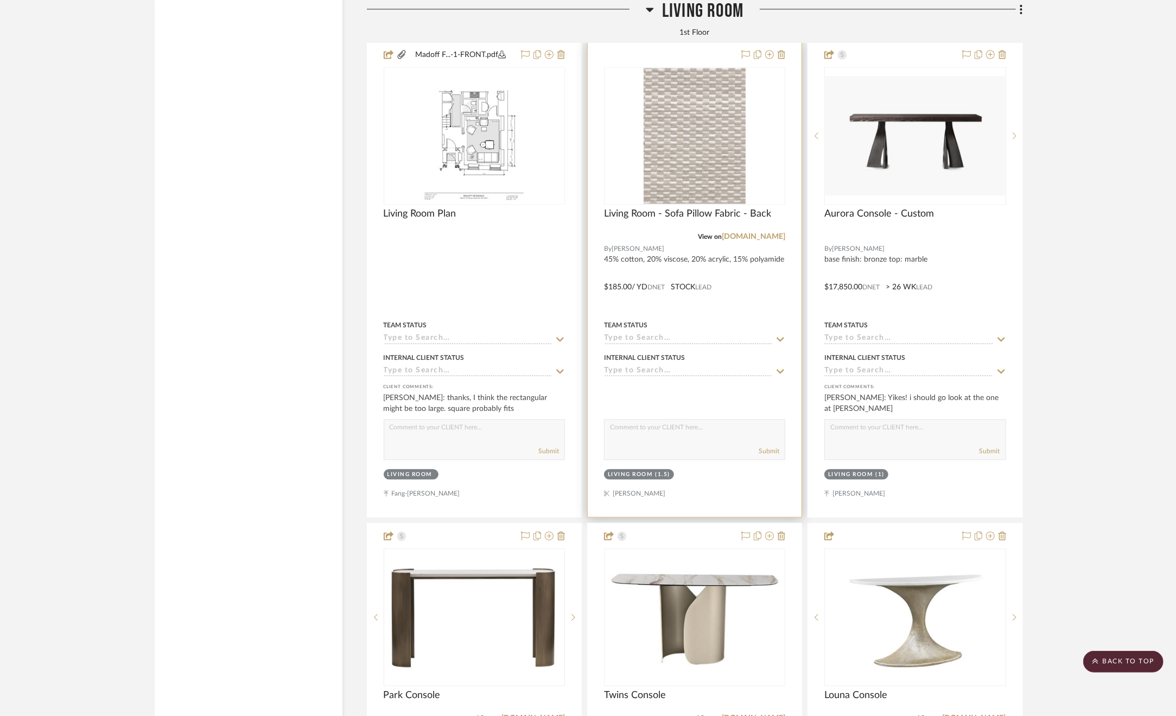
scroll to position [5645, 0]
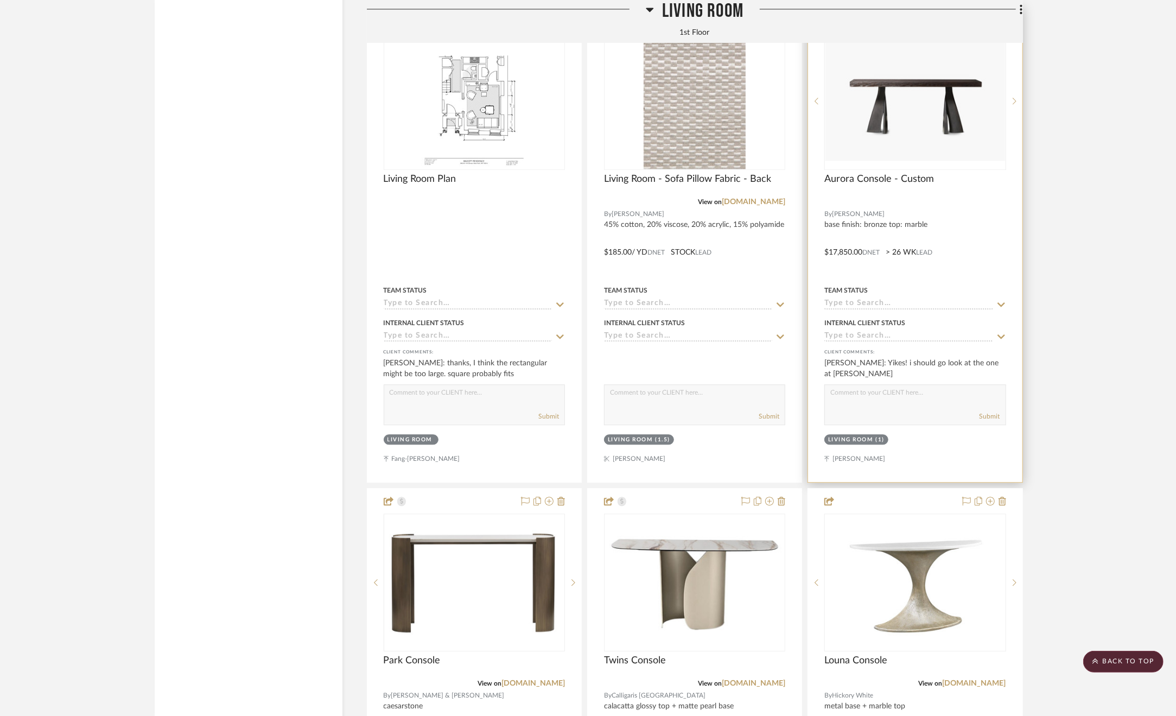
click at [947, 259] on div at bounding box center [915, 244] width 214 height 475
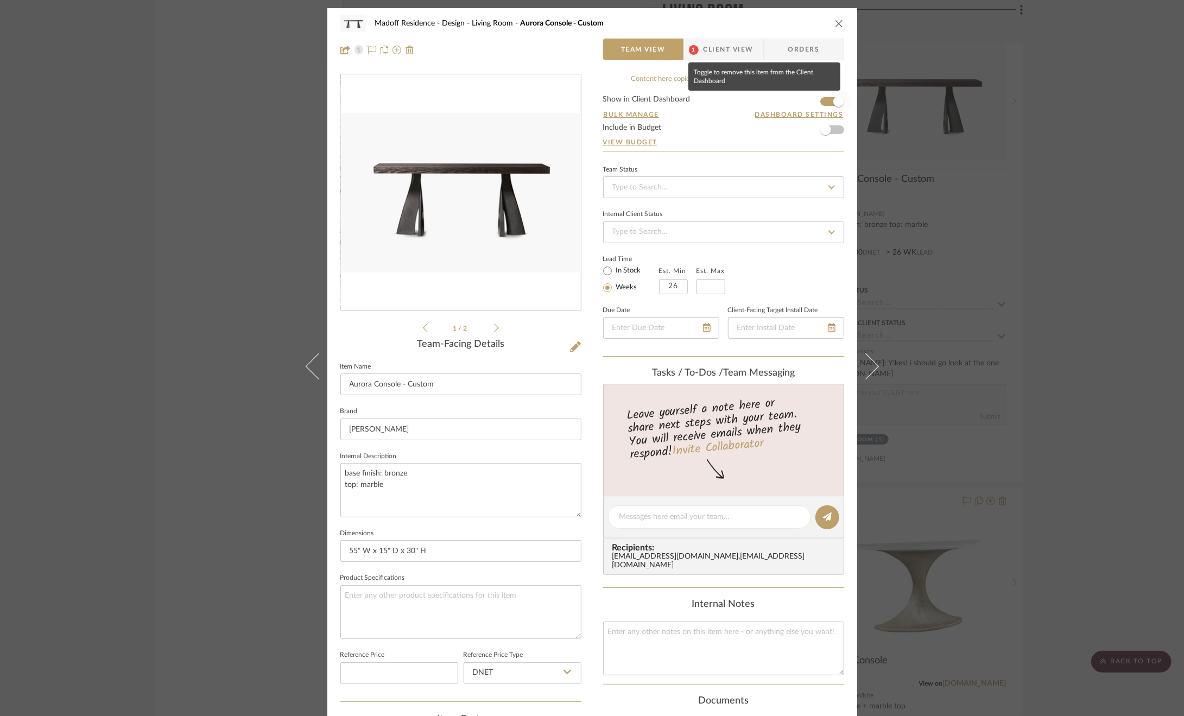
click at [835, 104] on span "button" at bounding box center [838, 101] width 11 height 11
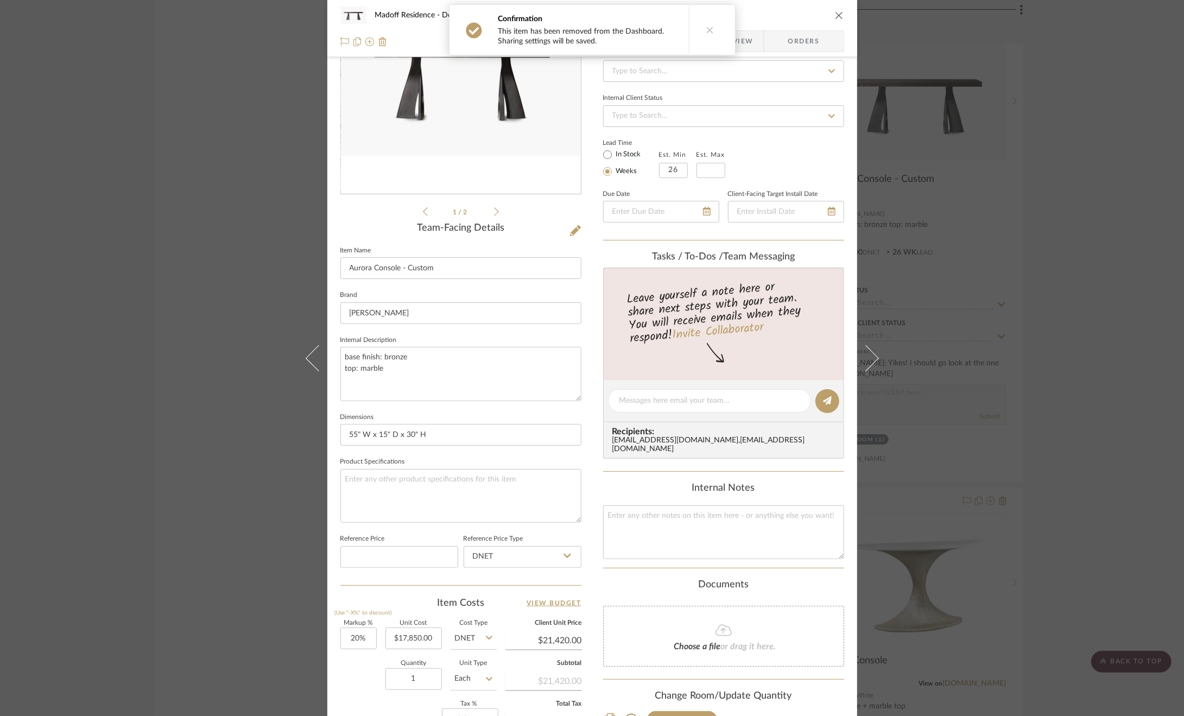
scroll to position [163, 0]
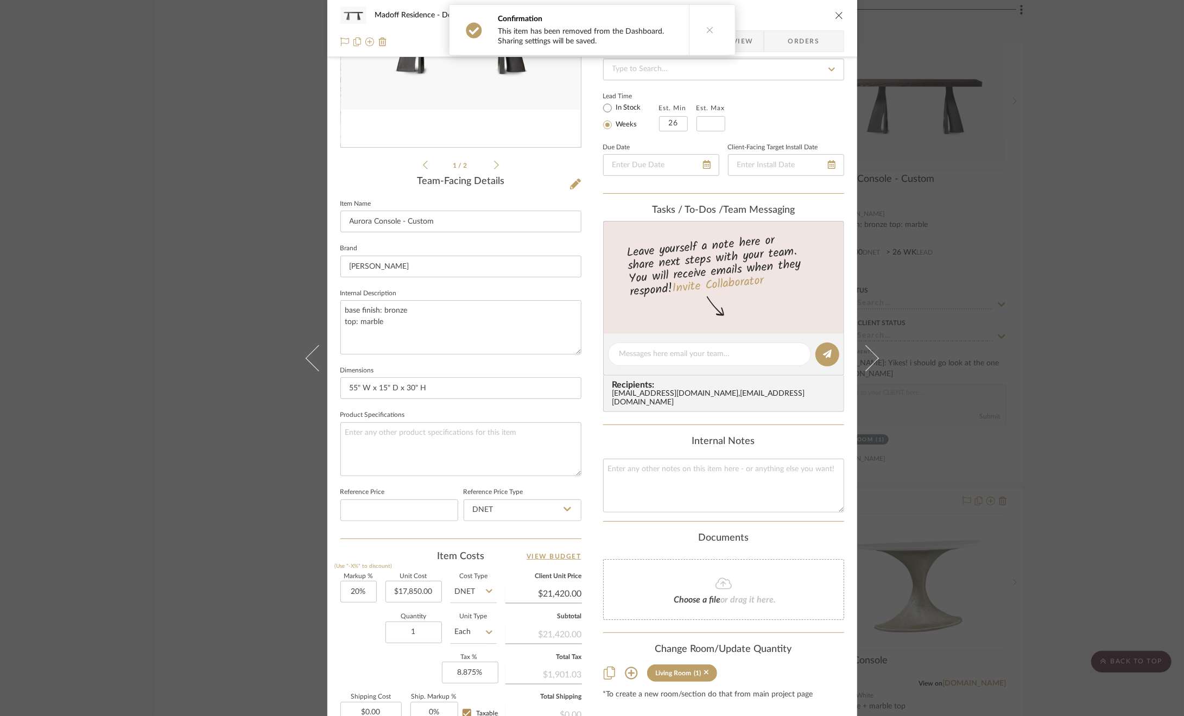
click at [705, 669] on sr-tag "Living Room (1)" at bounding box center [682, 672] width 71 height 17
click at [704, 670] on icon at bounding box center [706, 672] width 5 height 5
click at [1084, 337] on div "Madoff Residence - Design Living Room Aurora Console - Custom Team View 1 Clien…" at bounding box center [592, 358] width 1184 height 716
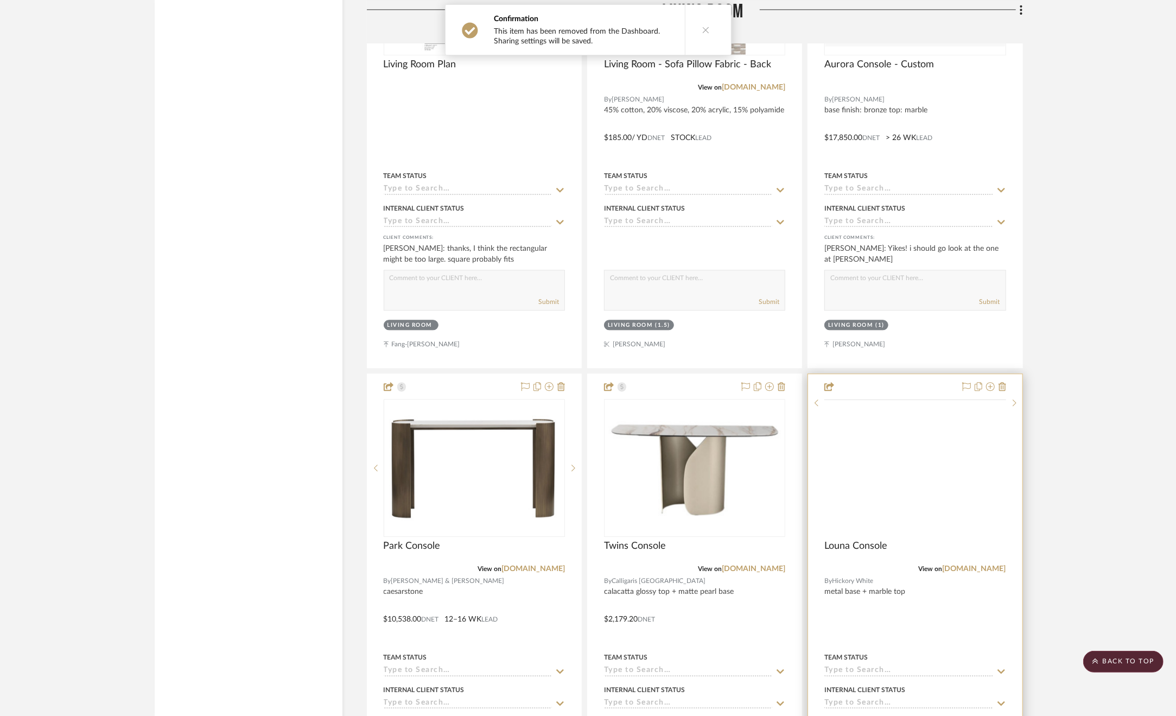
scroll to position [5808, 0]
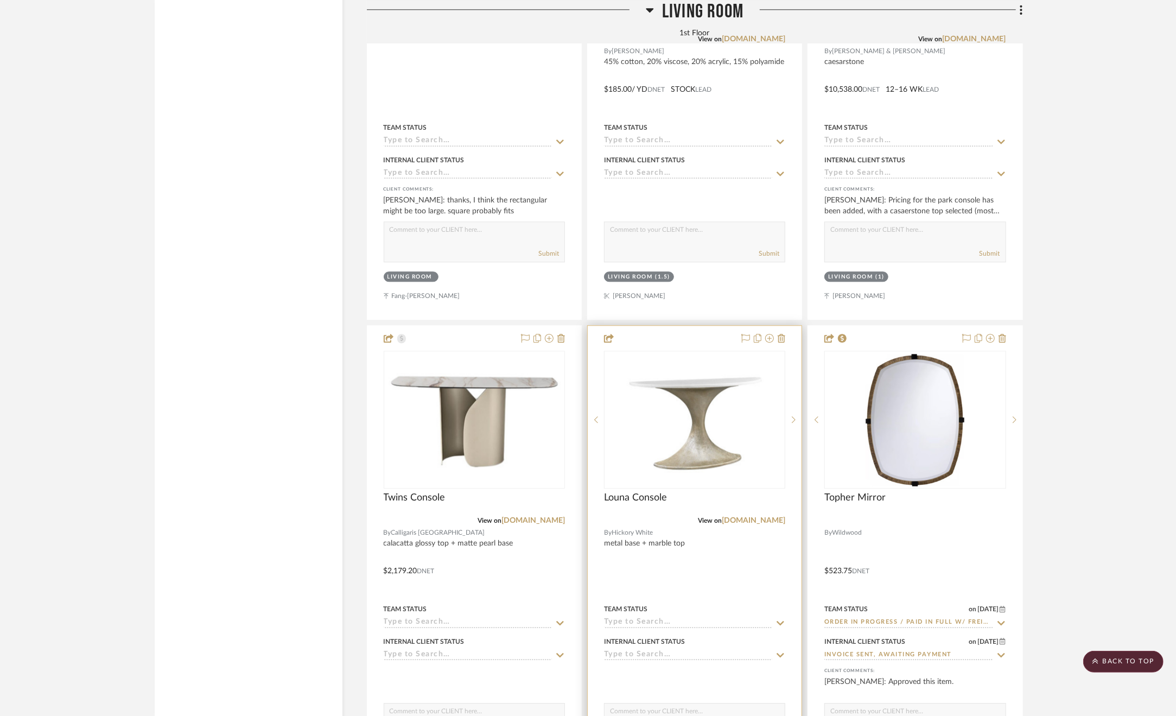
click at [726, 570] on div at bounding box center [695, 563] width 214 height 475
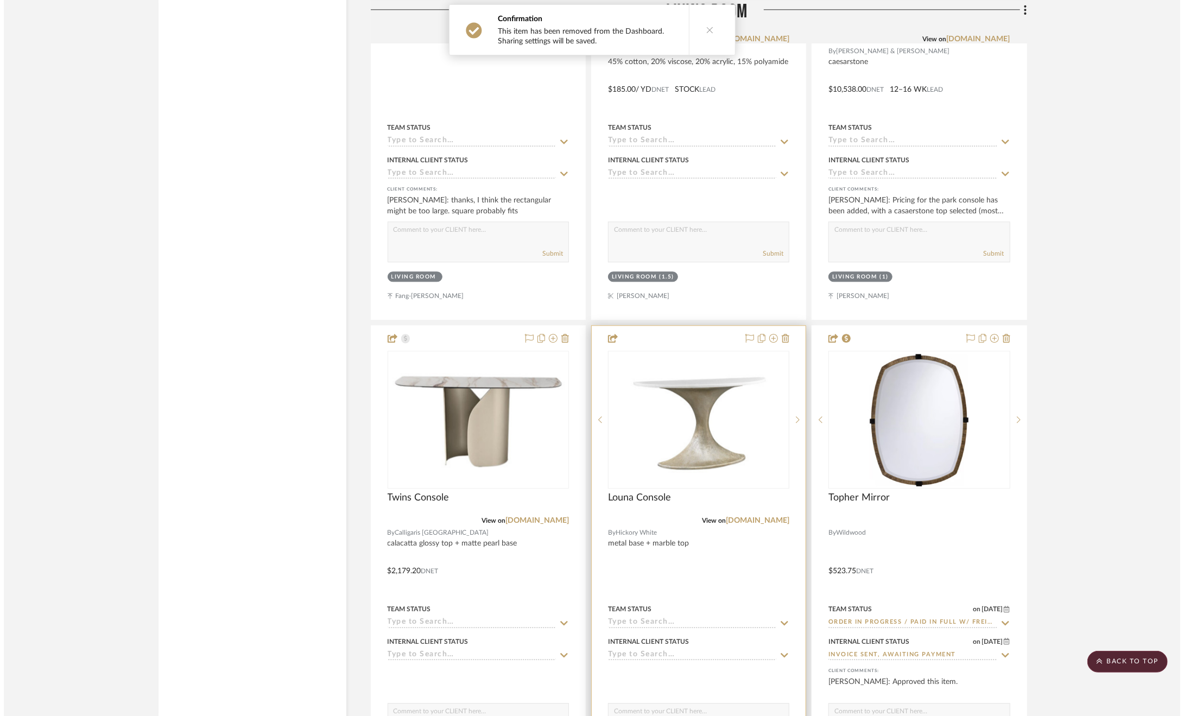
scroll to position [0, 0]
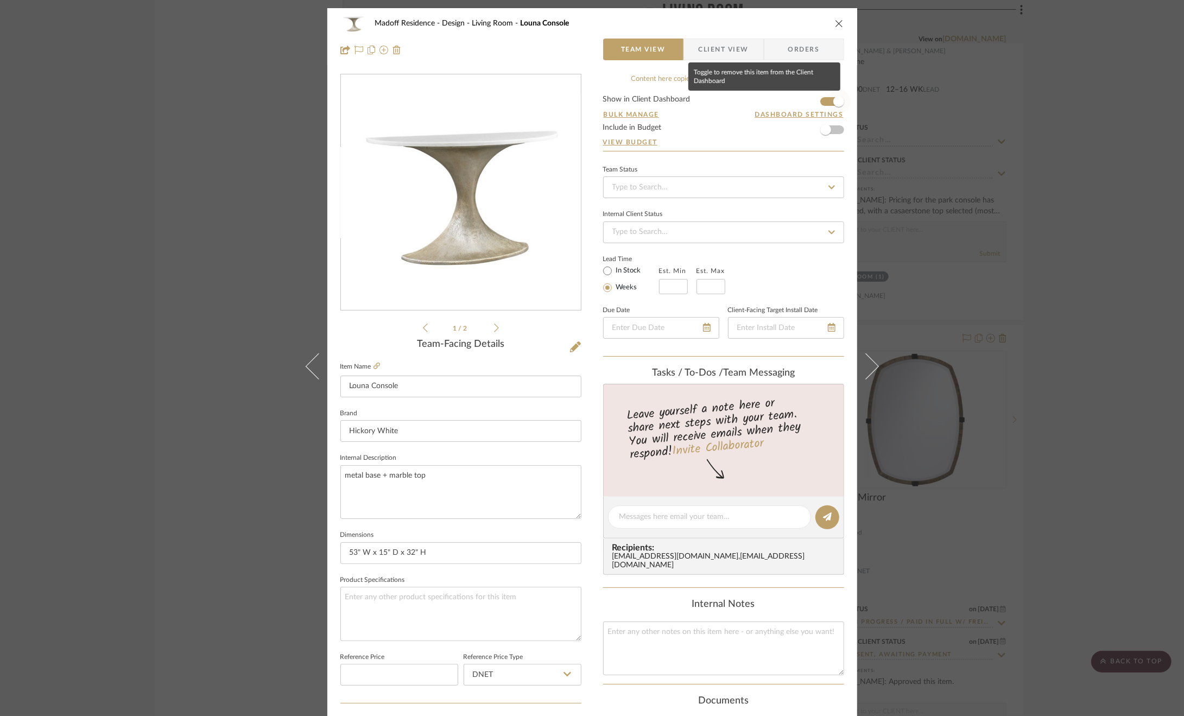
drag, startPoint x: 833, startPoint y: 105, endPoint x: 827, endPoint y: 106, distance: 5.5
click at [833, 105] on span "button" at bounding box center [838, 101] width 11 height 11
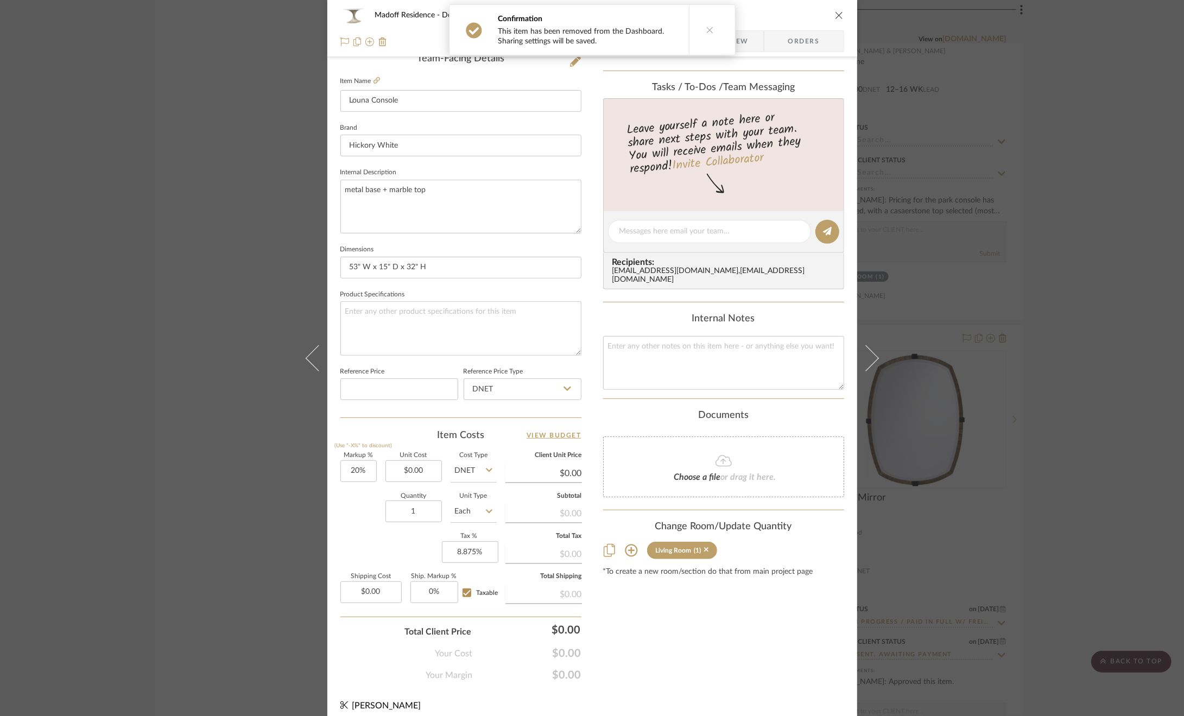
scroll to position [292, 0]
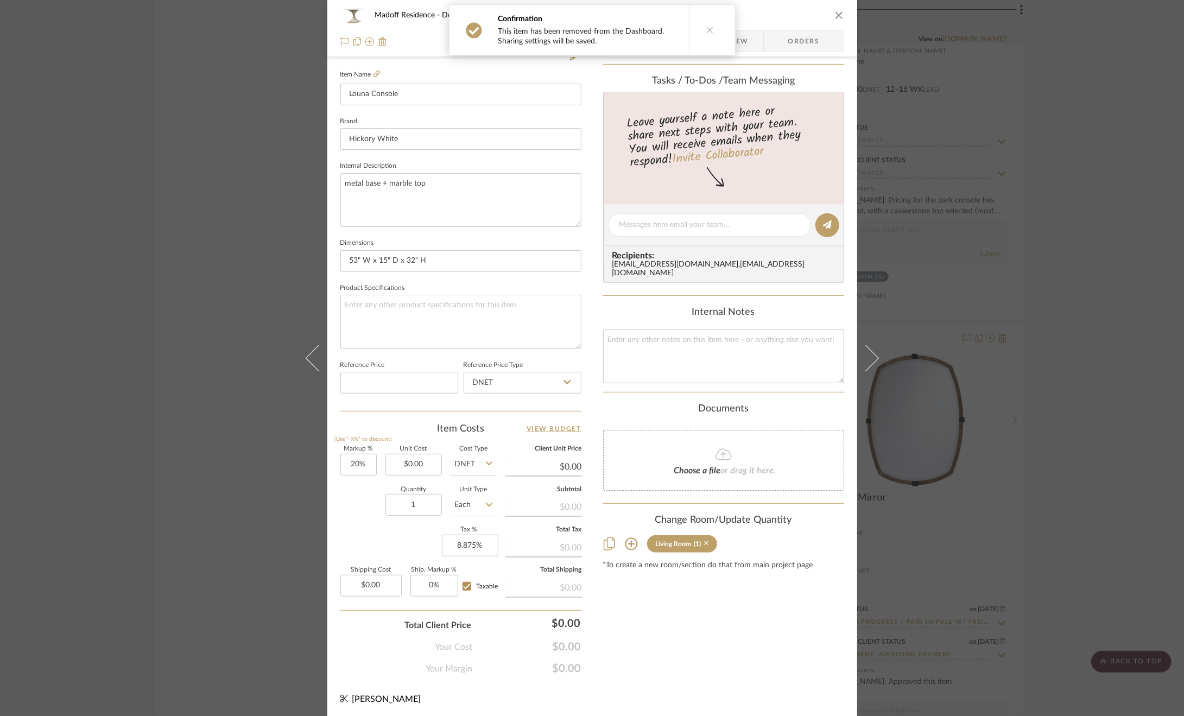
click at [704, 540] on icon at bounding box center [706, 544] width 5 height 8
click at [1100, 476] on div "Madoff Residence - Design Living Room Louna Console Team View Client View Order…" at bounding box center [592, 358] width 1184 height 716
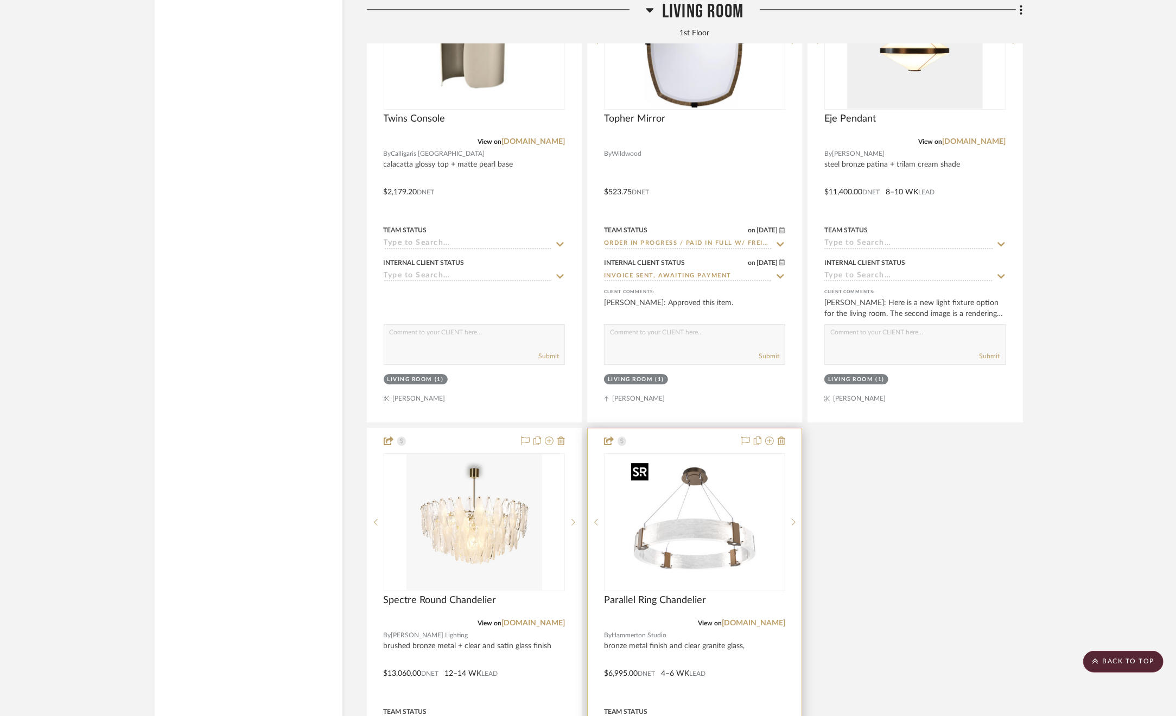
scroll to position [6296, 0]
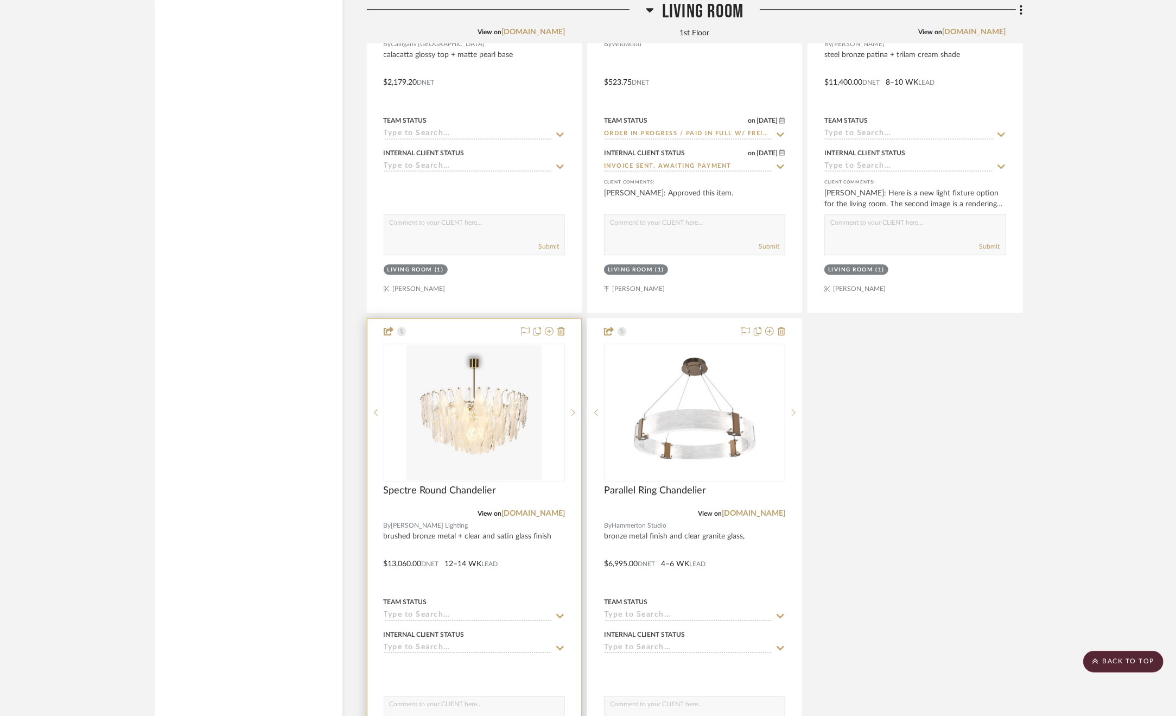
click at [550, 556] on div at bounding box center [474, 556] width 214 height 475
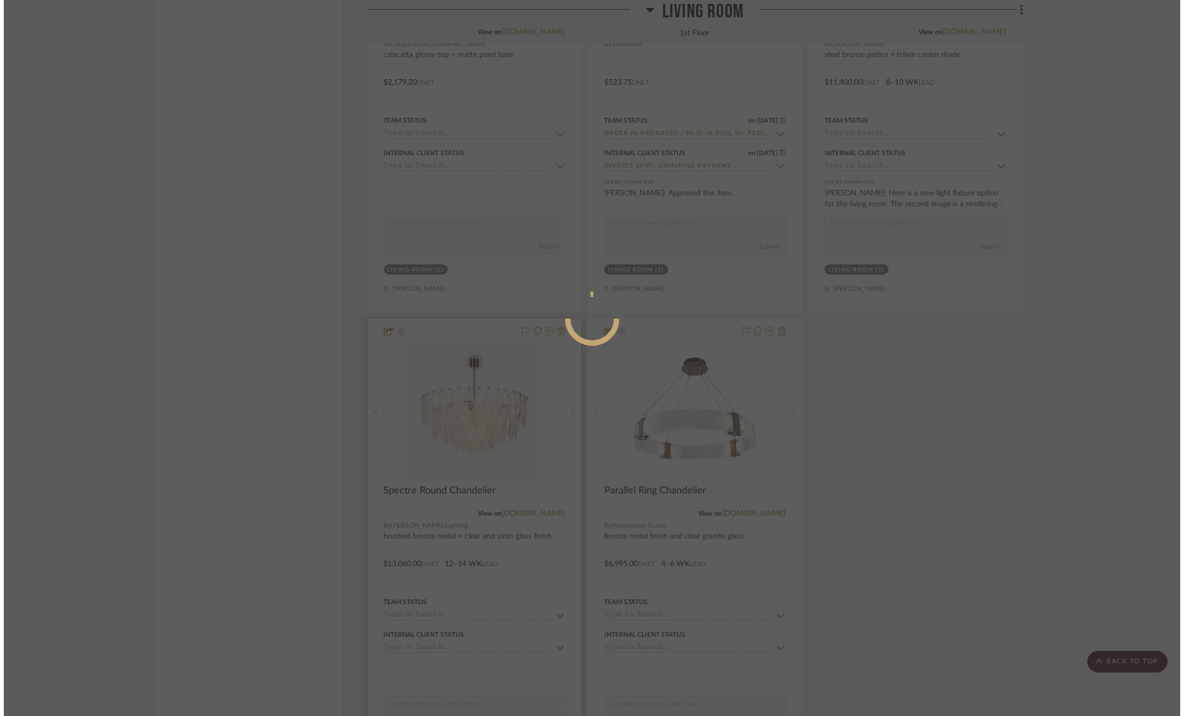
scroll to position [0, 0]
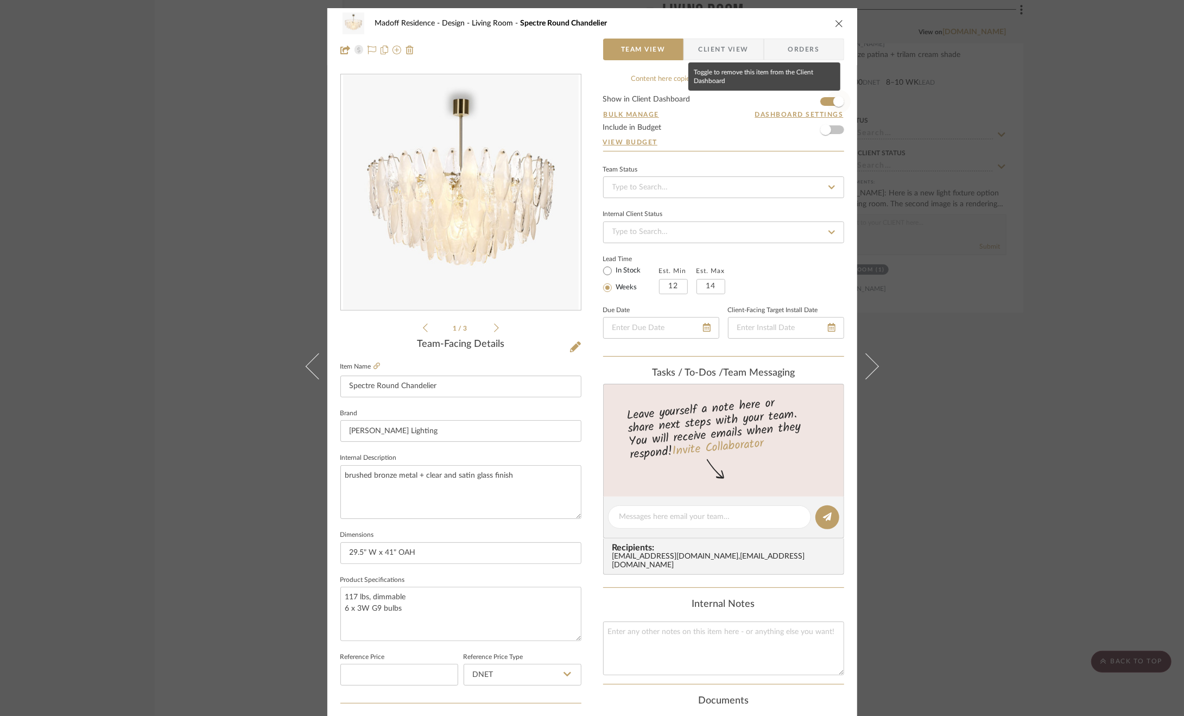
click at [827, 104] on span "button" at bounding box center [839, 102] width 24 height 24
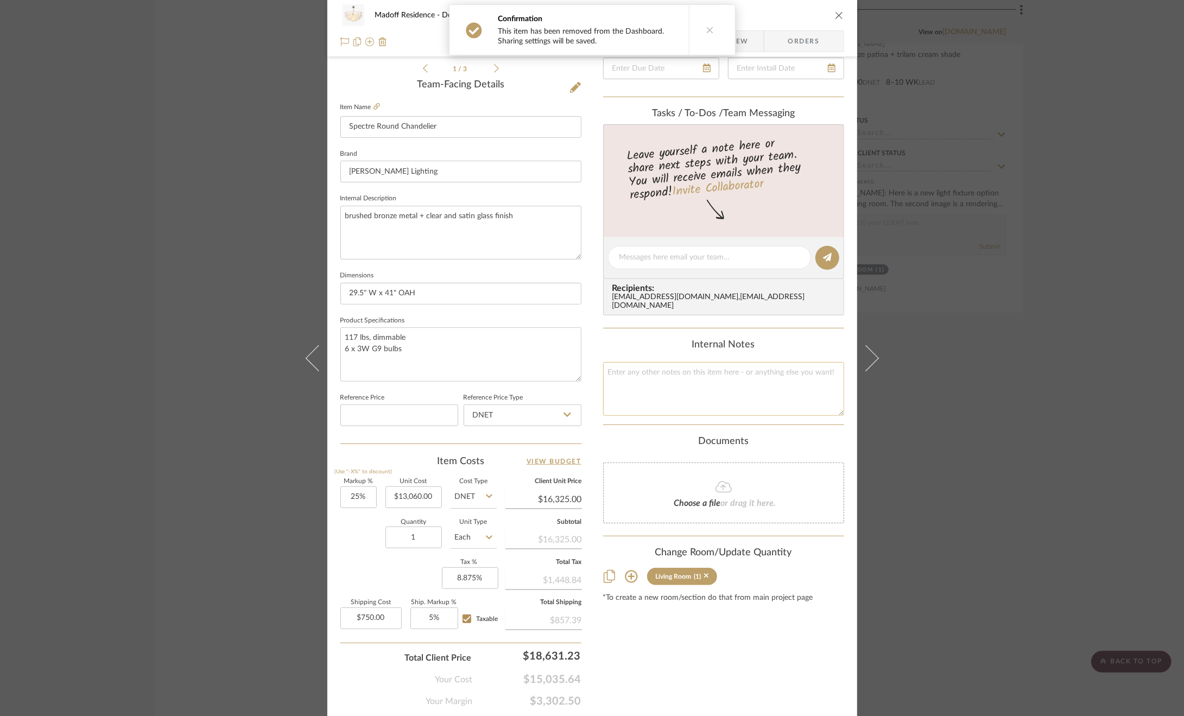
scroll to position [292, 0]
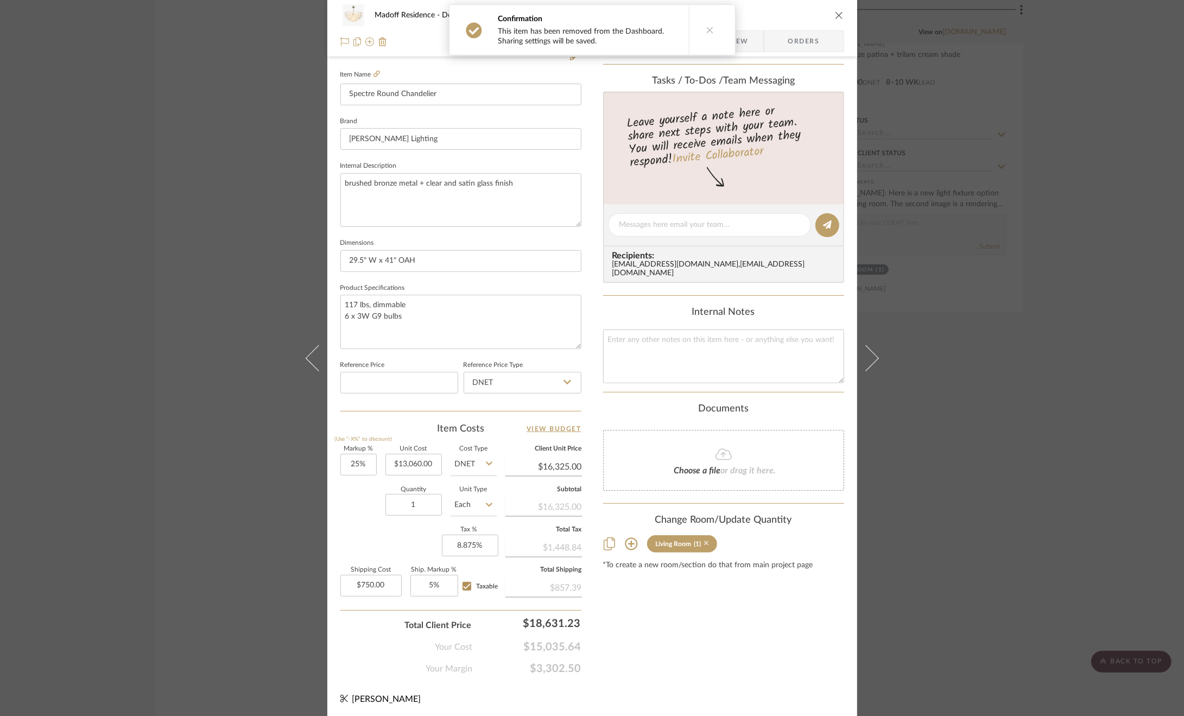
click at [704, 542] on icon at bounding box center [706, 544] width 5 height 8
click at [1008, 549] on div "Madoff Residence - Design Living Room Spectre Round Chandelier Team View Client…" at bounding box center [592, 358] width 1184 height 716
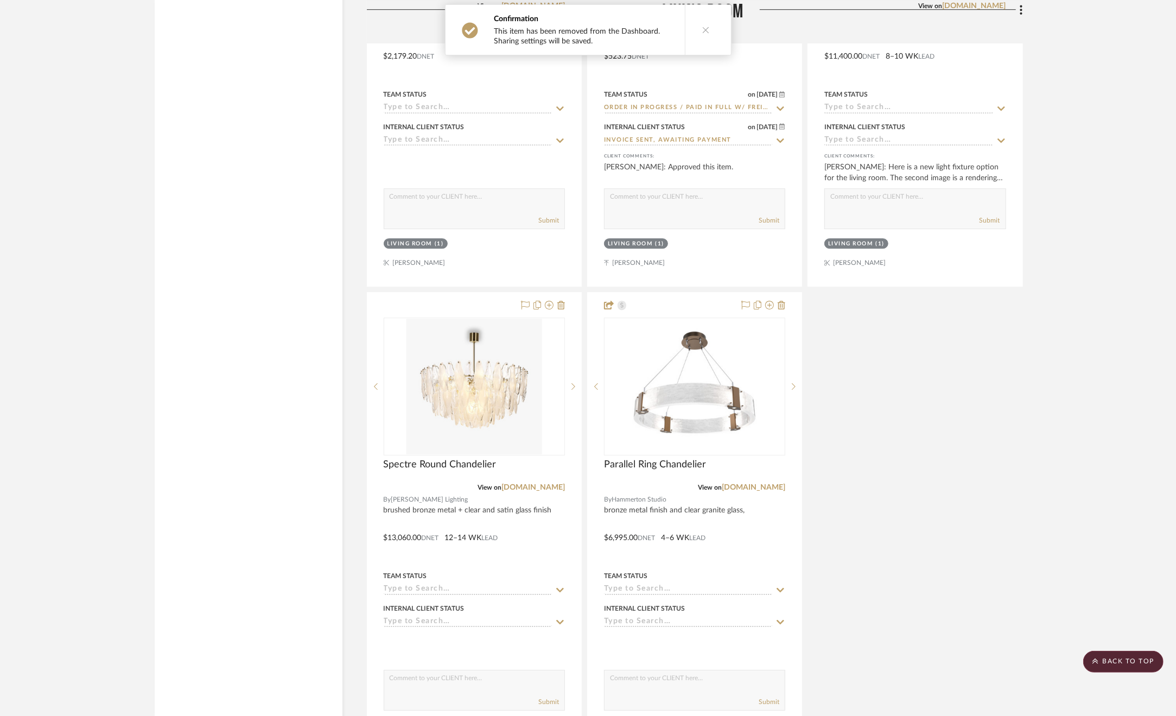
scroll to position [6568, 0]
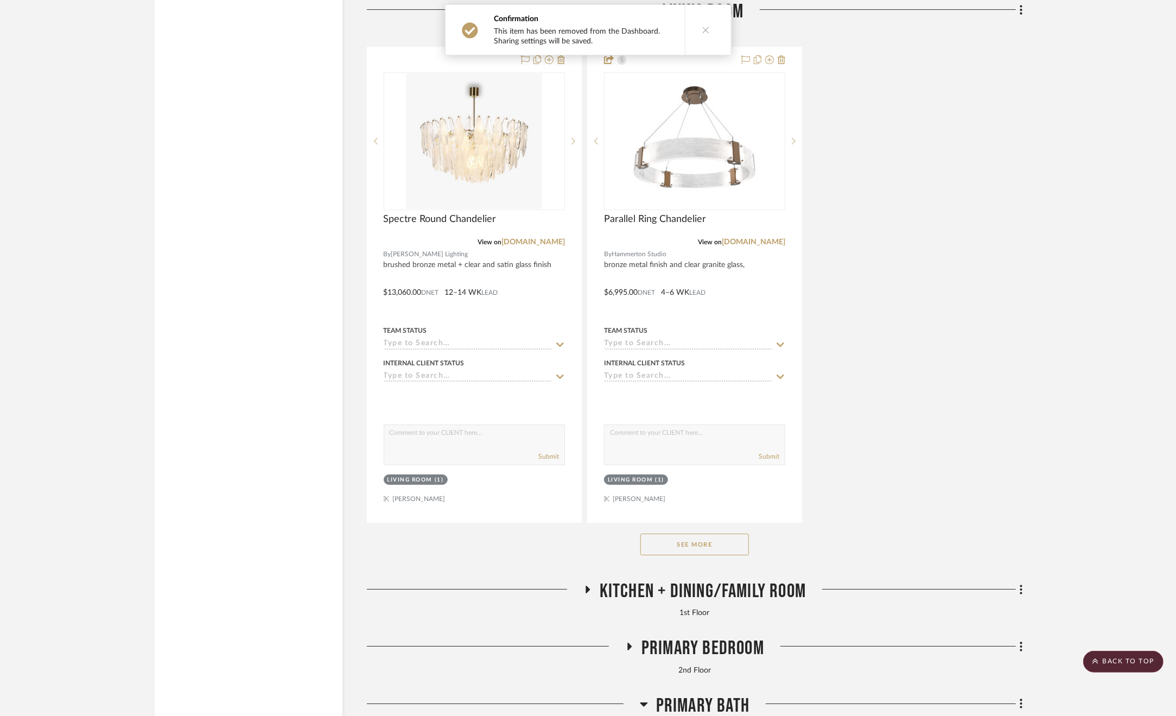
click at [697, 550] on button "See More" at bounding box center [694, 545] width 109 height 22
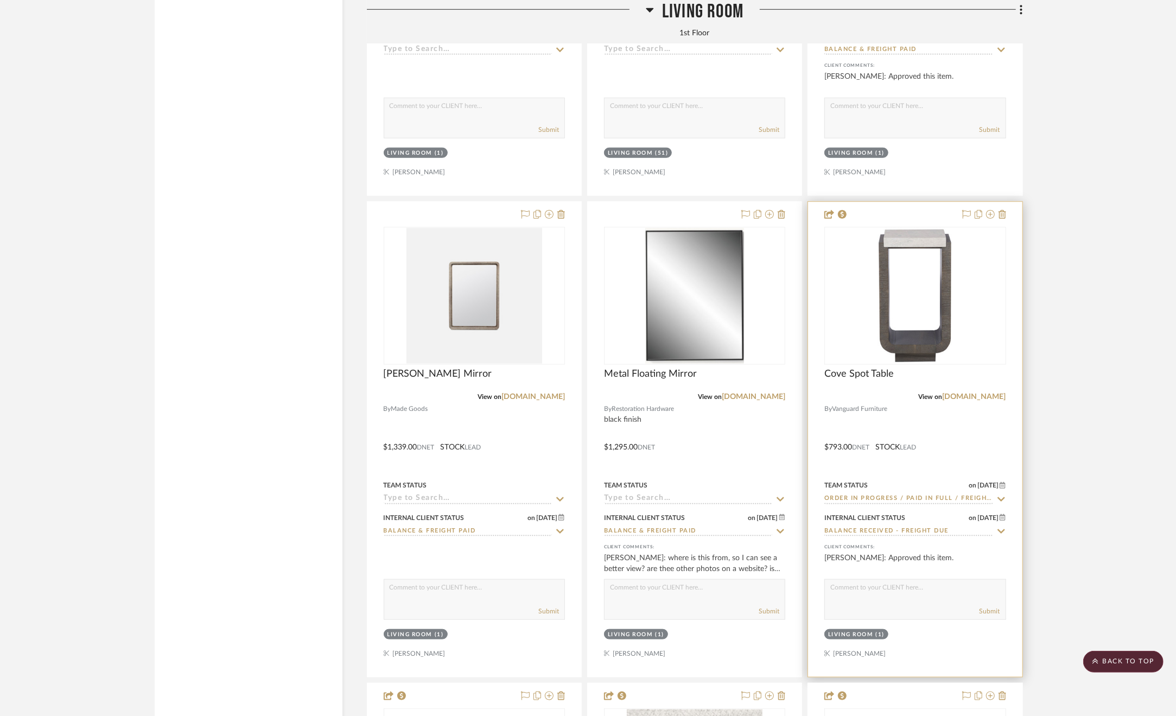
scroll to position [7816, 0]
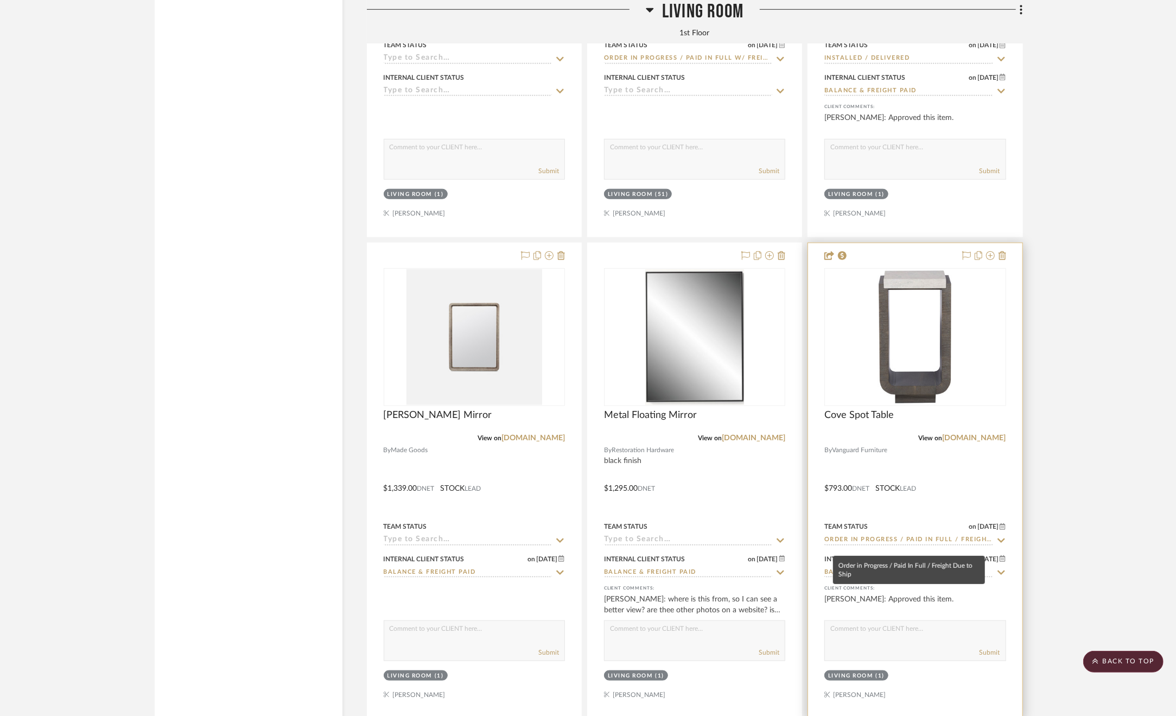
click at [883, 544] on input "Order in Progress / Paid In Full / Freight Due to Ship" at bounding box center [908, 540] width 168 height 10
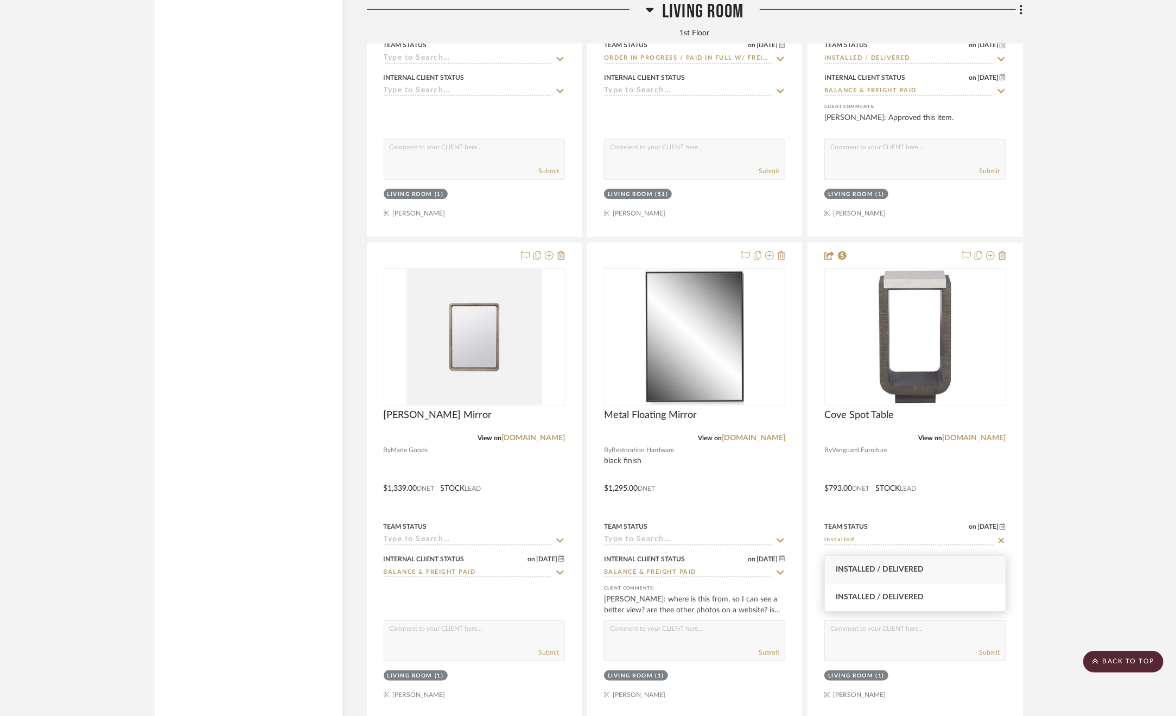
type input "installed"
click at [916, 564] on div "Installed / Delivered" at bounding box center [915, 570] width 181 height 28
type input "9/5/2025"
type input "Installed / Delivered"
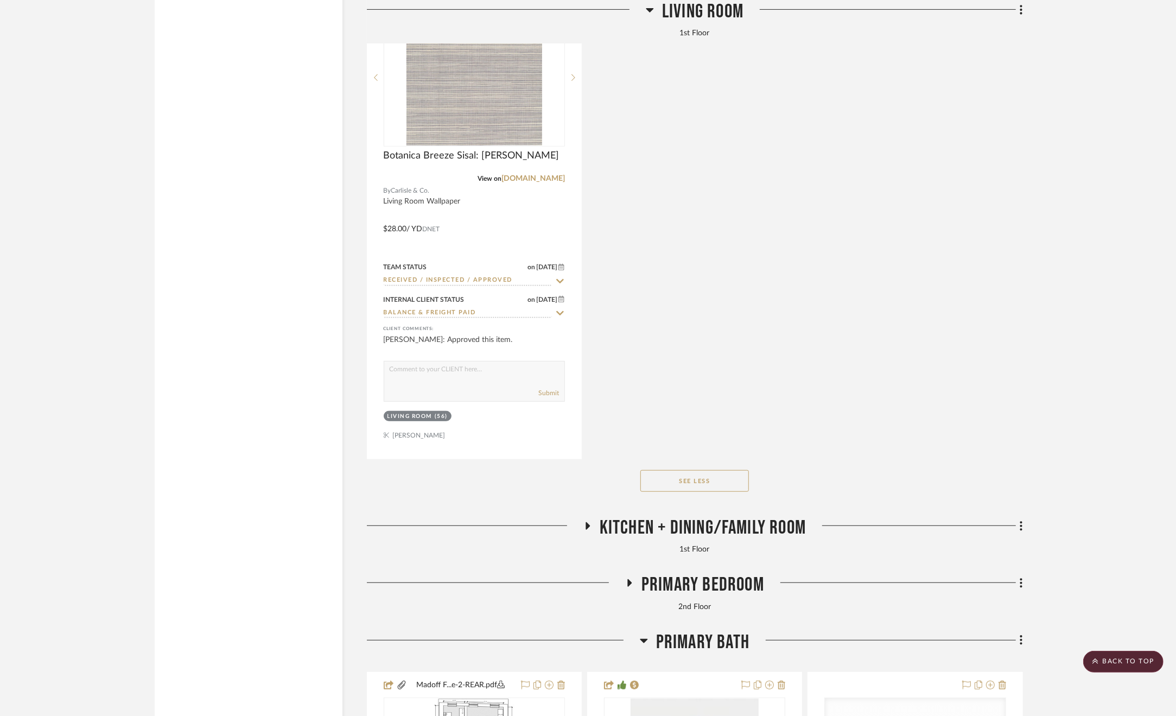
scroll to position [11127, 0]
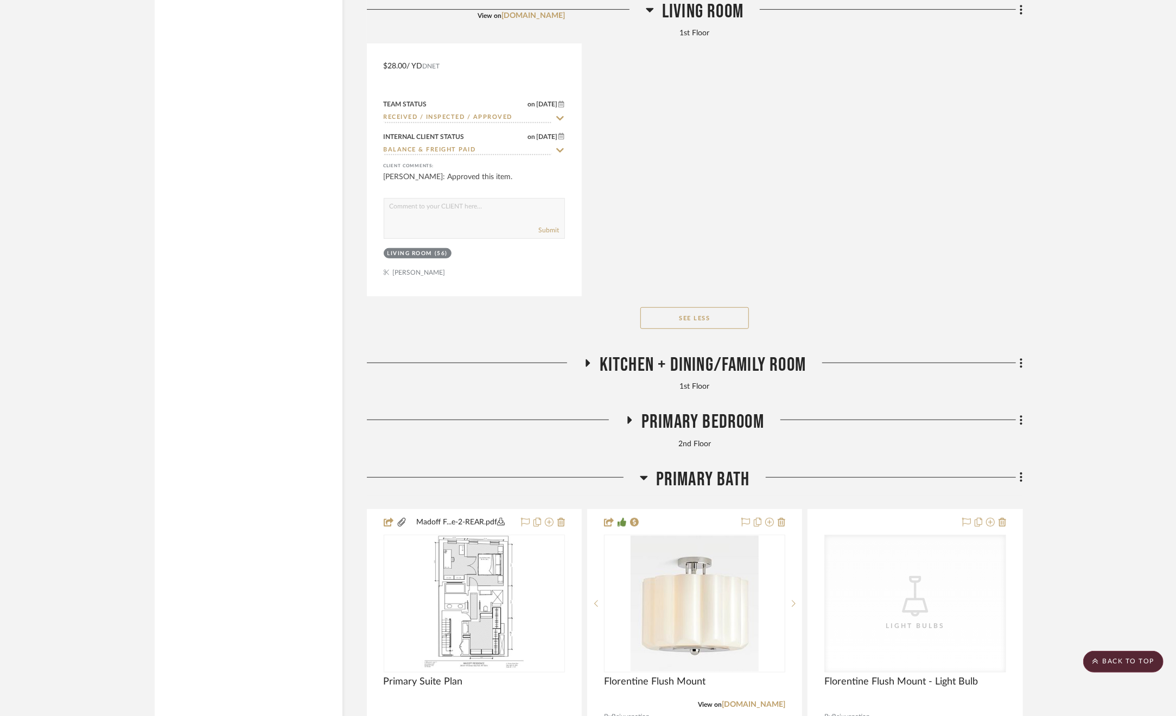
click at [683, 486] on span "Primary Bath" at bounding box center [702, 479] width 93 height 23
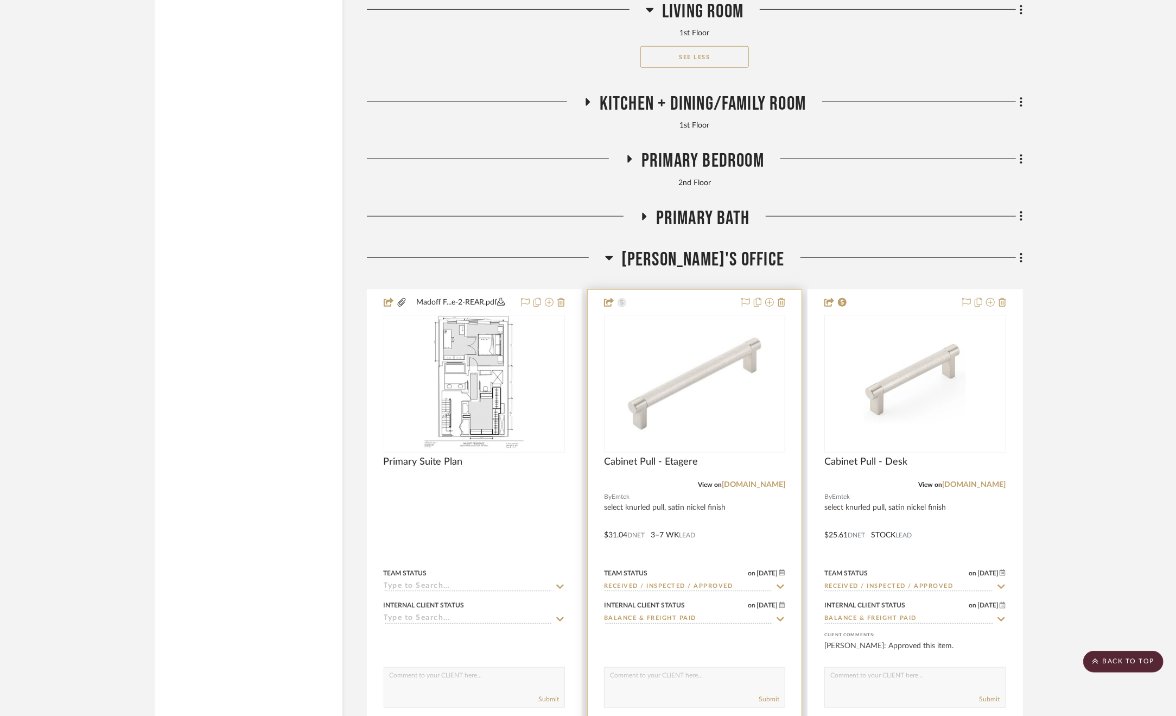
scroll to position [11398, 0]
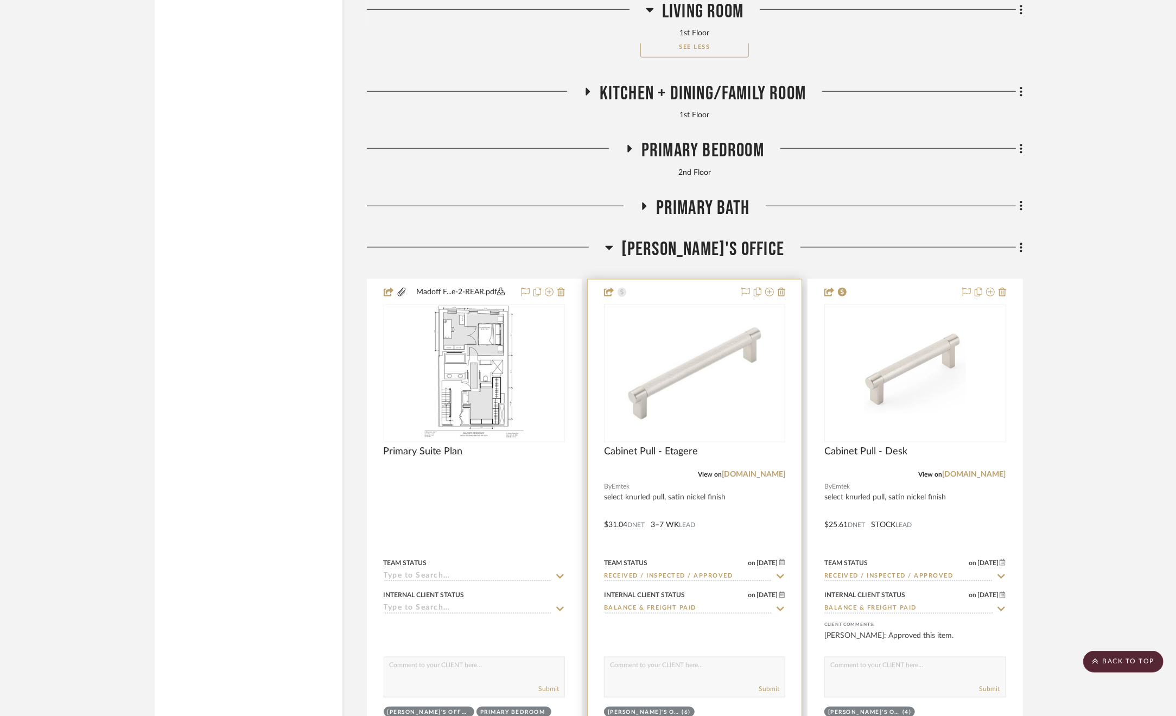
click at [722, 582] on input "Received / Inspected / Approved" at bounding box center [688, 577] width 168 height 10
type input "Received / Inspected / Approved"
click at [784, 580] on fa-icon at bounding box center [781, 577] width 10 height 10
click at [782, 581] on icon at bounding box center [781, 576] width 10 height 9
type input "9/5/2025"
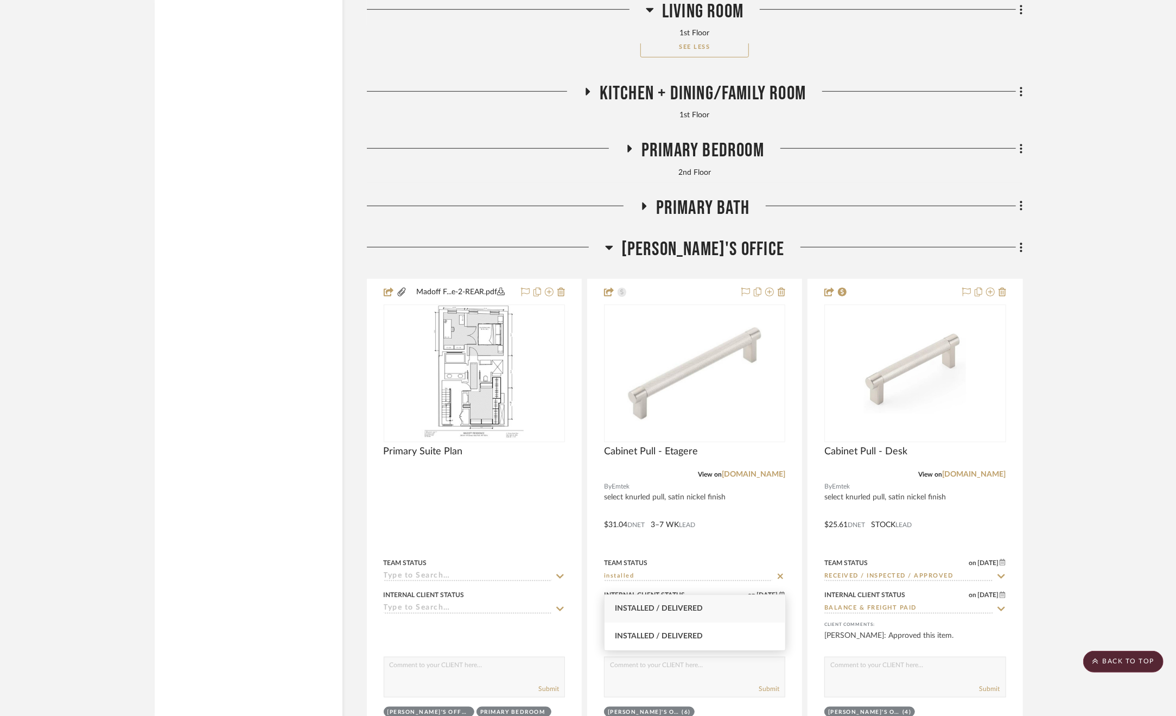
click at [709, 606] on div "Installed / Delivered" at bounding box center [695, 609] width 181 height 28
type input "Installed / Delivered"
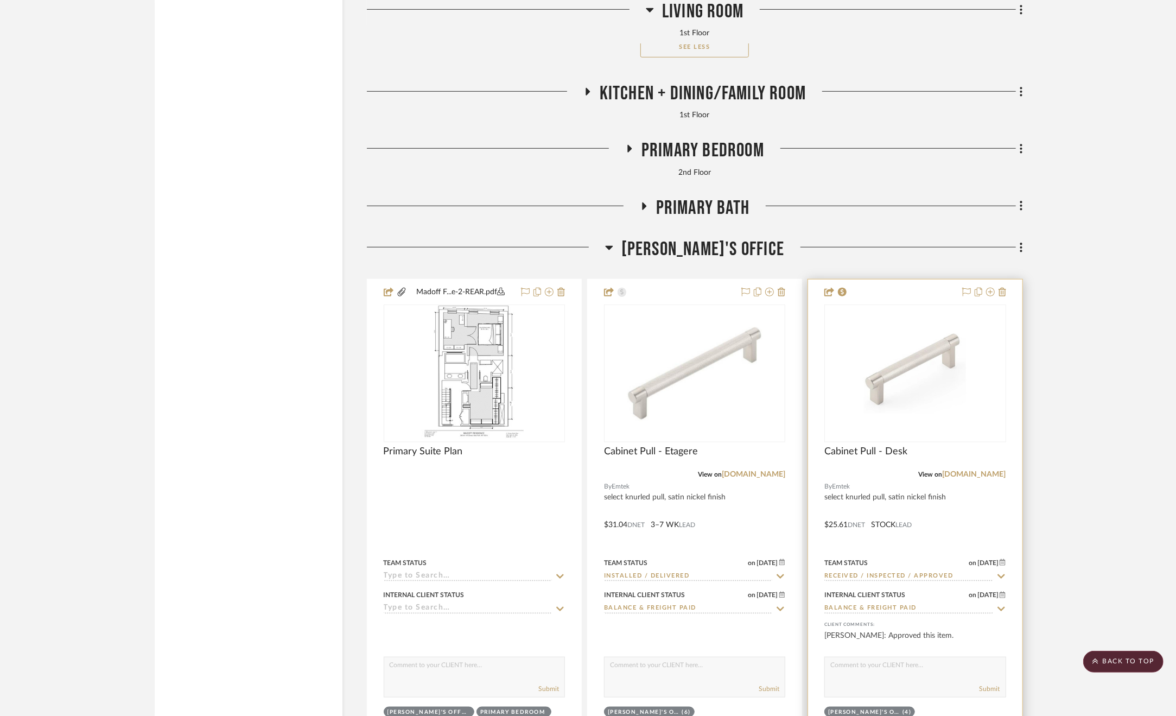
click at [1003, 579] on icon at bounding box center [1002, 576] width 8 height 4
click at [1003, 581] on icon at bounding box center [1002, 576] width 10 height 9
type input "9/5/2025"
type input "Installed / Delivered"
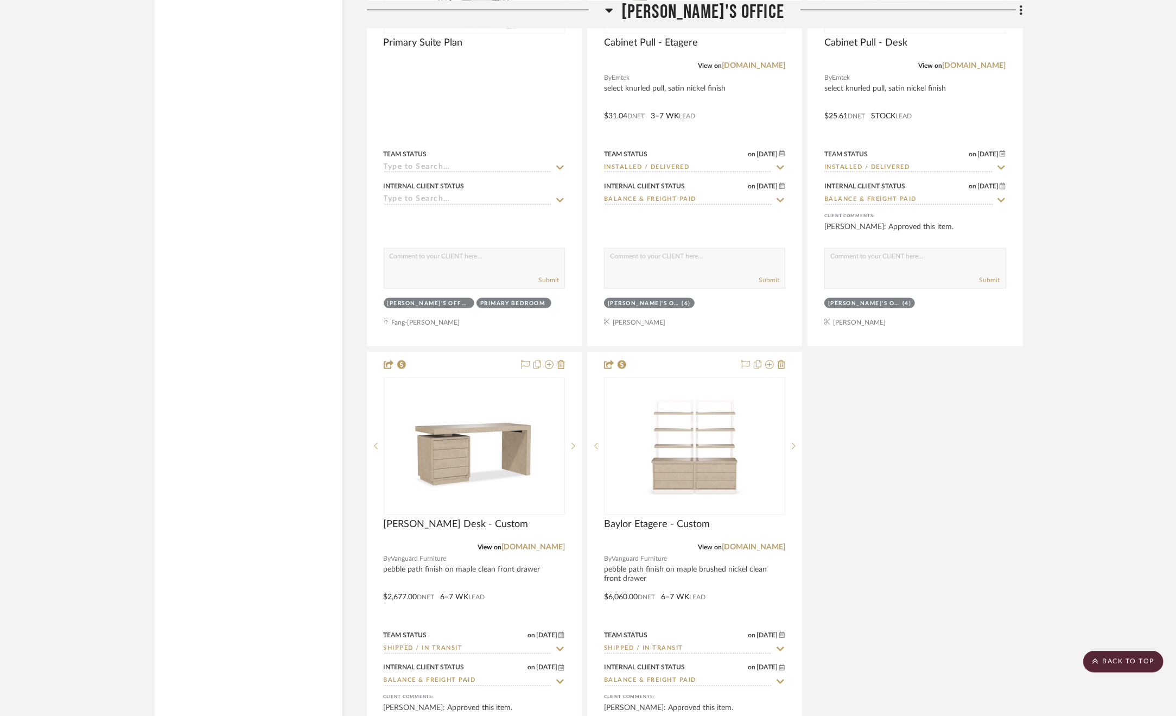
scroll to position [11887, 0]
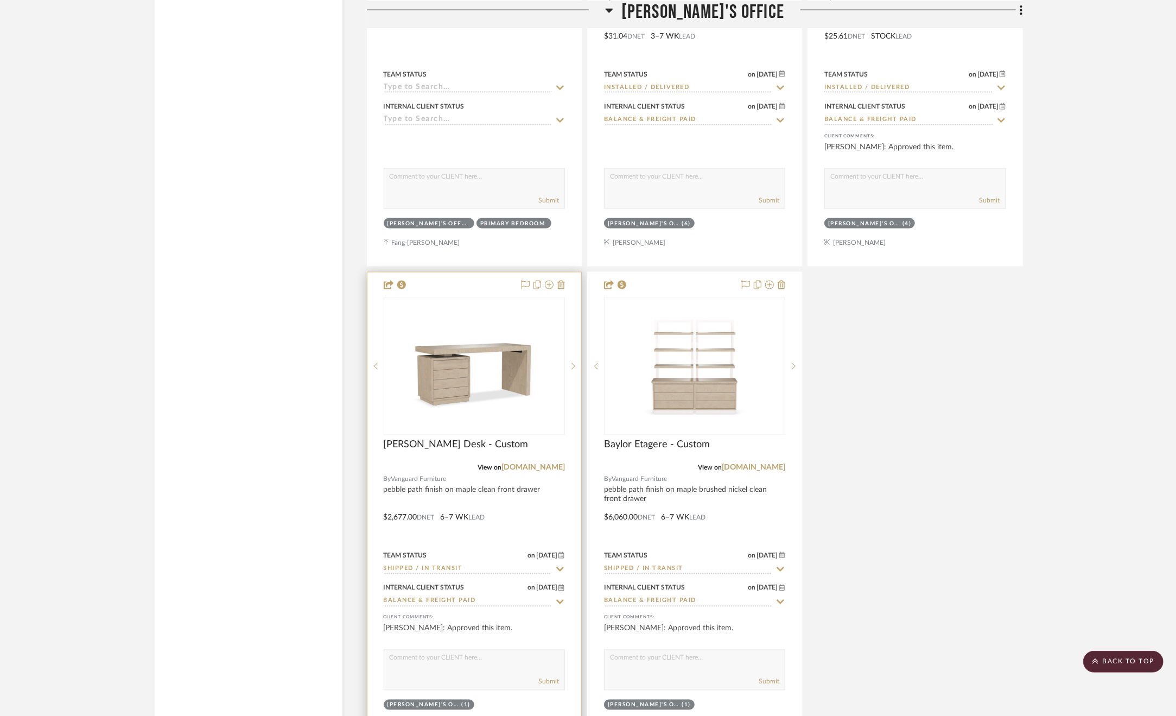
click at [561, 572] on icon at bounding box center [560, 569] width 8 height 4
click at [561, 572] on icon at bounding box center [559, 569] width 5 height 5
type input "9/5/2025"
type input "Installed / Delivered"
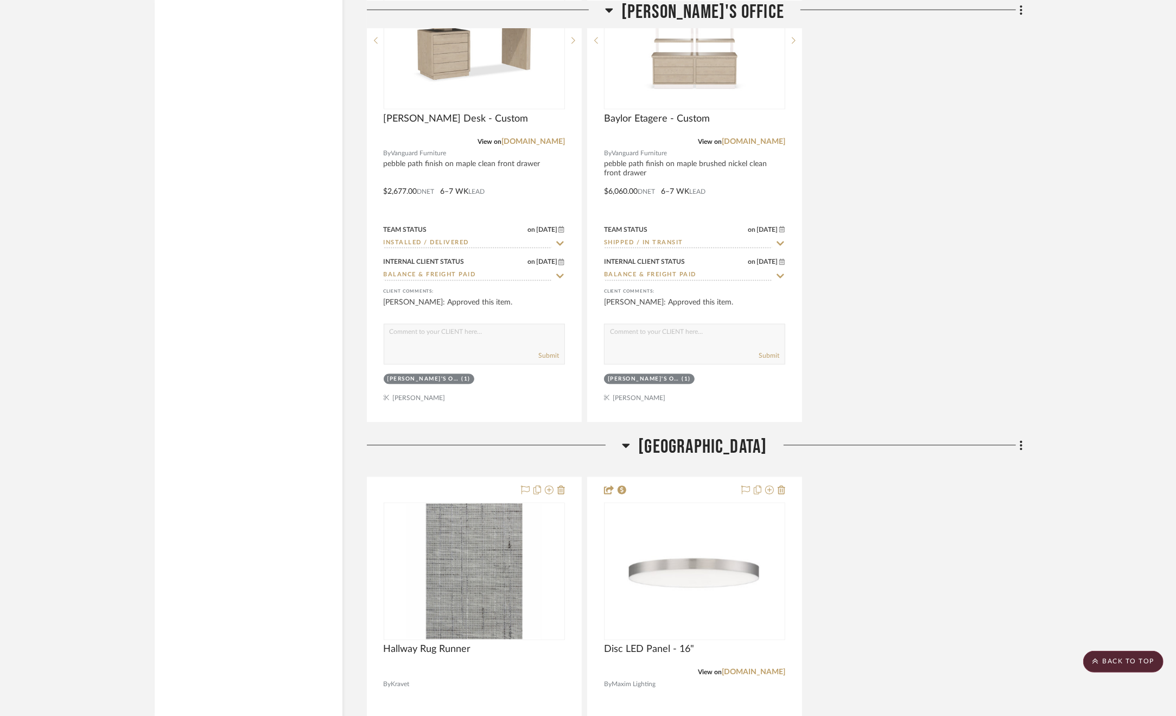
click at [639, 446] on span "[GEOGRAPHIC_DATA]" at bounding box center [702, 447] width 129 height 23
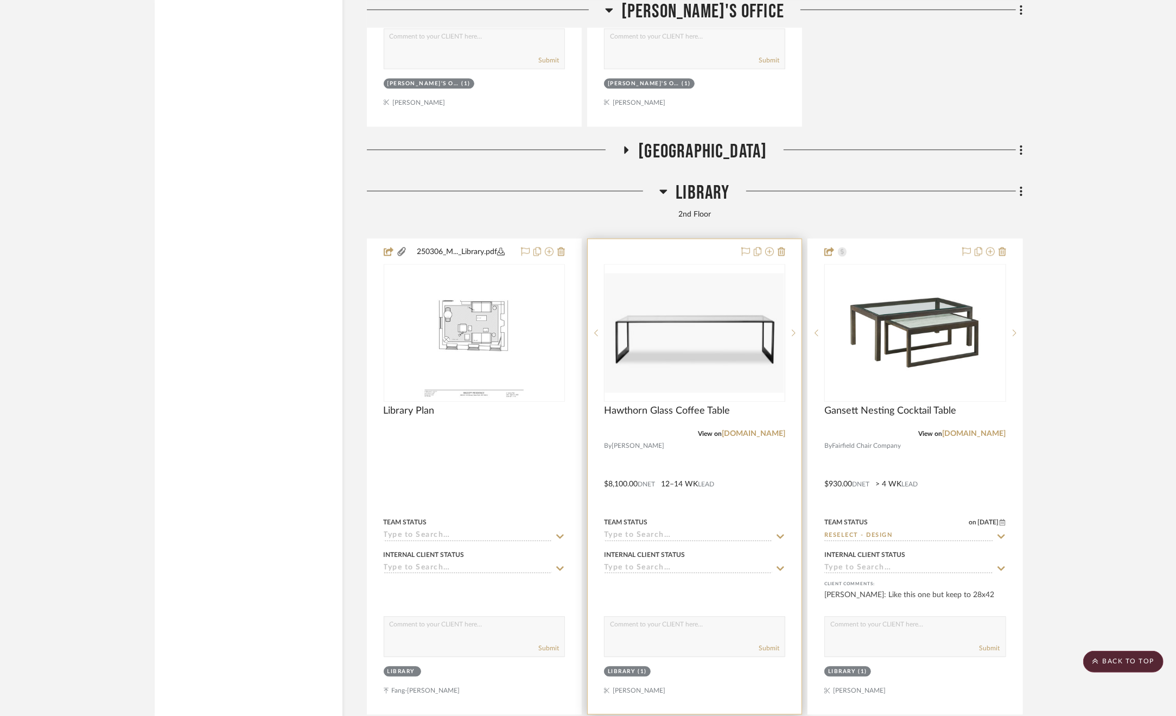
scroll to position [12538, 0]
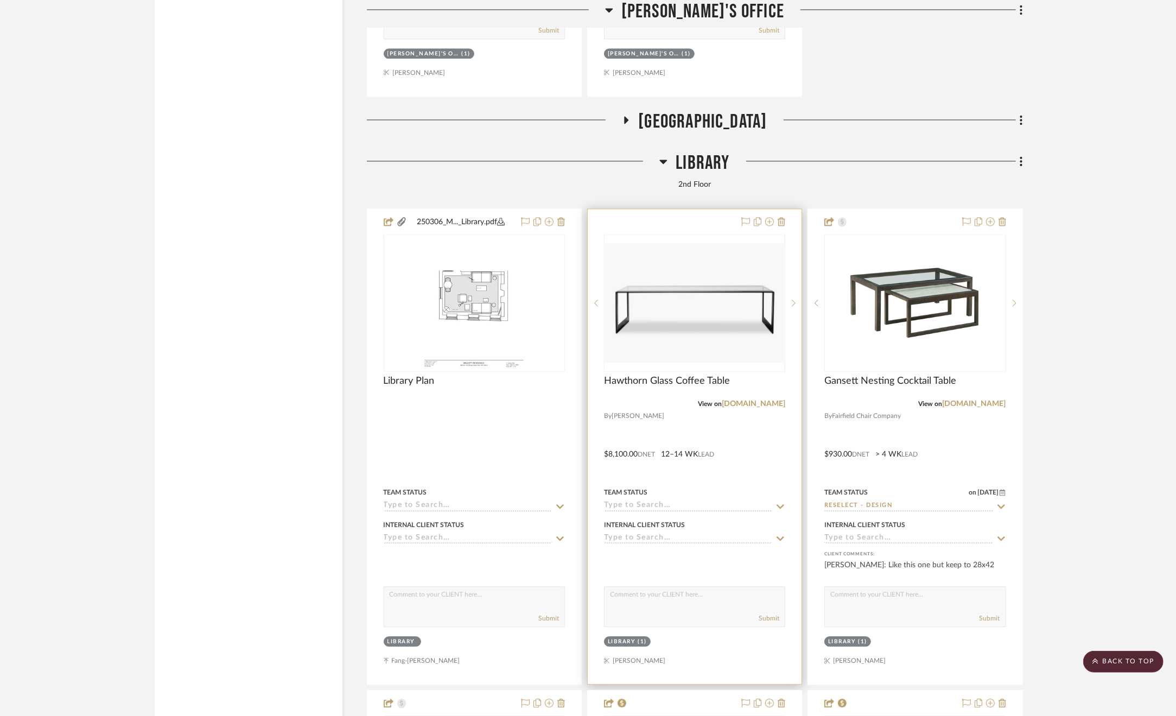
click at [744, 458] on div at bounding box center [695, 446] width 214 height 475
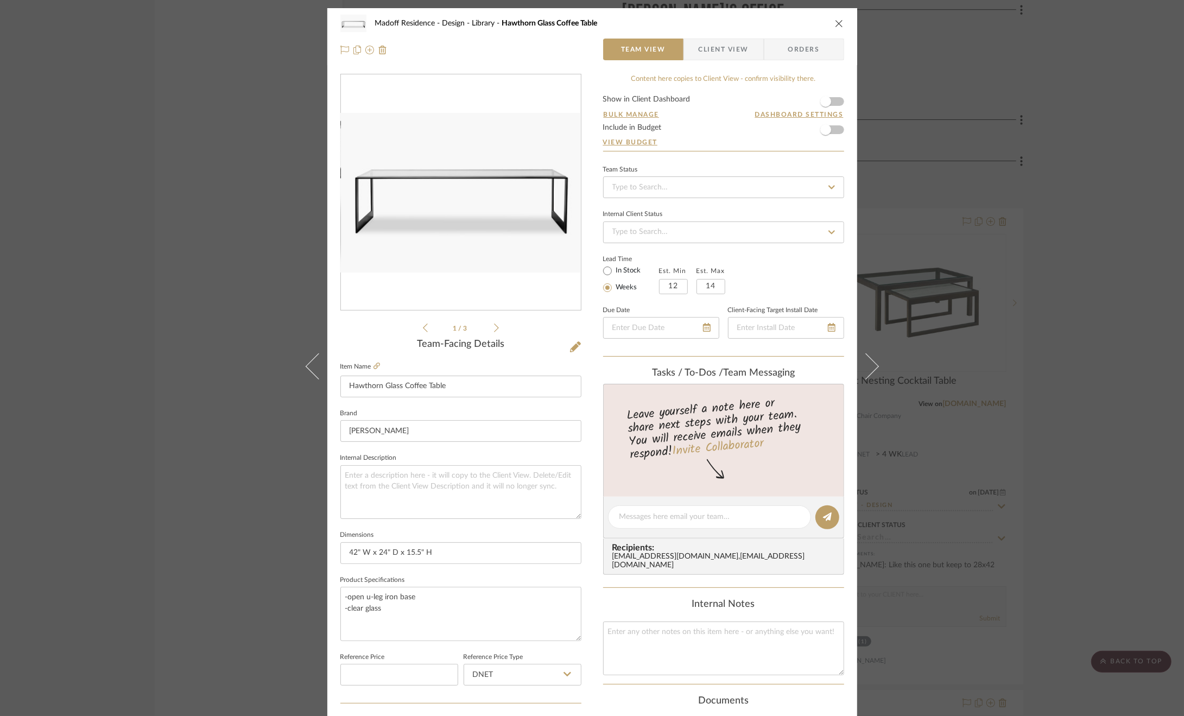
click at [1117, 485] on div "Madoff Residence - Design Library Hawthorn Glass Coffee Table Team View Client …" at bounding box center [592, 358] width 1184 height 716
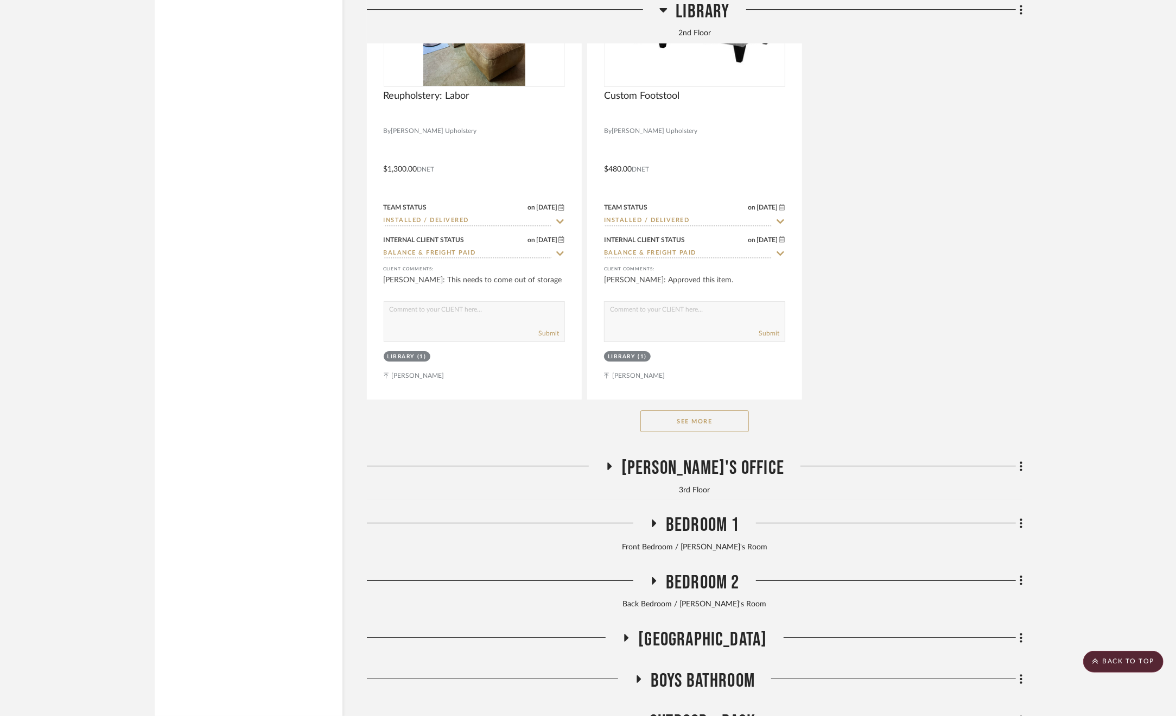
scroll to position [13786, 0]
click at [694, 475] on span "[PERSON_NAME]'s Office" at bounding box center [702, 467] width 163 height 23
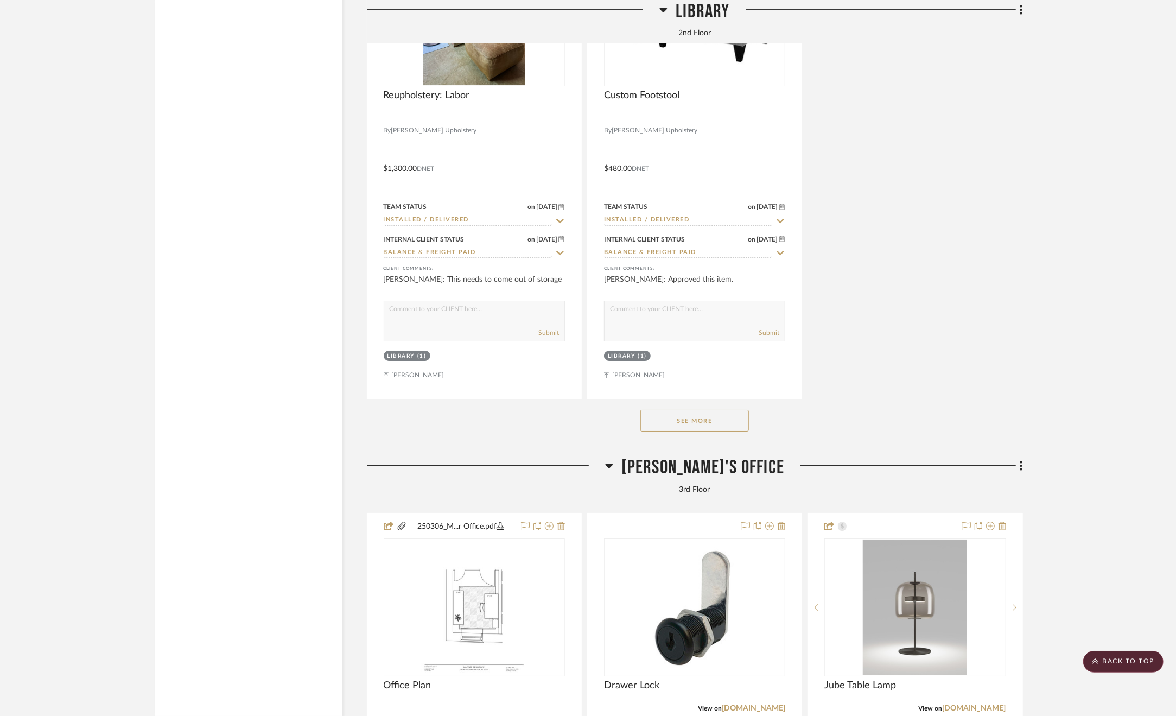
click at [694, 475] on span "[PERSON_NAME]'s Office" at bounding box center [702, 467] width 163 height 23
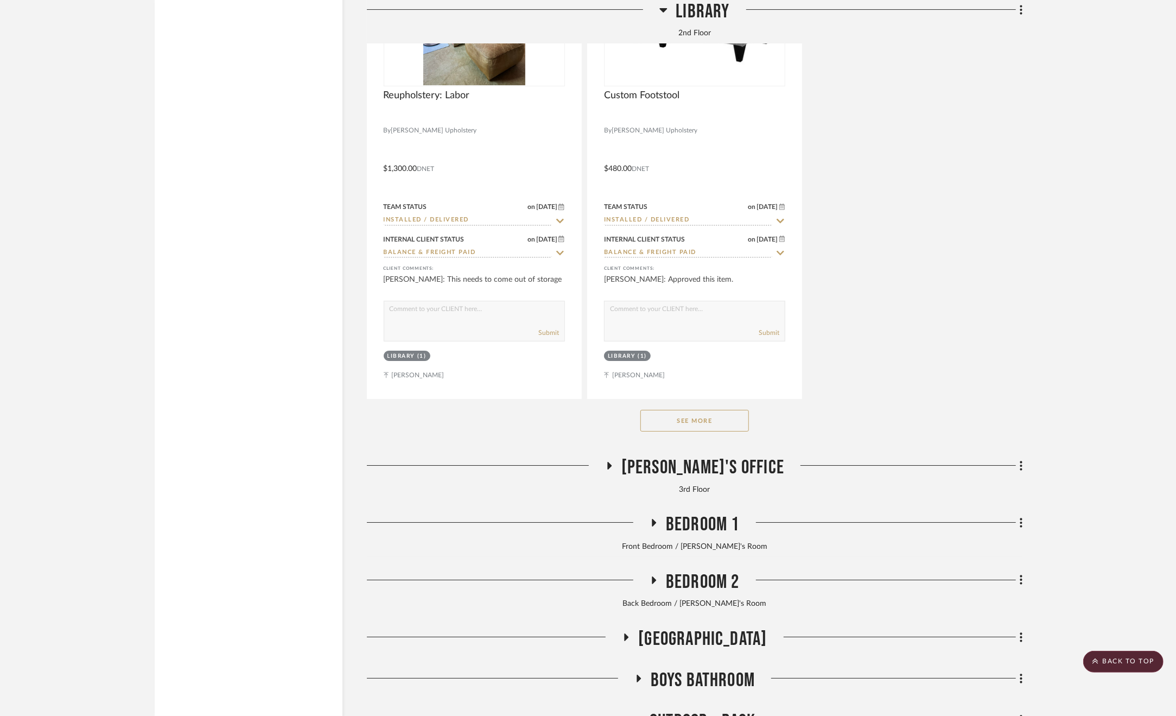
click at [700, 536] on span "Bedroom 1" at bounding box center [703, 524] width 74 height 23
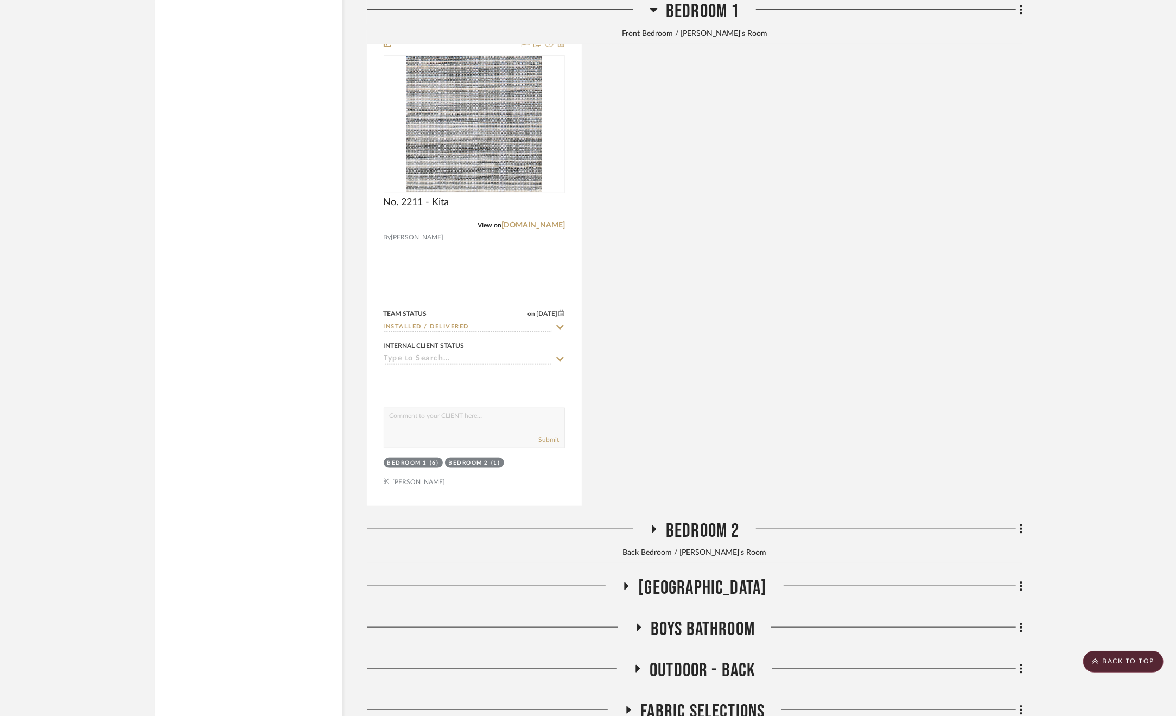
scroll to position [14872, 0]
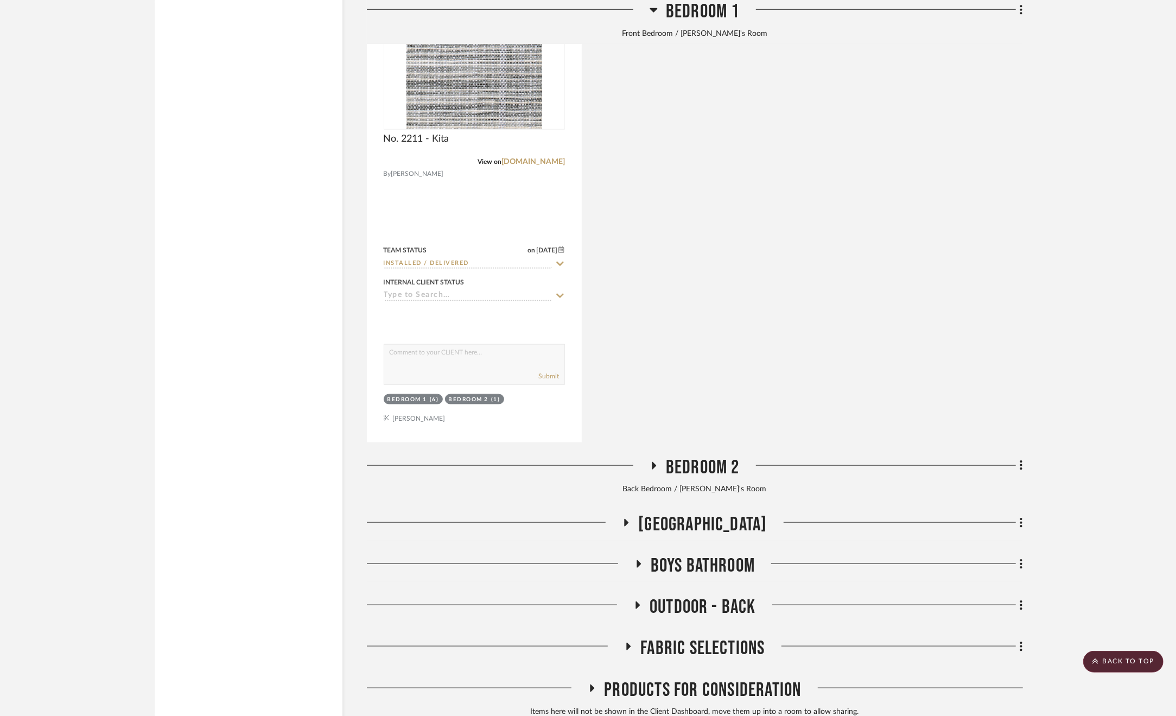
click at [697, 473] on span "Bedroom 2" at bounding box center [703, 467] width 74 height 23
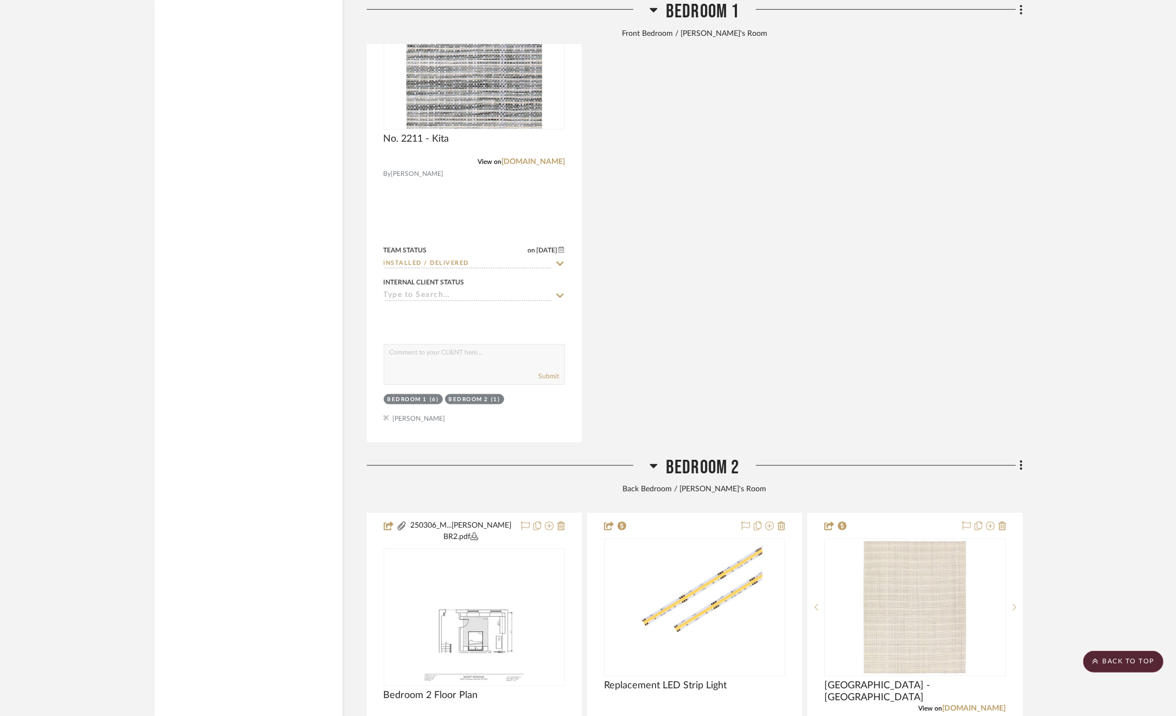
click at [696, 470] on span "Bedroom 2" at bounding box center [703, 467] width 74 height 23
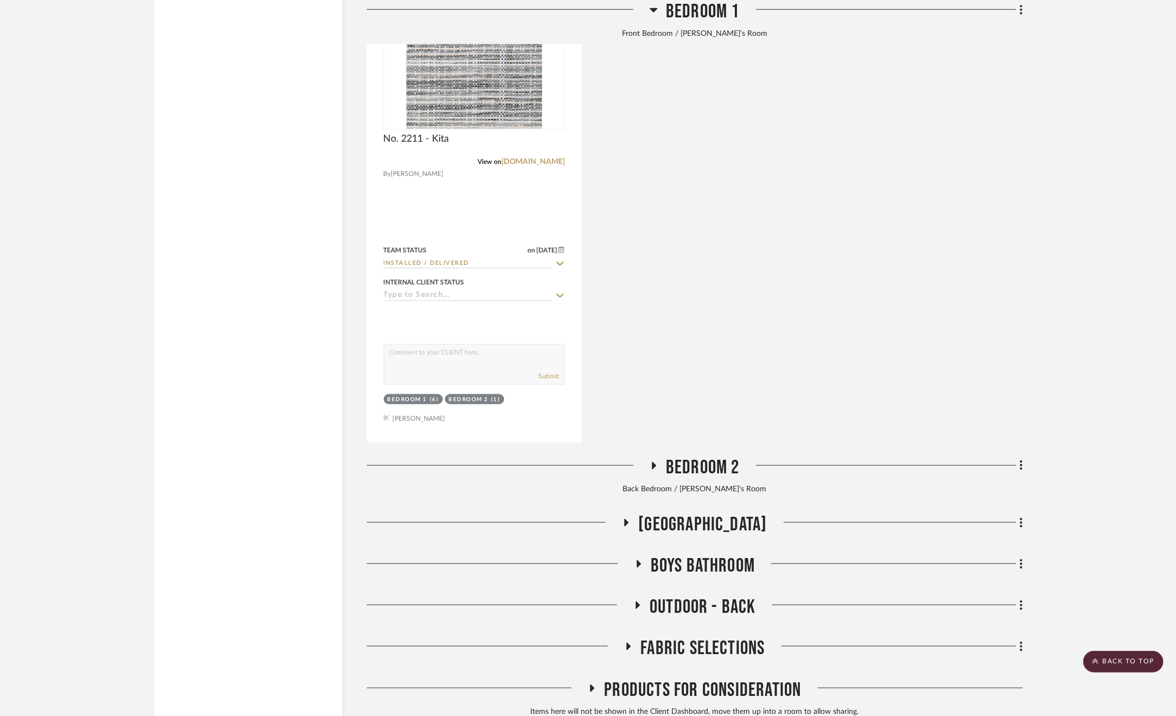
click at [697, 533] on span "[GEOGRAPHIC_DATA]" at bounding box center [702, 524] width 129 height 23
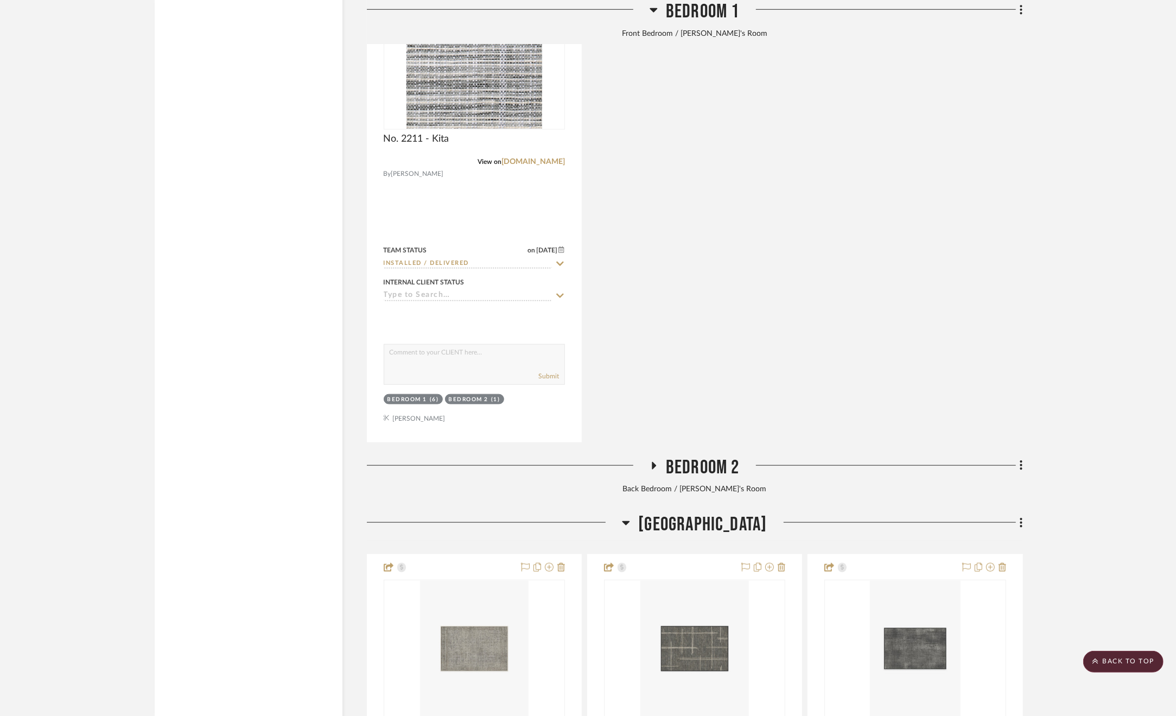
click at [697, 533] on span "[GEOGRAPHIC_DATA]" at bounding box center [702, 524] width 129 height 23
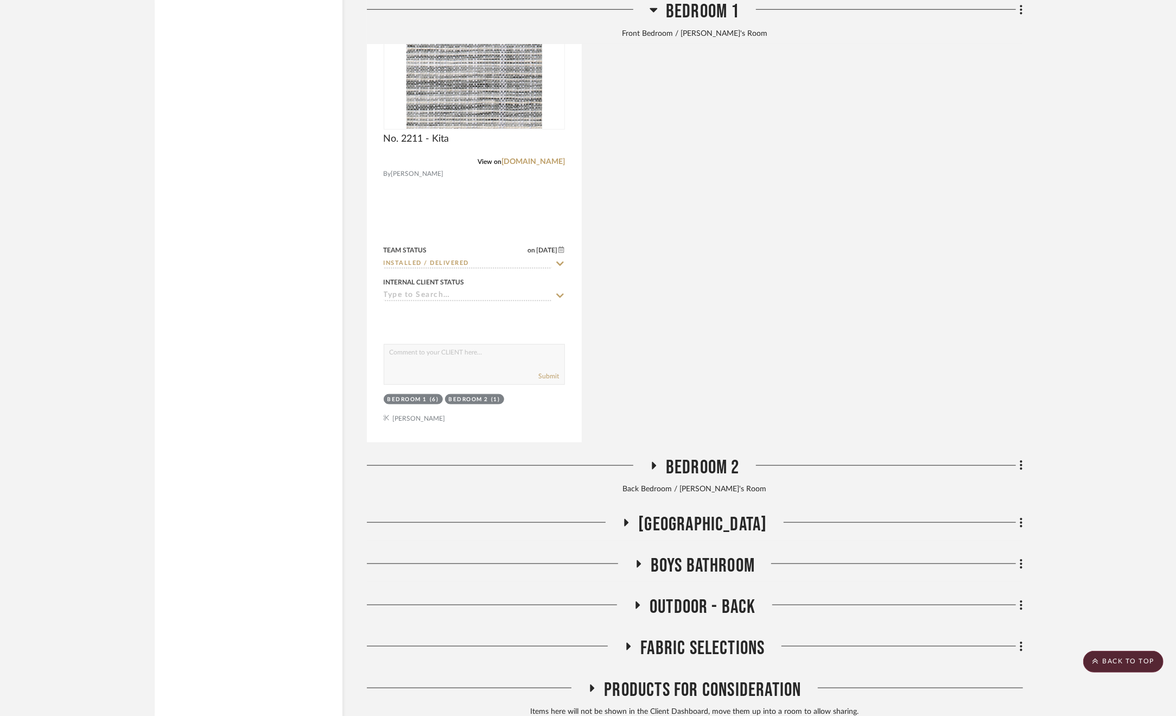
click at [693, 570] on span "Boys Bathroom" at bounding box center [703, 565] width 105 height 23
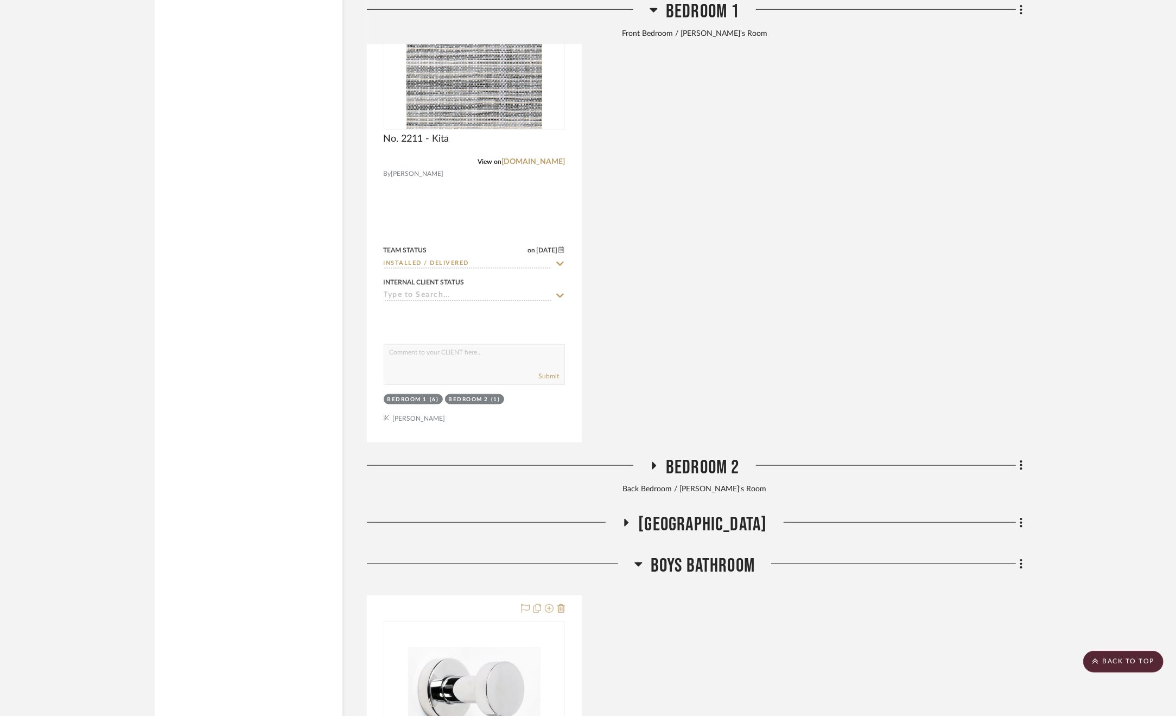
click at [693, 569] on span "Boys Bathroom" at bounding box center [703, 565] width 105 height 23
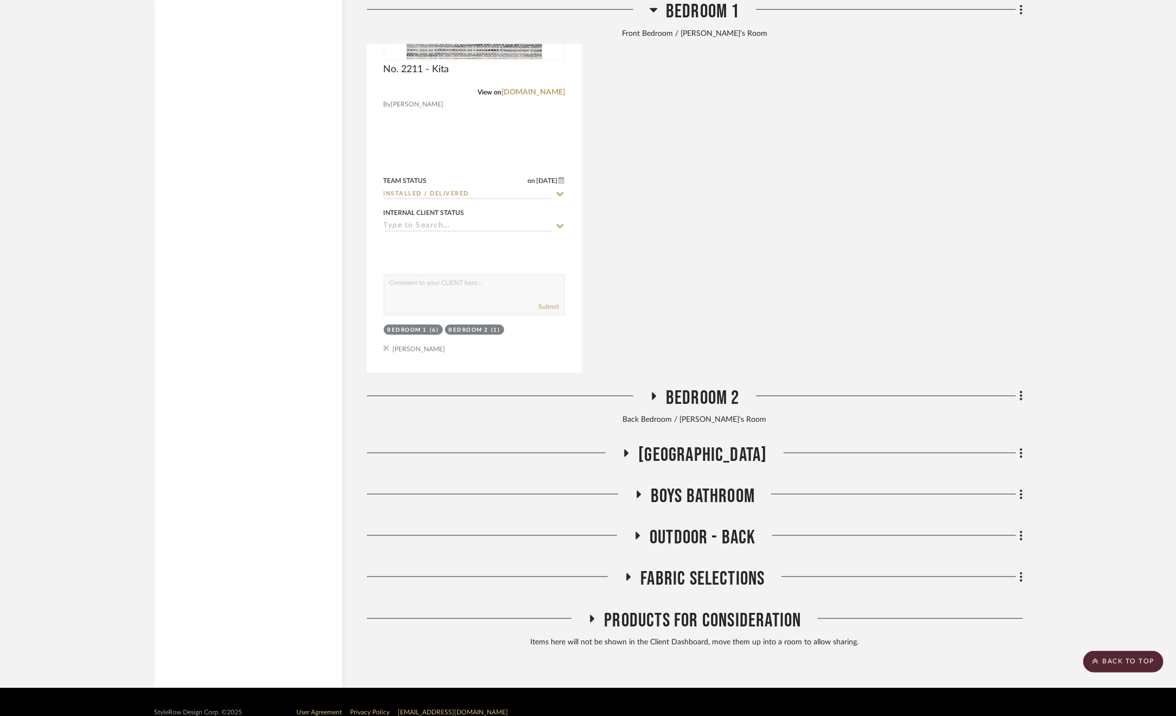
scroll to position [14975, 0]
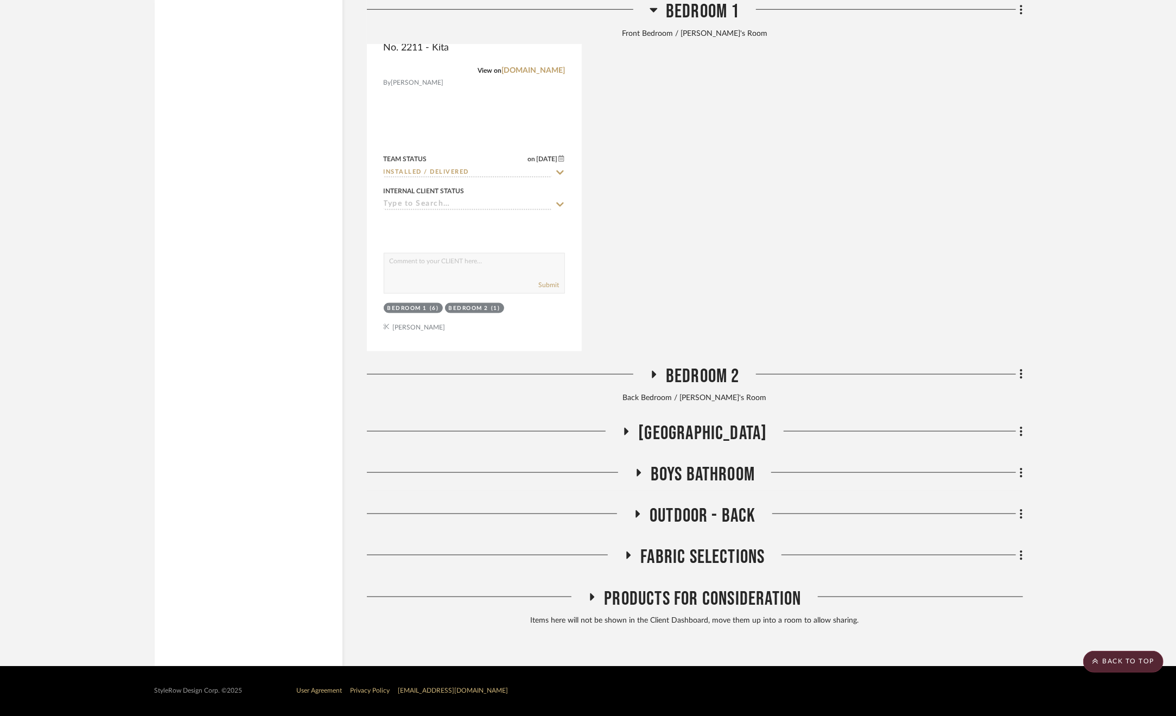
click at [664, 509] on span "Outdoor - Back" at bounding box center [703, 515] width 106 height 23
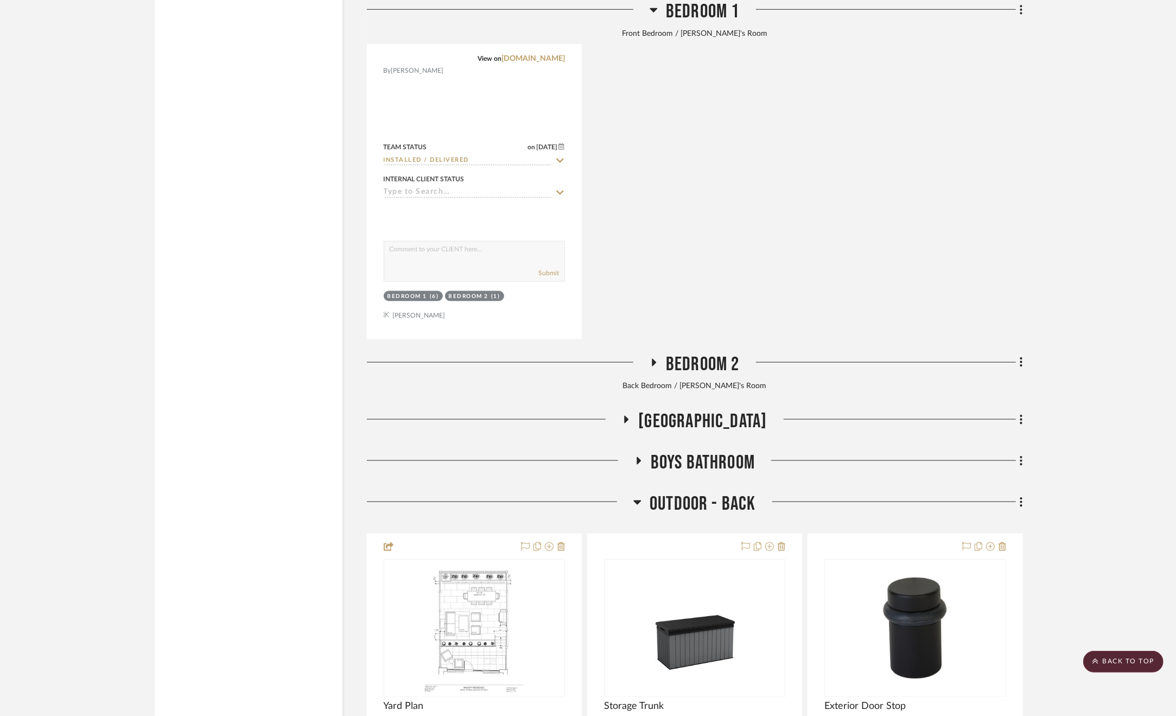
click at [664, 509] on span "Outdoor - Back" at bounding box center [703, 503] width 106 height 23
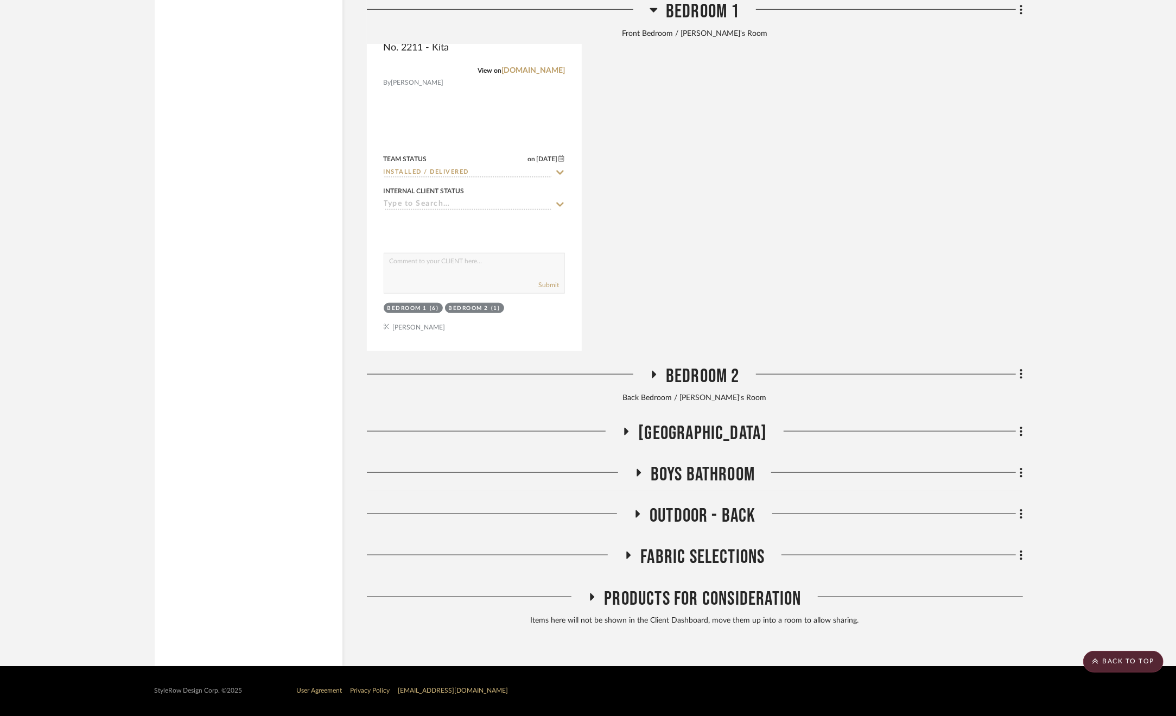
click at [664, 553] on span "Fabric Selections" at bounding box center [702, 556] width 124 height 23
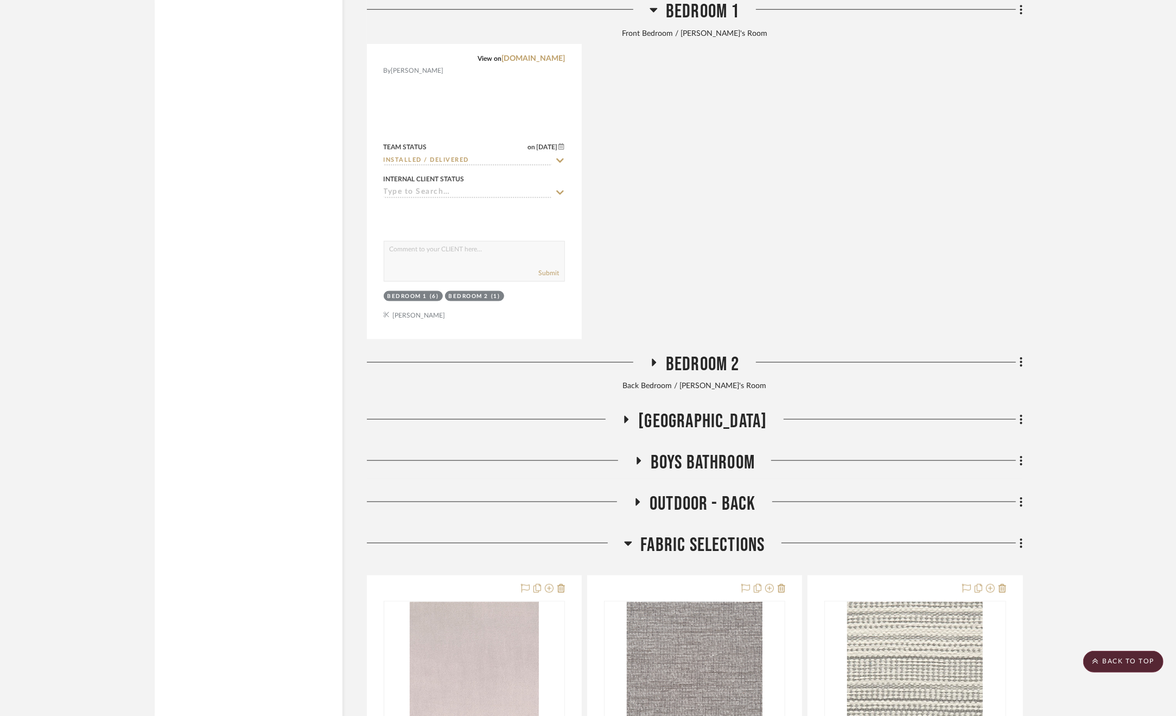
click at [664, 553] on span "Fabric Selections" at bounding box center [702, 545] width 124 height 23
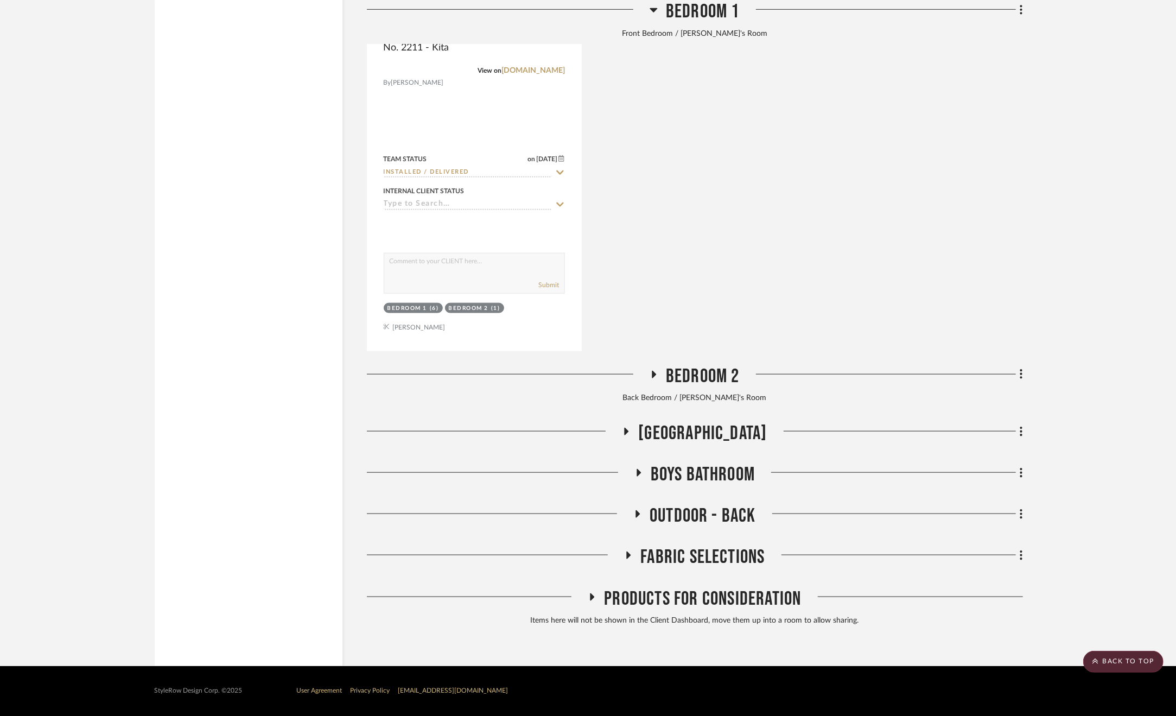
click at [685, 511] on span "Outdoor - Back" at bounding box center [703, 515] width 106 height 23
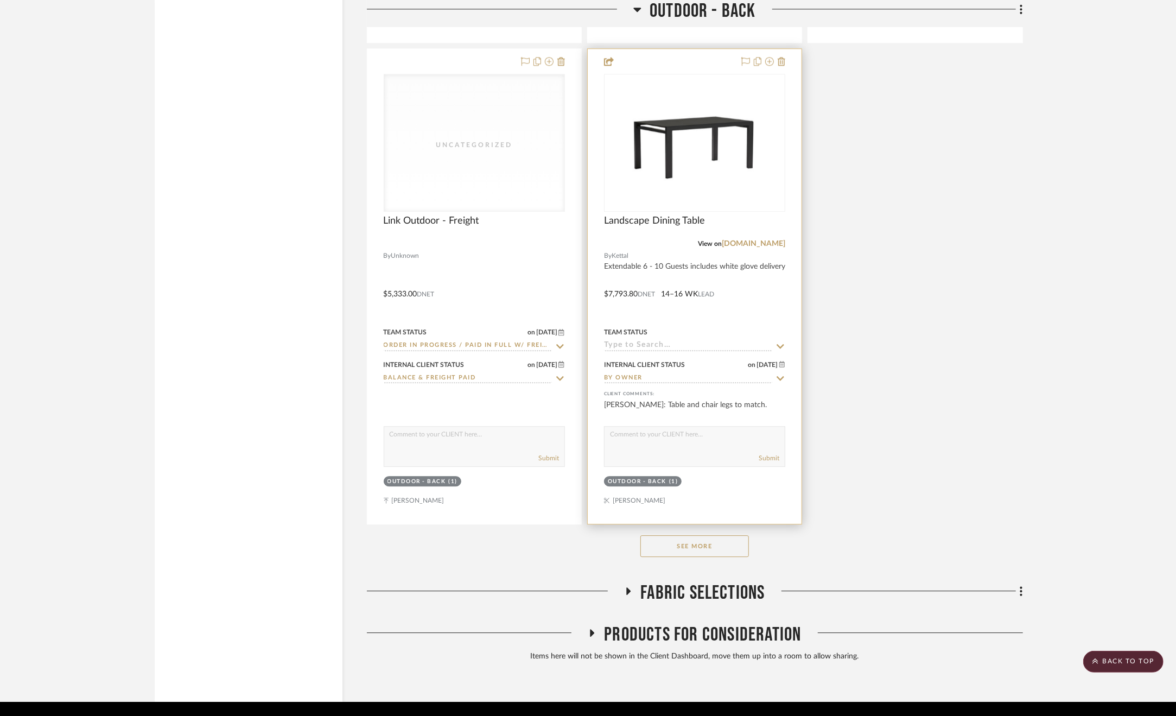
scroll to position [16472, 0]
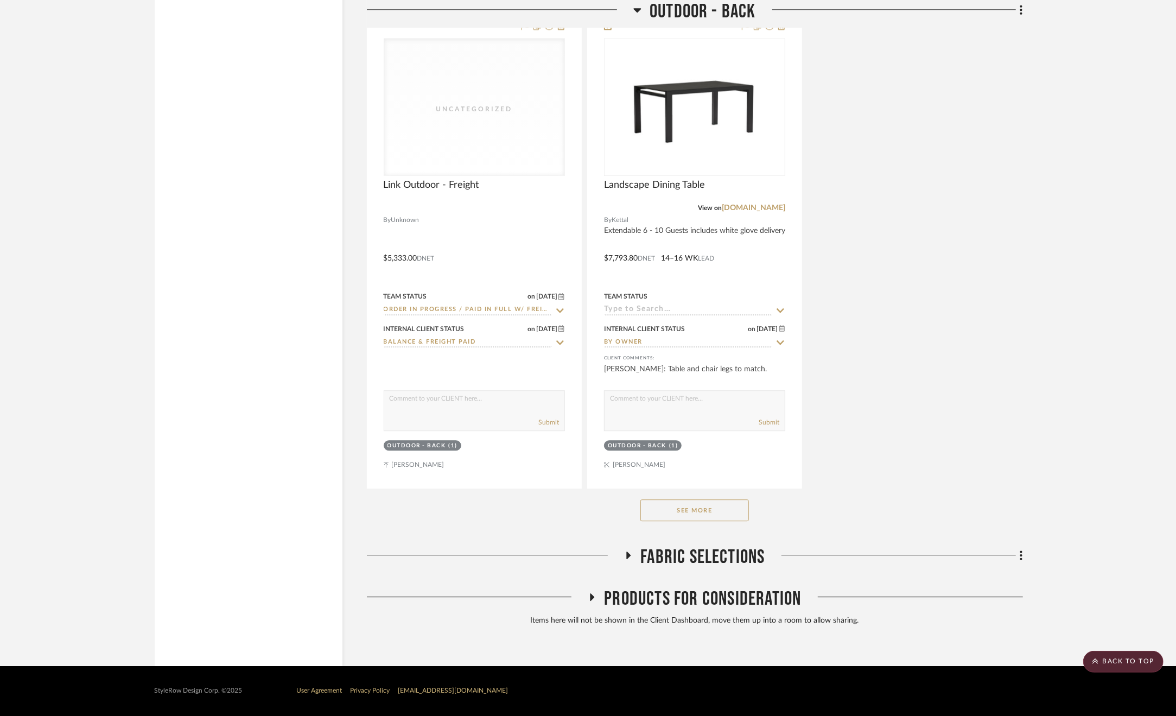
click at [688, 517] on button "See More" at bounding box center [694, 510] width 109 height 22
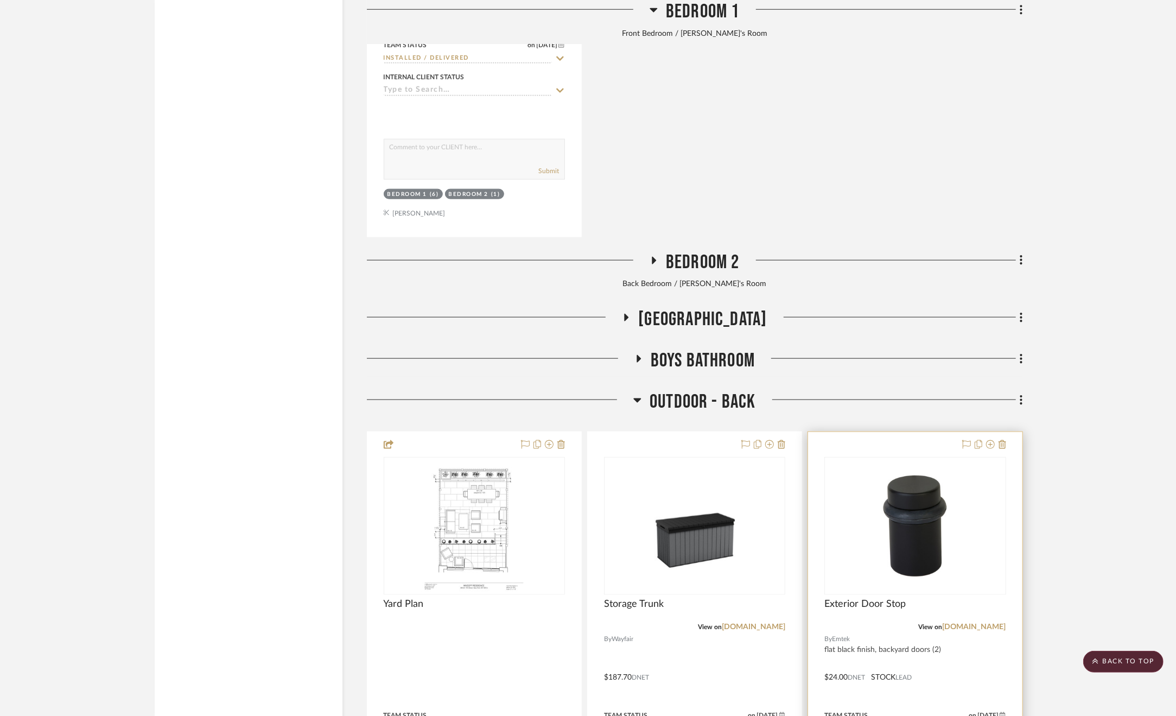
scroll to position [14844, 0]
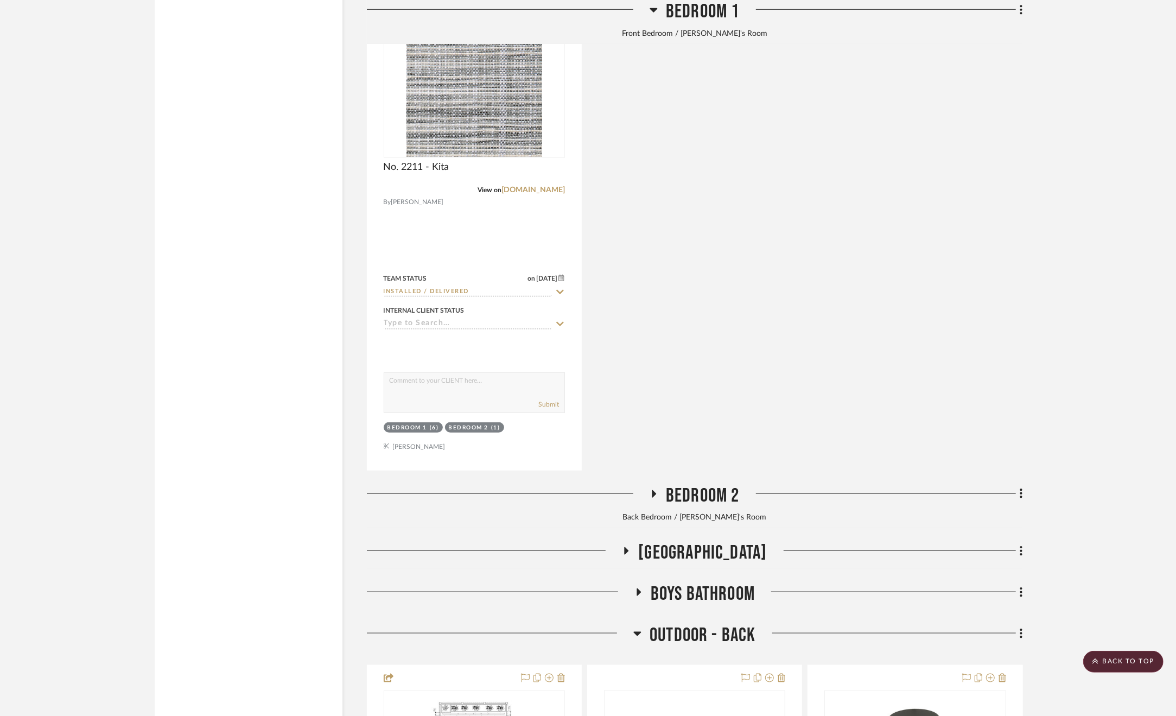
click at [718, 638] on span "Outdoor - Back" at bounding box center [703, 635] width 106 height 23
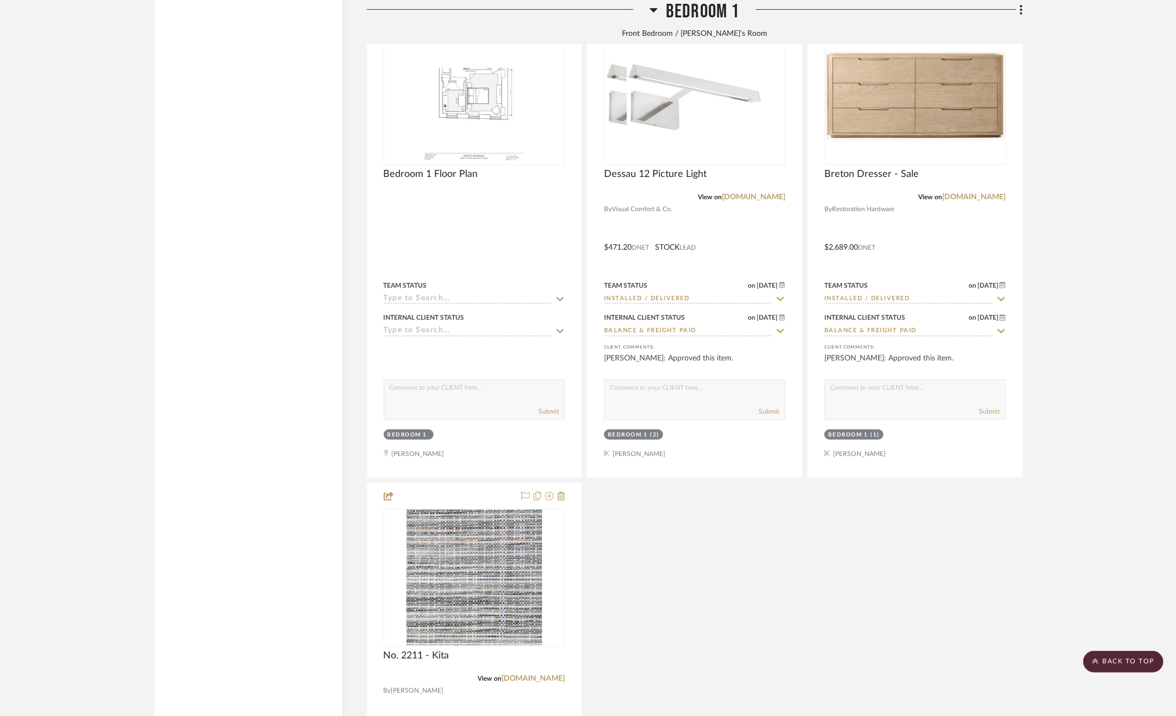
click at [682, 16] on span "Bedroom 1" at bounding box center [703, 11] width 74 height 23
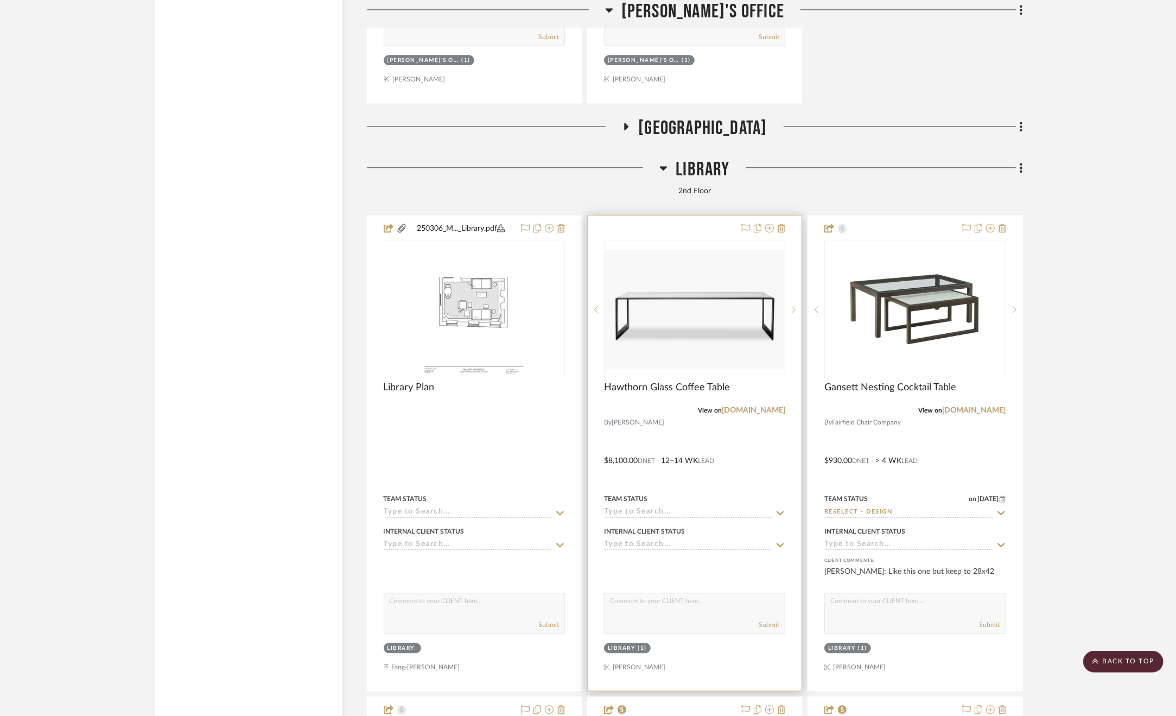
scroll to position [12484, 0]
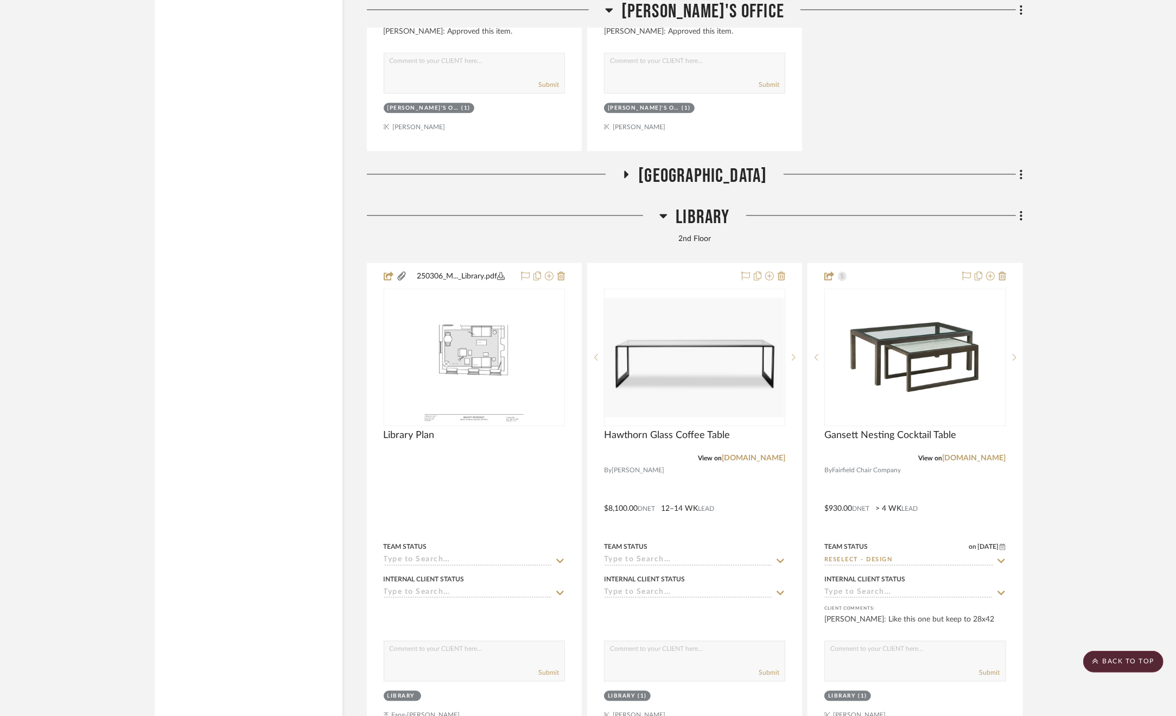
click at [692, 221] on span "Library" at bounding box center [703, 217] width 54 height 23
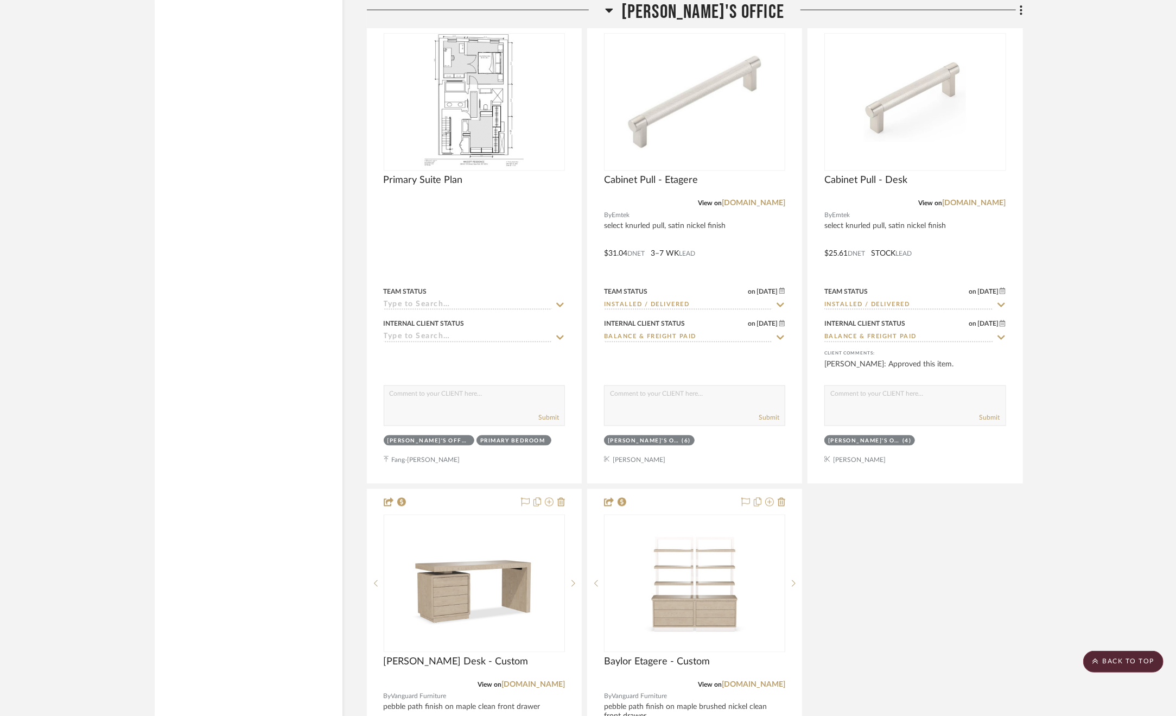
scroll to position [11453, 0]
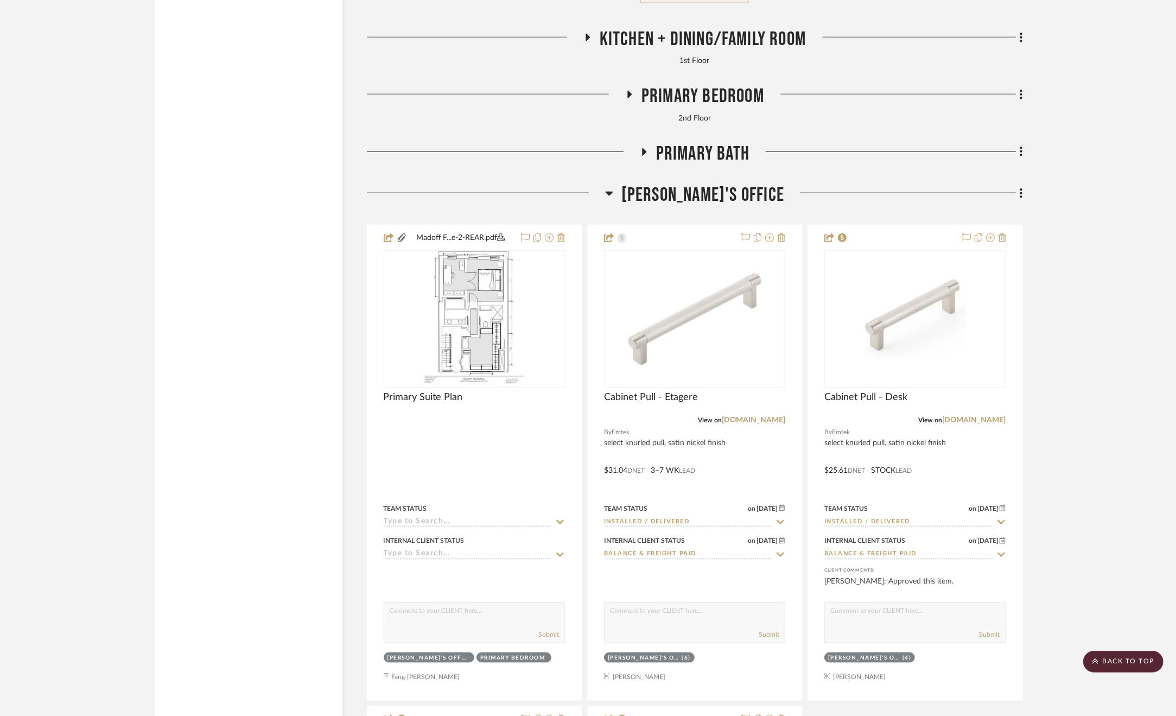
click at [699, 166] on span "Primary Bath" at bounding box center [702, 153] width 93 height 23
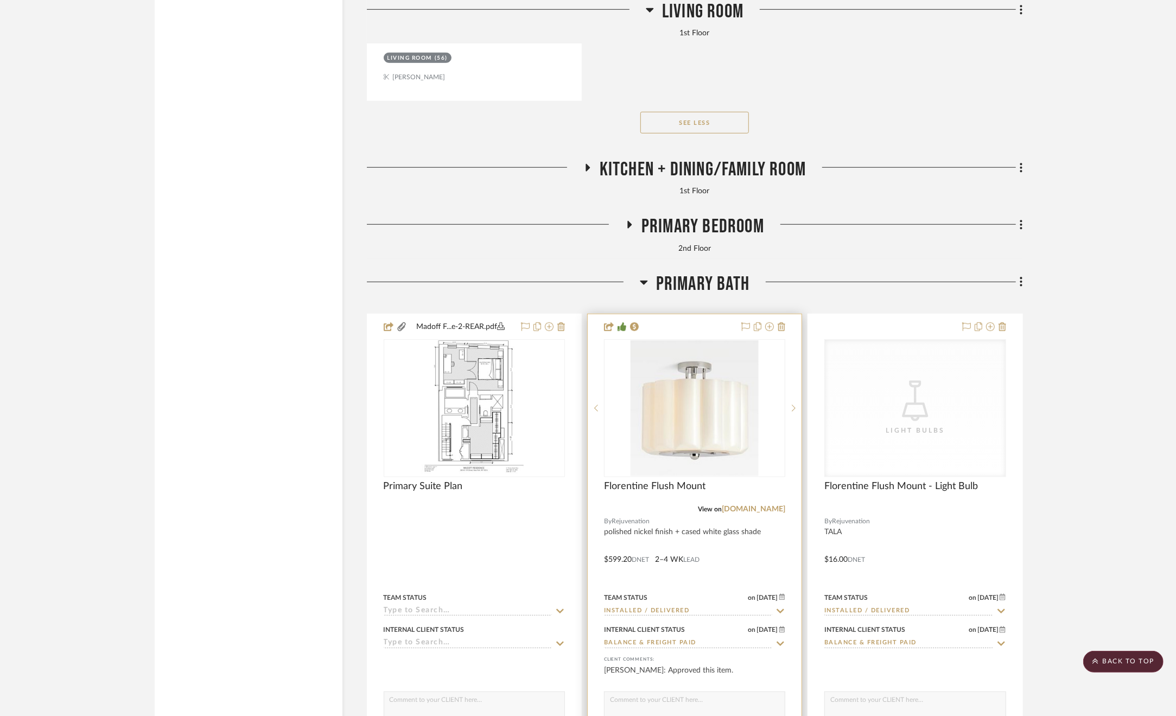
scroll to position [11290, 0]
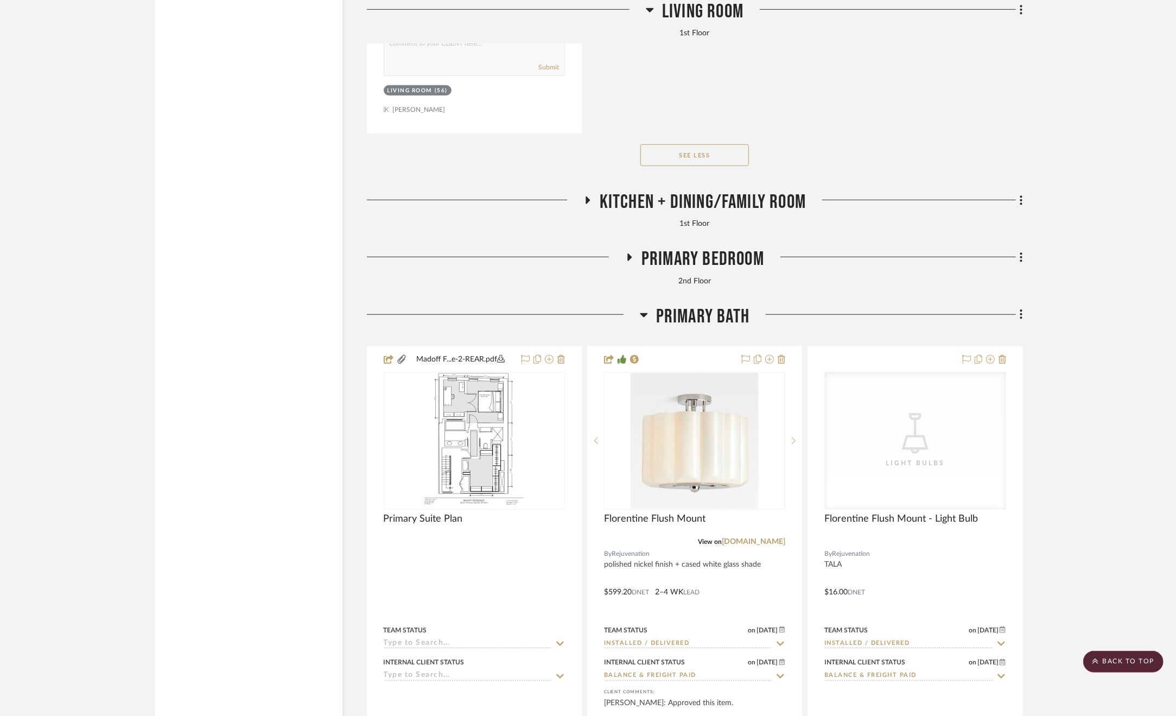
drag, startPoint x: 715, startPoint y: 320, endPoint x: 704, endPoint y: 294, distance: 28.7
click at [714, 320] on span "Primary Bath" at bounding box center [702, 316] width 93 height 23
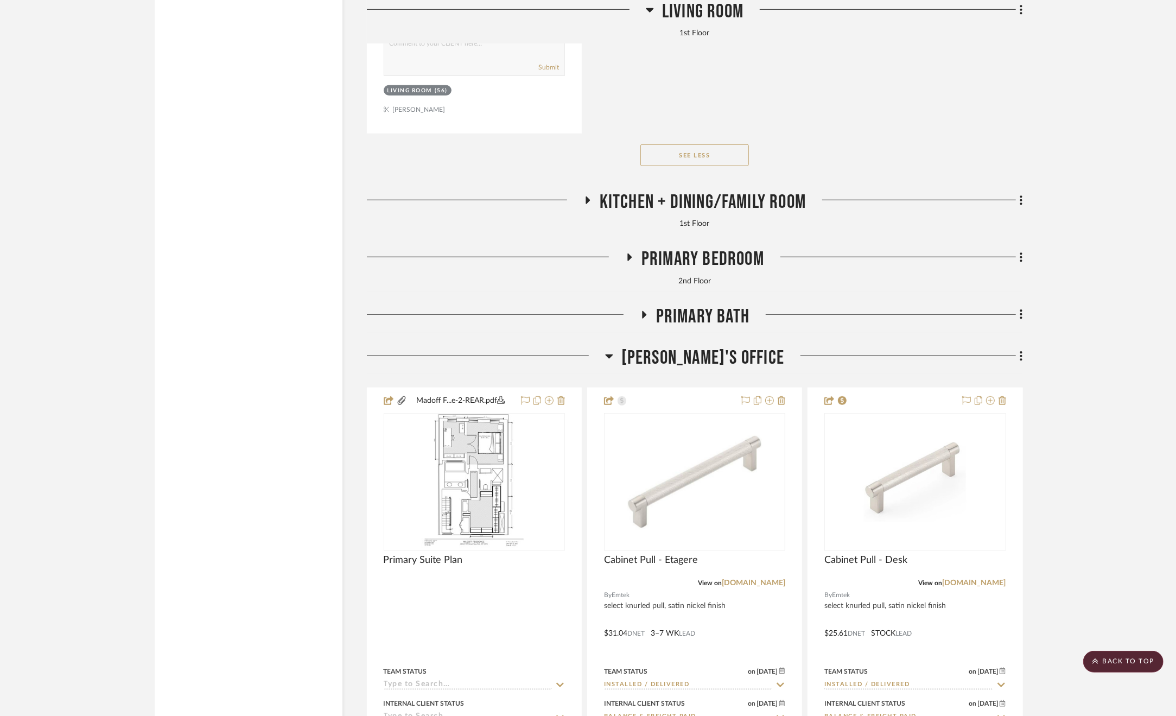
click at [679, 258] on span "Primary Bedroom" at bounding box center [703, 259] width 123 height 23
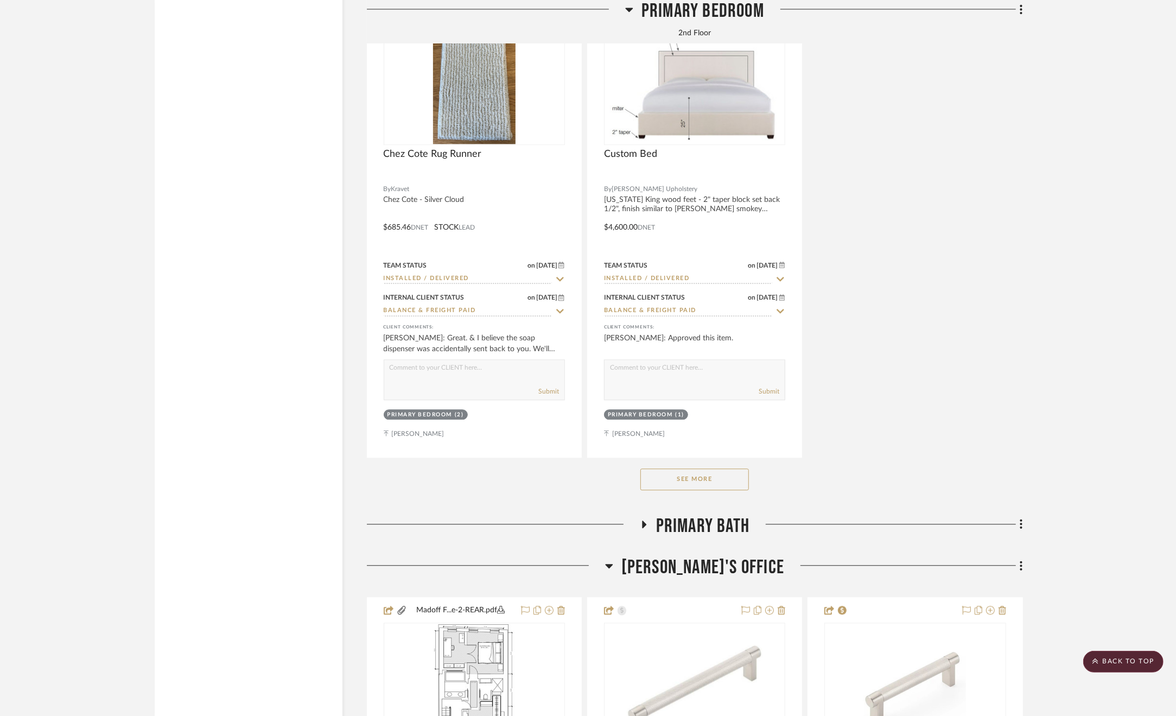
scroll to position [12592, 0]
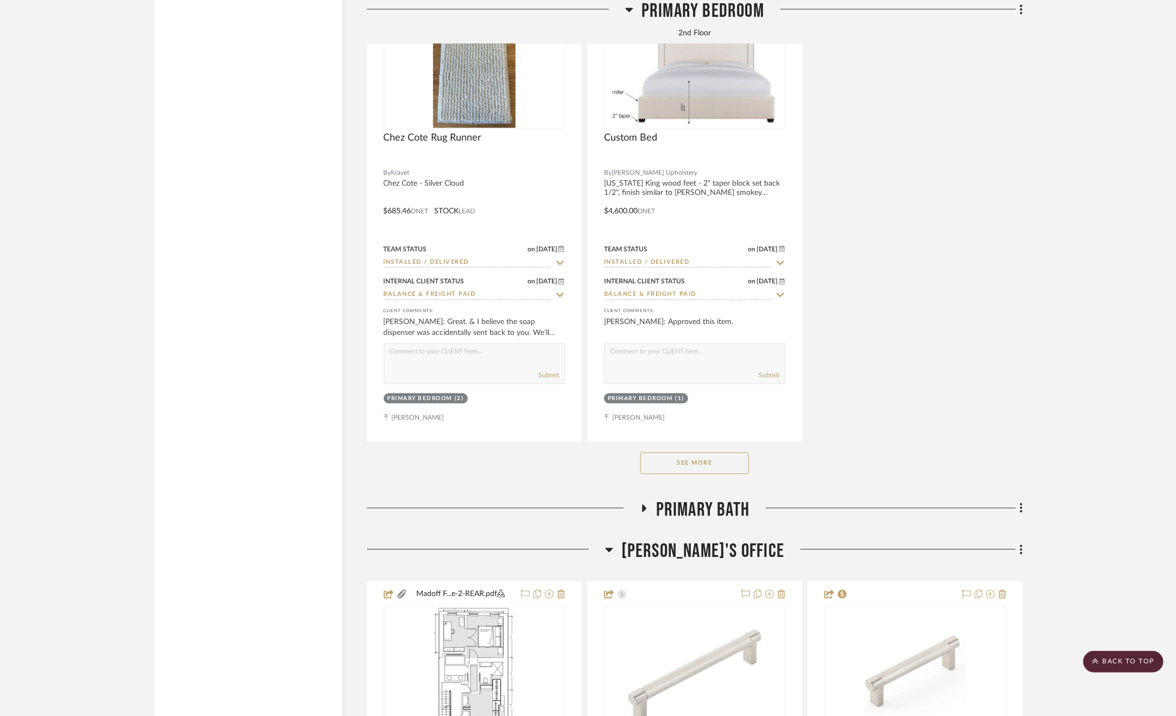
click at [716, 466] on button "See More" at bounding box center [694, 463] width 109 height 22
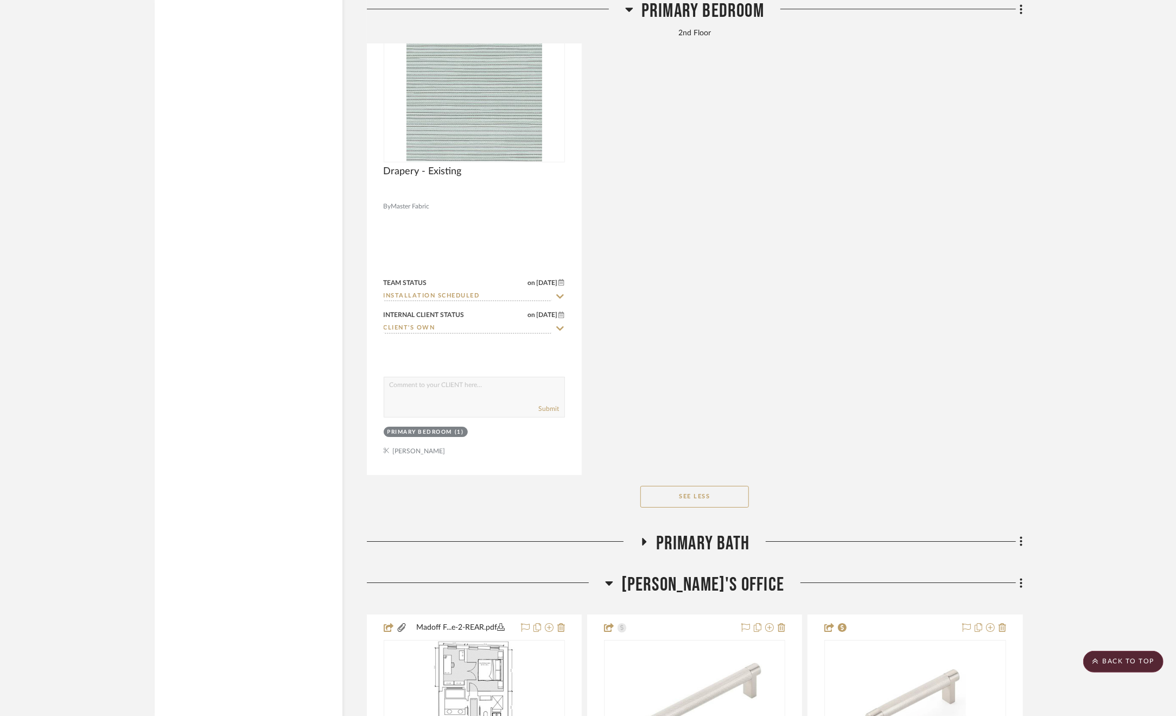
scroll to position [13732, 0]
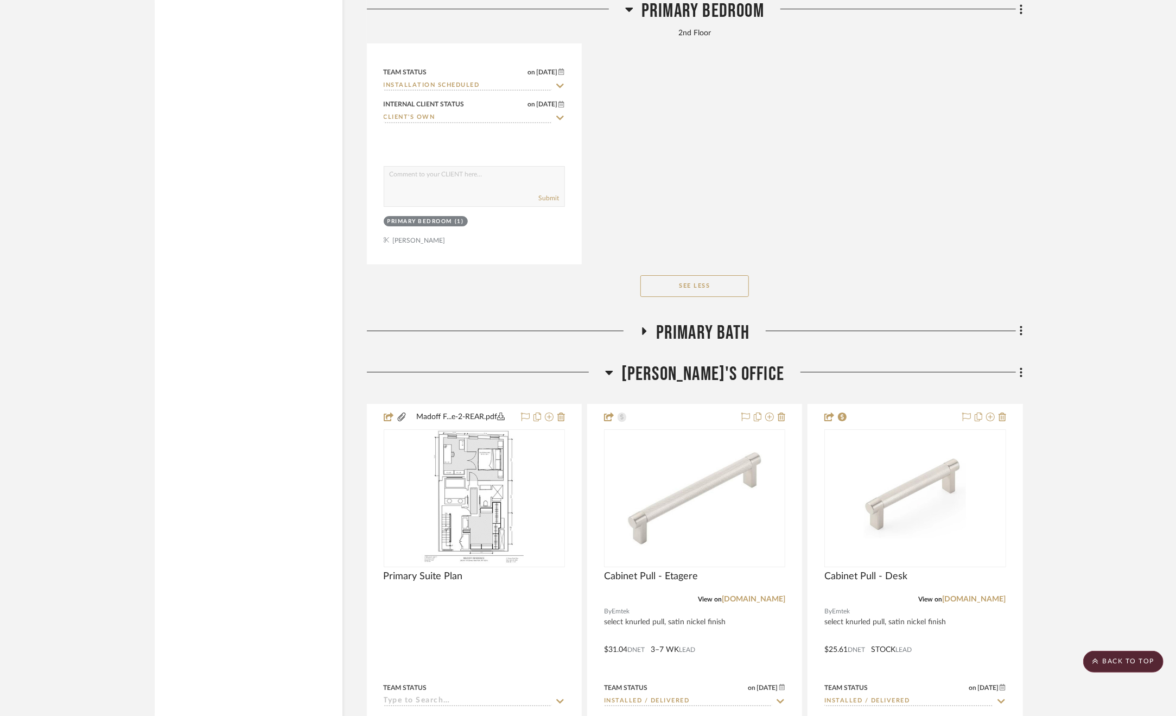
click at [689, 386] on span "[PERSON_NAME]'s Office" at bounding box center [702, 374] width 163 height 23
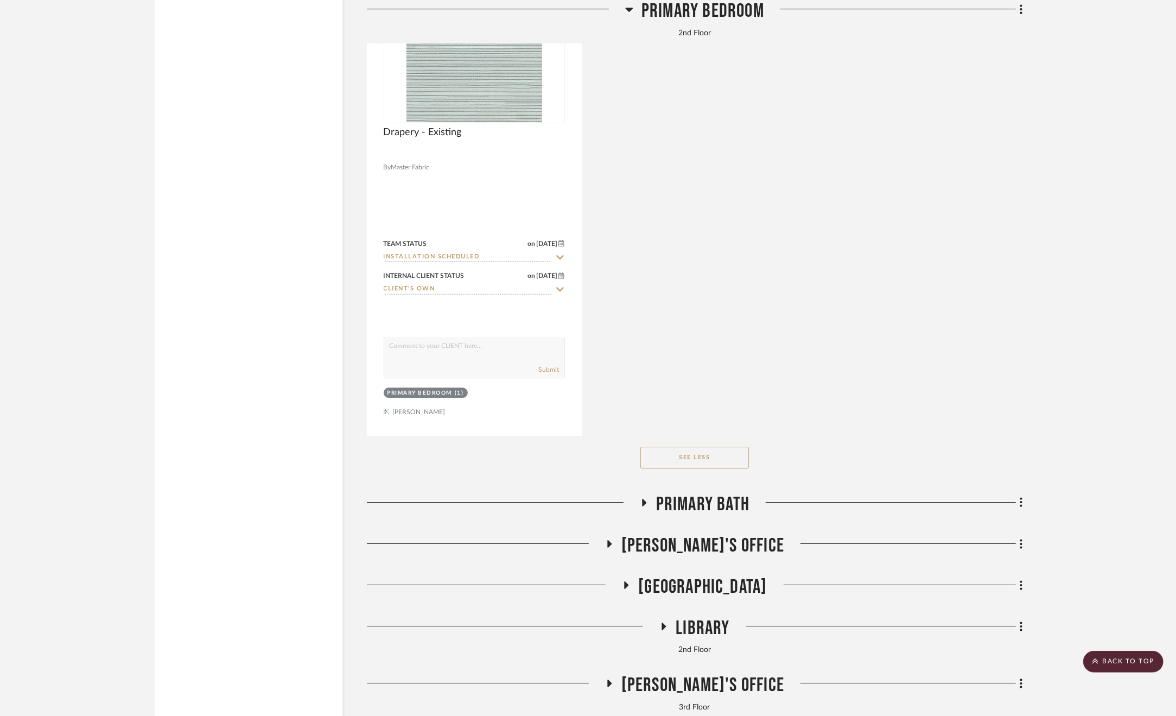
scroll to position [13624, 0]
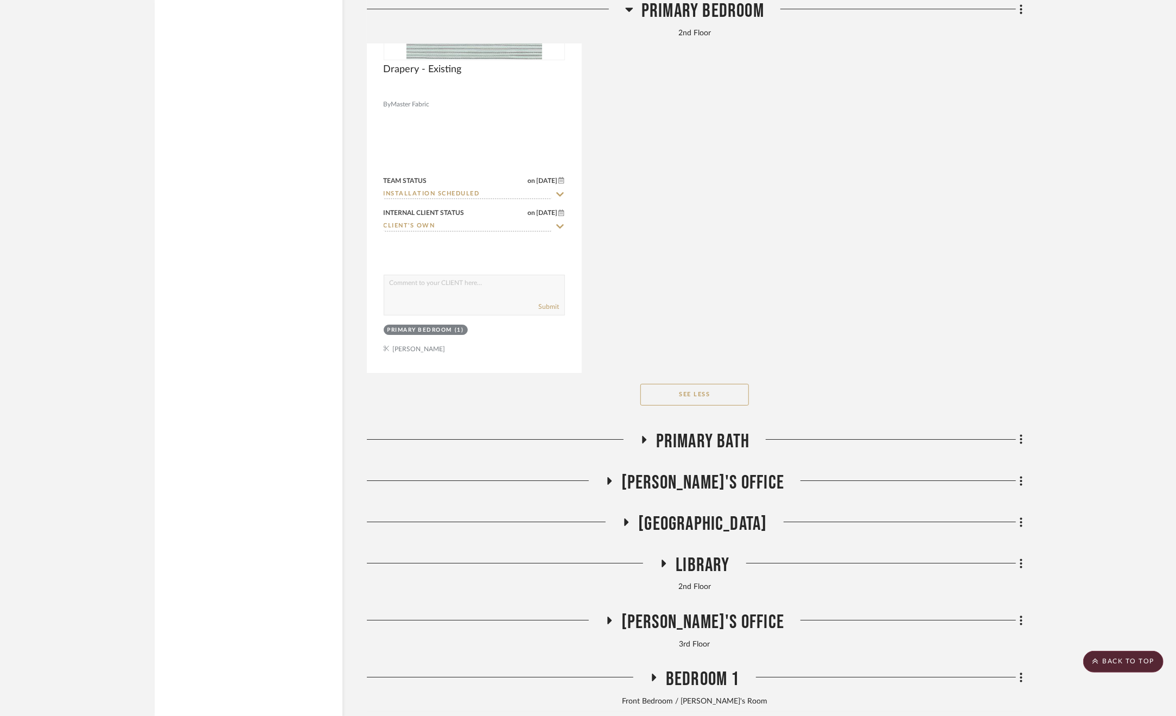
click at [690, 493] on span "[PERSON_NAME]'s Office" at bounding box center [702, 482] width 163 height 23
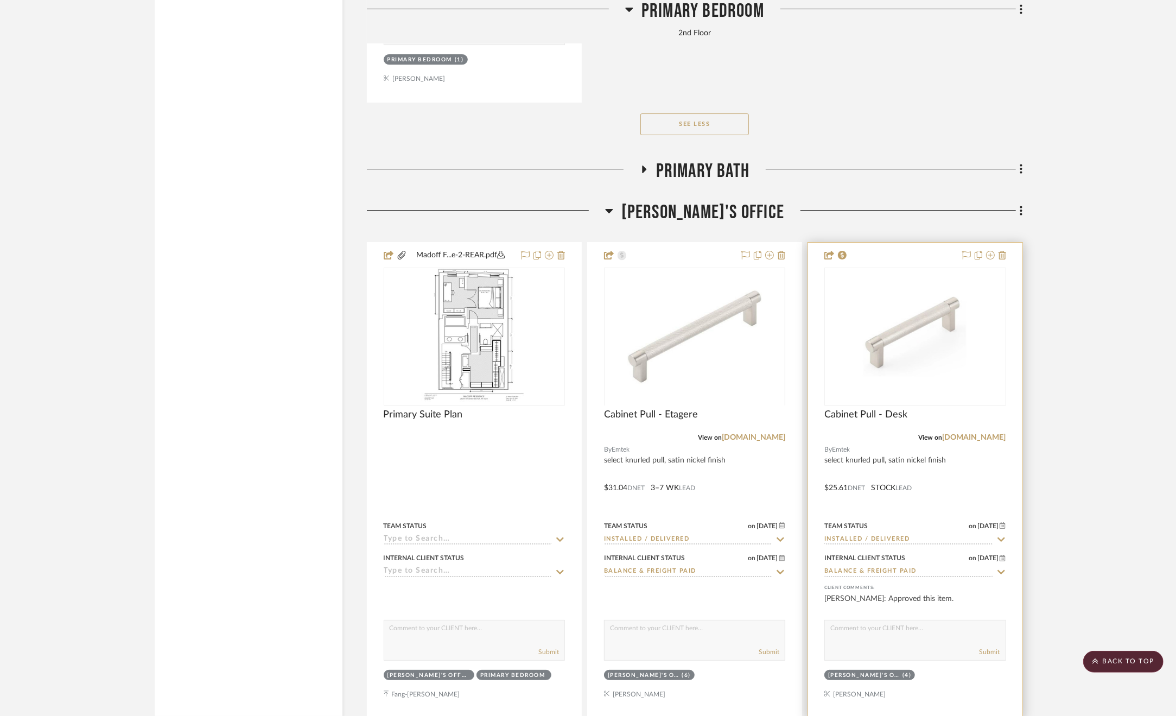
scroll to position [13949, 0]
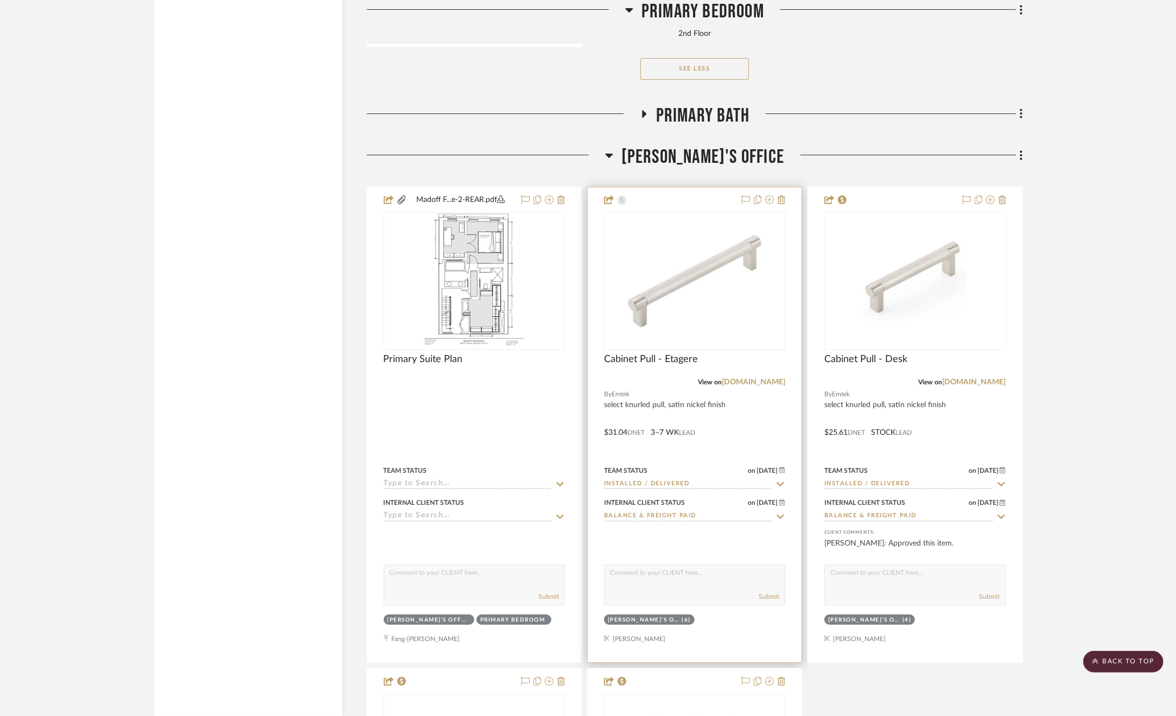
click at [746, 427] on div at bounding box center [695, 424] width 214 height 475
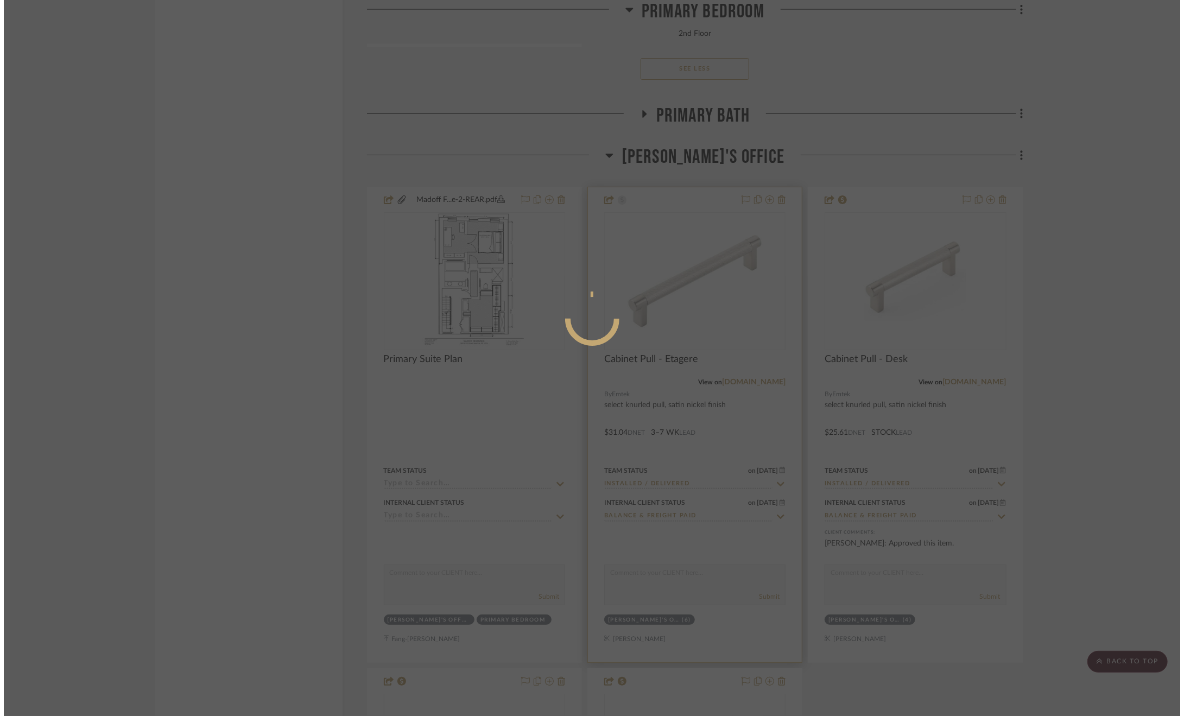
scroll to position [0, 0]
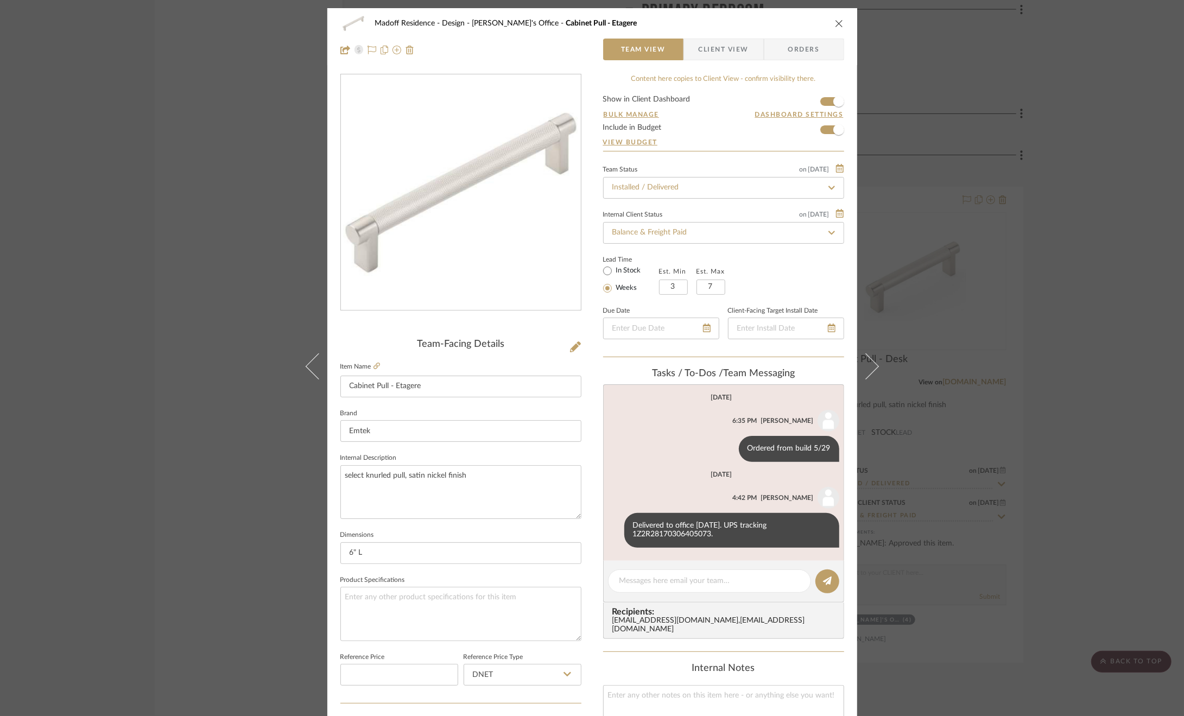
click at [703, 566] on editor-of-message at bounding box center [723, 582] width 241 height 42
click at [706, 579] on textarea at bounding box center [709, 580] width 180 height 11
drag, startPoint x: 700, startPoint y: 576, endPoint x: 602, endPoint y: 567, distance: 97.5
click at [603, 567] on editor-of-message "Installed by DLG 9.5.25." at bounding box center [723, 582] width 241 height 42
type textarea "Installed by DLG 9.5.25."
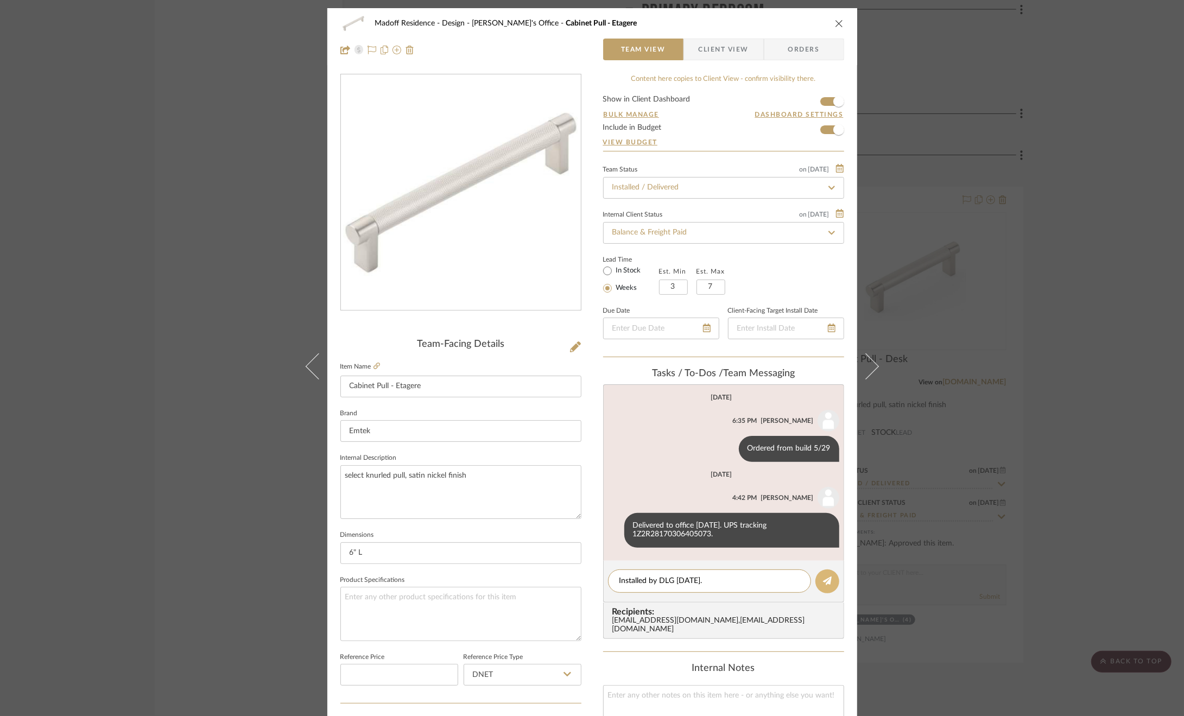
click at [829, 585] on button at bounding box center [827, 581] width 24 height 24
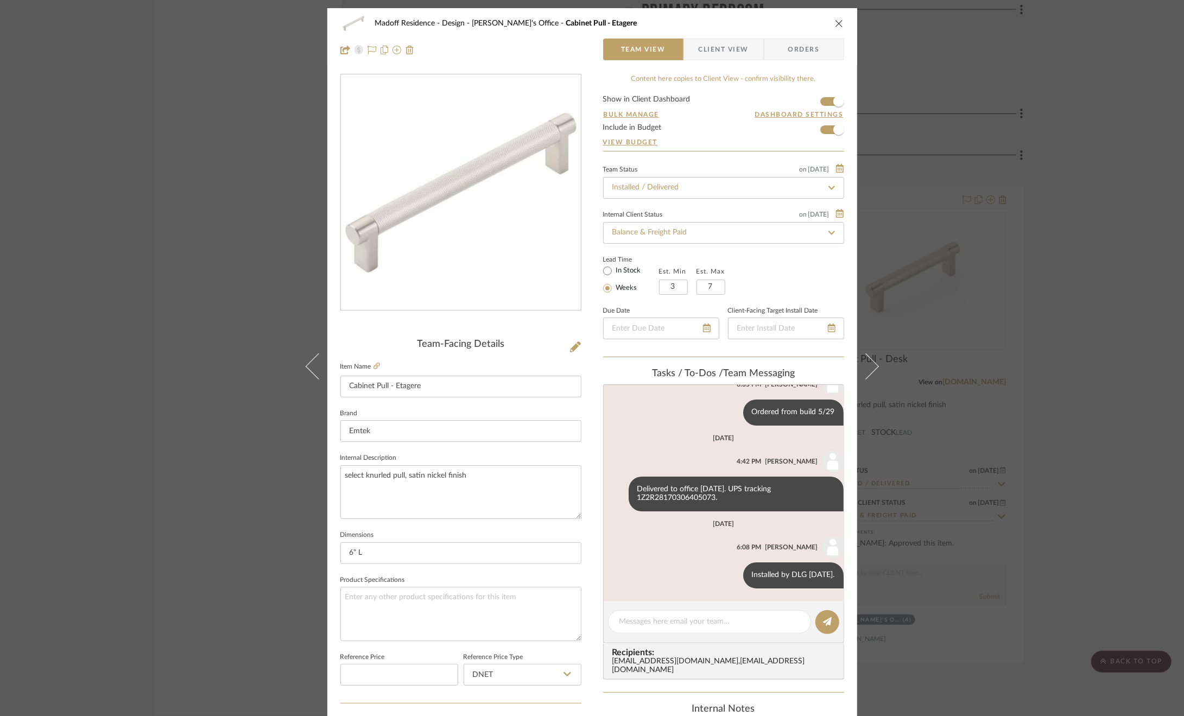
click at [1156, 467] on div "Madoff Residence - Design Paula's Office Cabinet Pull - Etagere Team View Clien…" at bounding box center [592, 358] width 1184 height 716
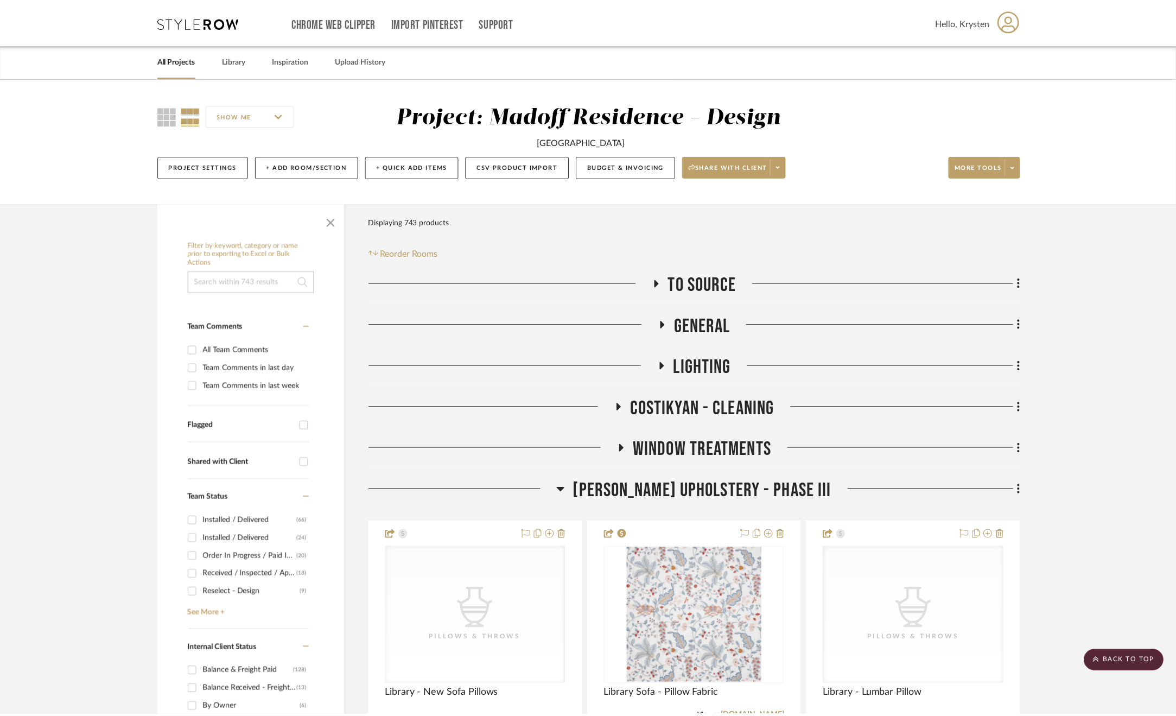
scroll to position [13949, 0]
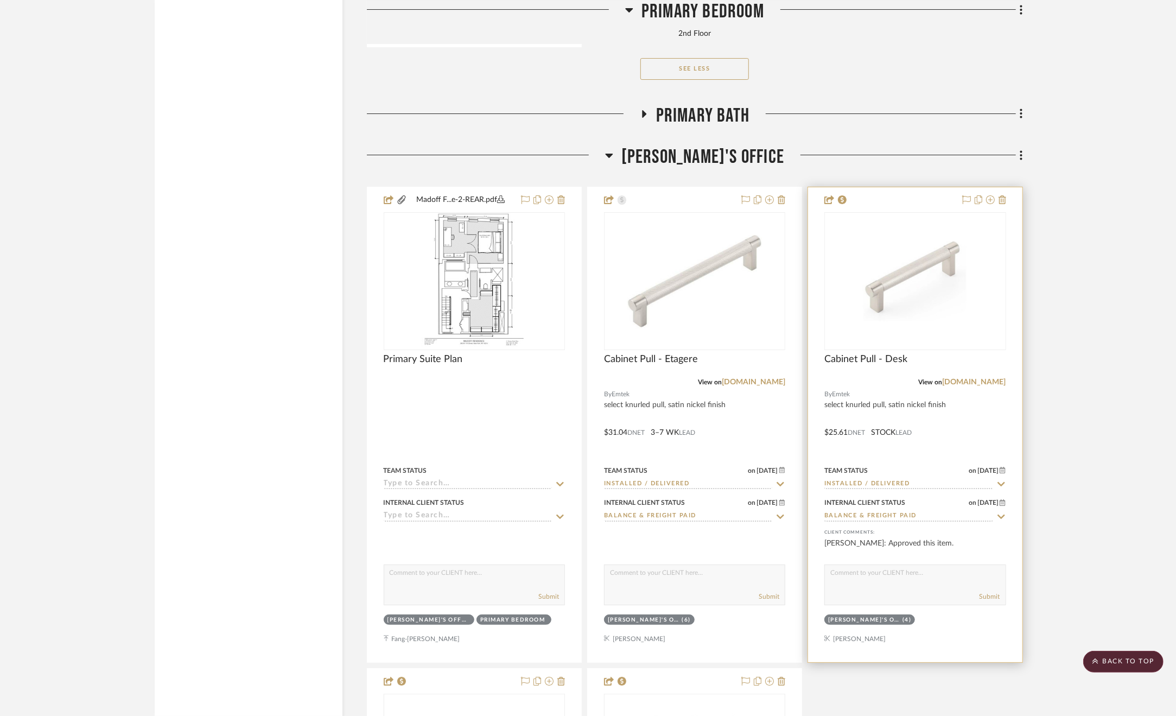
click at [996, 446] on div at bounding box center [915, 424] width 214 height 475
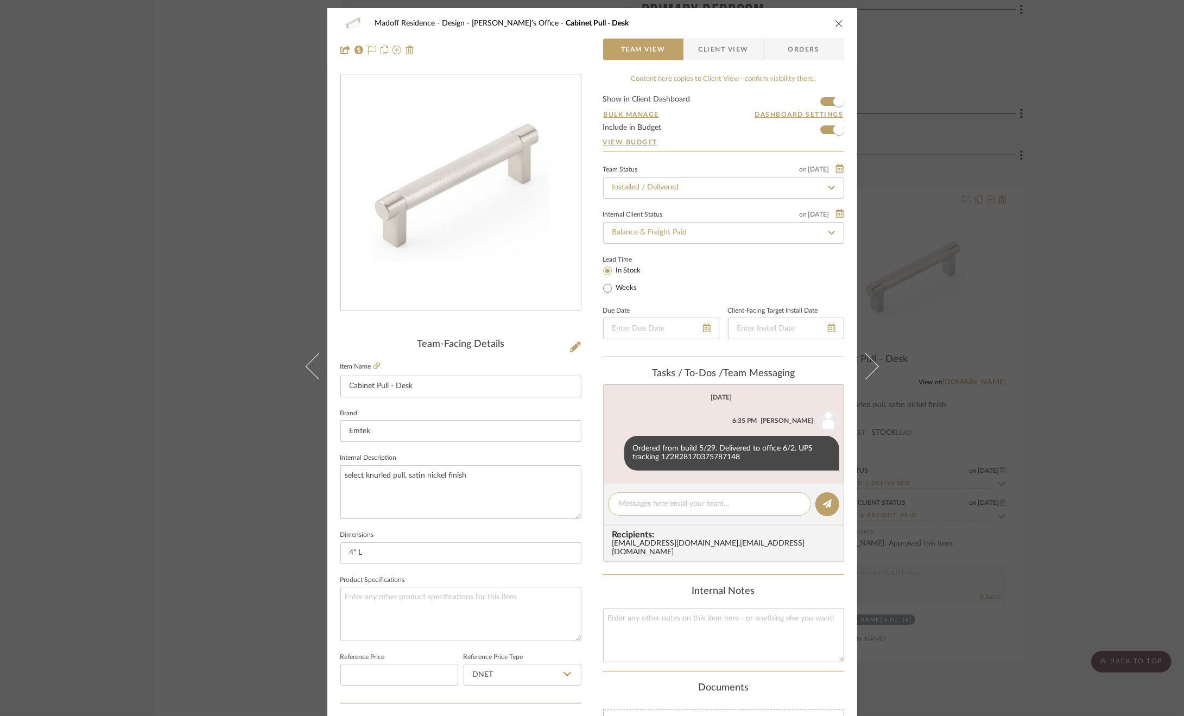
click at [648, 498] on textarea at bounding box center [709, 503] width 180 height 11
paste textarea "Installed by DLG 9.5.25."
type textarea "Installed by DLG 9.5.25."
click at [823, 502] on icon at bounding box center [827, 503] width 9 height 9
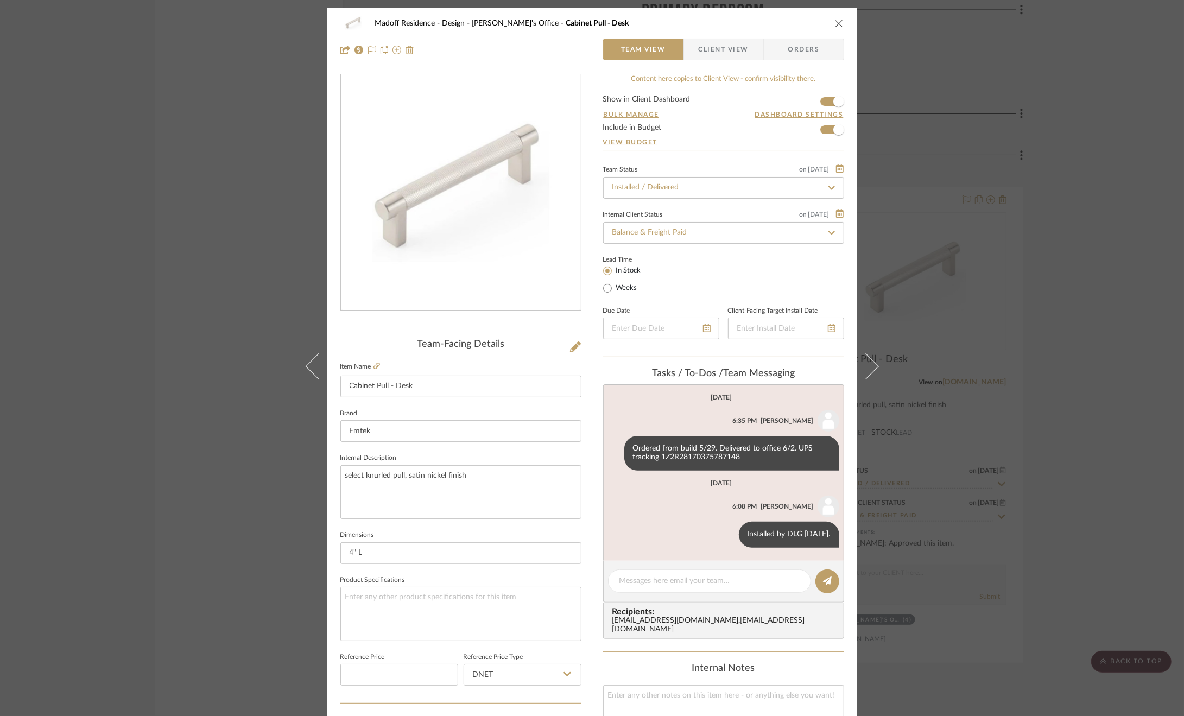
click at [1054, 506] on div "Madoff Residence - Design Paula's Office Cabinet Pull - Desk Team View Client V…" at bounding box center [592, 358] width 1184 height 716
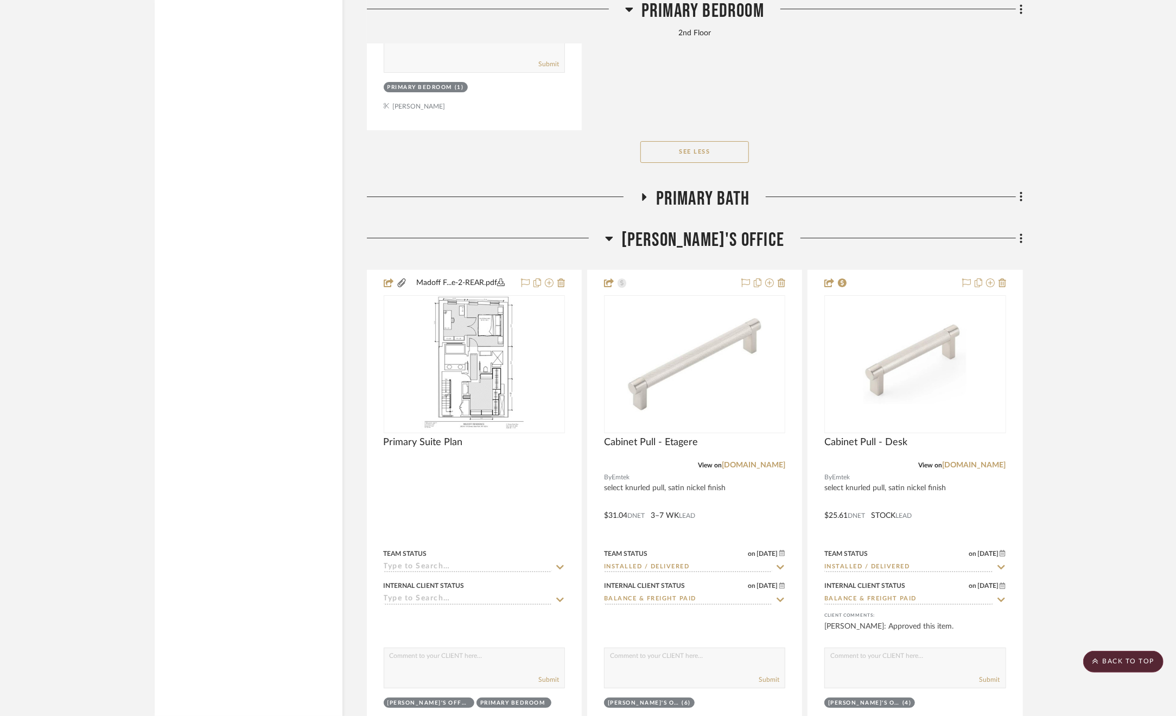
scroll to position [13732, 0]
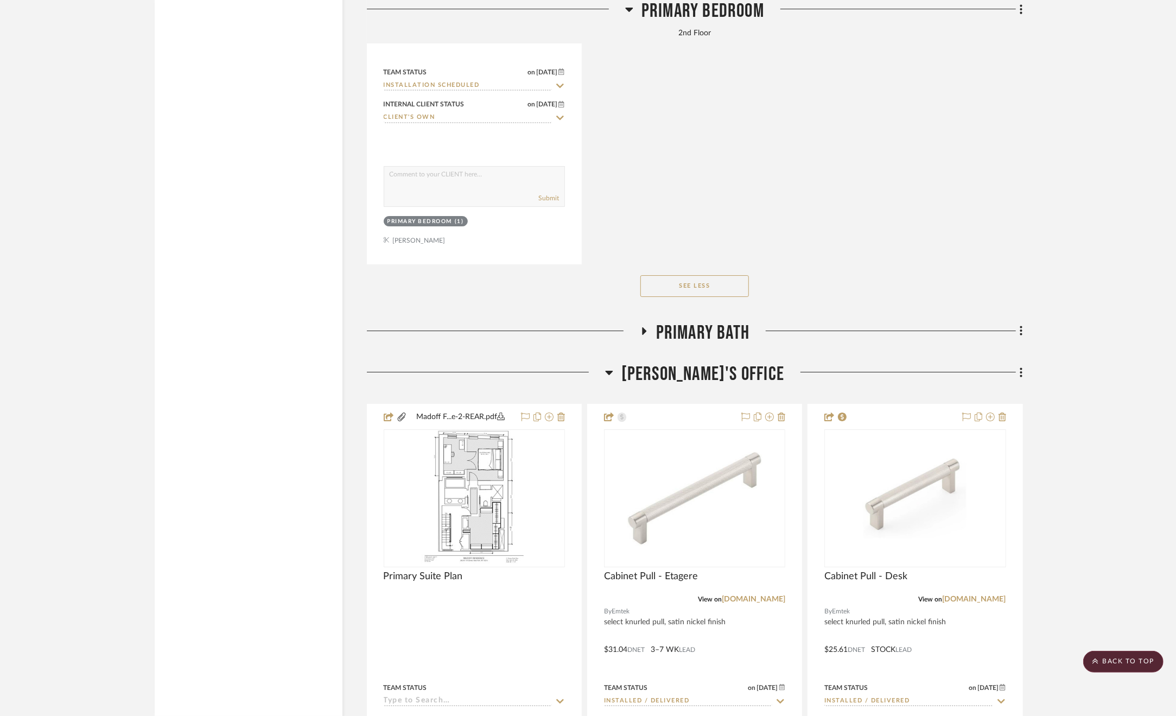
click at [751, 378] on span "[PERSON_NAME]'s Office" at bounding box center [702, 374] width 163 height 23
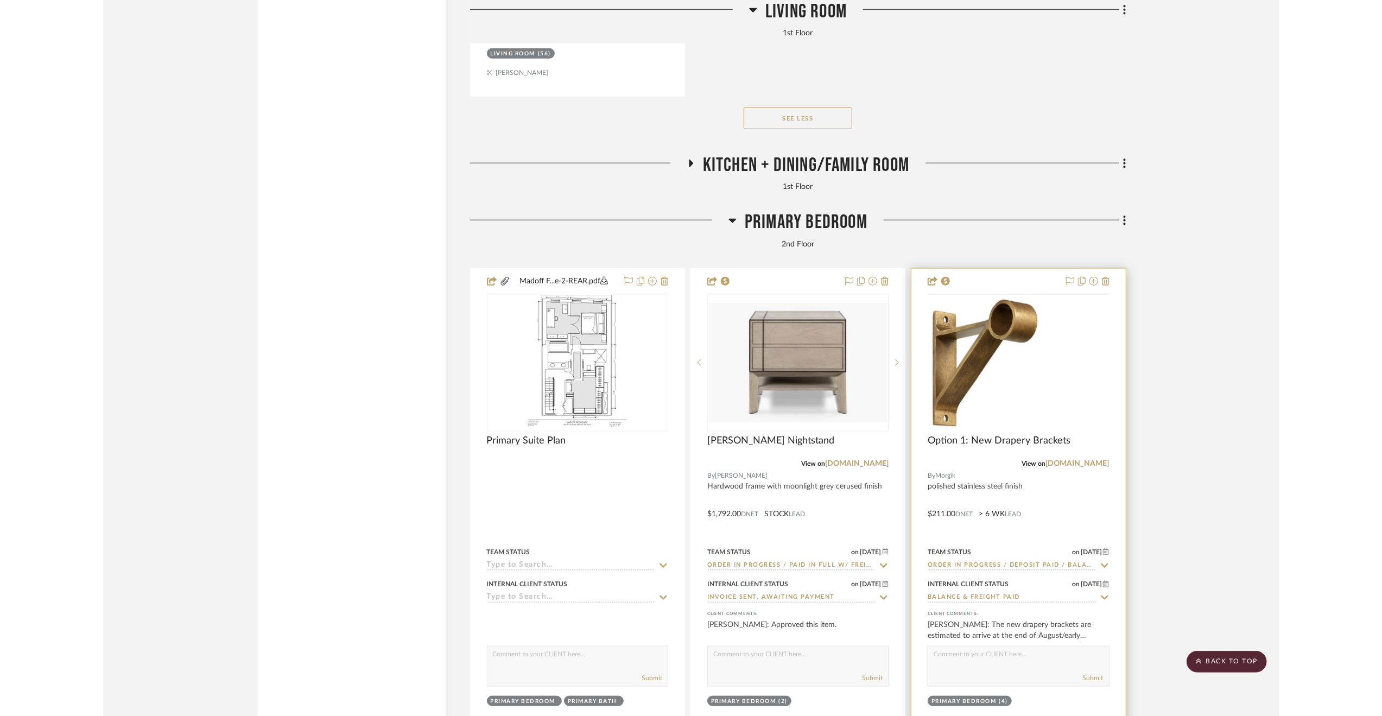
scroll to position [11290, 0]
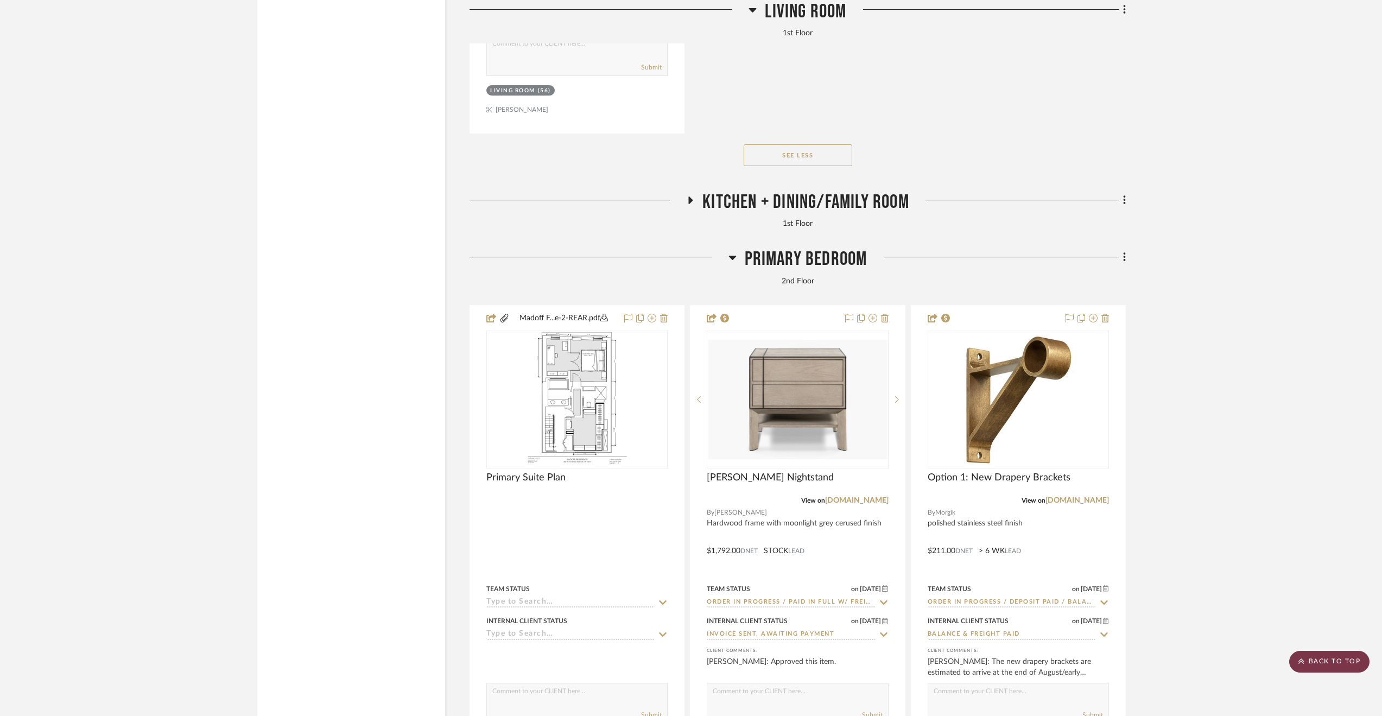
click at [1183, 651] on scroll-to-top-button "BACK TO TOP" at bounding box center [1329, 662] width 80 height 22
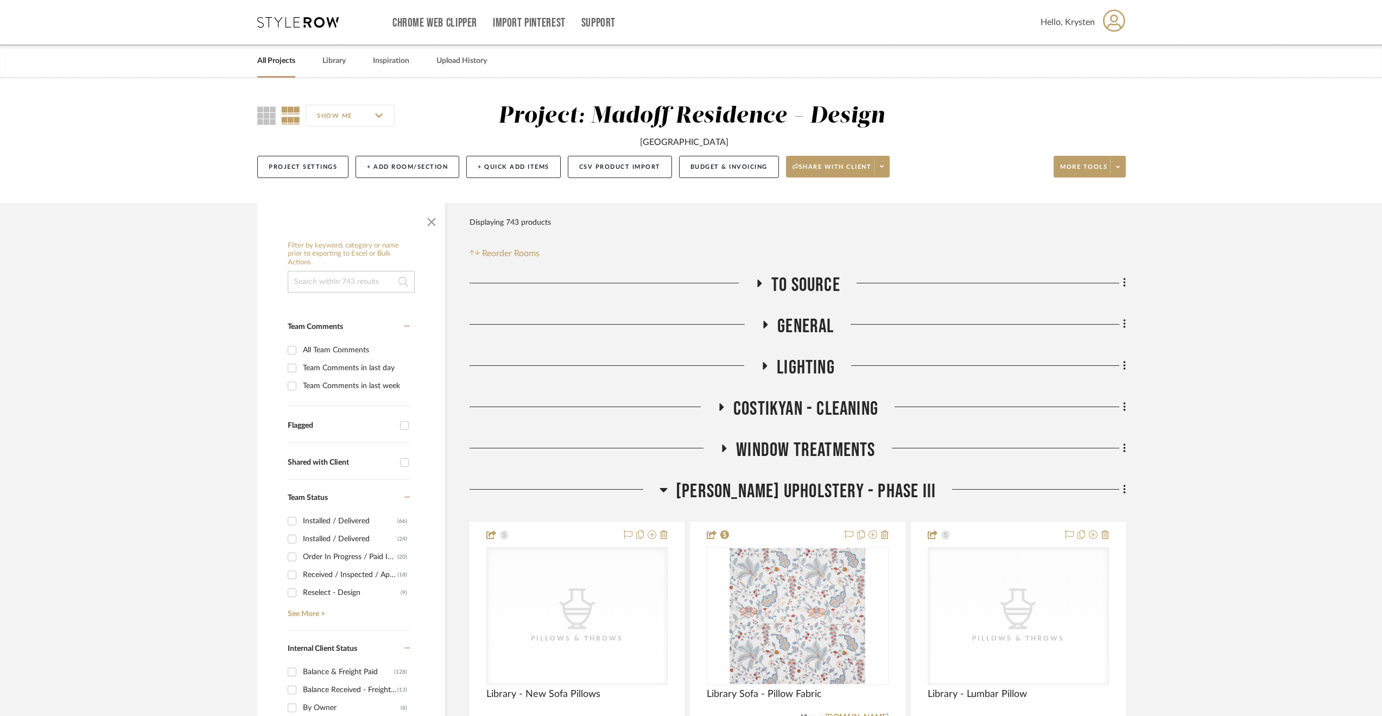
scroll to position [0, 0]
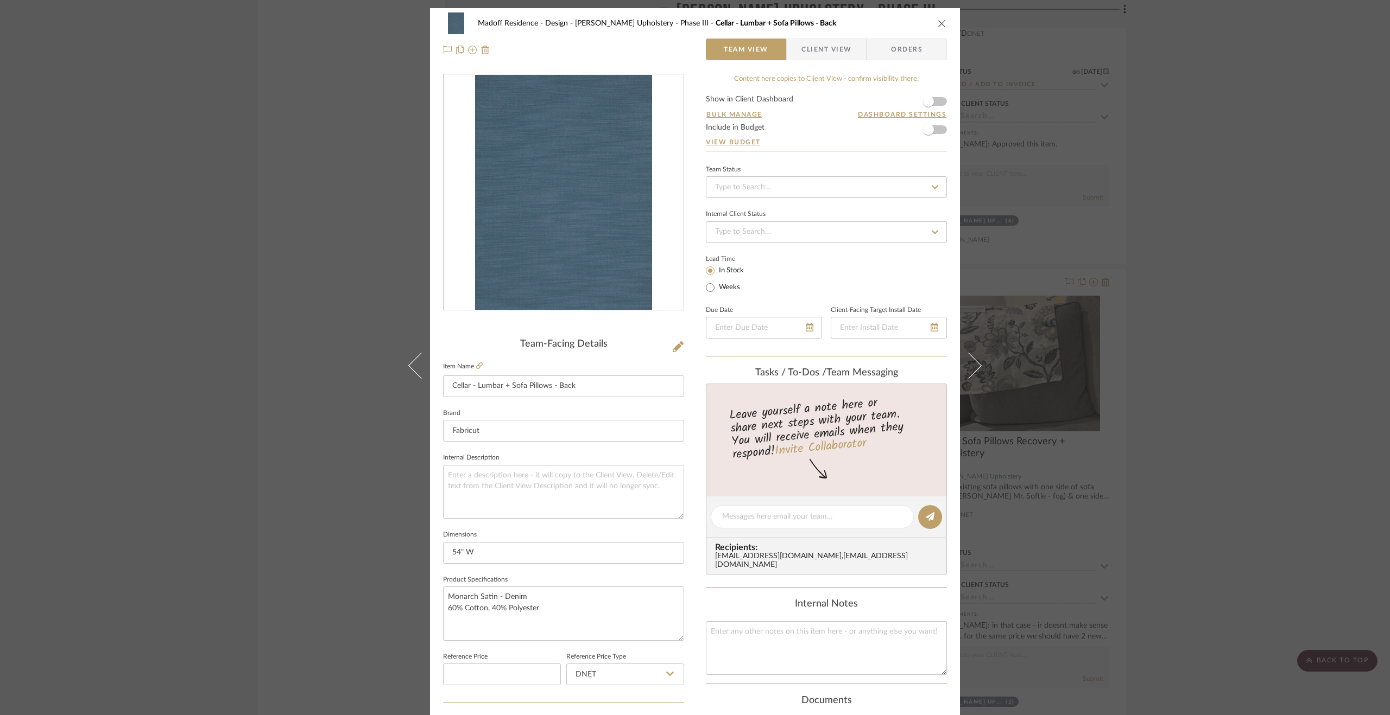
click at [1169, 325] on div "Madoff Residence - Design Walter's Upholstery - Phase III Cellar - Lumbar + Sof…" at bounding box center [695, 357] width 1390 height 715
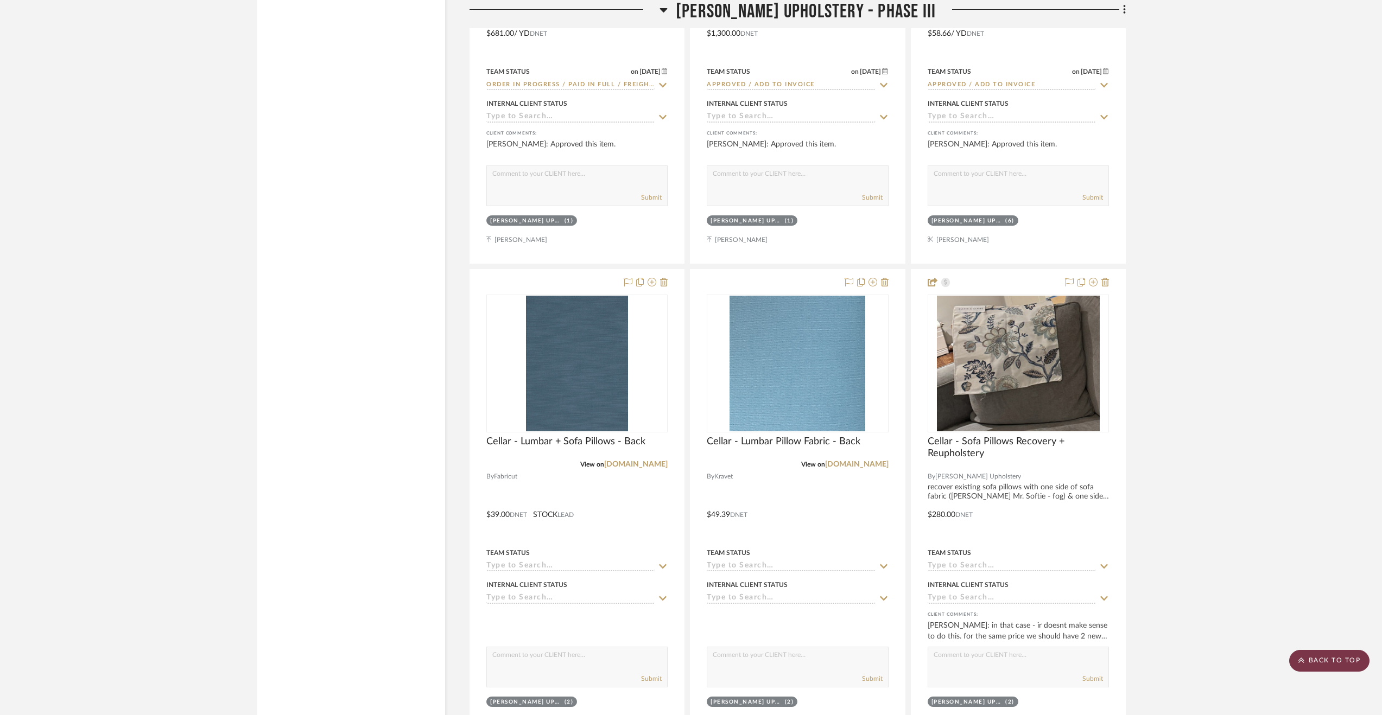
click at [1352, 655] on scroll-to-top-button "BACK TO TOP" at bounding box center [1329, 661] width 80 height 22
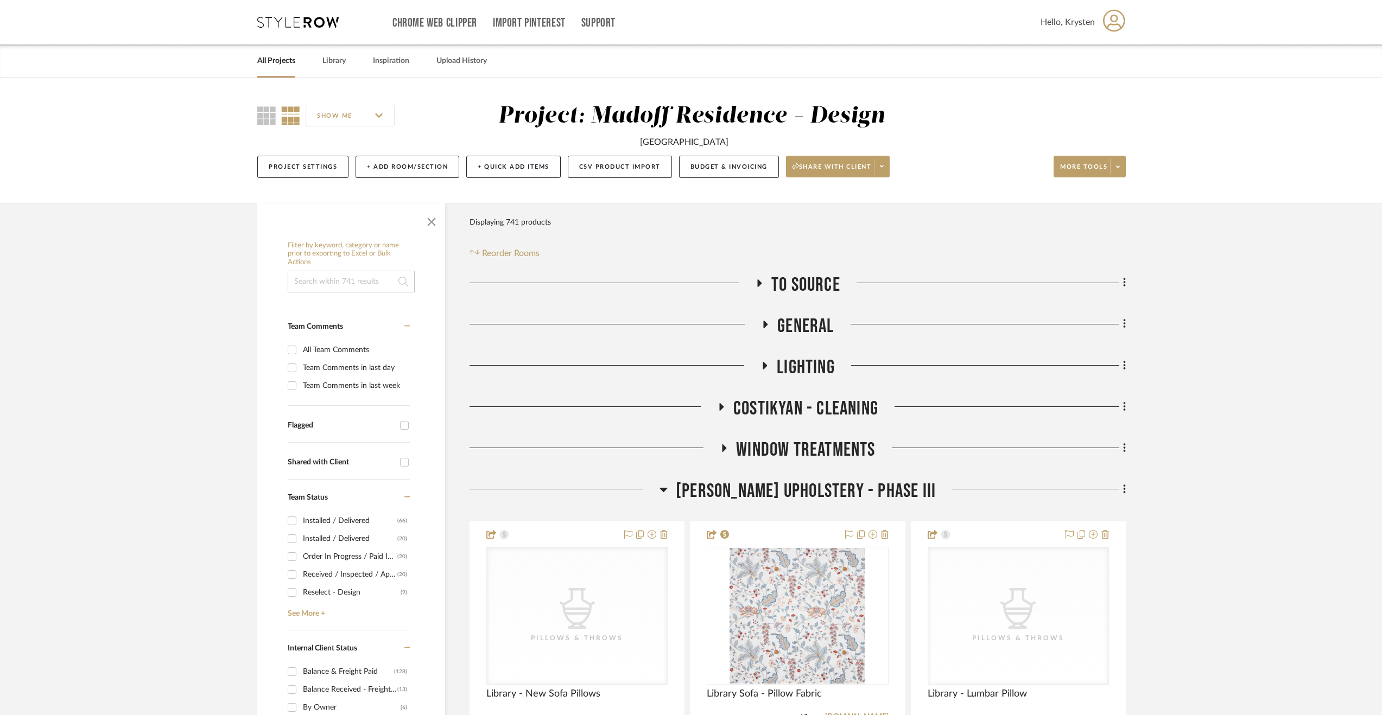
click at [282, 62] on link "All Projects" at bounding box center [276, 61] width 38 height 15
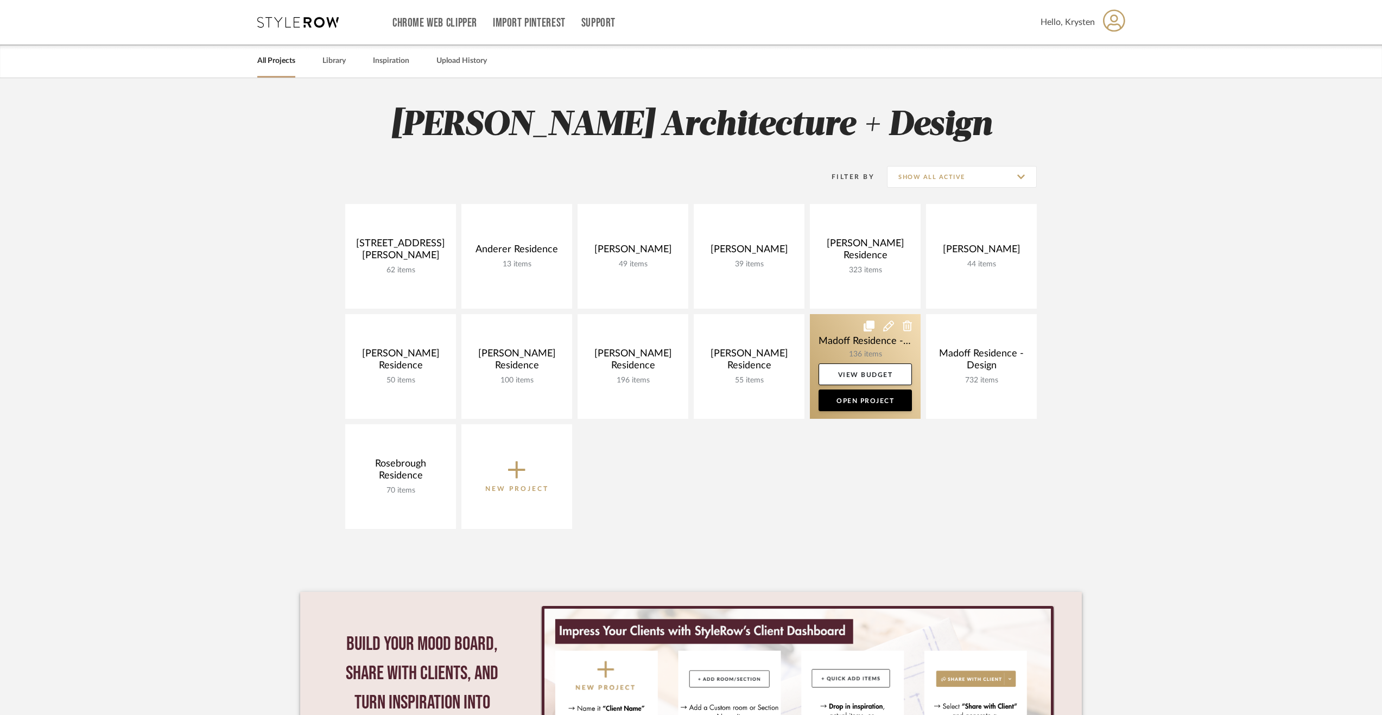
click at [830, 341] on link at bounding box center [865, 366] width 111 height 105
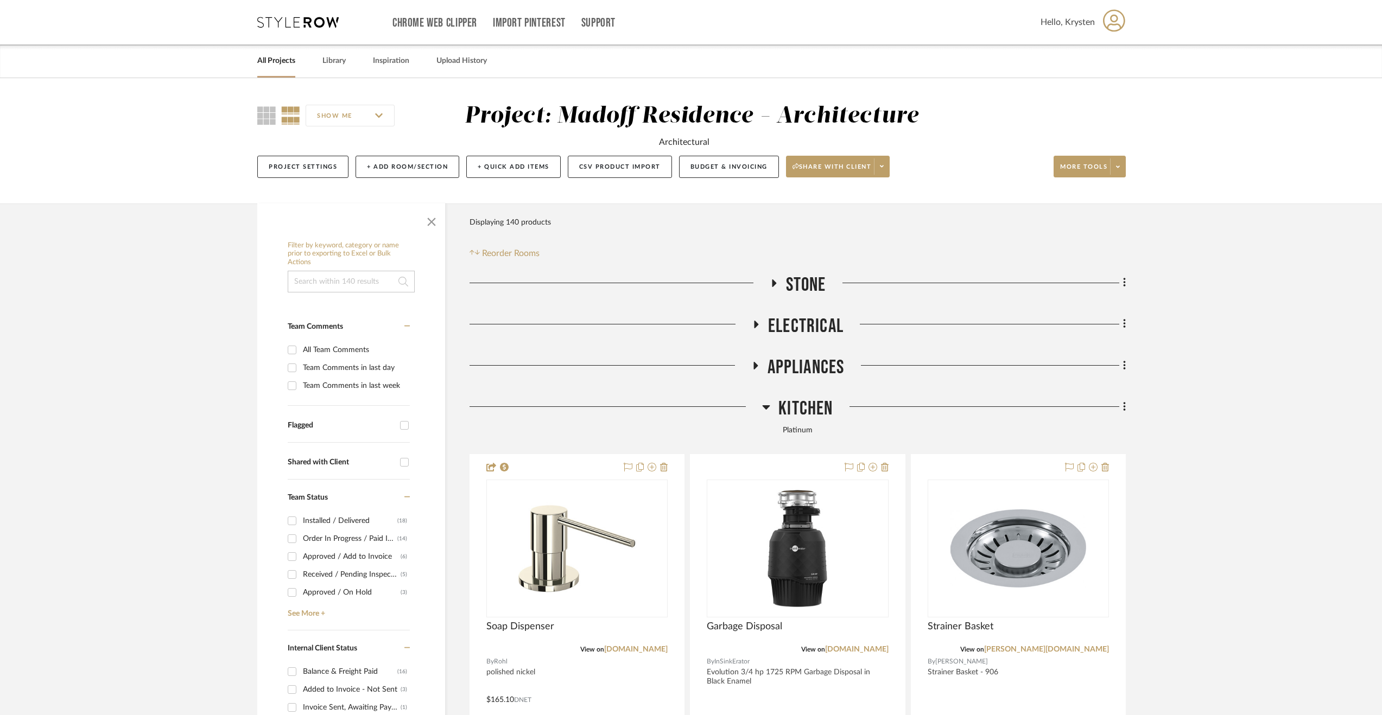
click at [789, 407] on span "Kitchen" at bounding box center [805, 408] width 54 height 23
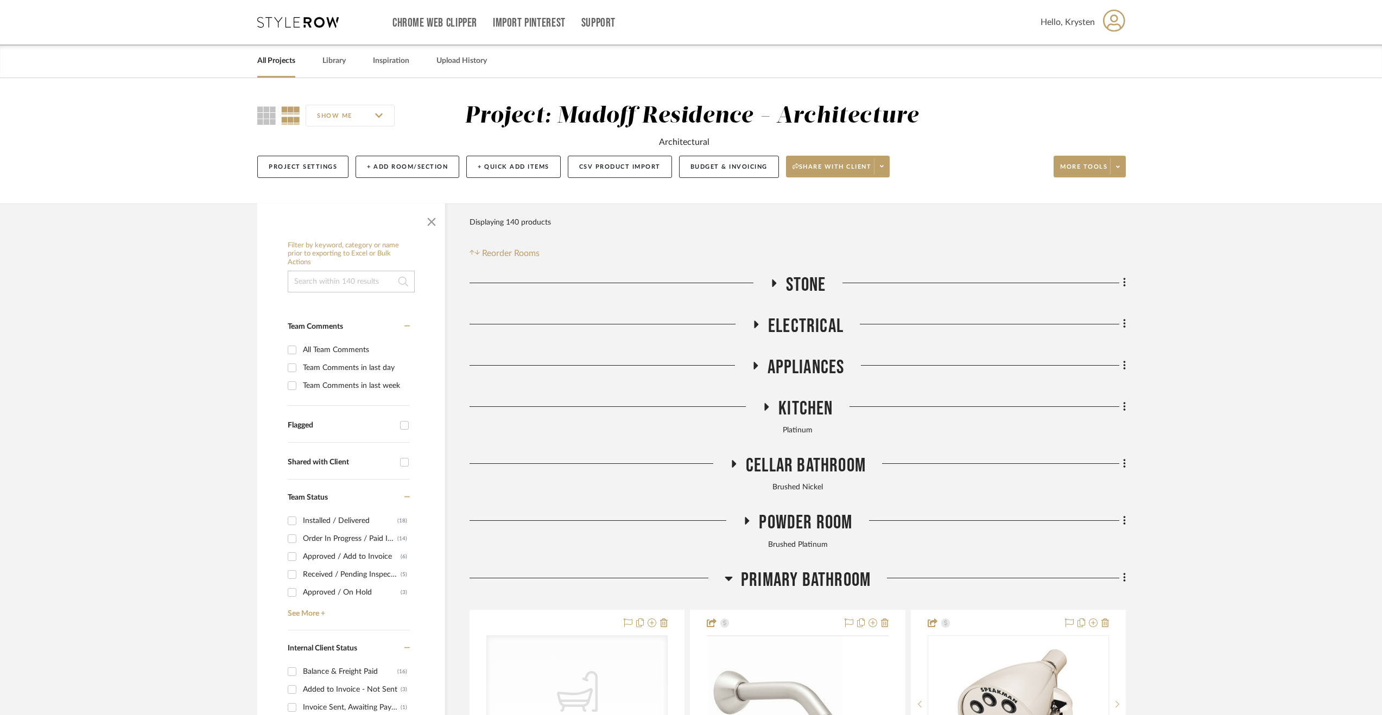
scroll to position [217, 0]
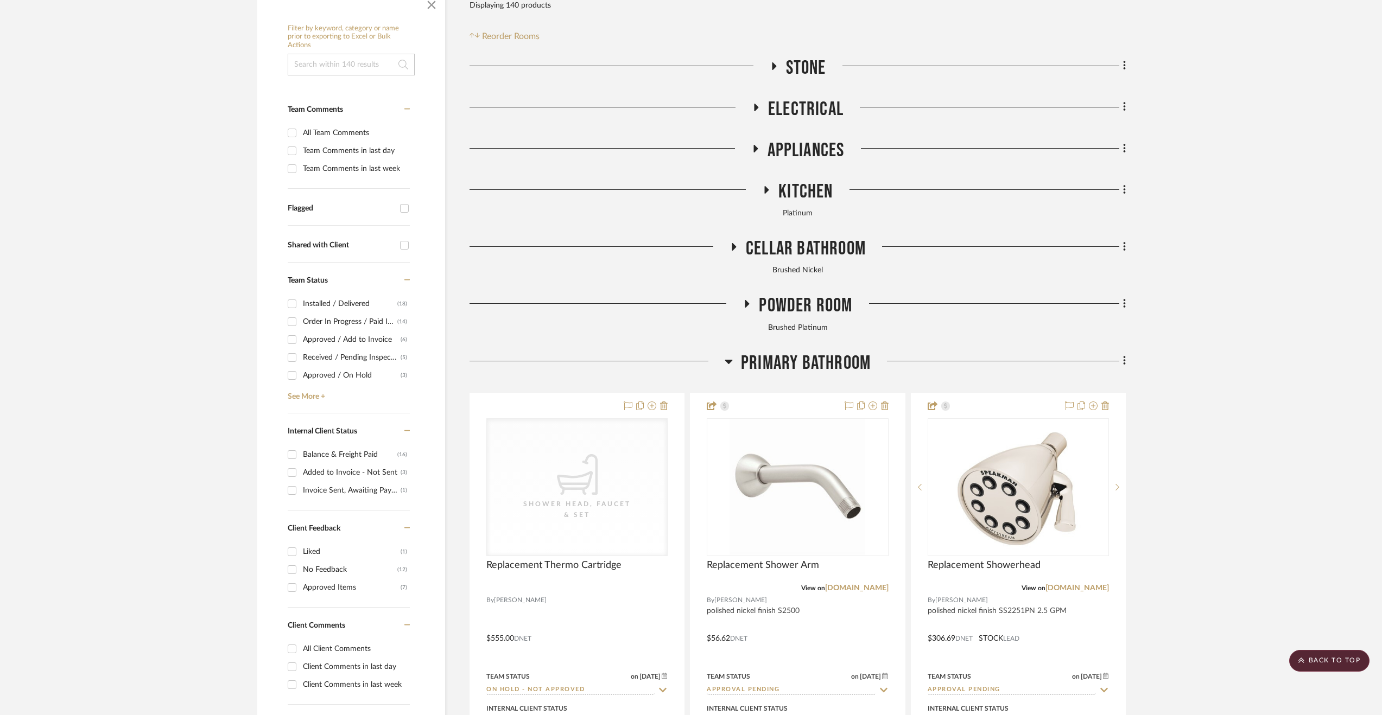
drag, startPoint x: 772, startPoint y: 559, endPoint x: 1240, endPoint y: 417, distance: 489.2
click at [863, 369] on span "Primary Bathroom" at bounding box center [806, 363] width 130 height 23
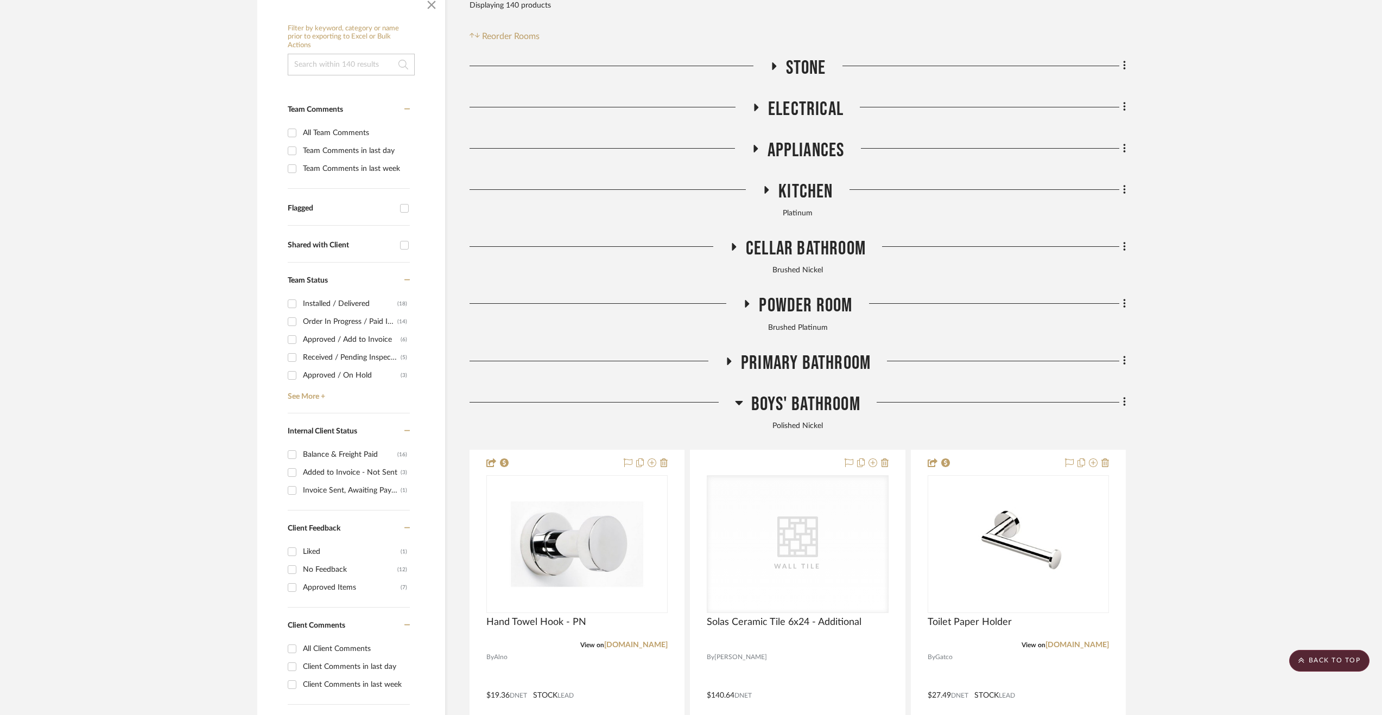
click at [791, 408] on span "Boys' Bathroom" at bounding box center [805, 404] width 109 height 23
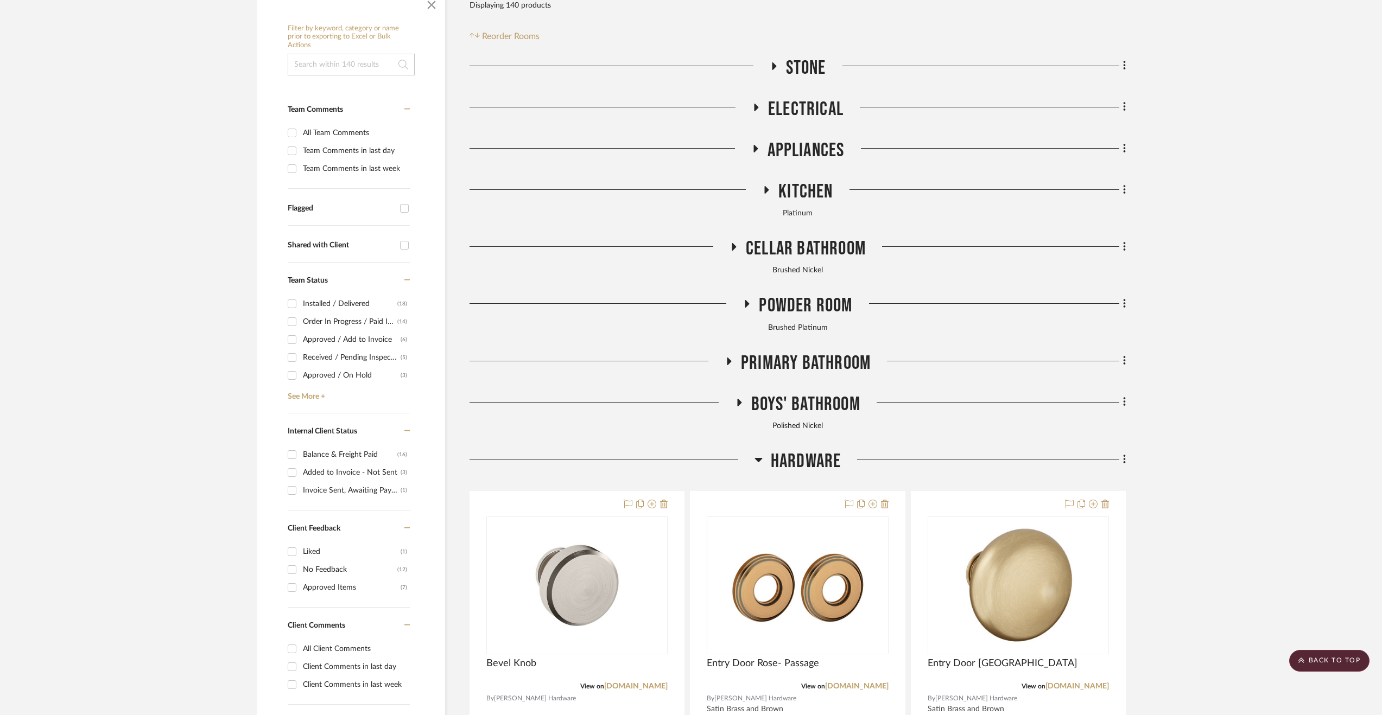
click at [785, 454] on span "Hardware" at bounding box center [806, 461] width 71 height 23
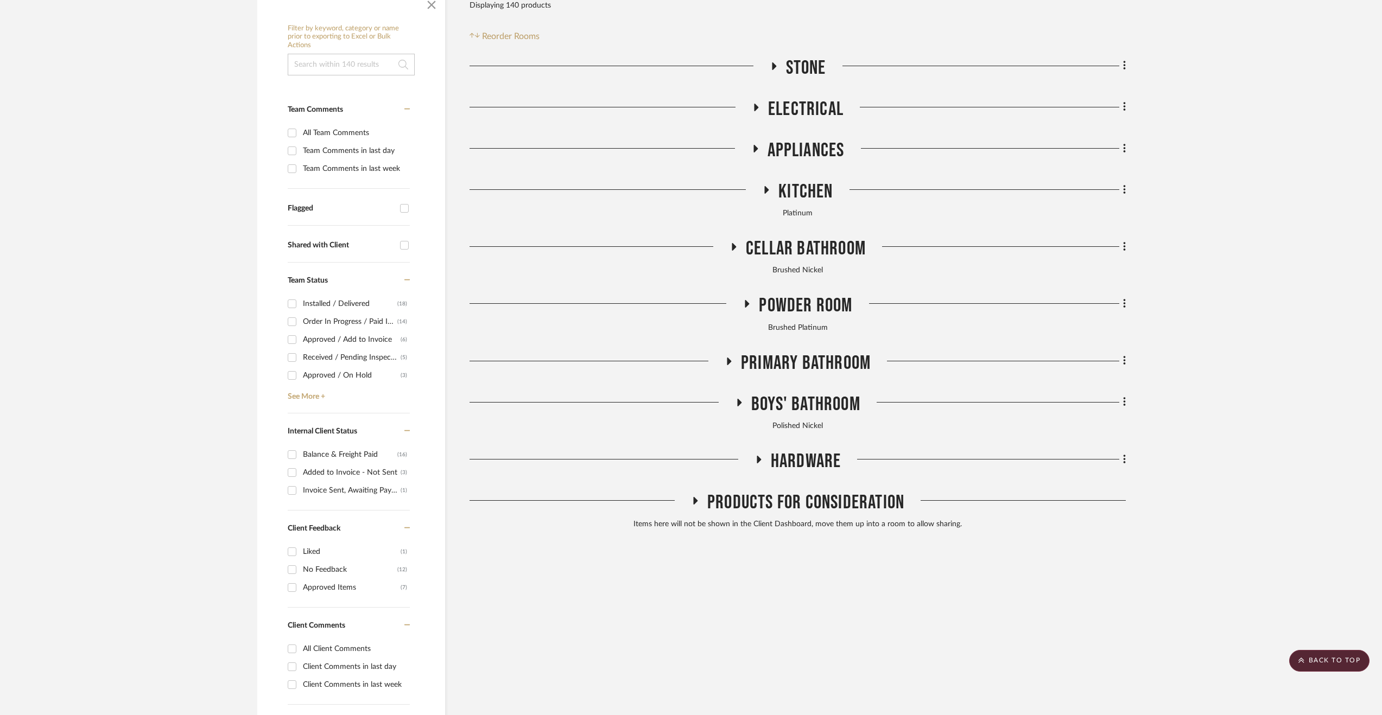
click at [798, 314] on span "Powder Room" at bounding box center [805, 305] width 93 height 23
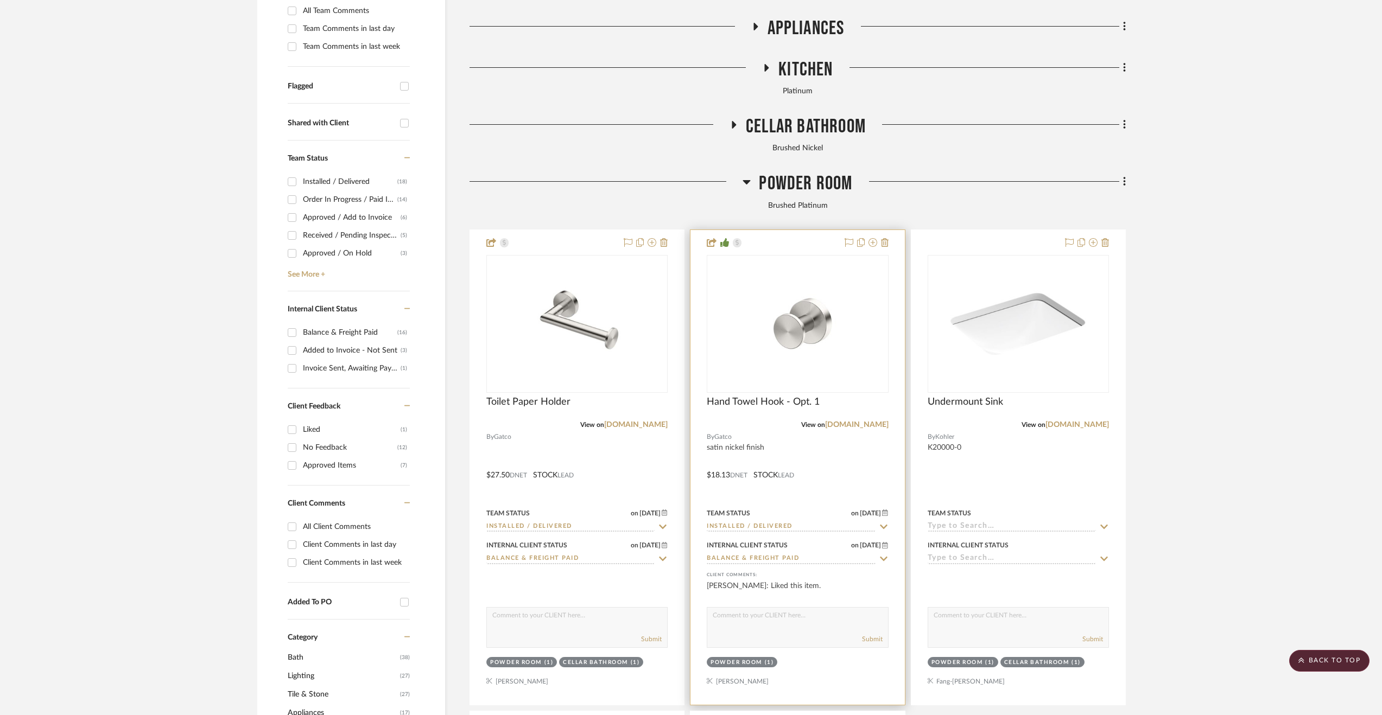
scroll to position [380, 0]
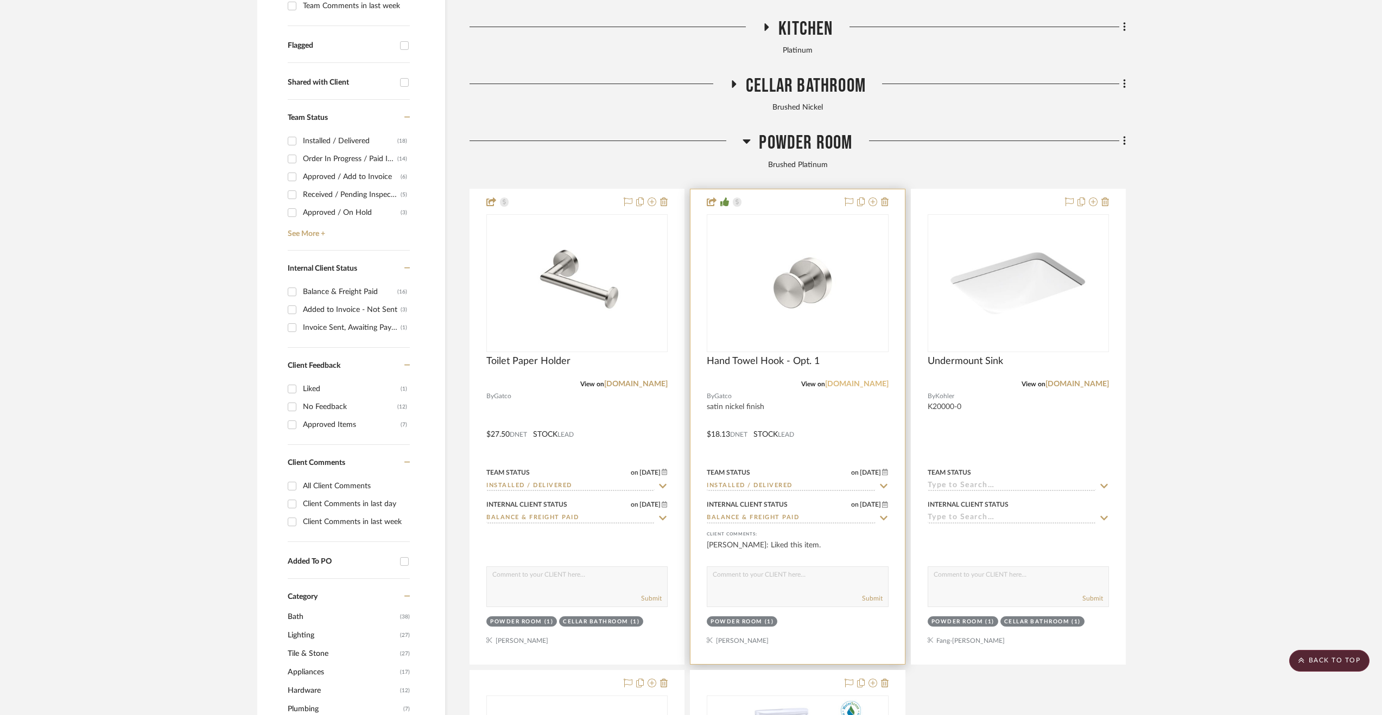
click at [860, 383] on link "[DOMAIN_NAME]" at bounding box center [857, 384] width 64 height 8
click at [840, 413] on div at bounding box center [797, 426] width 214 height 475
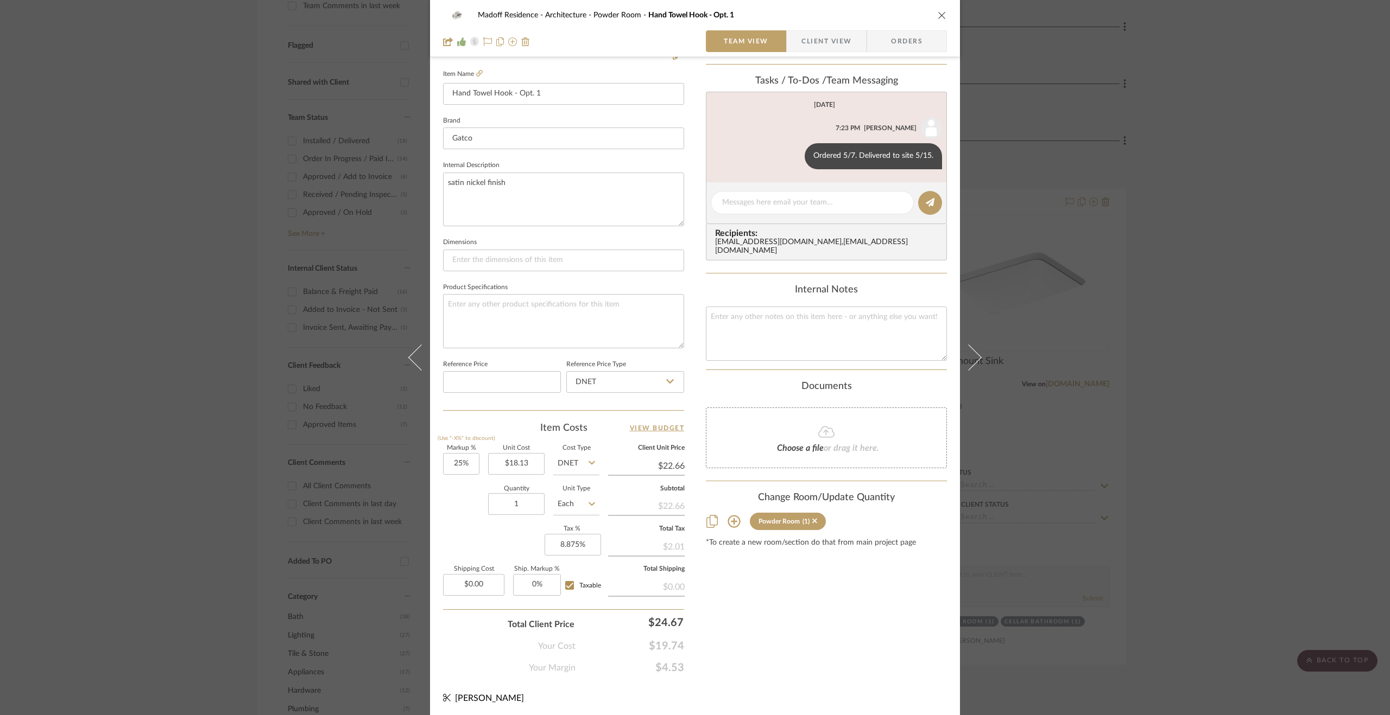
scroll to position [293, 0]
click at [1321, 472] on div "Madoff Residence - Architecture Powder Room Hand Towel Hook - Opt. 1 Team View …" at bounding box center [695, 357] width 1390 height 715
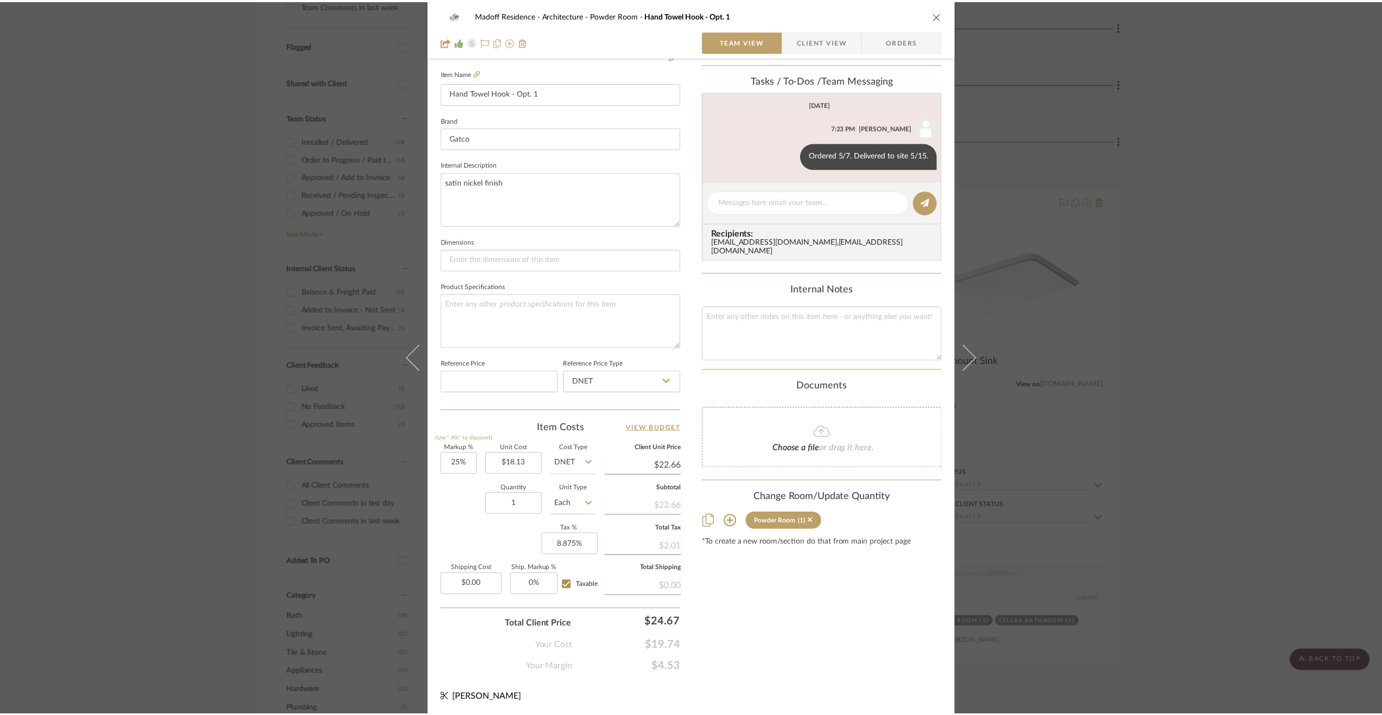
scroll to position [380, 0]
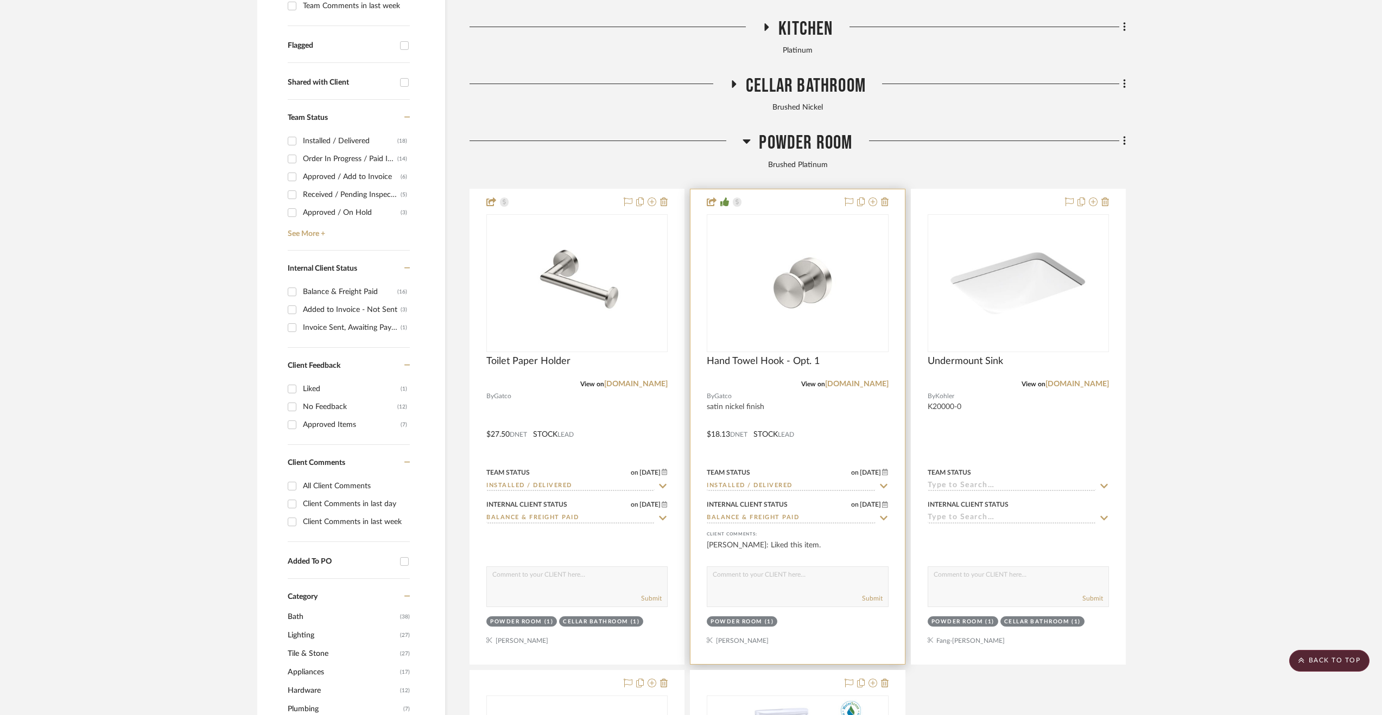
click at [868, 452] on div at bounding box center [797, 426] width 214 height 475
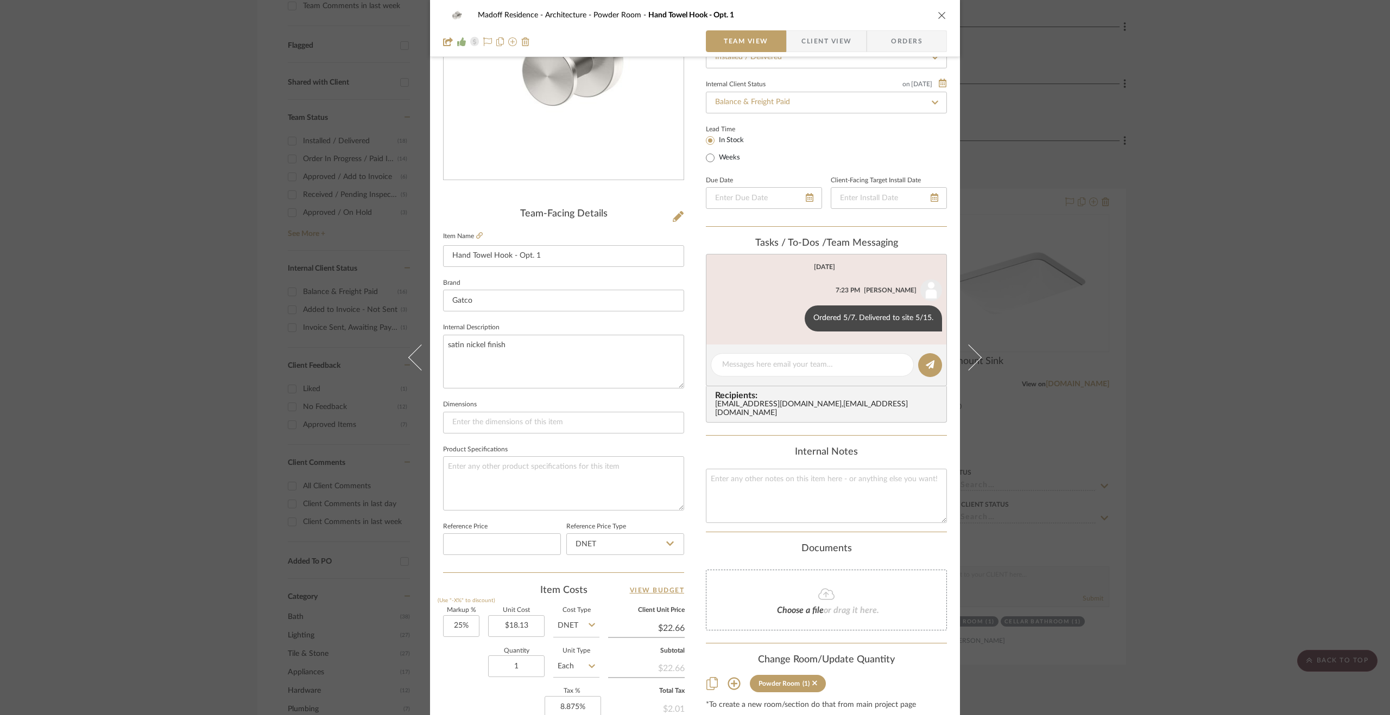
scroll to position [0, 0]
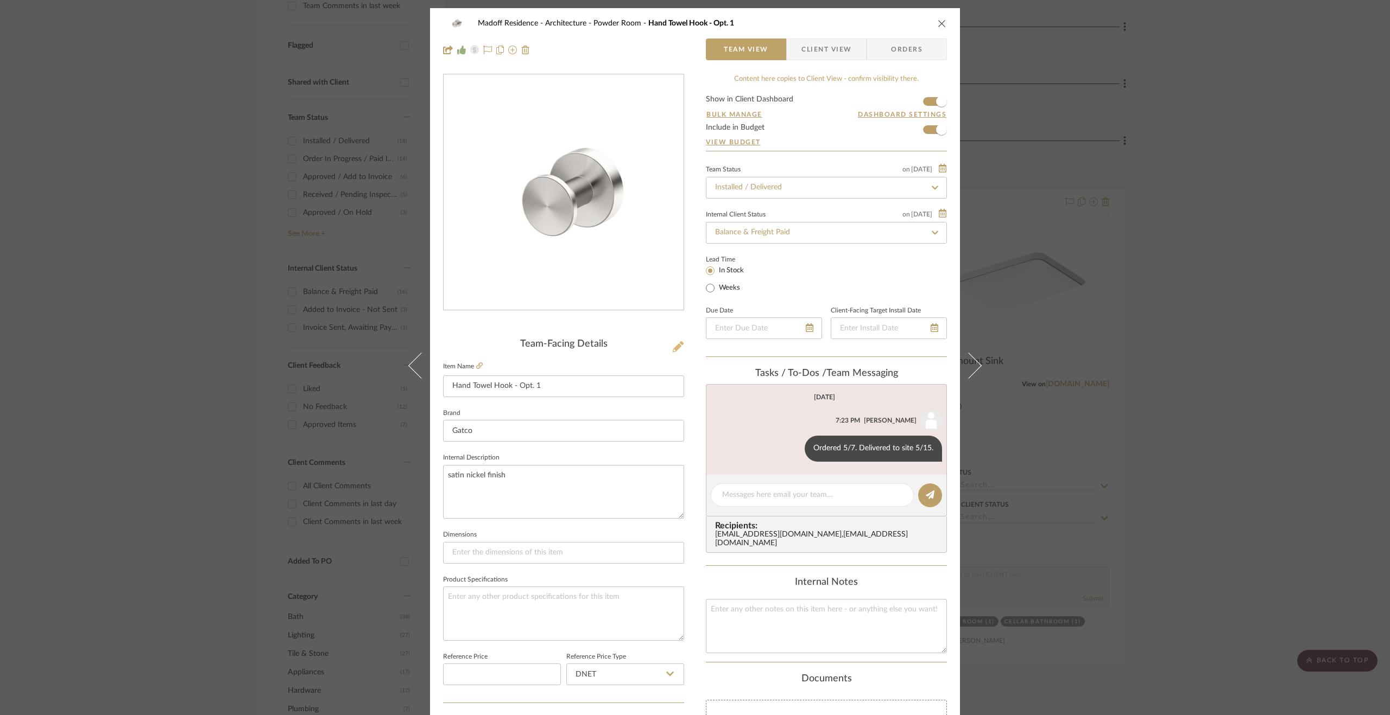
click at [675, 344] on icon at bounding box center [677, 346] width 11 height 11
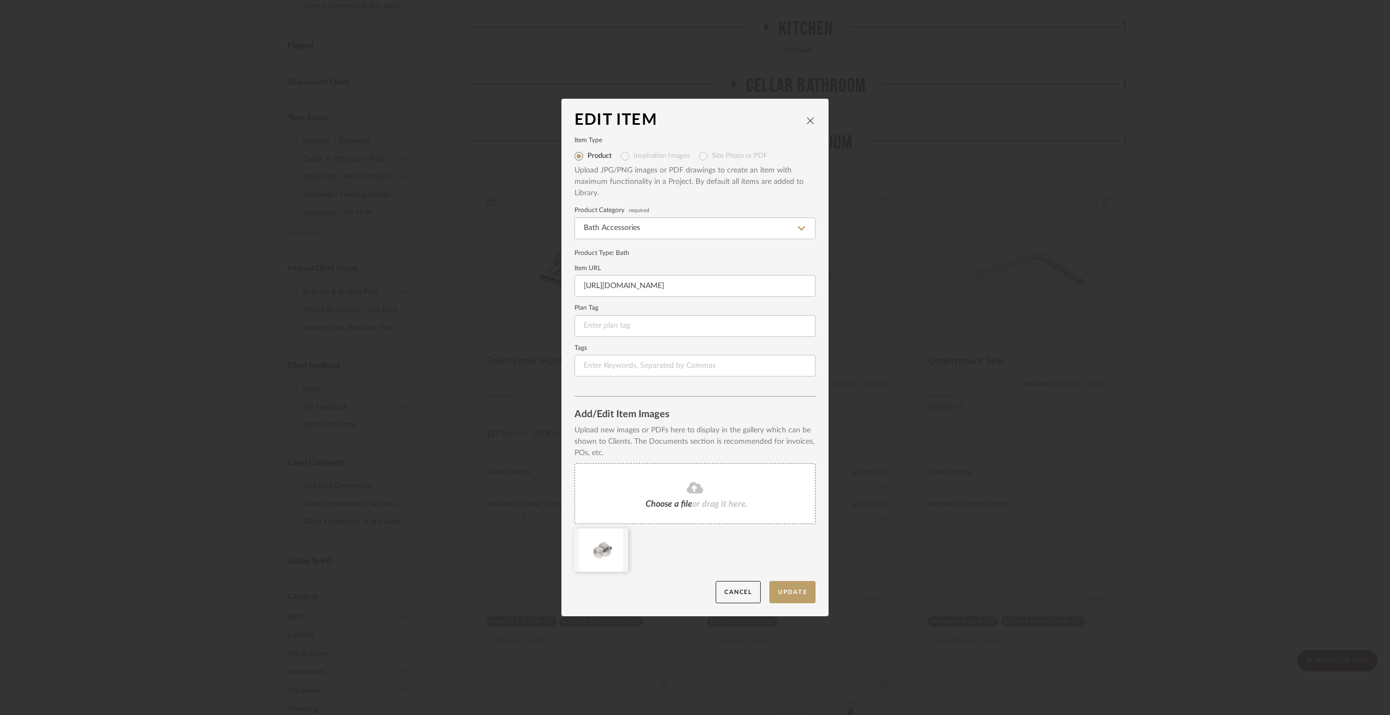
click at [1186, 481] on div "Edit Item Item Type Product Inspiration Images Site Photo or PDF Upload JPG/PNG…" at bounding box center [695, 357] width 1390 height 715
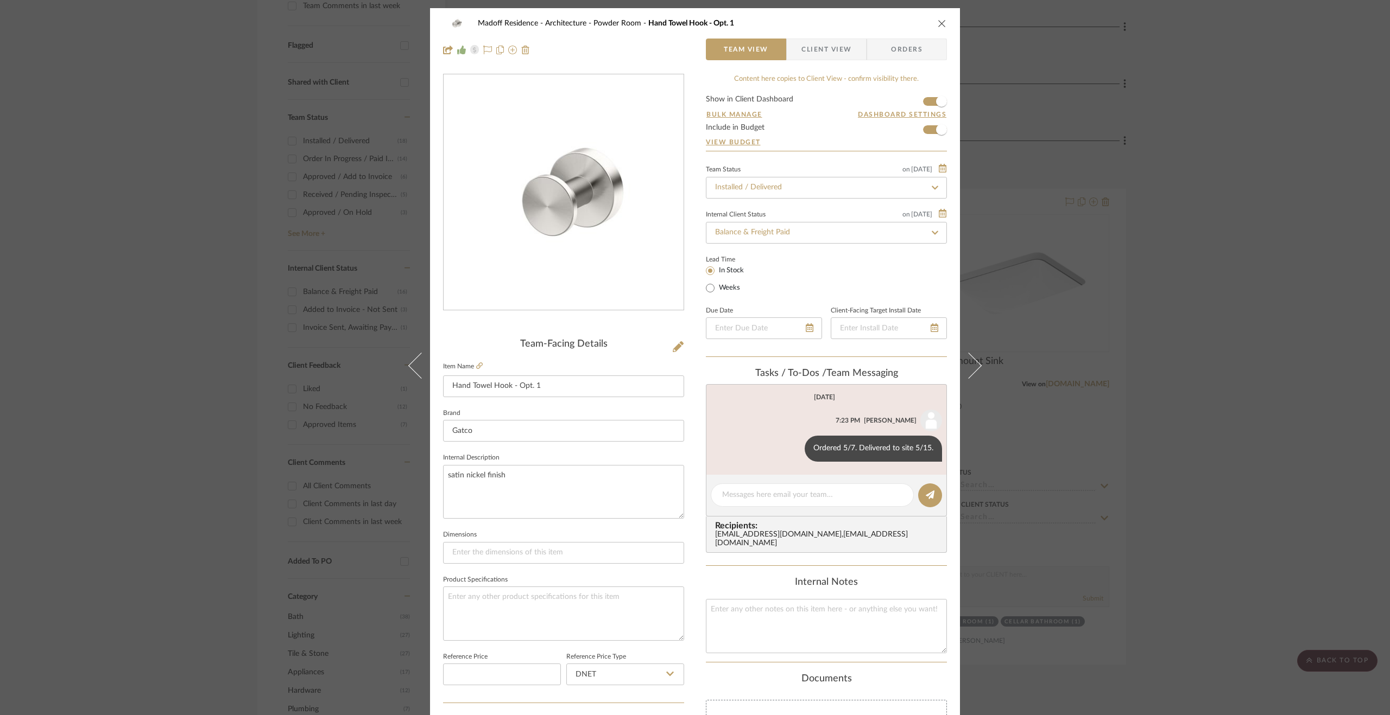
click at [992, 456] on div "Madoff Residence - Architecture Powder Room Hand Towel Hook - Opt. 1 Team View …" at bounding box center [695, 357] width 1390 height 715
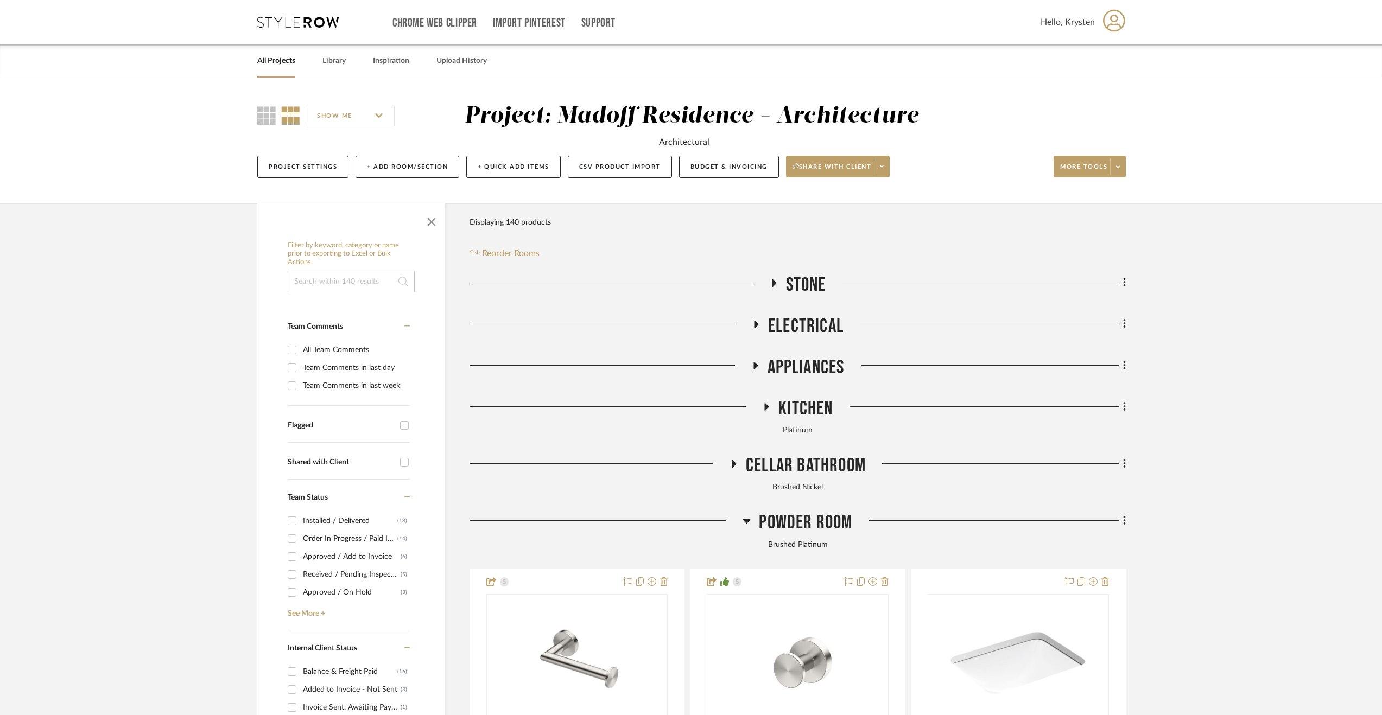
click at [368, 60] on div "All Projects Library Inspiration Upload History" at bounding box center [691, 61] width 900 height 33
click at [338, 47] on div "Library" at bounding box center [333, 61] width 23 height 33
click at [341, 59] on link "Library" at bounding box center [333, 61] width 23 height 15
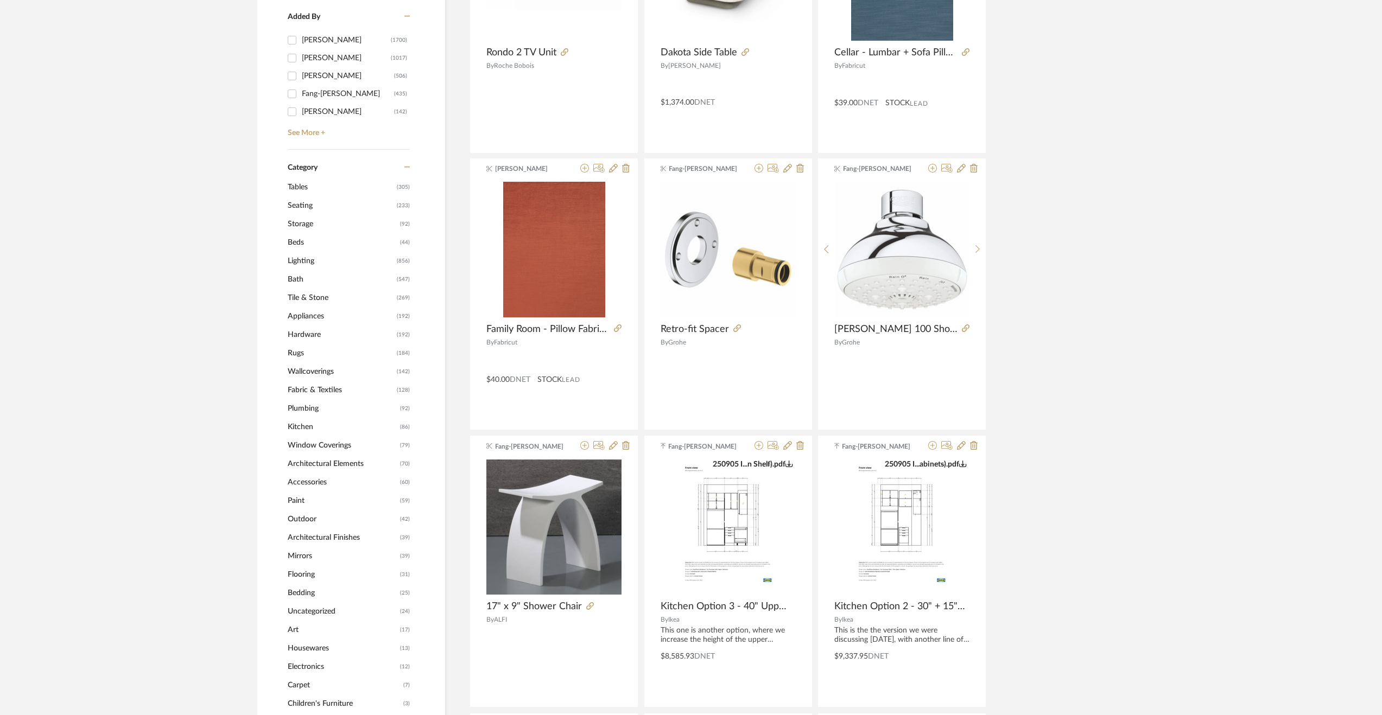
scroll to position [326, 0]
click at [290, 277] on span "Bath" at bounding box center [341, 280] width 106 height 18
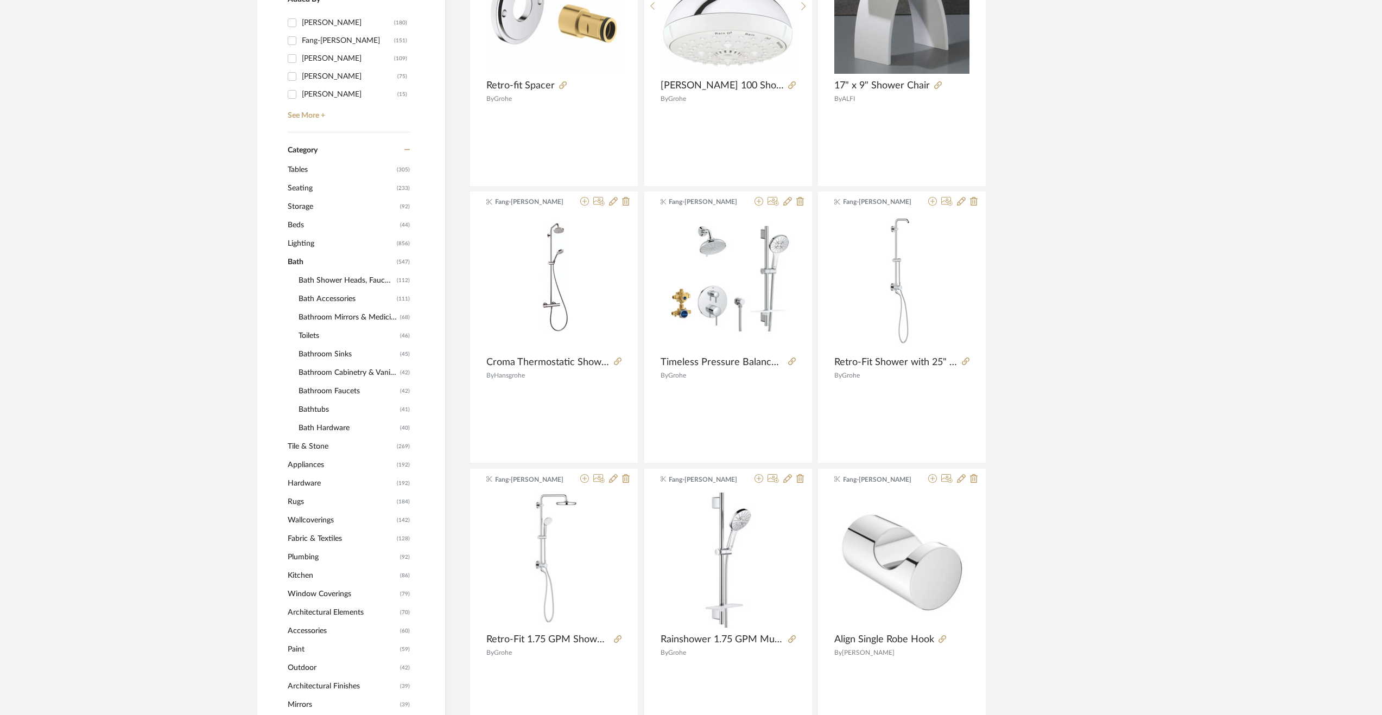
scroll to position [340, 0]
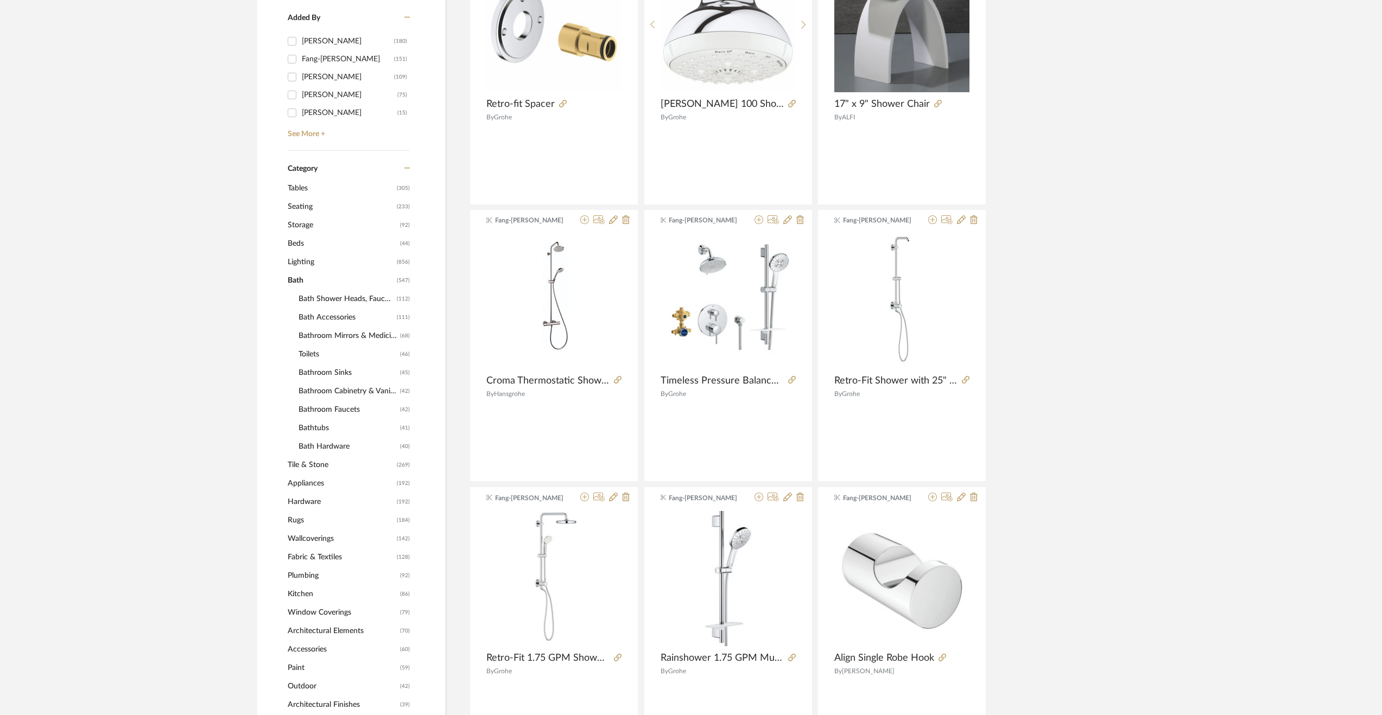
click at [298, 312] on div "Bath (547) Bath Shower Heads, Faucets & Sets (112) Bath Accessories (111) Bathr…" at bounding box center [349, 363] width 122 height 185
click at [300, 317] on span "Bath Accessories" at bounding box center [347, 317] width 96 height 18
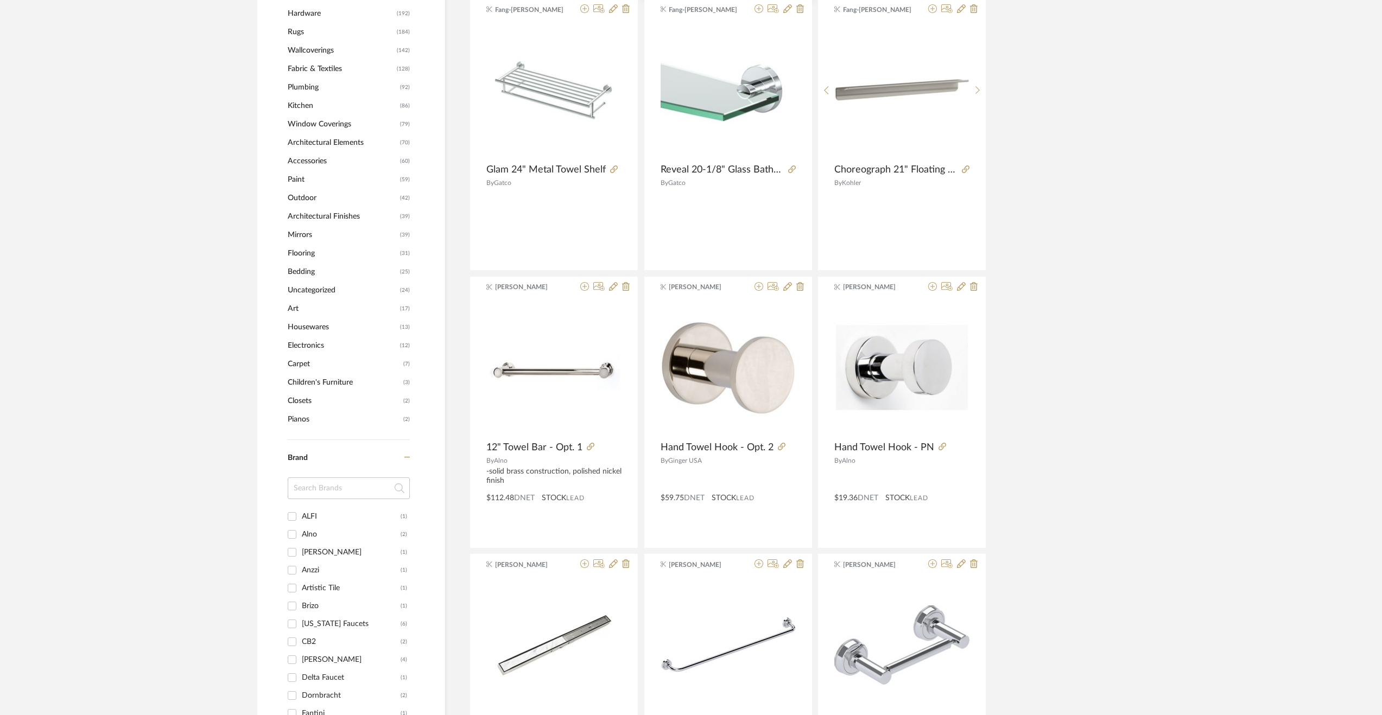
scroll to position [883, 0]
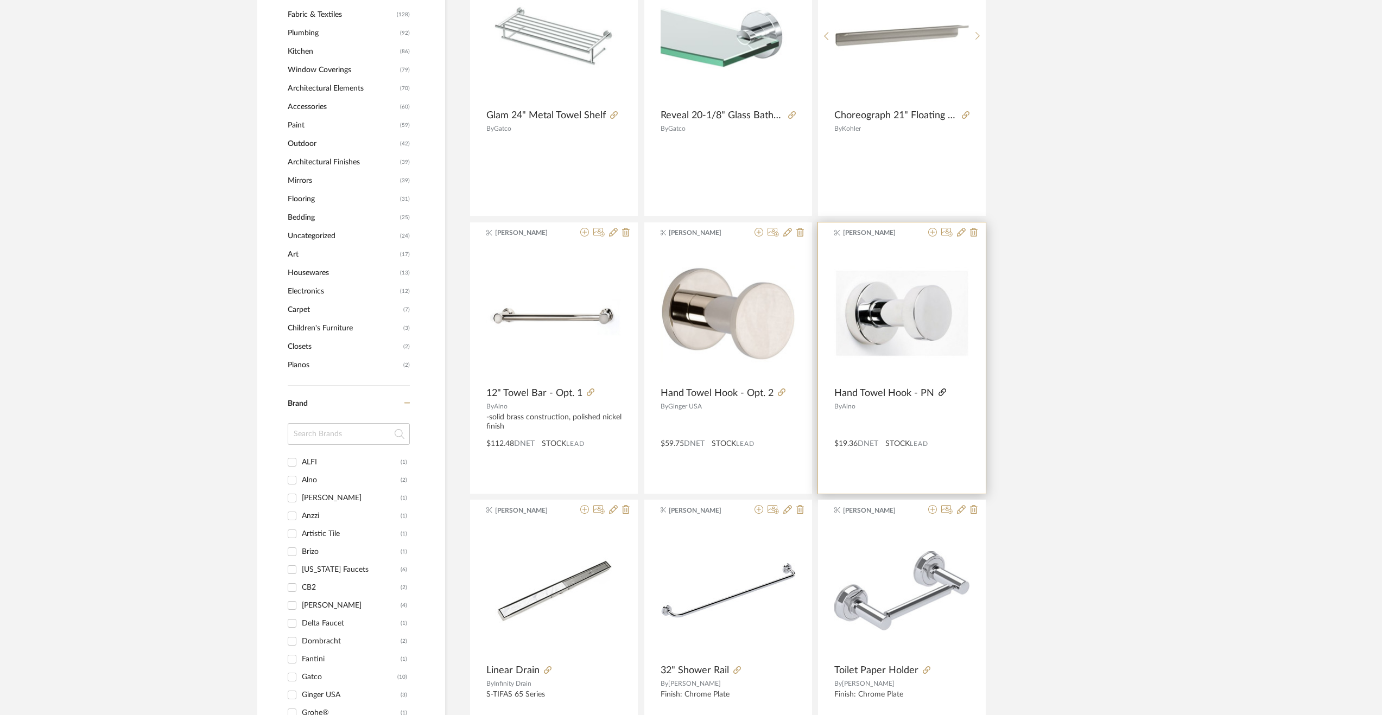
click at [938, 390] on icon at bounding box center [942, 393] width 8 height 8
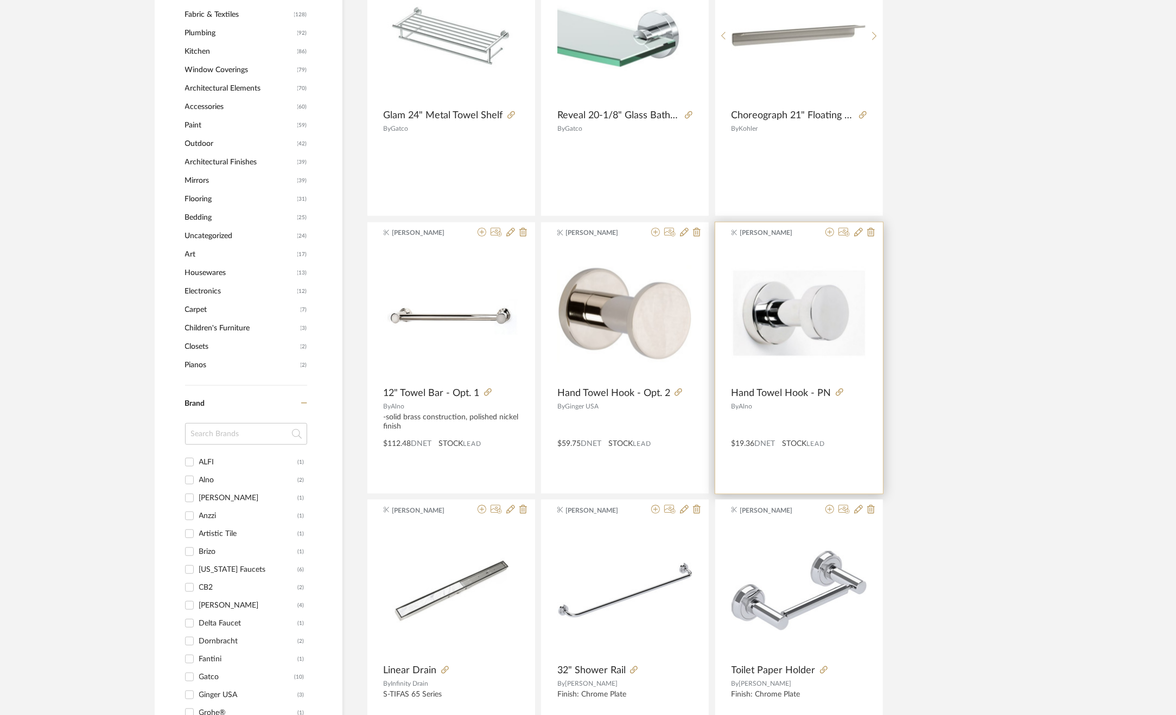
click at [817, 424] on div at bounding box center [799, 422] width 135 height 18
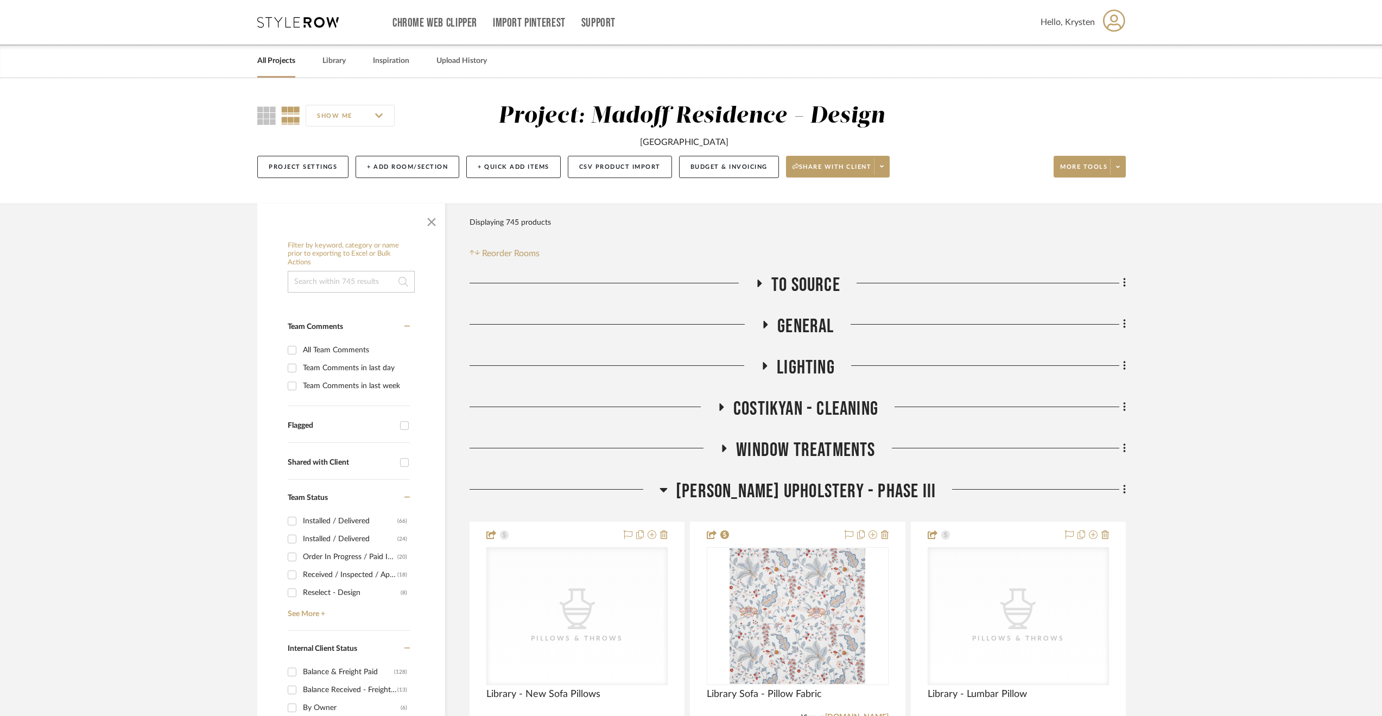
click at [796, 498] on span "[PERSON_NAME] Upholstery - Phase III" at bounding box center [806, 491] width 260 height 23
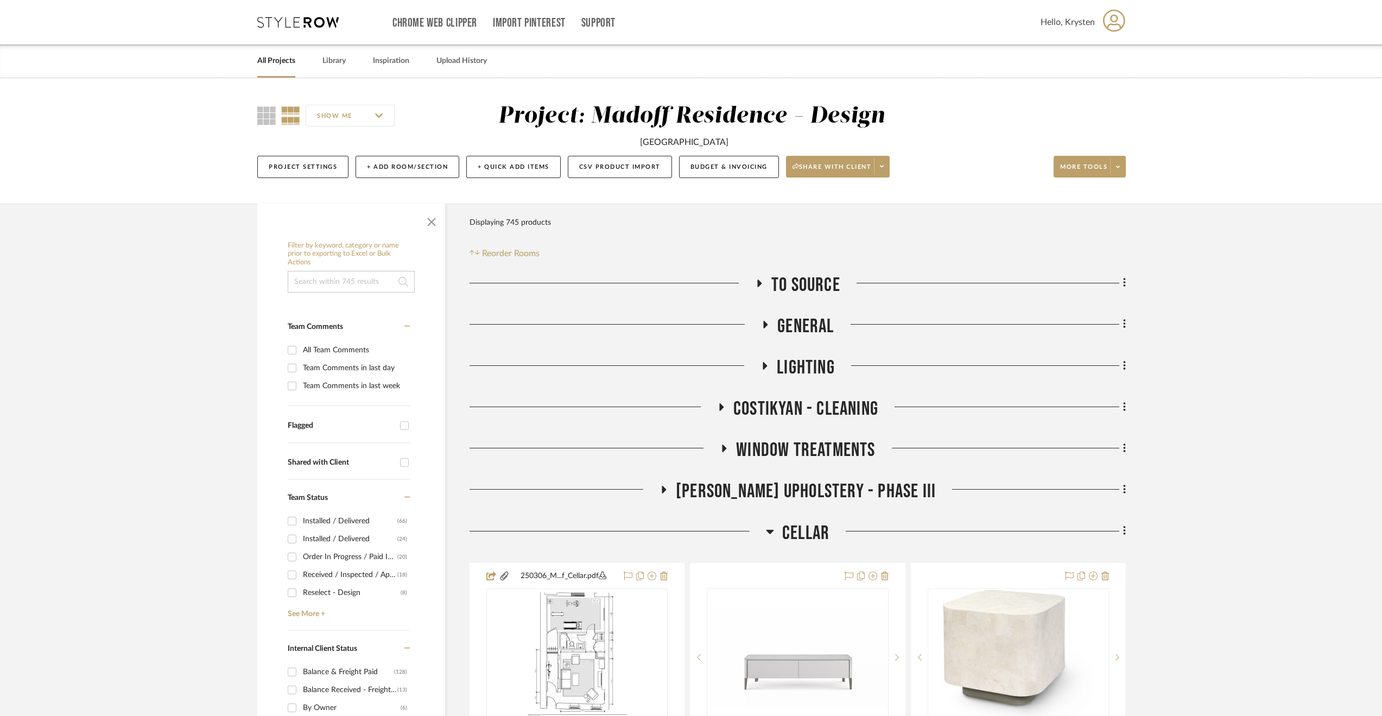
click at [788, 535] on span "Cellar" at bounding box center [805, 533] width 47 height 23
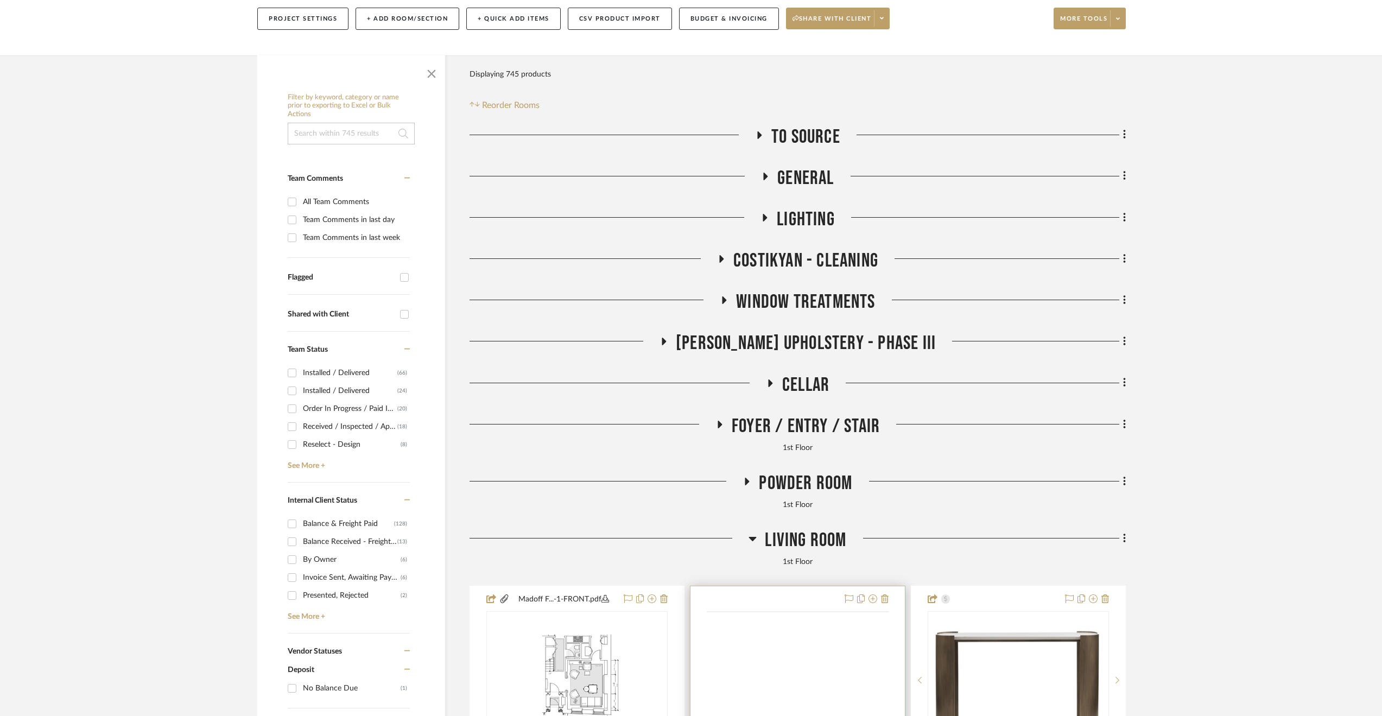
scroll to position [217, 0]
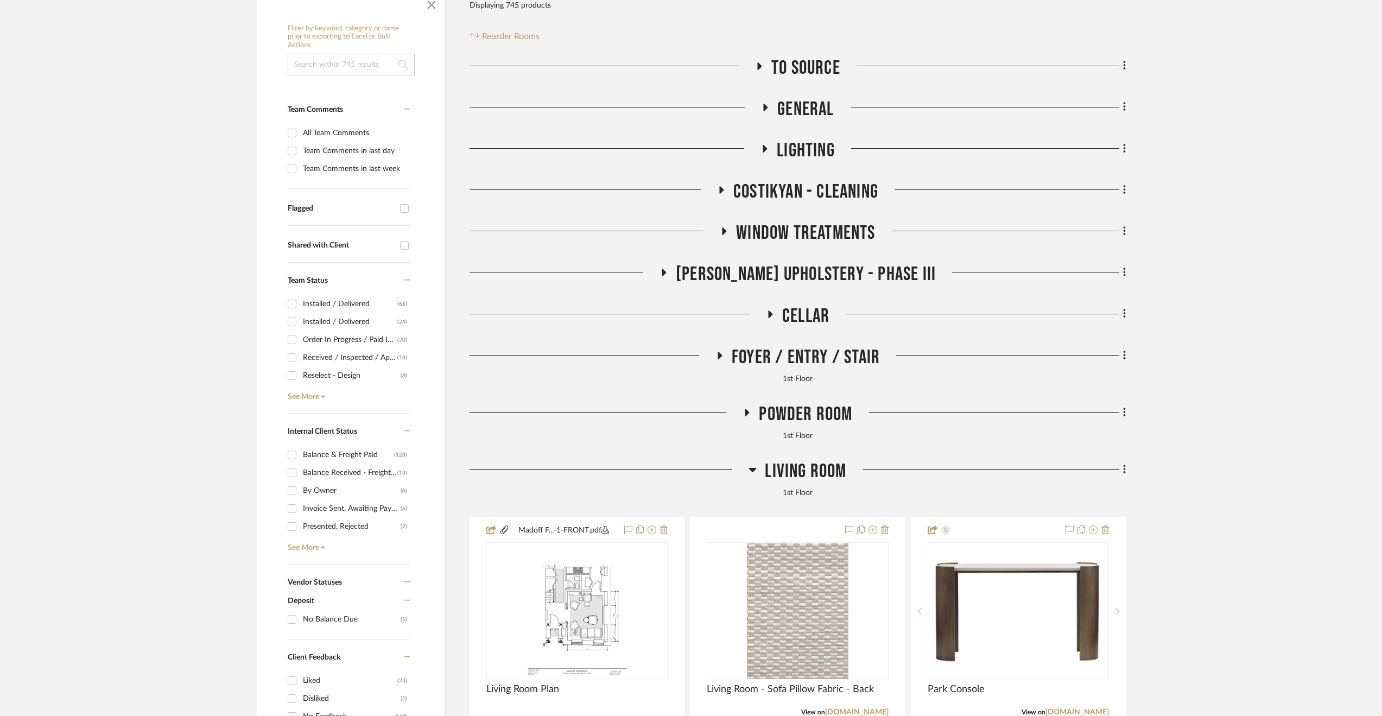
click at [788, 473] on span "Living Room" at bounding box center [805, 471] width 81 height 23
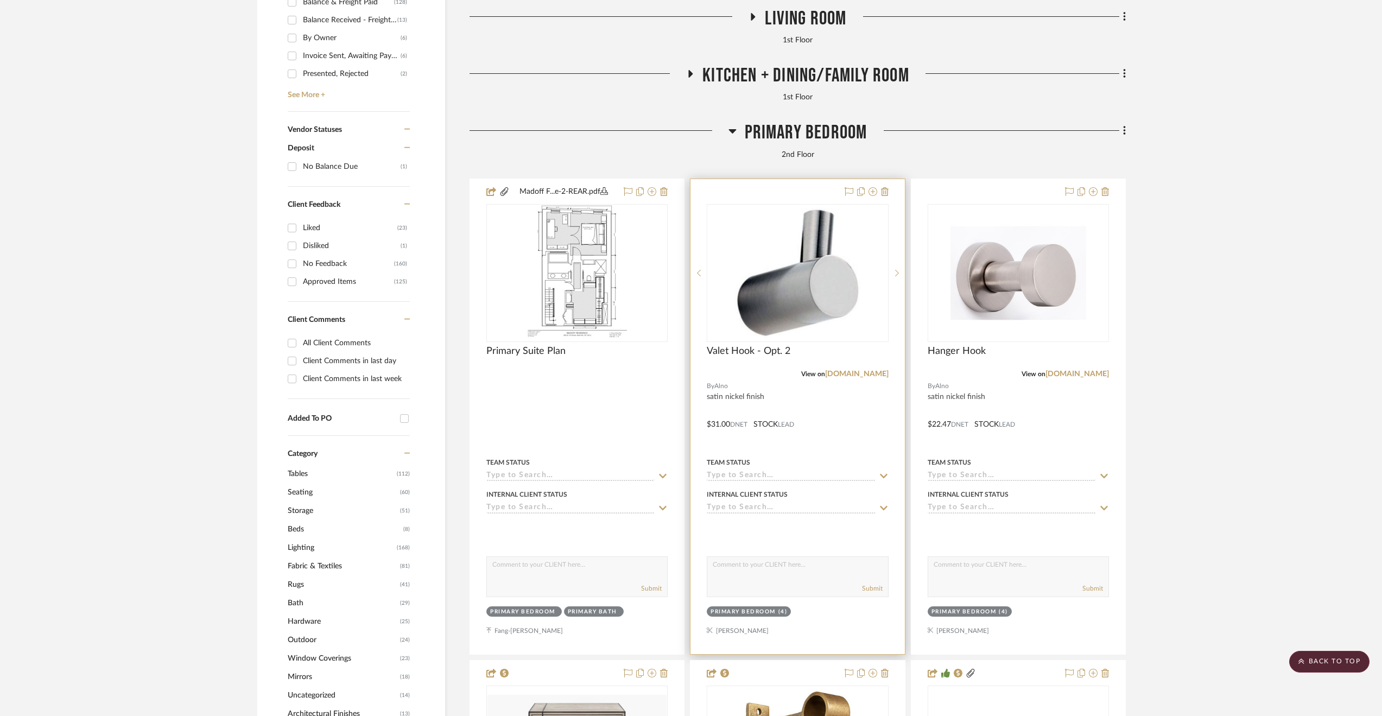
scroll to position [706, 0]
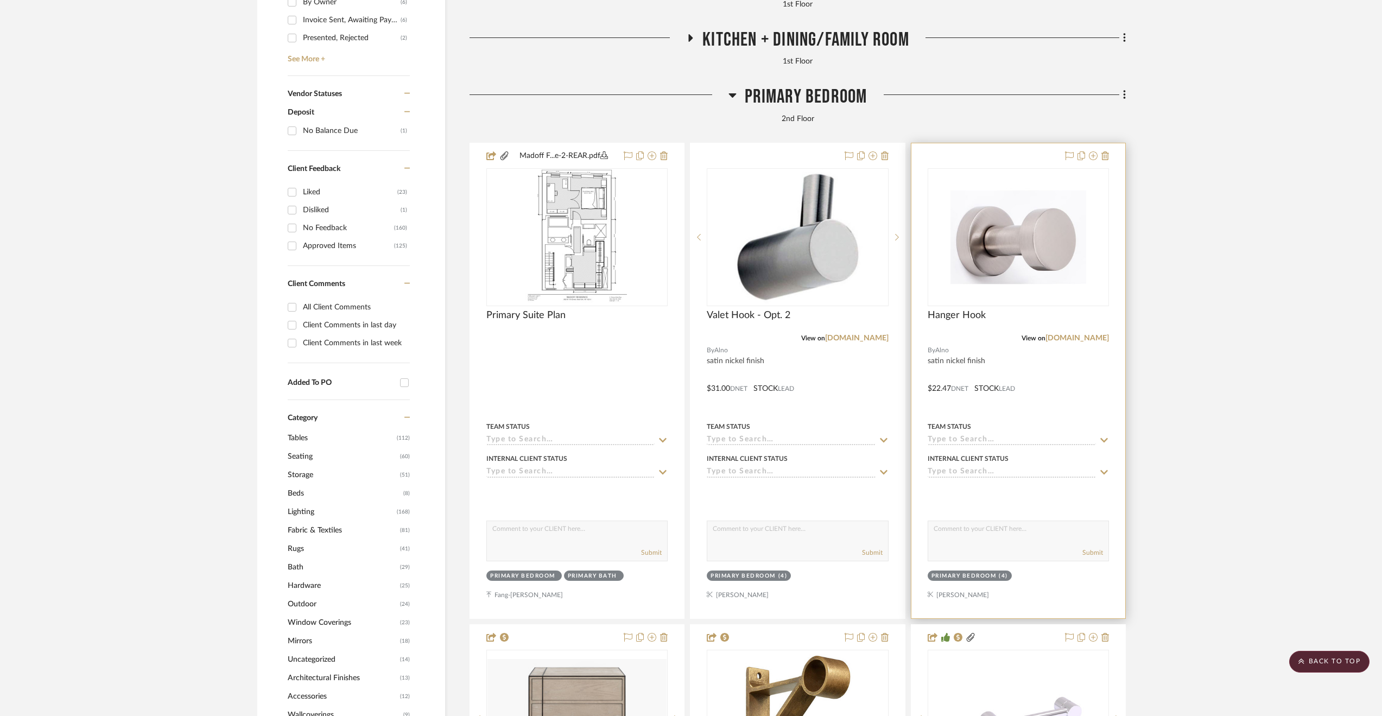
click at [1091, 397] on div at bounding box center [1018, 380] width 214 height 475
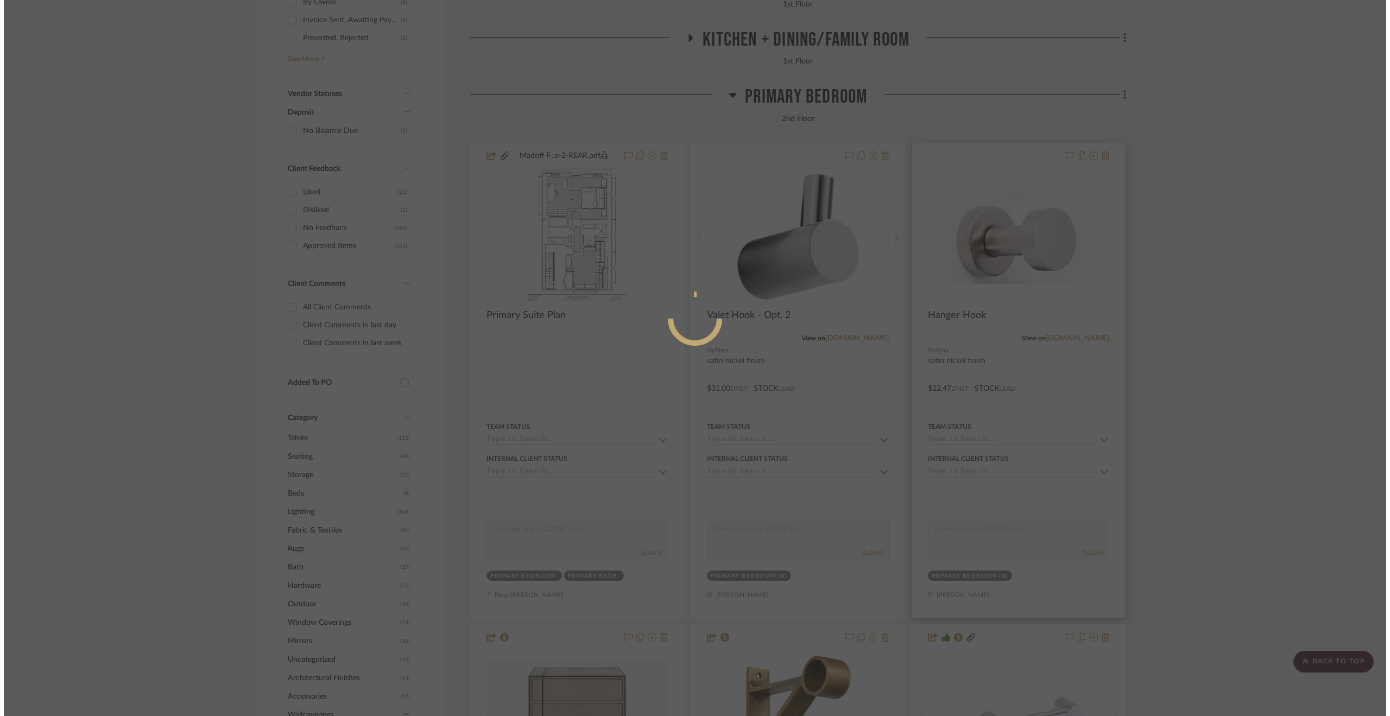
scroll to position [0, 0]
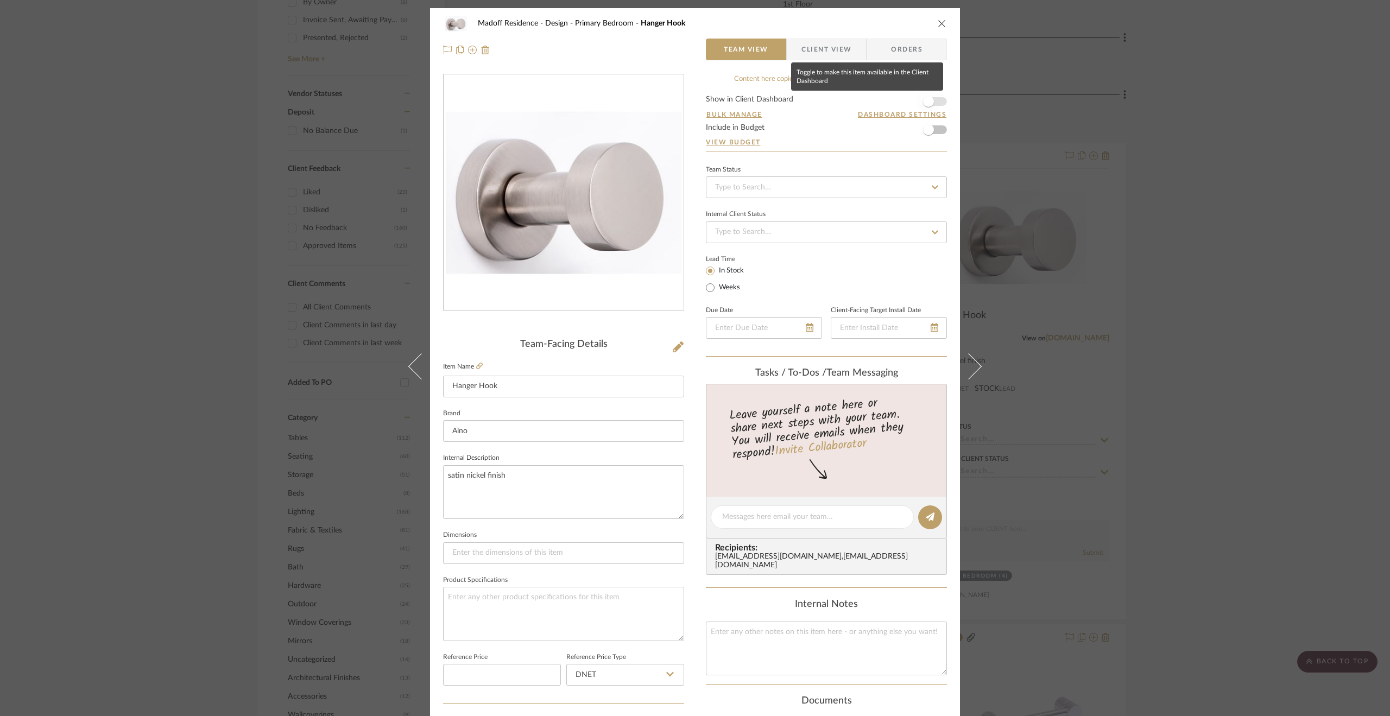
click at [930, 101] on span "button" at bounding box center [928, 102] width 24 height 24
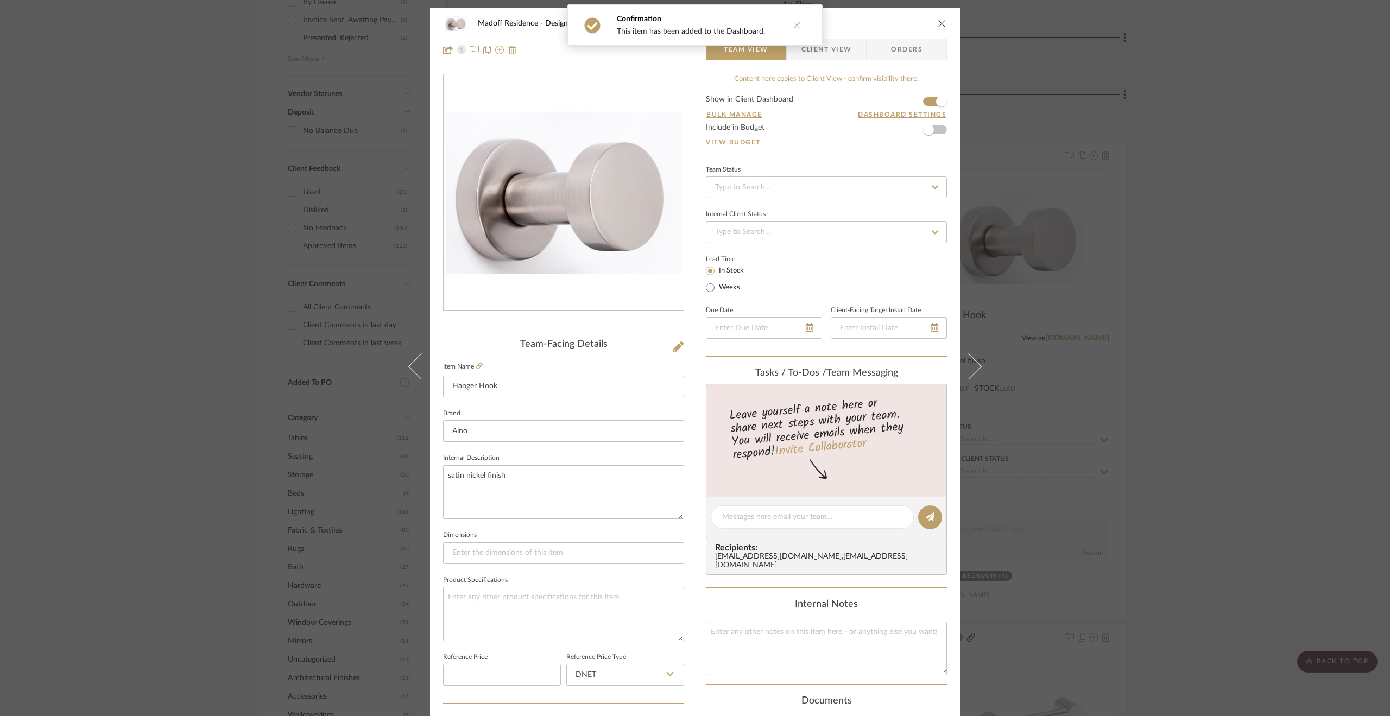
click at [798, 34] on button at bounding box center [797, 25] width 42 height 40
click at [822, 54] on span "Client View" at bounding box center [826, 50] width 50 height 22
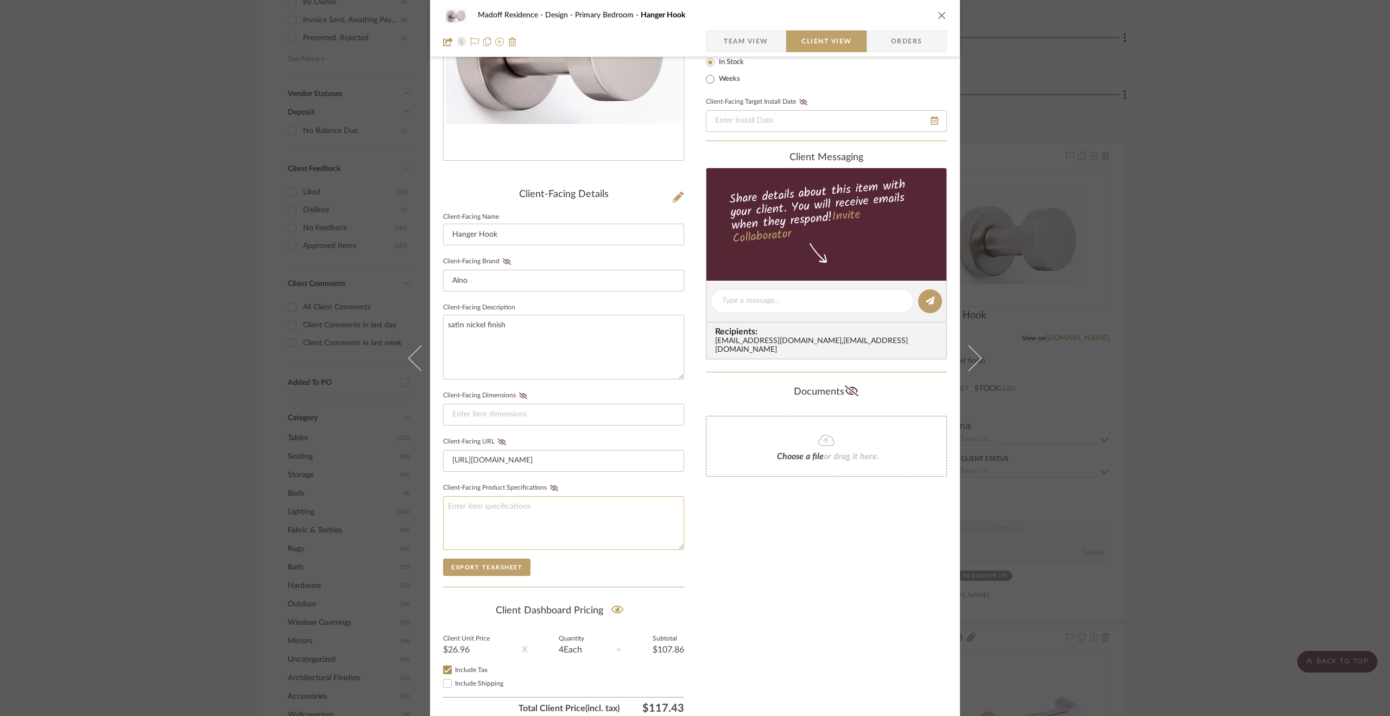
scroll to position [192, 0]
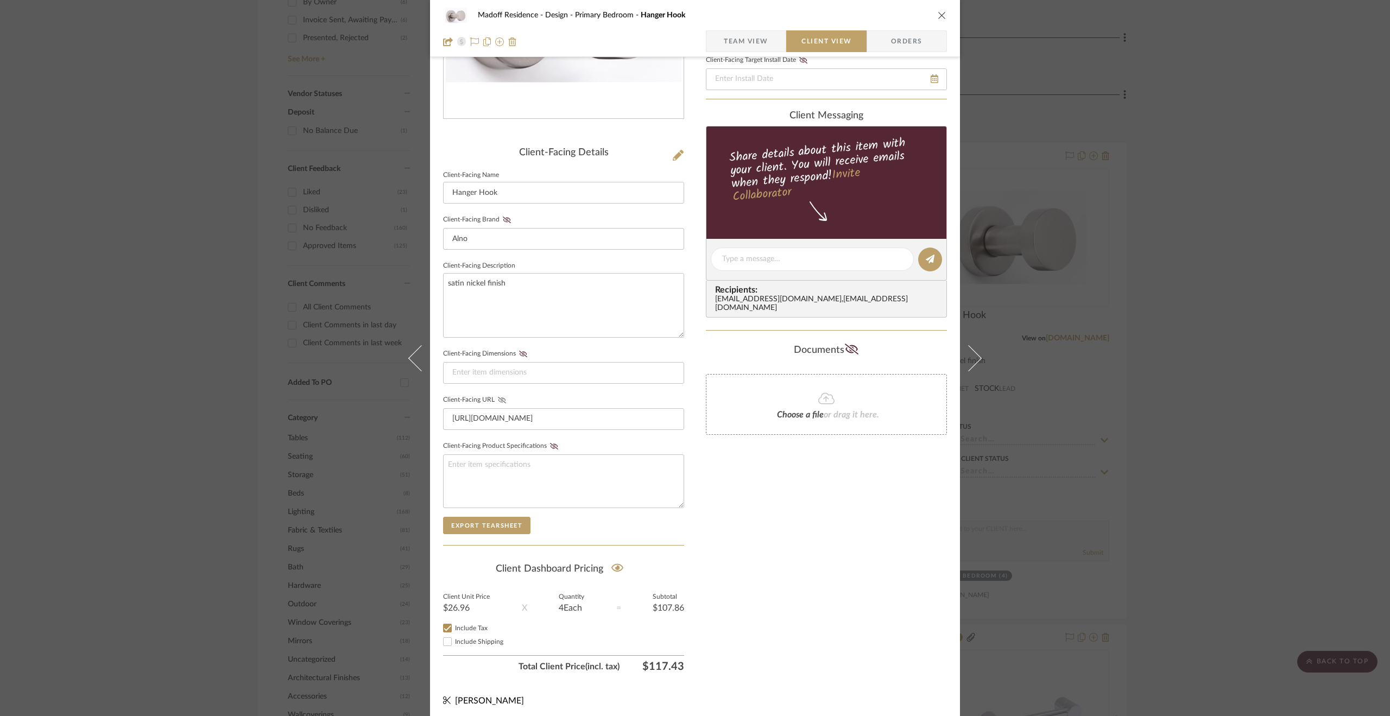
click at [502, 397] on fa-icon at bounding box center [502, 400] width 14 height 7
click at [1084, 521] on div "Madoff Residence - Design Primary Bedroom Hanger Hook Team View Client View Ord…" at bounding box center [695, 358] width 1390 height 716
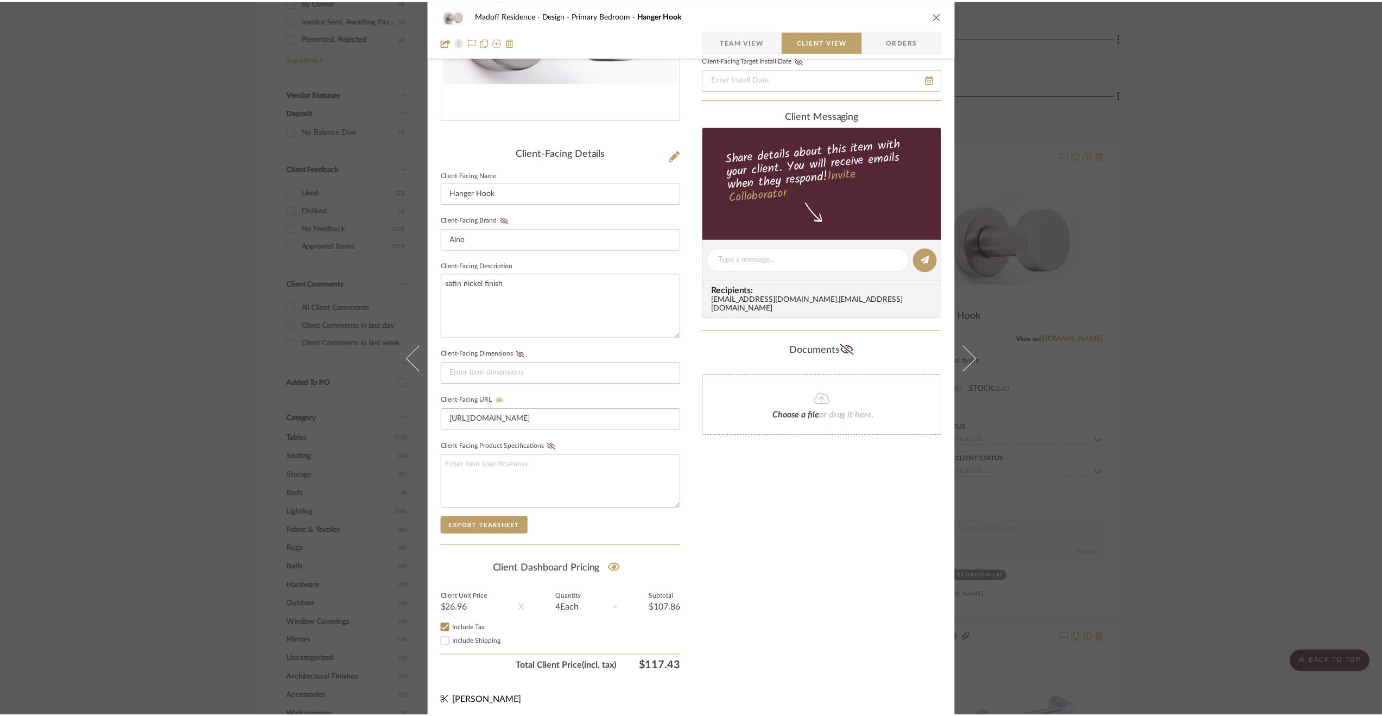
scroll to position [706, 0]
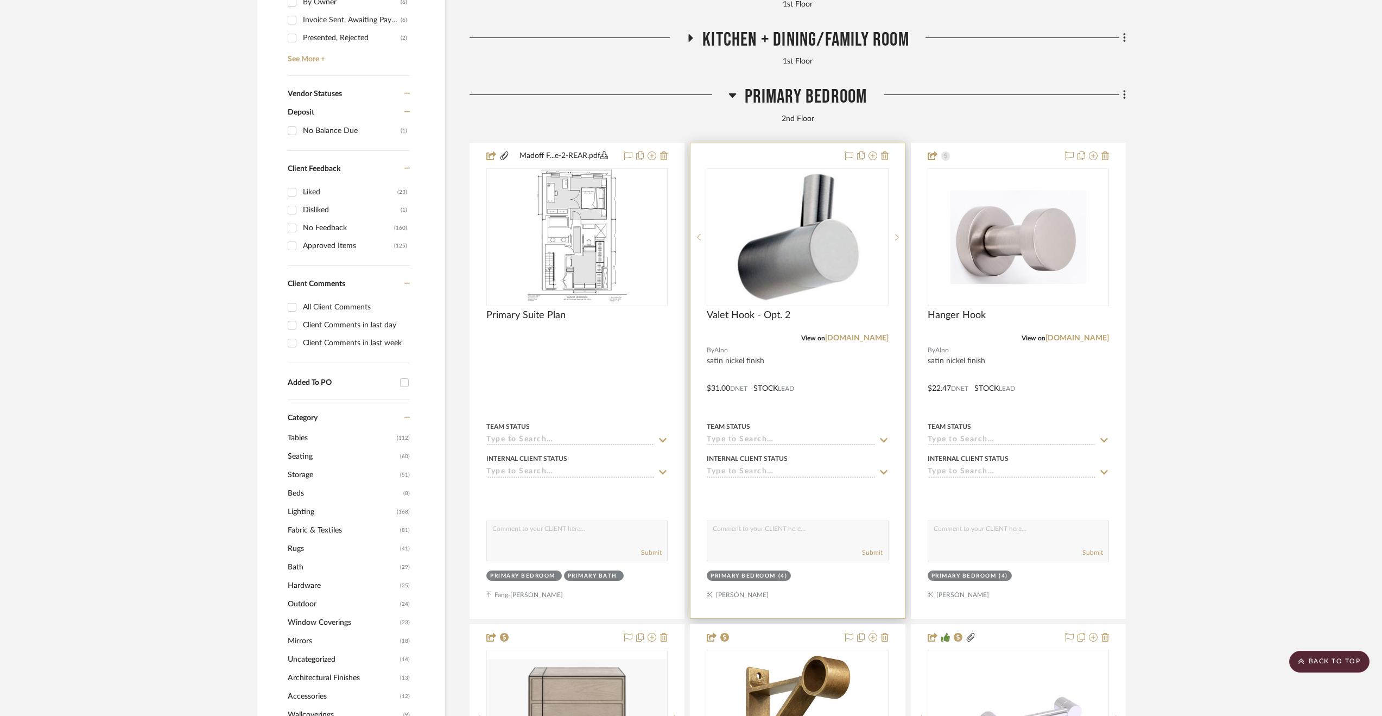
click at [828, 383] on div at bounding box center [797, 380] width 214 height 475
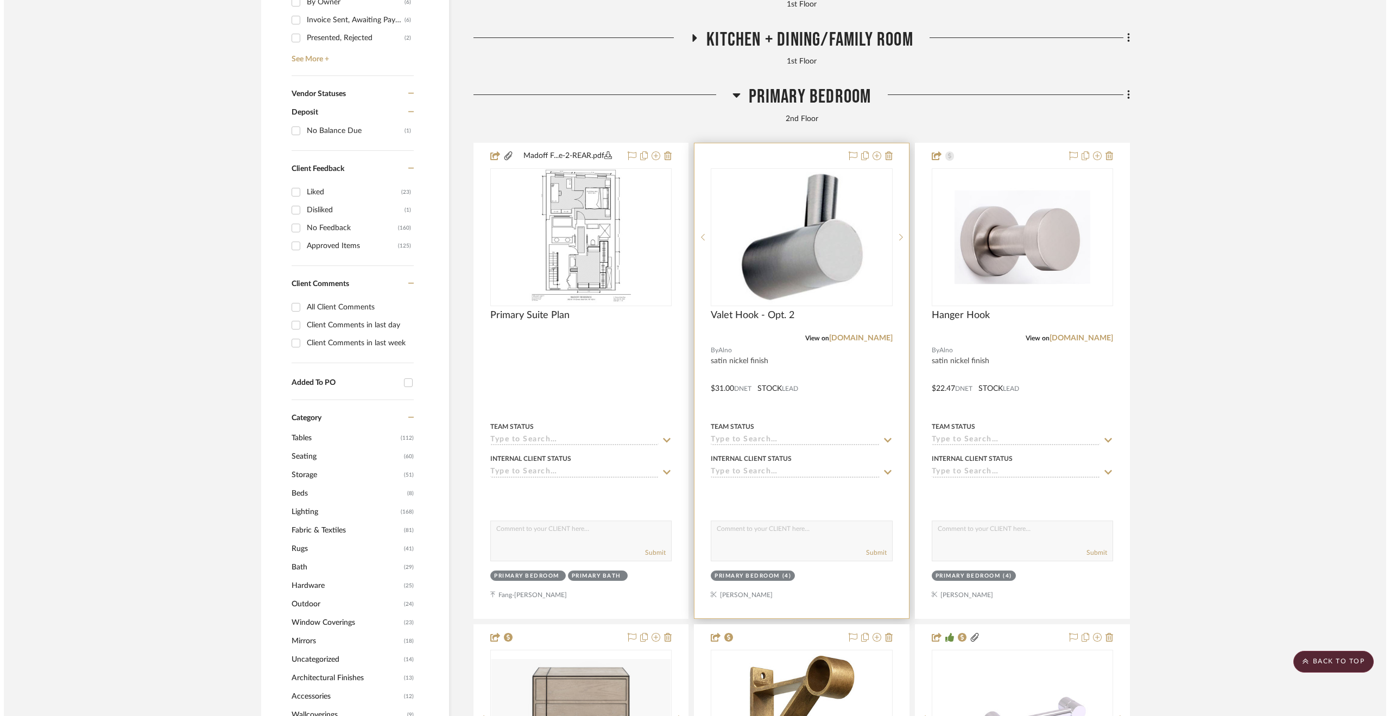
scroll to position [0, 0]
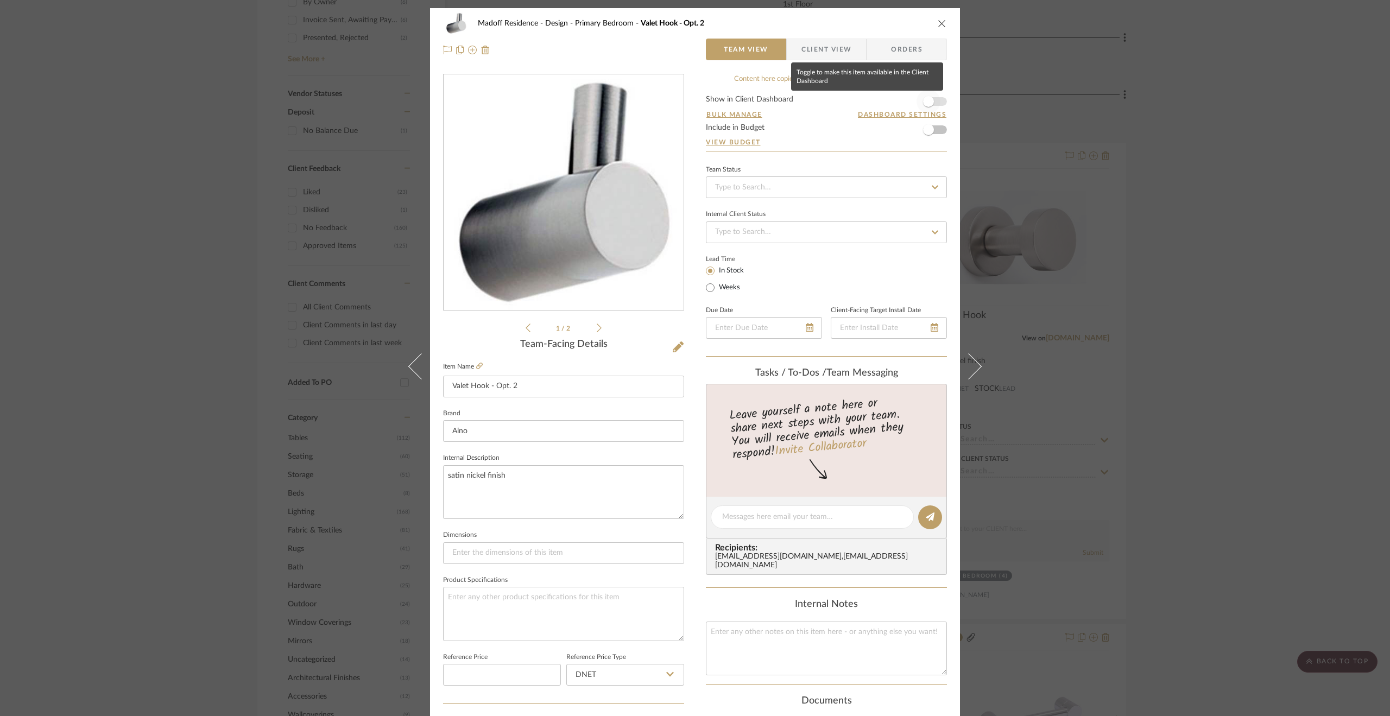
click at [927, 90] on span "button" at bounding box center [928, 102] width 24 height 24
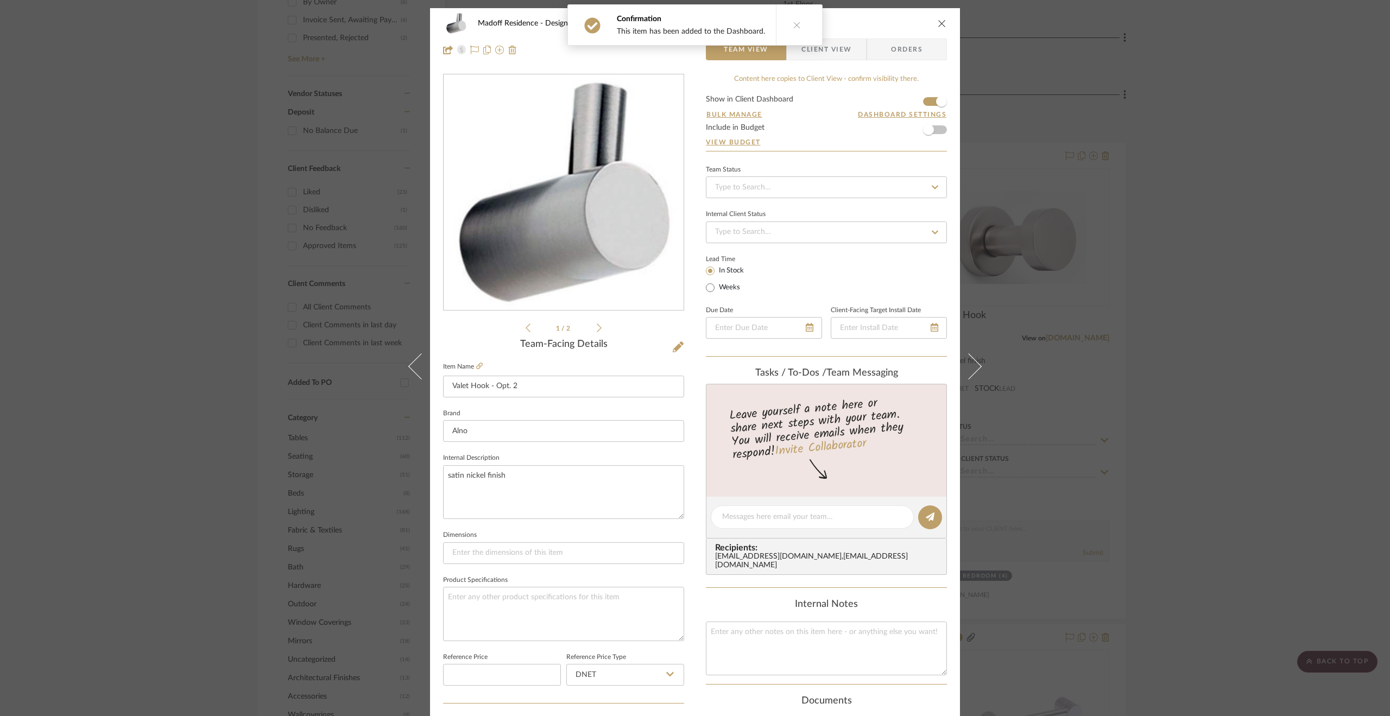
click at [788, 12] on button at bounding box center [797, 25] width 42 height 40
click at [835, 50] on span "Client View" at bounding box center [826, 50] width 50 height 22
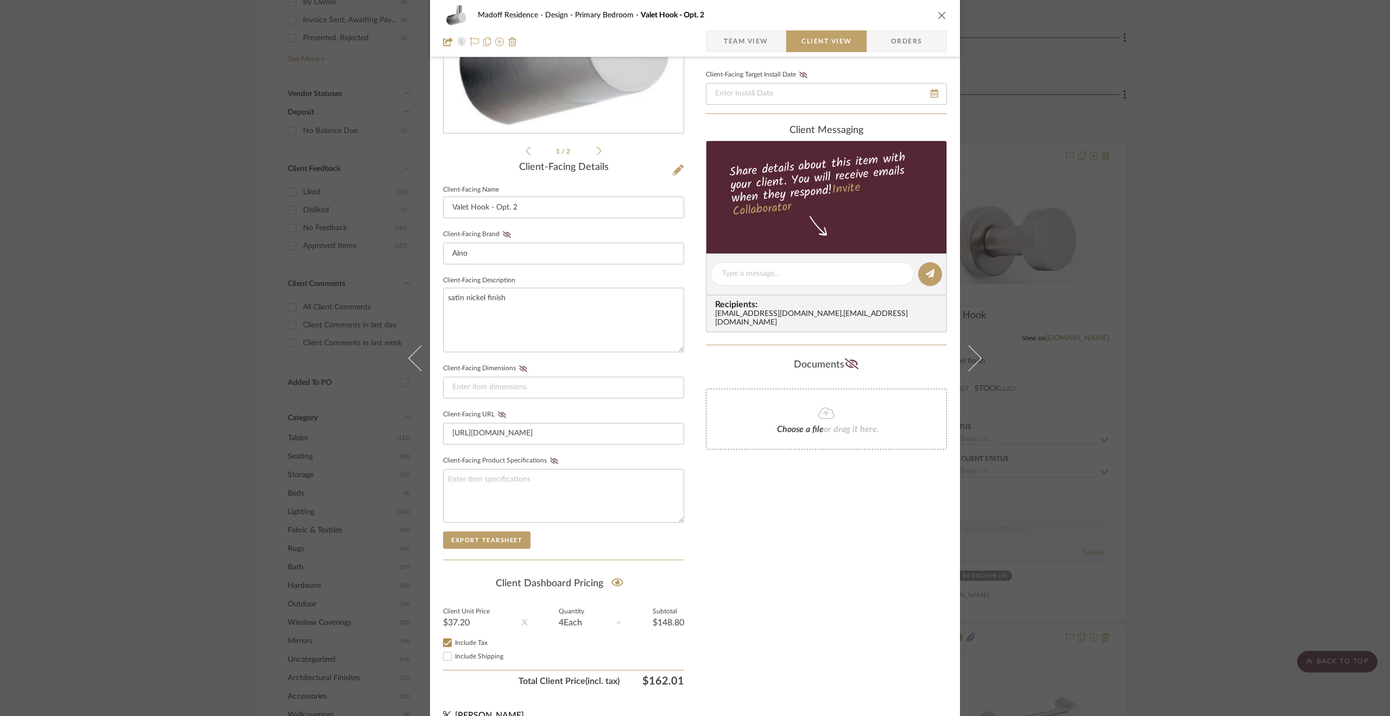
scroll to position [192, 0]
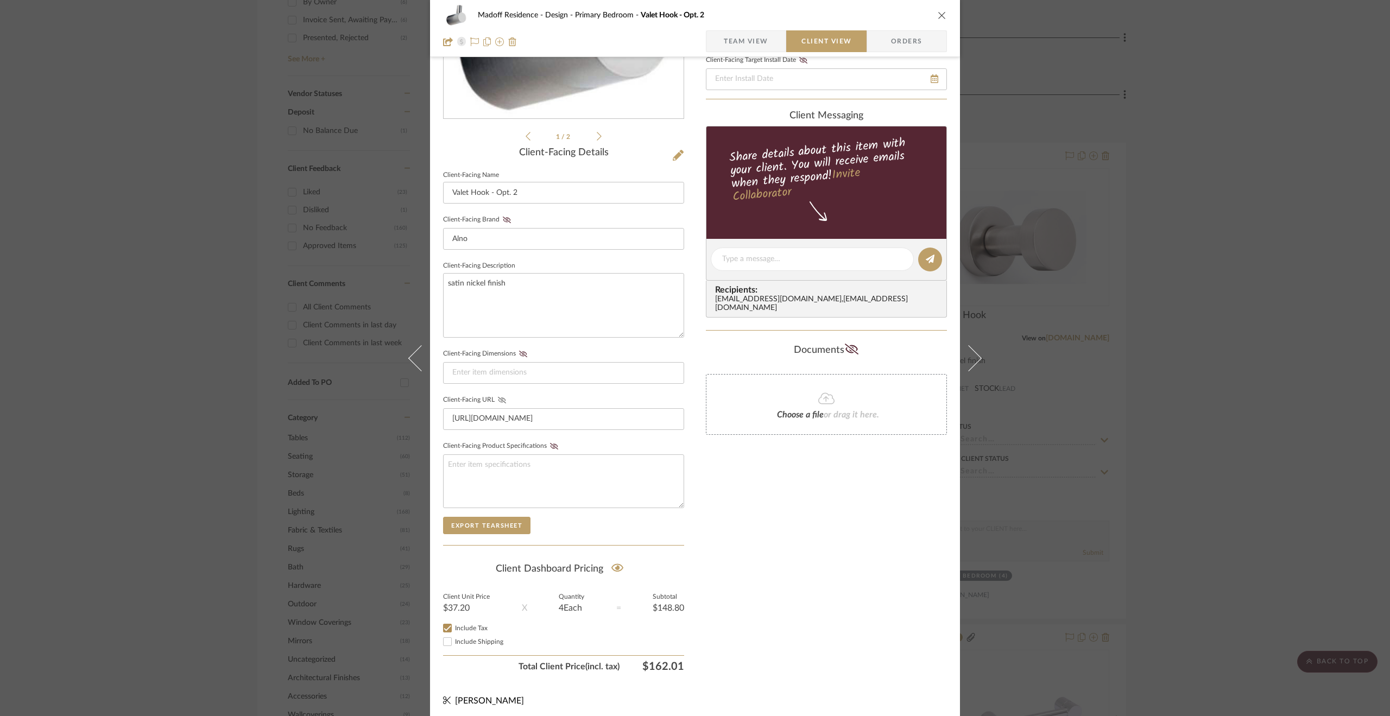
click at [498, 401] on icon at bounding box center [502, 400] width 8 height 7
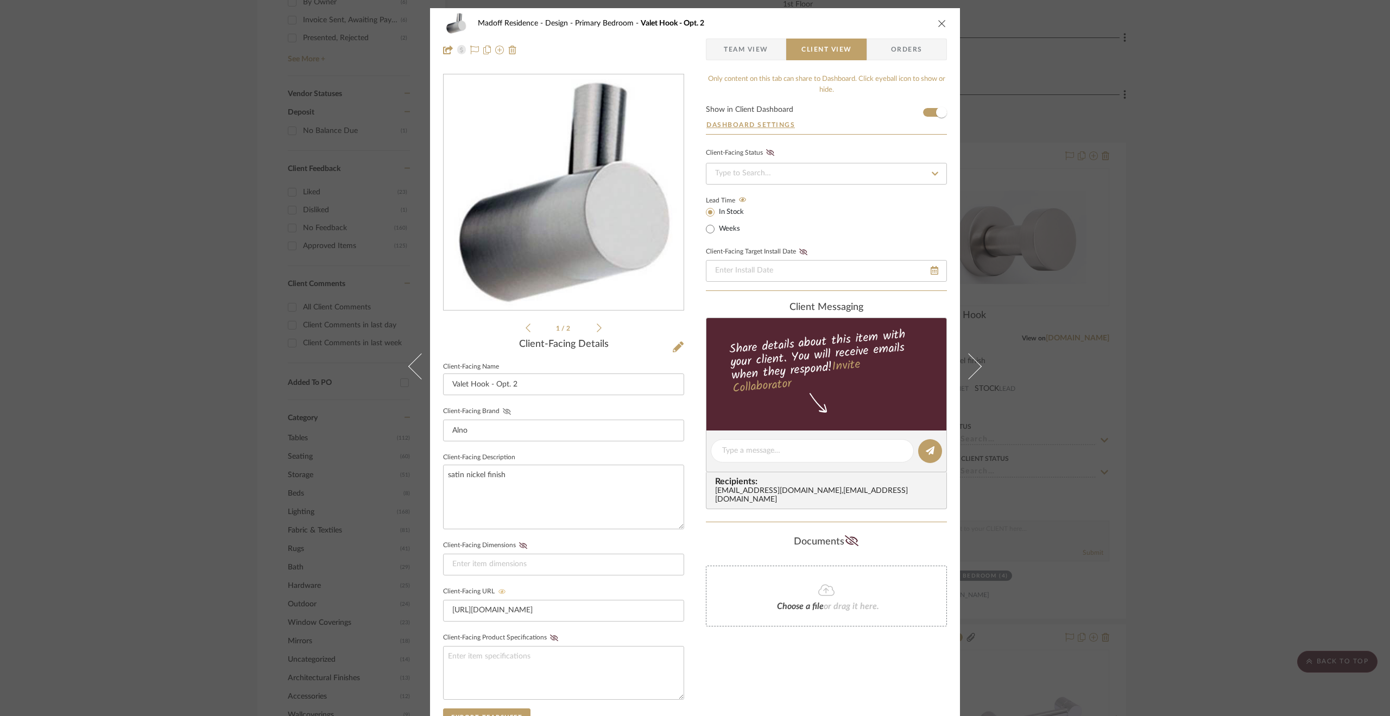
click at [503, 408] on icon at bounding box center [507, 411] width 8 height 7
click at [597, 331] on icon at bounding box center [599, 327] width 5 height 9
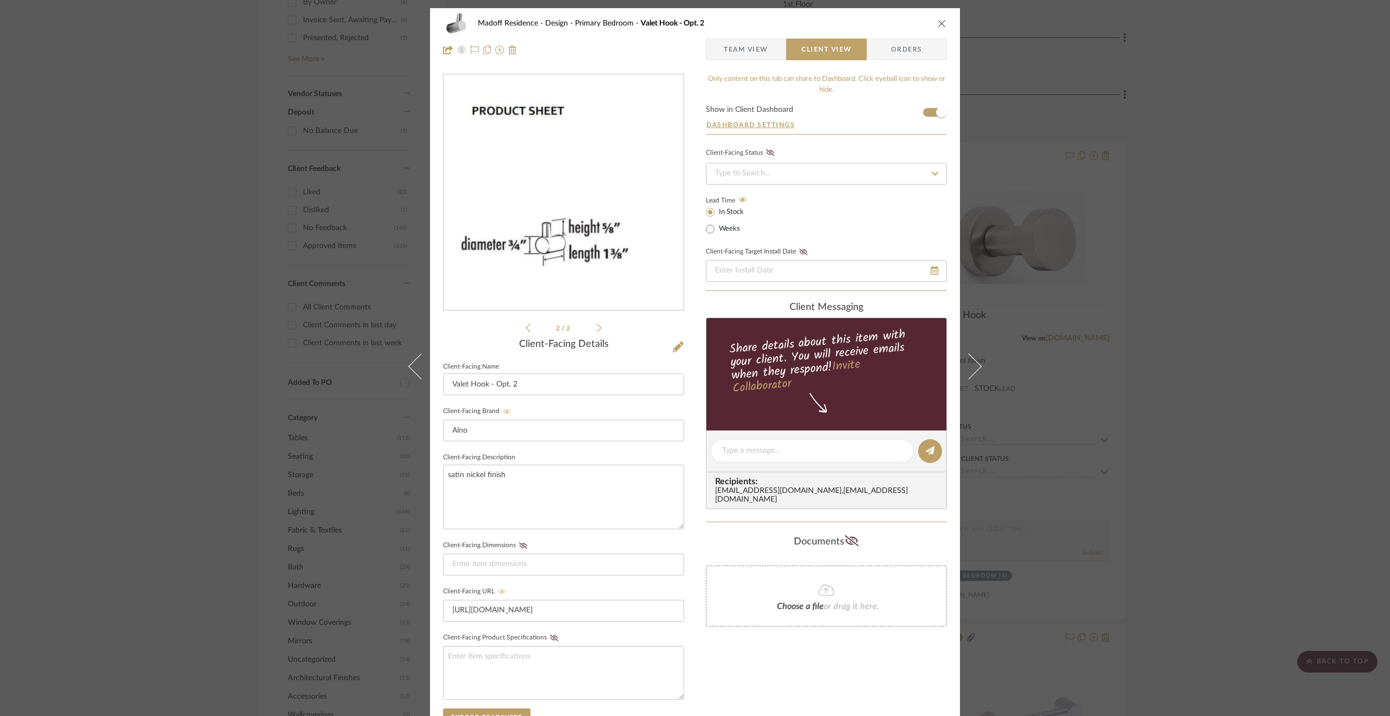
click at [741, 41] on span "Team View" at bounding box center [746, 50] width 45 height 22
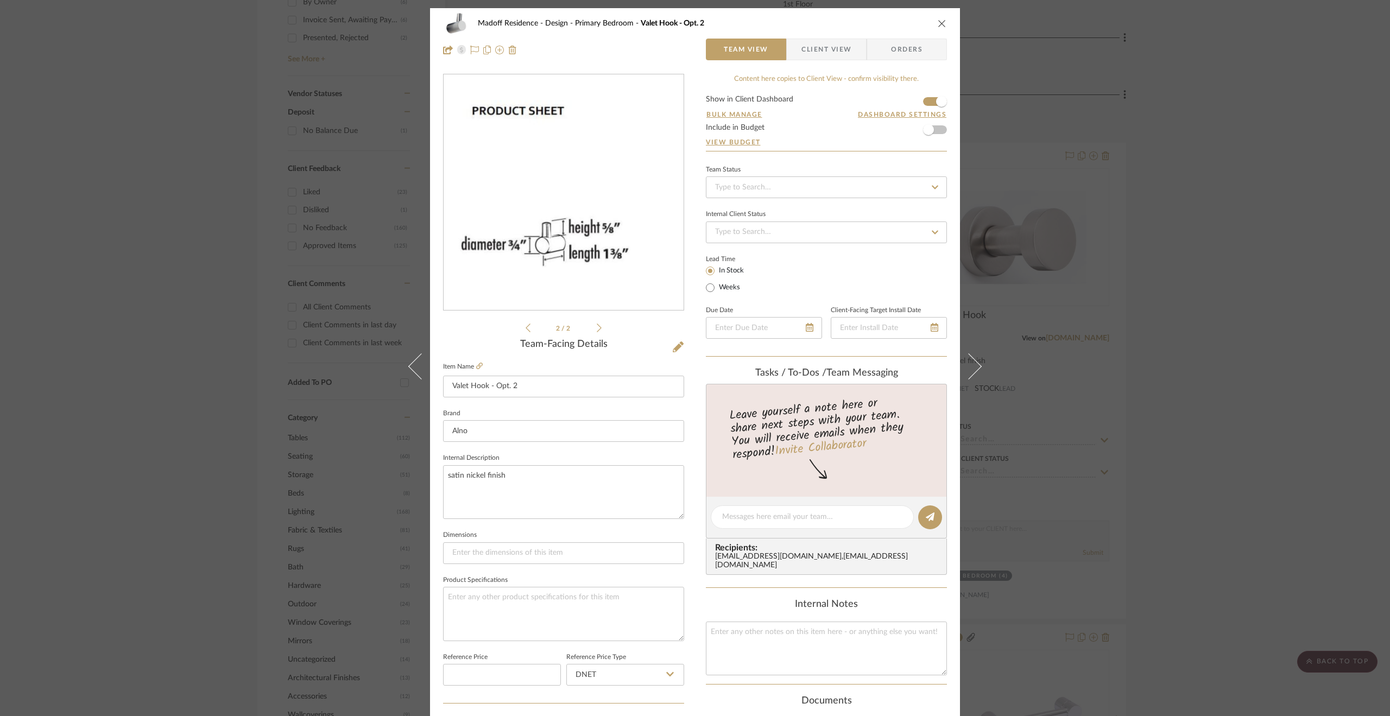
click at [1125, 287] on div "Madoff Residence - Design Primary Bedroom Valet Hook - Opt. 2 Team View Client …" at bounding box center [695, 358] width 1390 height 716
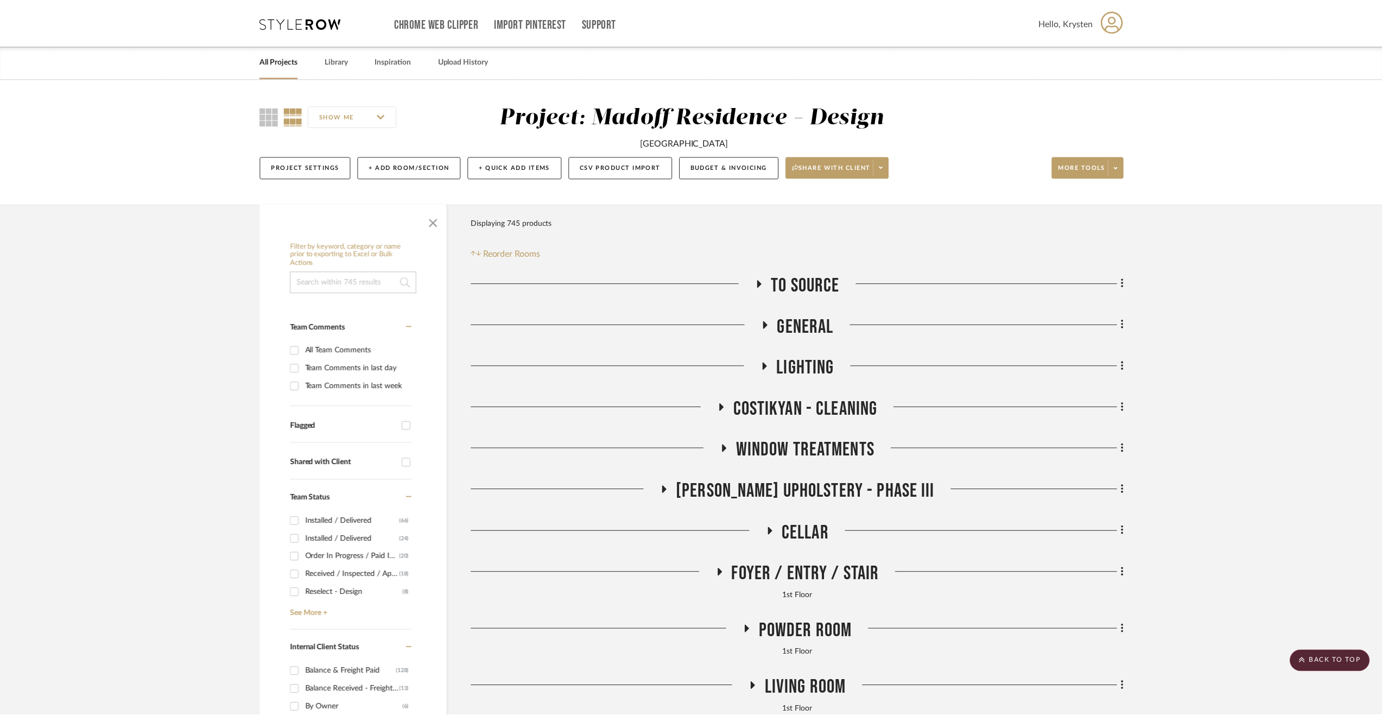
scroll to position [706, 0]
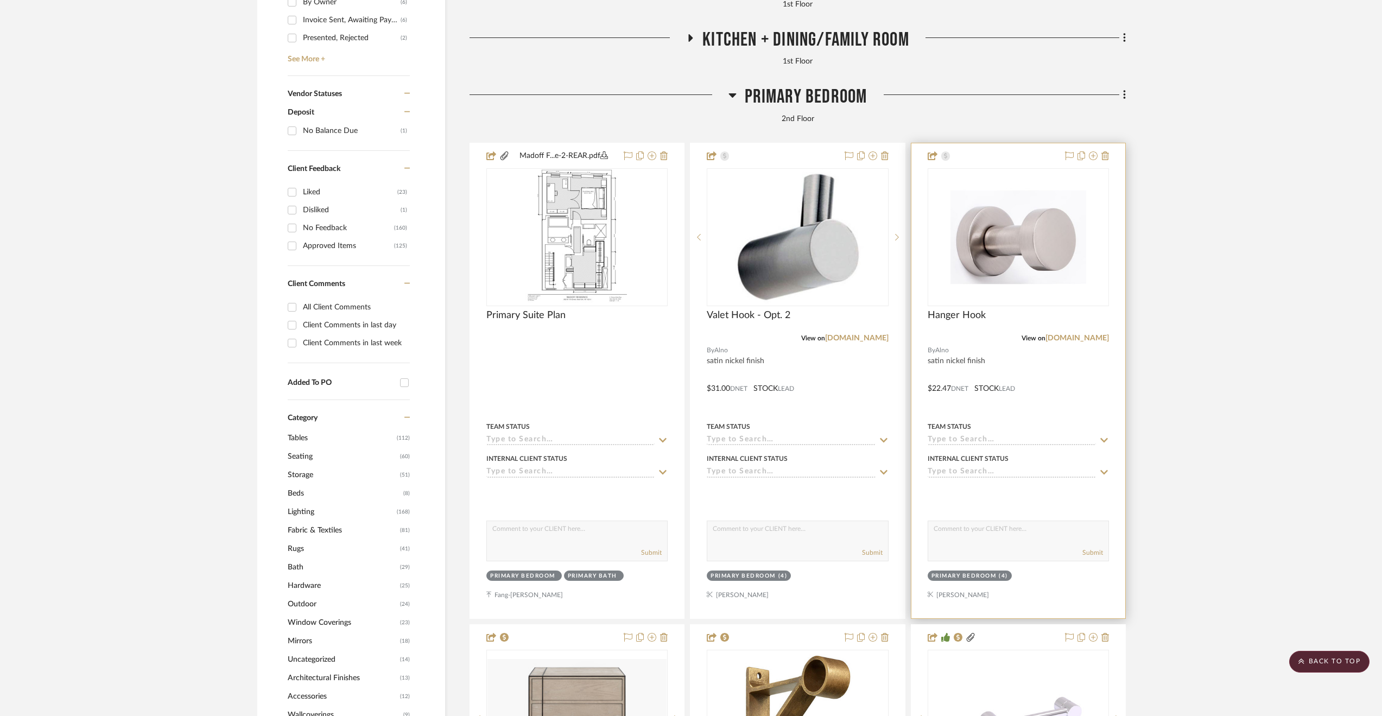
click at [1057, 388] on div at bounding box center [1018, 380] width 214 height 475
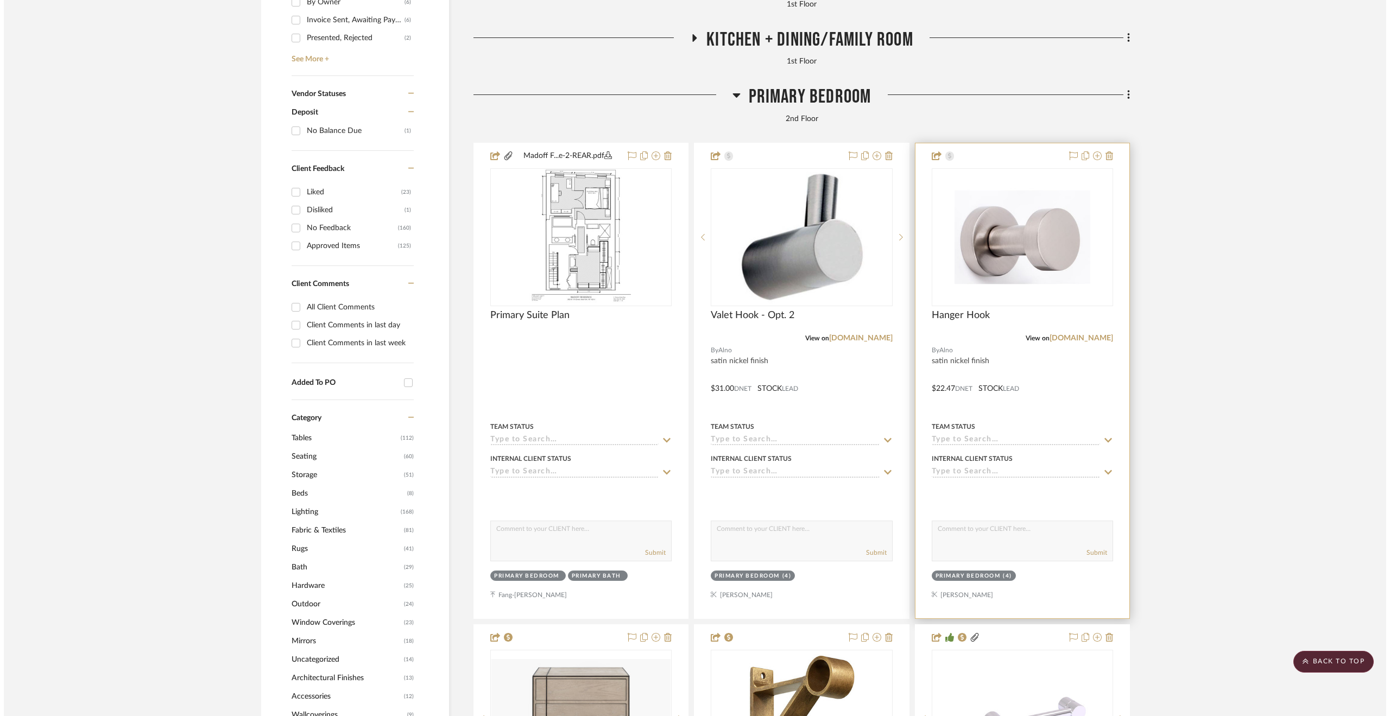
scroll to position [0, 0]
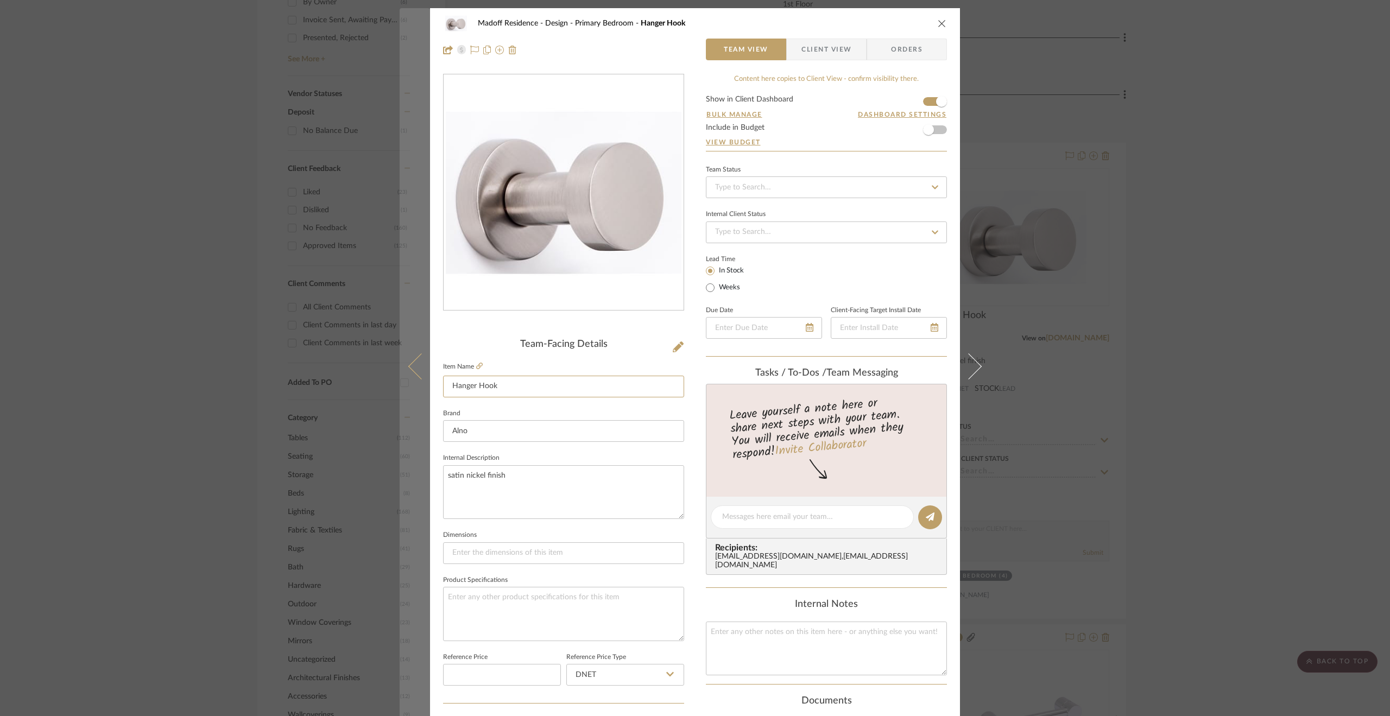
drag, startPoint x: 556, startPoint y: 380, endPoint x: 405, endPoint y: 378, distance: 150.9
click at [405, 378] on mat-dialog-content "Madoff Residence - Design Primary Bedroom Hanger Hook Team View Client View Ord…" at bounding box center [694, 509] width 591 height 1003
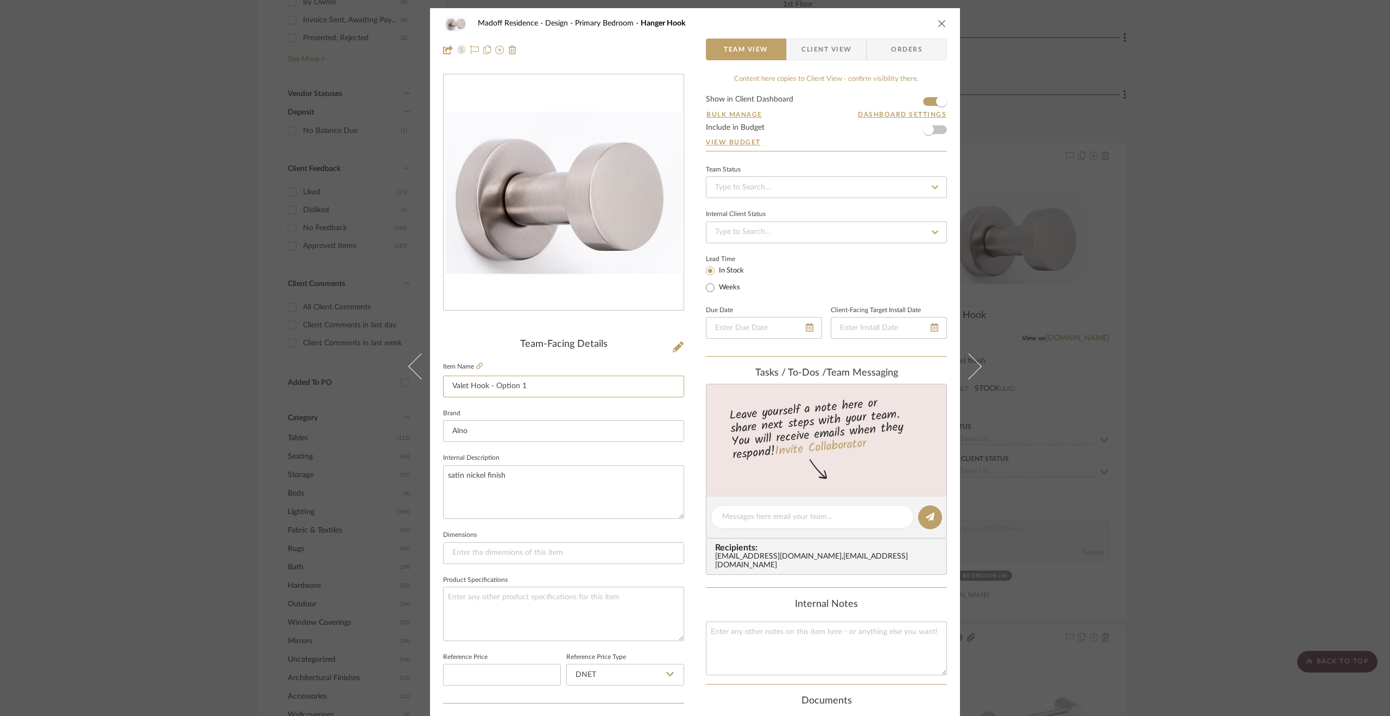
type input "Valet Hook - Option 1"
click at [609, 403] on sr-form-field "Item Name Valet Hook - Option 1" at bounding box center [563, 382] width 241 height 47
click at [1140, 354] on div "Madoff Residence - Design Primary Bedroom Valet Hook - Option 1 Team View Clien…" at bounding box center [695, 358] width 1390 height 716
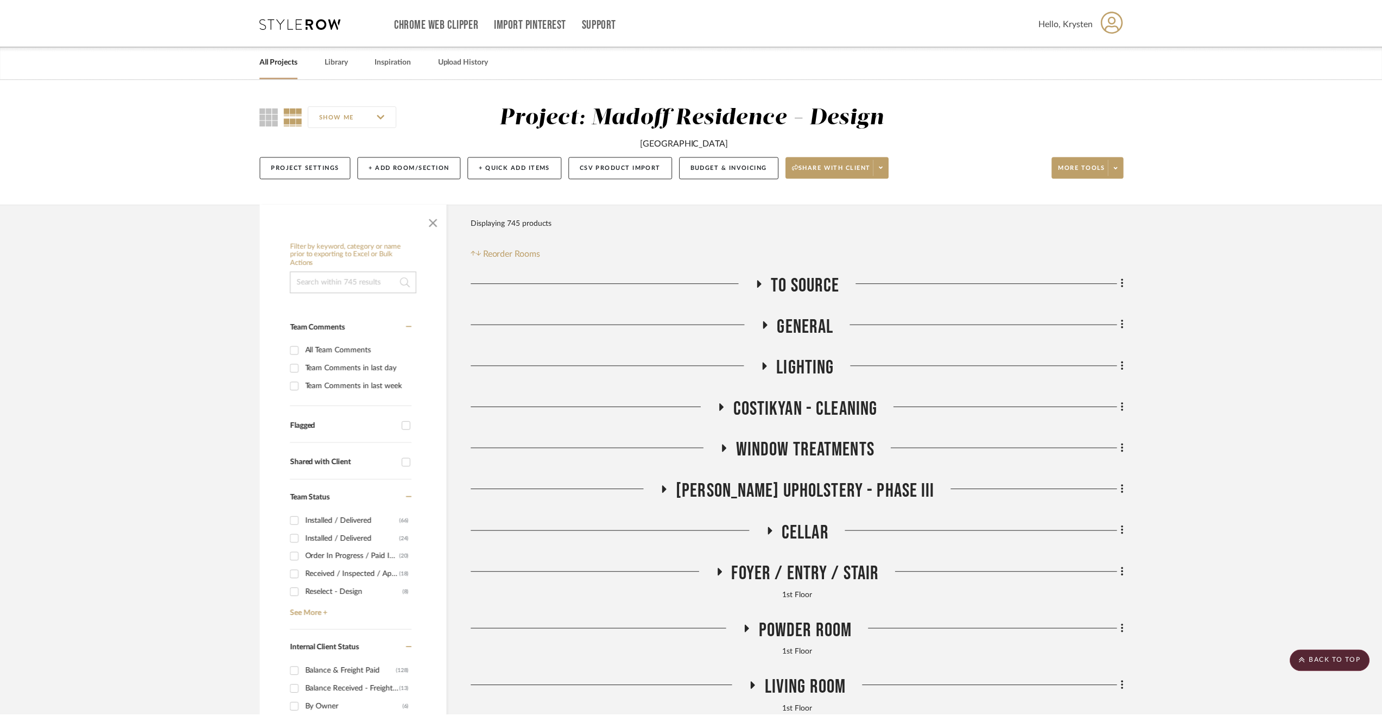
scroll to position [706, 0]
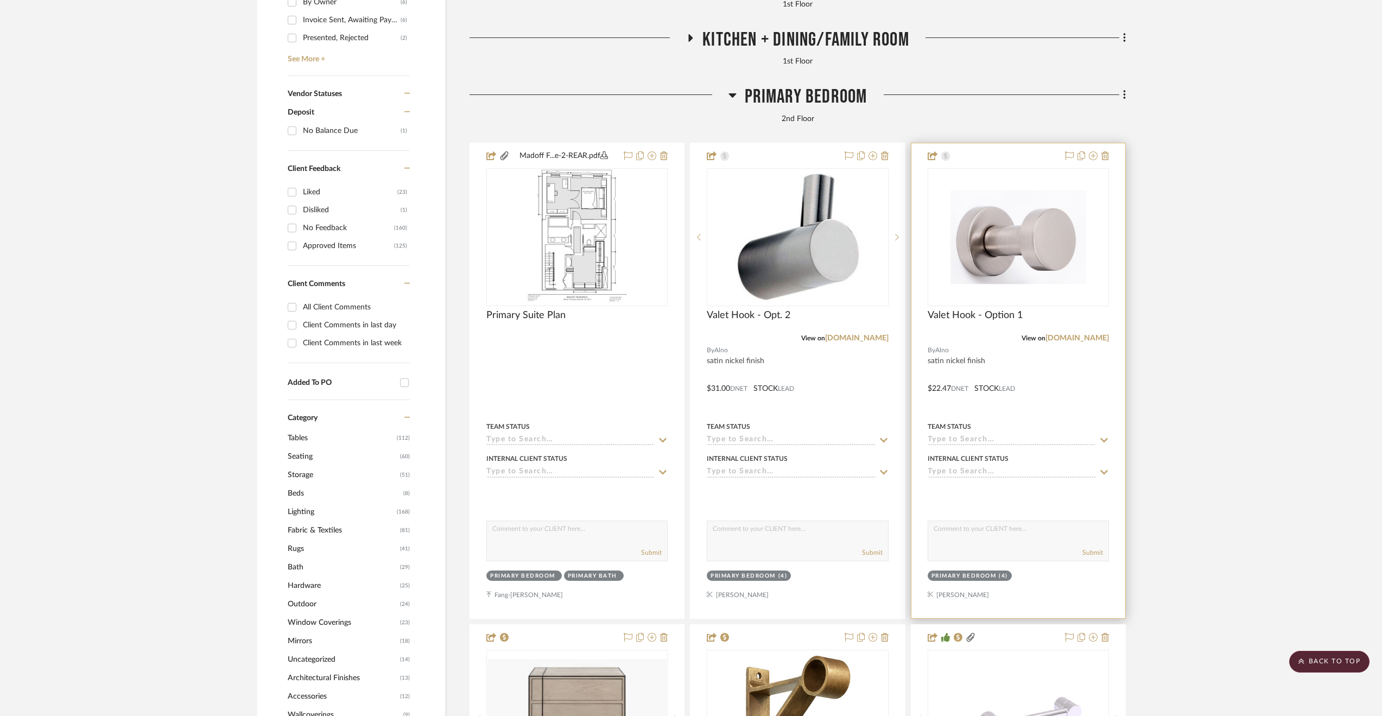
click at [1098, 374] on div at bounding box center [1018, 380] width 214 height 475
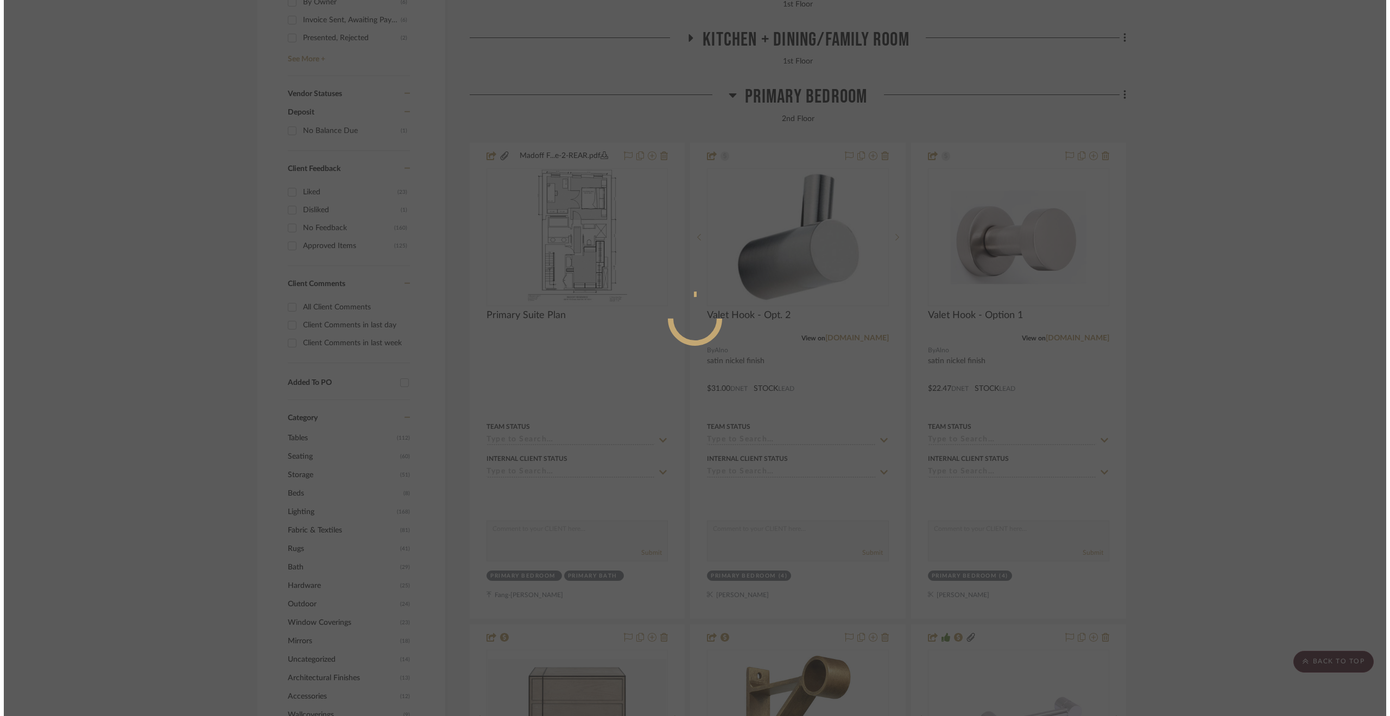
scroll to position [0, 0]
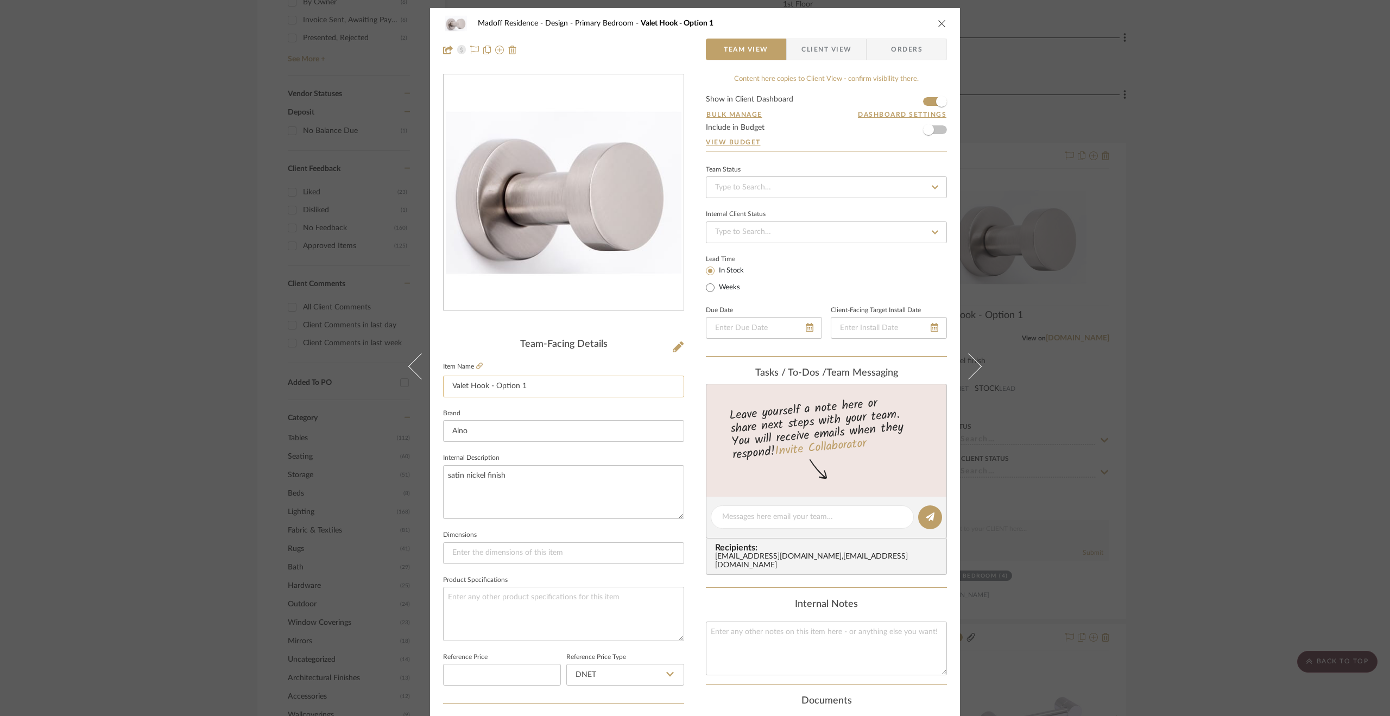
drag, startPoint x: 516, startPoint y: 385, endPoint x: 505, endPoint y: 385, distance: 10.9
click at [505, 385] on input "Valet Hook - Option 1" at bounding box center [563, 387] width 241 height 22
type input "Valet Hook - Opt. 1"
click at [545, 399] on sr-form-field "Item Name Valet Hook - Opt. 1" at bounding box center [563, 382] width 241 height 47
drag, startPoint x: 835, startPoint y: 47, endPoint x: 828, endPoint y: 85, distance: 39.1
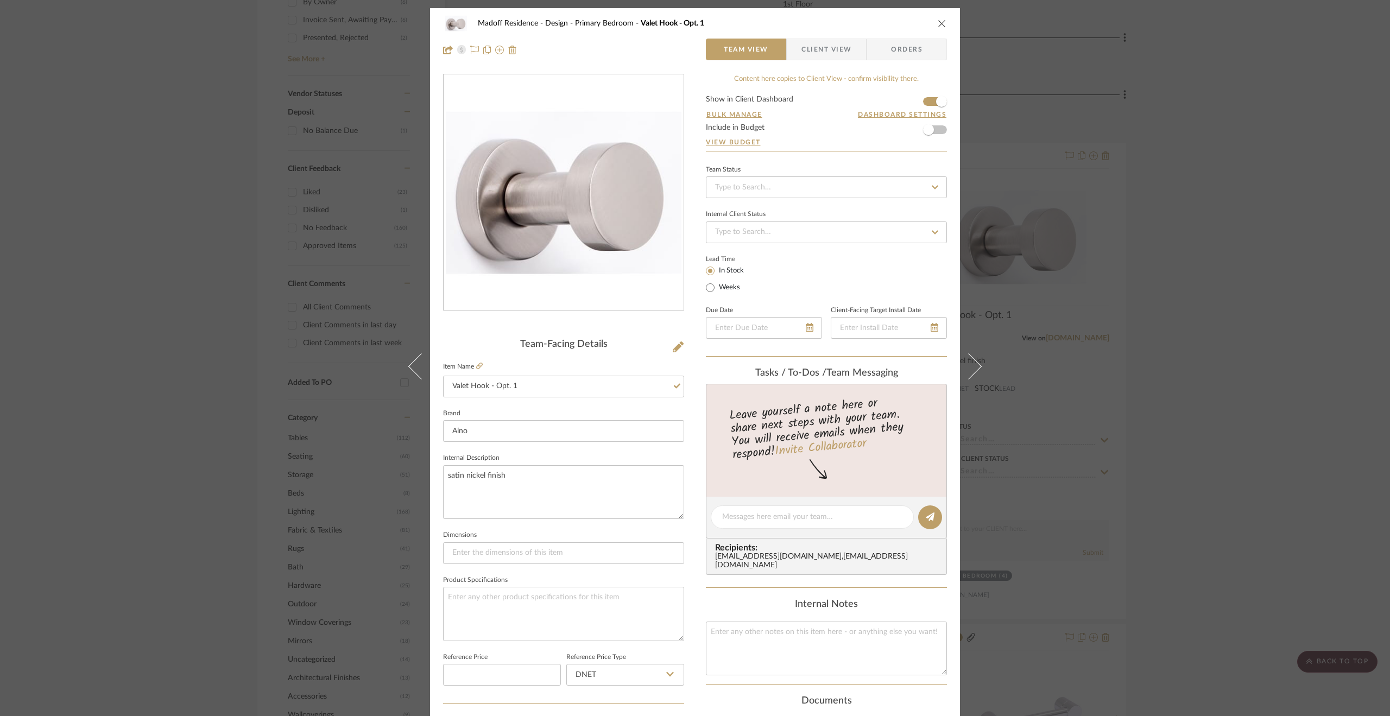
click at [837, 47] on span "Client View" at bounding box center [826, 50] width 50 height 22
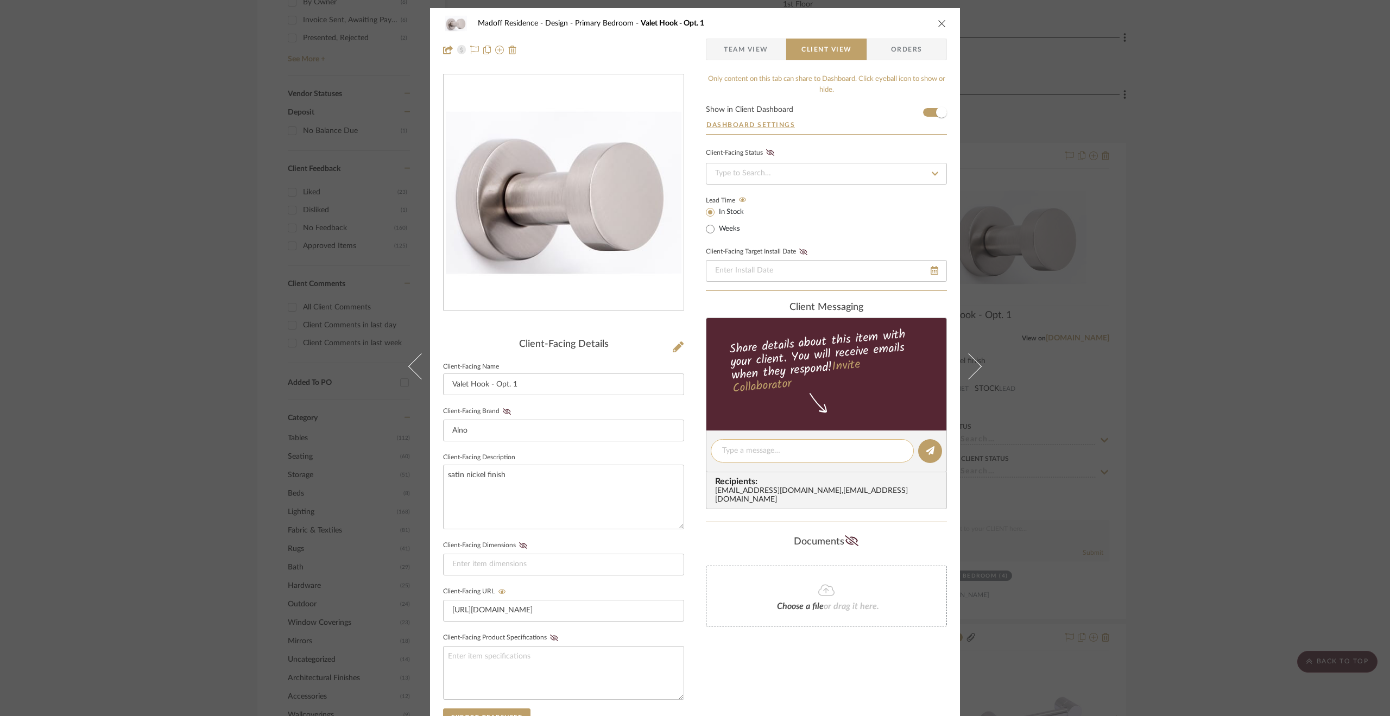
click at [791, 446] on textarea at bounding box center [812, 450] width 180 height 11
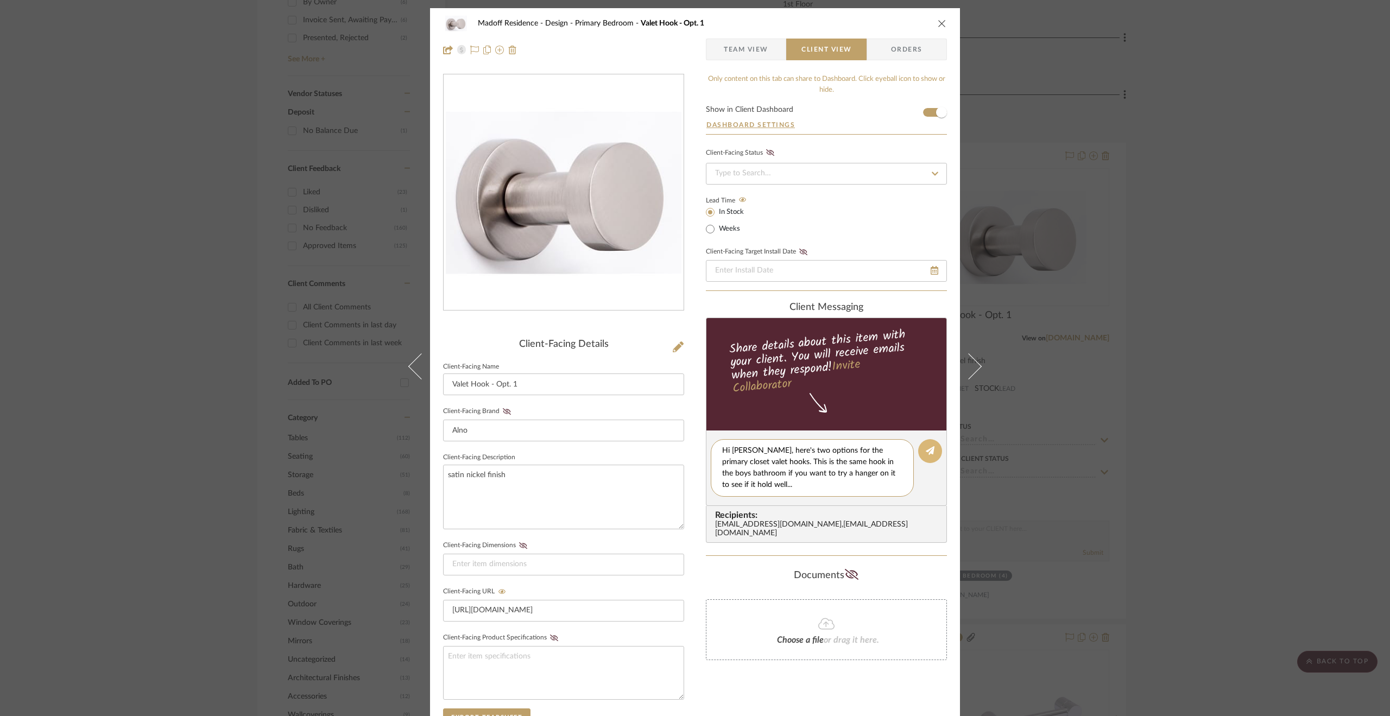
type textarea "Hi [PERSON_NAME], here's two options for the primary closet valet hooks. This i…"
click at [921, 451] on button at bounding box center [930, 451] width 24 height 24
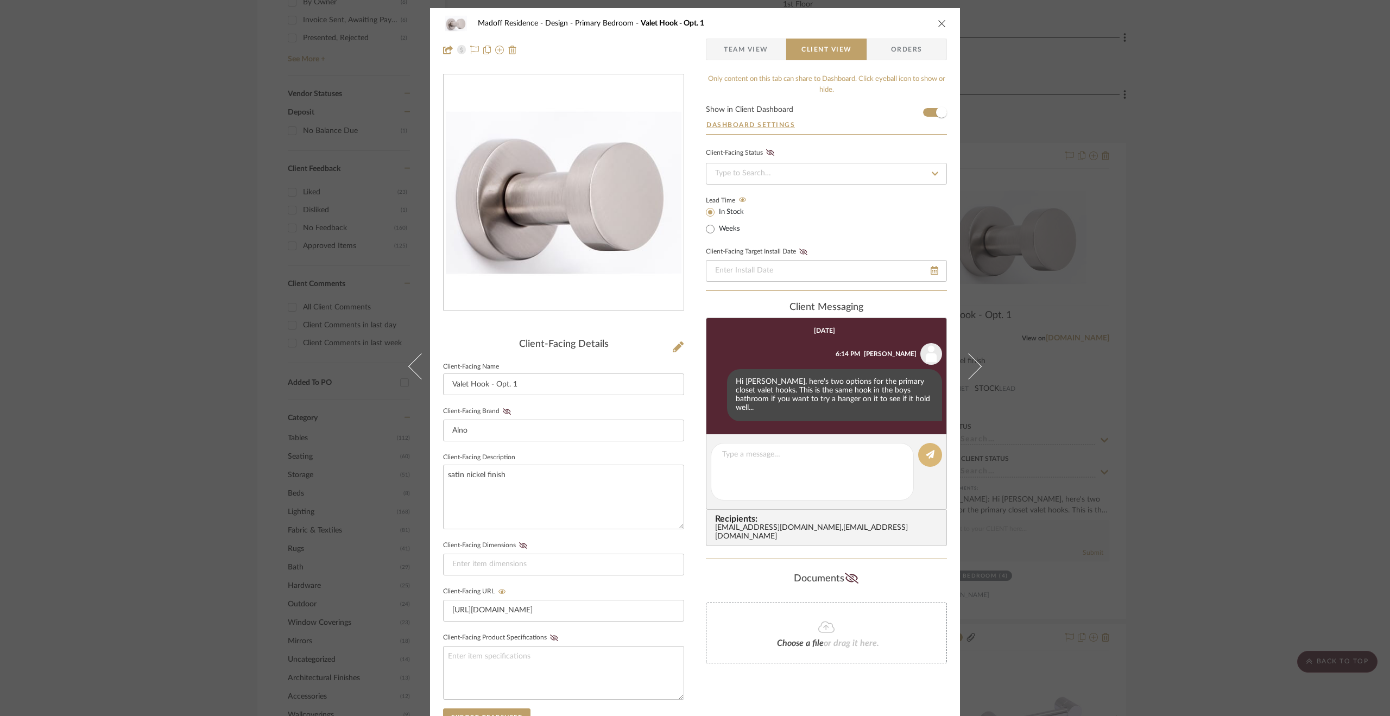
click at [918, 443] on button at bounding box center [930, 455] width 24 height 24
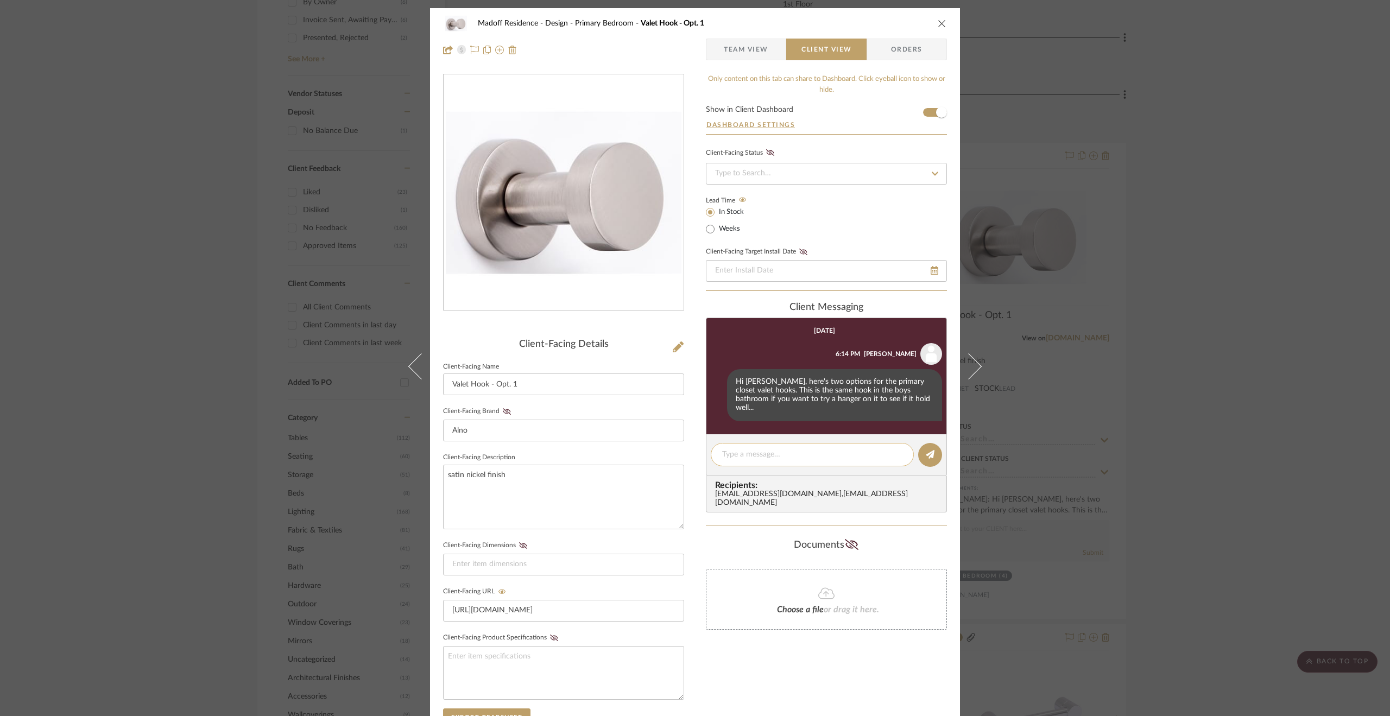
click at [837, 462] on editor-of-message at bounding box center [826, 455] width 241 height 42
click at [717, 389] on button at bounding box center [716, 395] width 12 height 13
click at [683, 374] on span "Edit Message" at bounding box center [662, 376] width 45 height 9
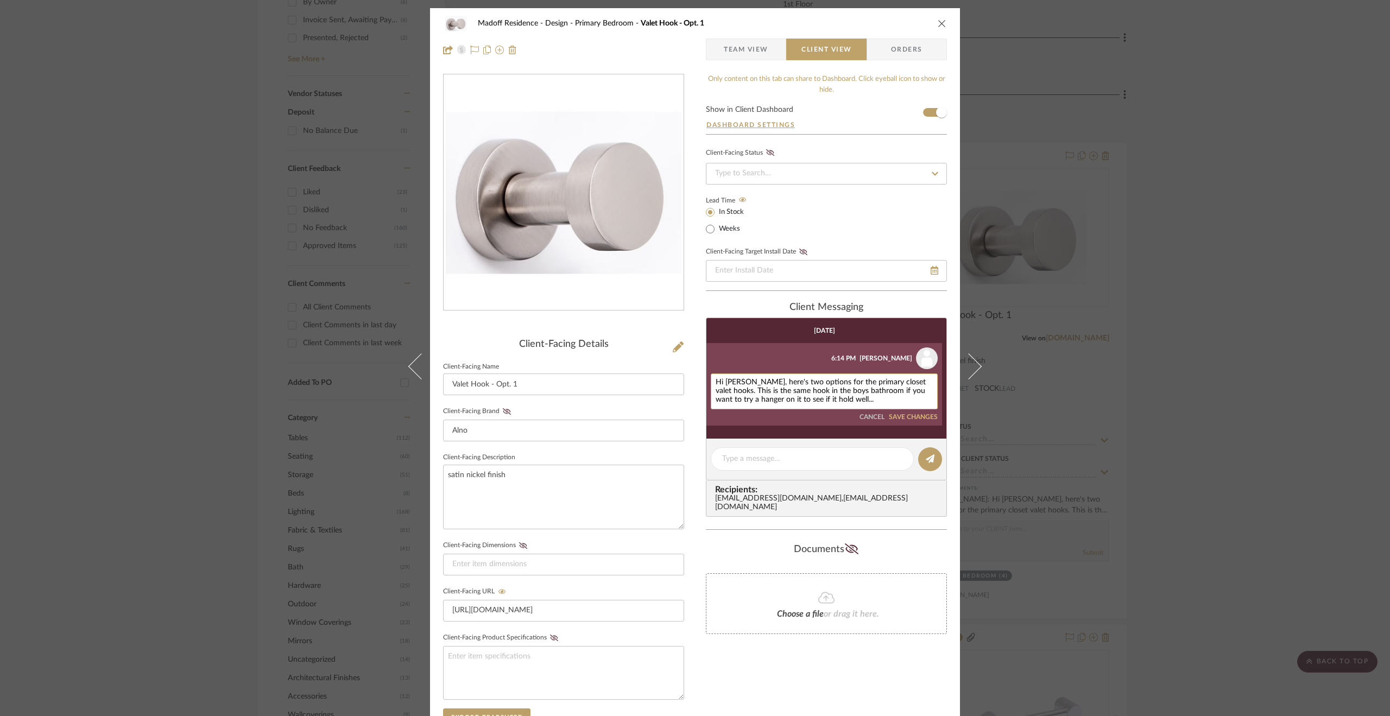
click at [802, 399] on textarea "Hi [PERSON_NAME], here's two options for the primary closet valet hooks. This i…" at bounding box center [823, 391] width 217 height 26
type textarea "Hi [PERSON_NAME], here's two options for the primary closet valet hooks. This i…"
click at [912, 416] on button "SAVE CHANGES" at bounding box center [913, 418] width 49 height 8
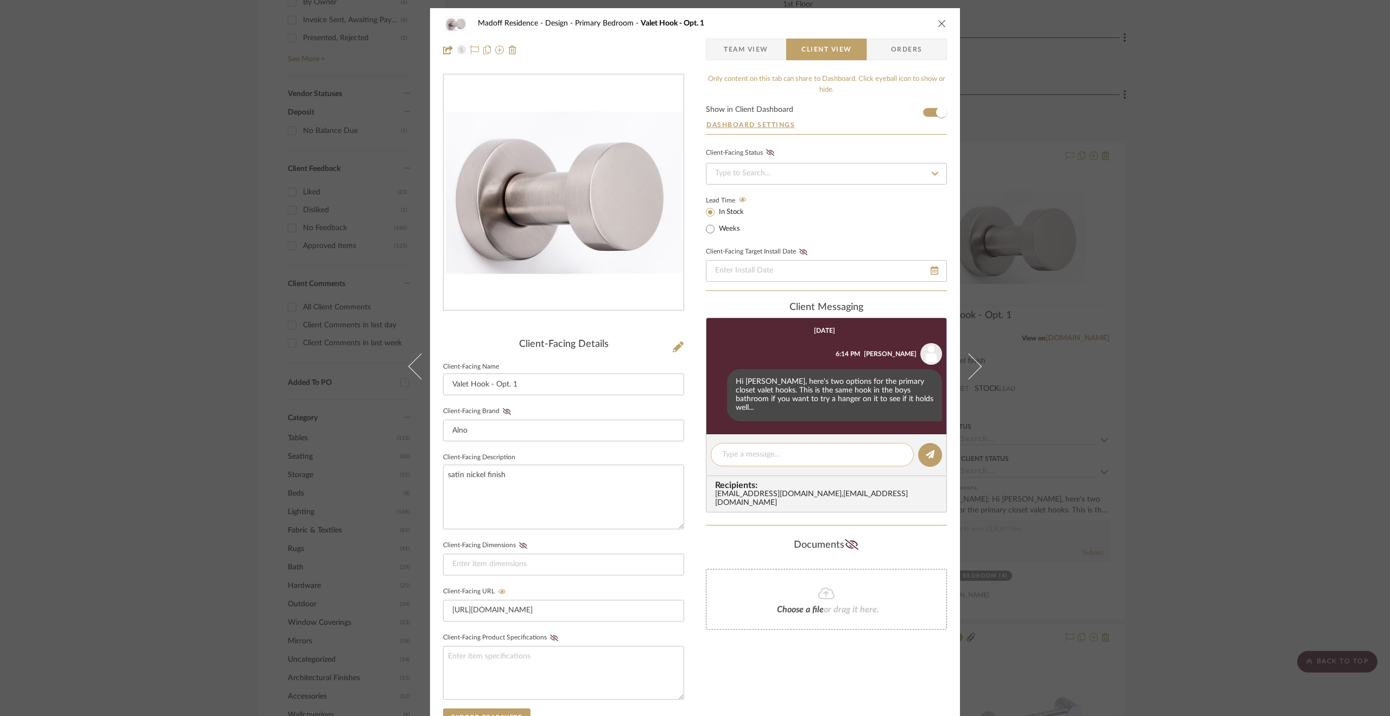
click at [833, 443] on div at bounding box center [811, 454] width 203 height 23
click at [804, 449] on textarea at bounding box center [812, 454] width 180 height 11
click at [874, 449] on textarea "We could do two for you and [PERSON_NAME] each, or one for each of you." at bounding box center [812, 460] width 180 height 23
click at [871, 449] on textarea "We could do two for you and [PERSON_NAME] each, or one for each of you." at bounding box center [812, 460] width 180 height 23
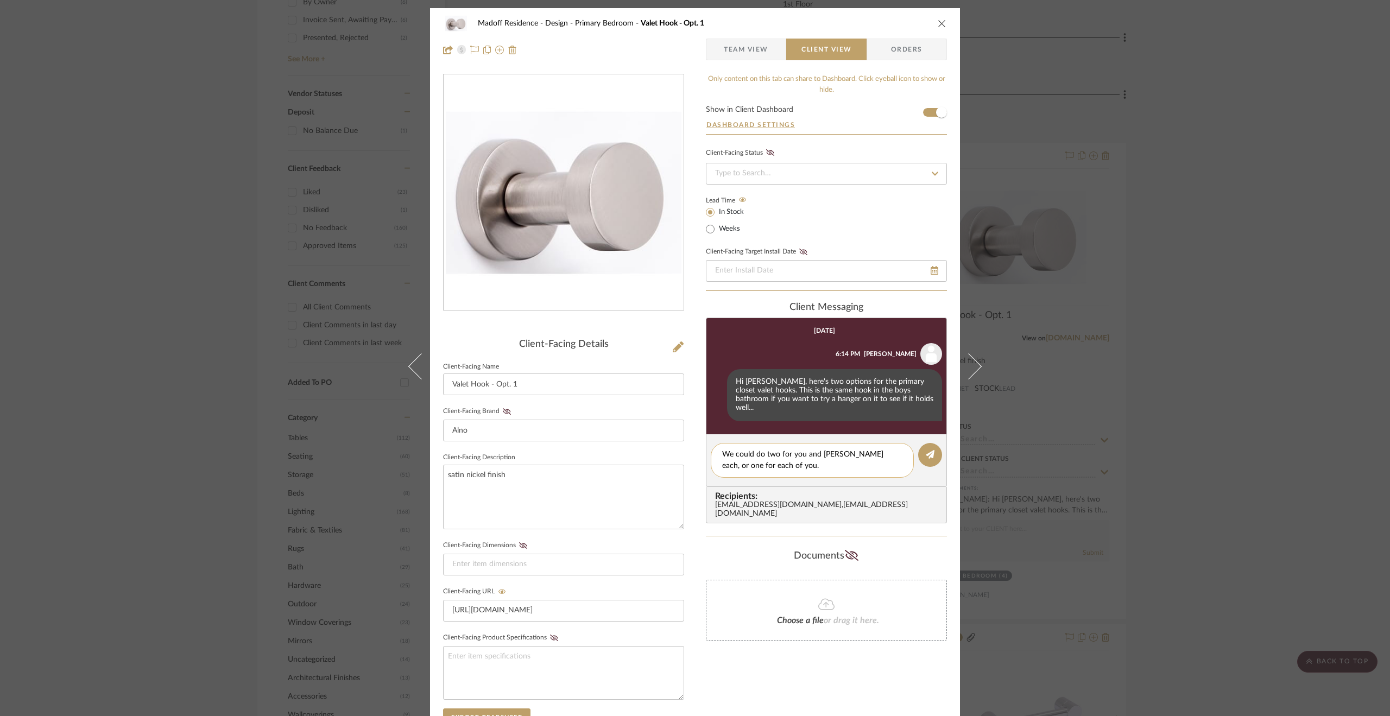
click at [847, 449] on textarea "We could do two for you and [PERSON_NAME] each, or one for each of you." at bounding box center [812, 460] width 180 height 23
drag, startPoint x: 764, startPoint y: 447, endPoint x: 778, endPoint y: 455, distance: 17.0
click at [778, 455] on textarea "We could do two for you and [PERSON_NAME] each, or one for each of you." at bounding box center [812, 460] width 180 height 23
click at [776, 459] on textarea "We could do four hooks total (2 for you and 2 for [PERSON_NAME]) or start with …" at bounding box center [812, 460] width 180 height 23
type textarea "We could do four hooks total (2 for you and 2 for [PERSON_NAME]) or start with …"
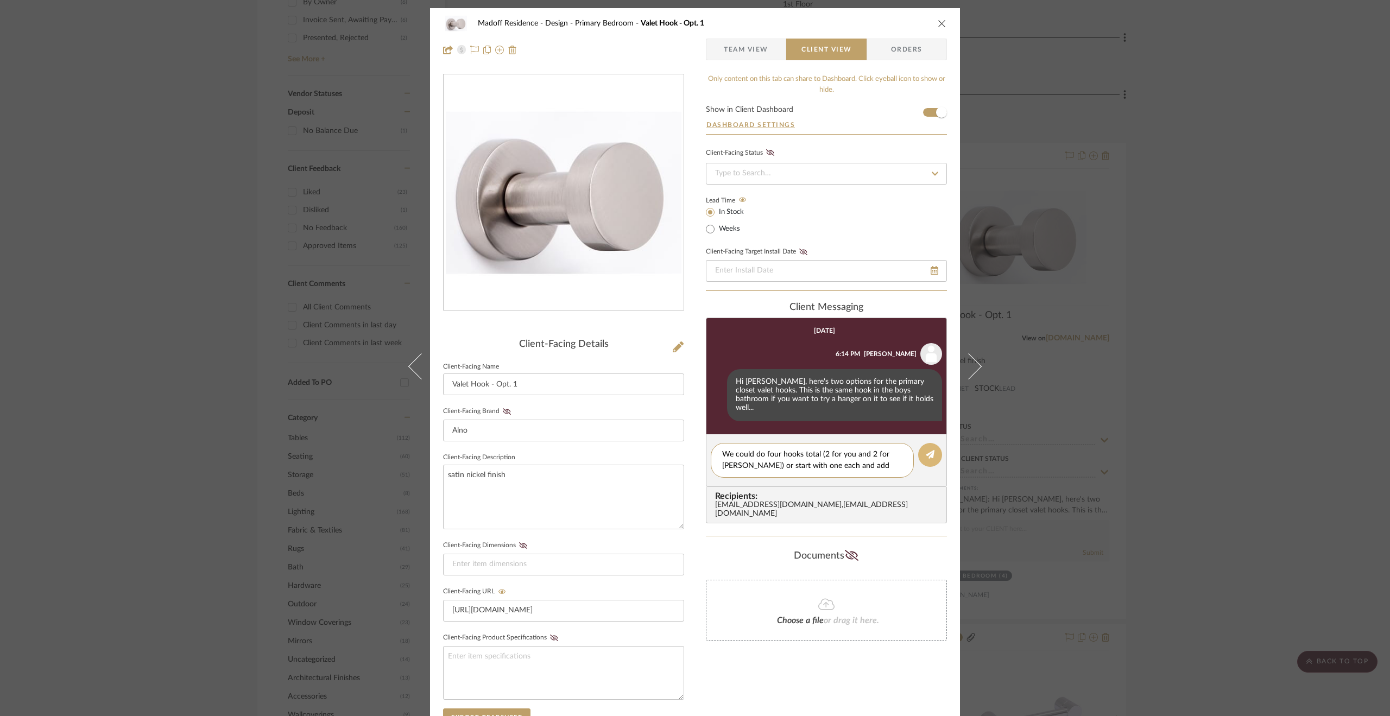
click at [925, 453] on button at bounding box center [930, 455] width 24 height 24
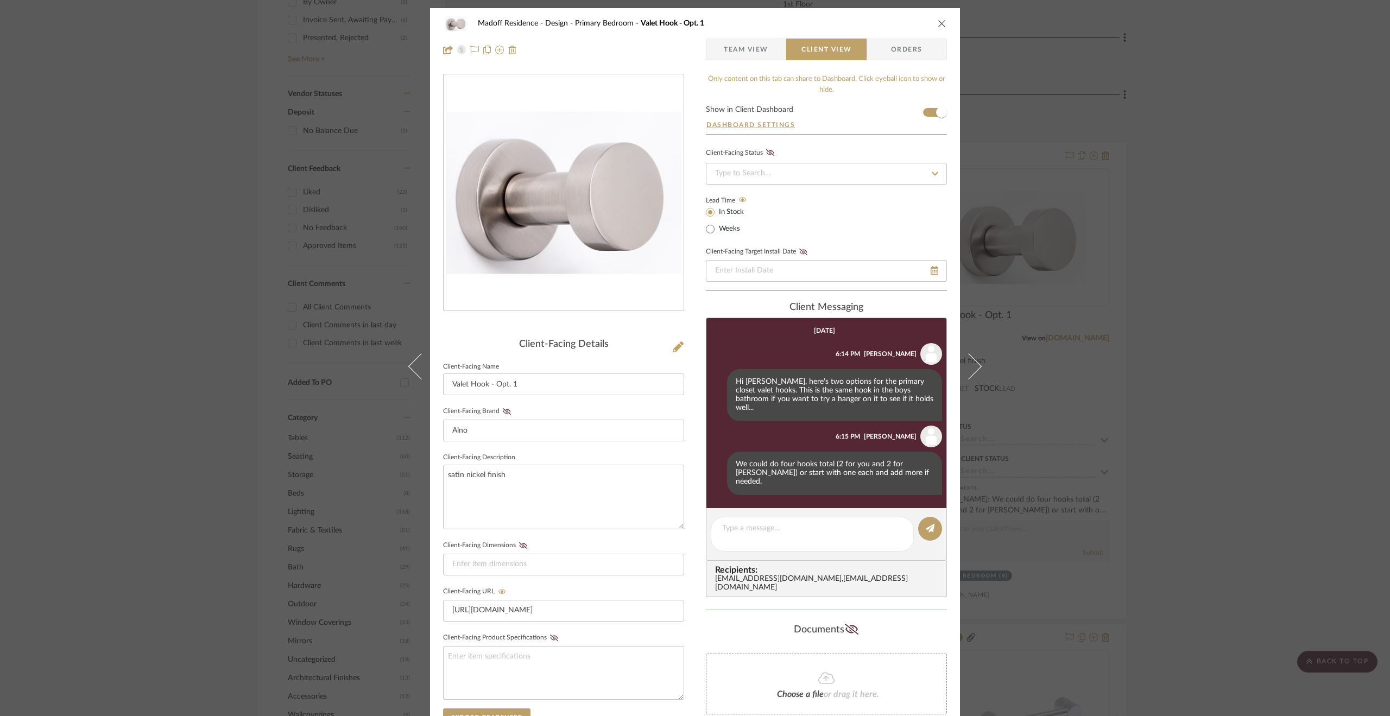
click at [1220, 475] on div "Madoff Residence - Design Primary Bedroom Valet Hook - Opt. 1 Team View Client …" at bounding box center [695, 358] width 1390 height 716
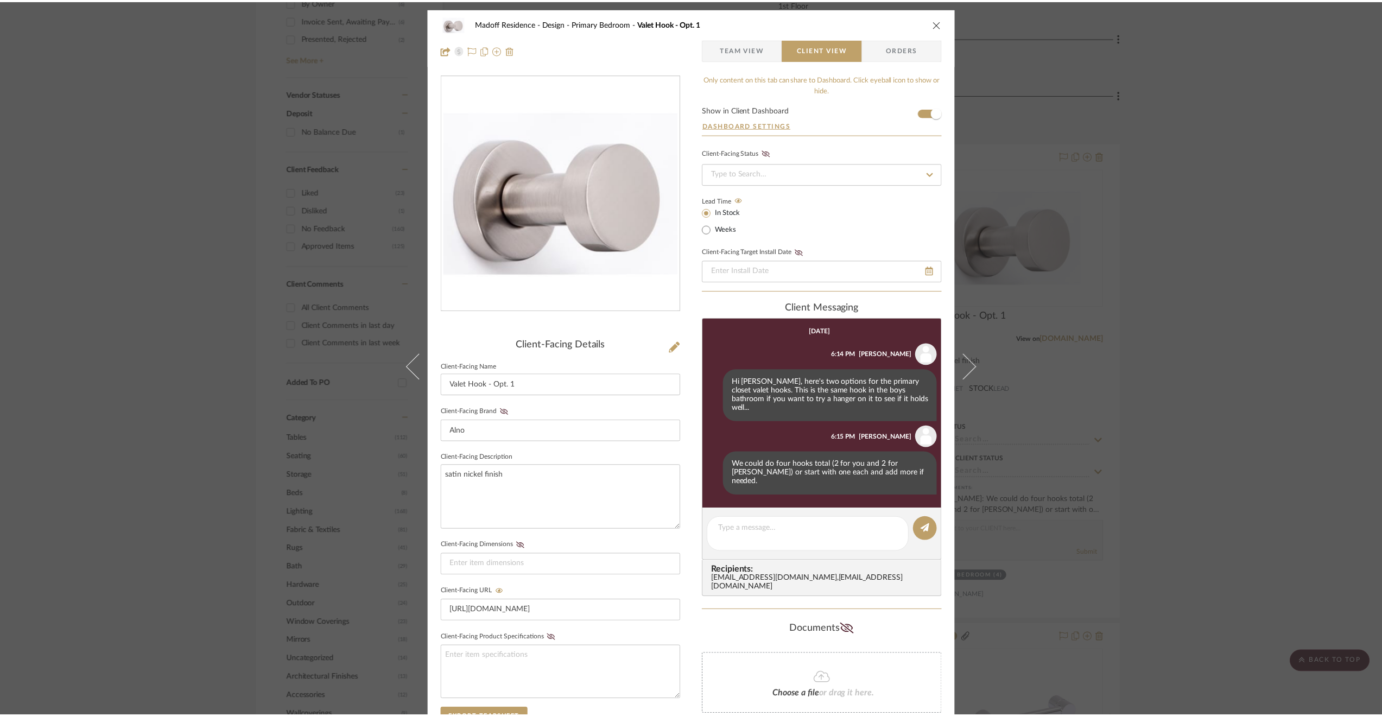
scroll to position [706, 0]
